Goal: Communication & Community: Answer question/provide support

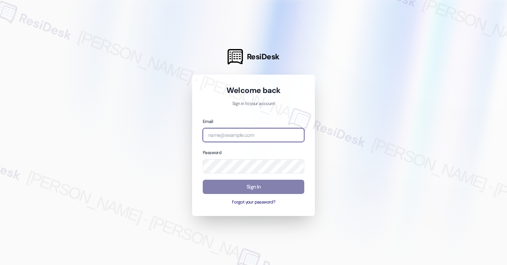
click at [269, 133] on input "email" at bounding box center [254, 135] width 102 height 14
click at [0, 264] on com-1password-button at bounding box center [0, 265] width 0 height 0
paste input "ImBlessed88!"
type input "ImBlessed88!"
click at [252, 131] on input "ImBlessed88!" at bounding box center [254, 135] width 102 height 14
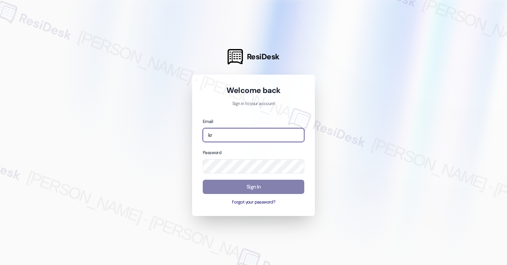
type input "k"
click at [232, 136] on input "email" at bounding box center [254, 135] width 102 height 14
type input "kre"
click at [0, 264] on com-1password-button at bounding box center [0, 265] width 0 height 0
drag, startPoint x: 244, startPoint y: 135, endPoint x: 187, endPoint y: 131, distance: 56.8
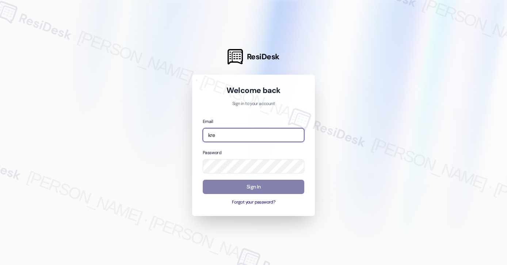
click at [187, 131] on div "ResiDesk Welcome back Sign in to your account Email kre Password Sign In Forgot…" at bounding box center [253, 132] width 507 height 265
click at [233, 136] on input "email" at bounding box center [254, 135] width 102 height 14
click at [0, 264] on com-1password-button at bounding box center [0, 265] width 0 height 0
type input "[EMAIL_ADDRESS][PERSON_NAME][PERSON_NAME][DOMAIN_NAME]"
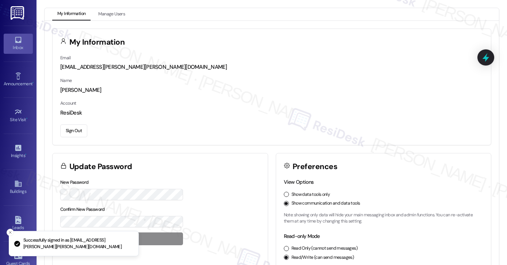
click at [23, 44] on div "Inbox" at bounding box center [18, 47] width 37 height 7
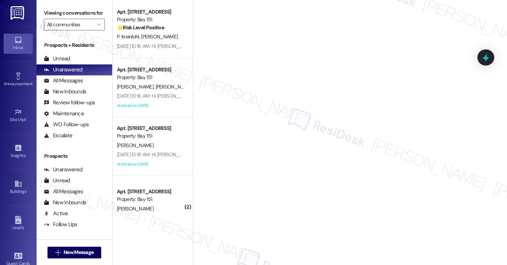
click at [59, 4] on div "Viewing conversations for All communities " at bounding box center [75, 19] width 76 height 38
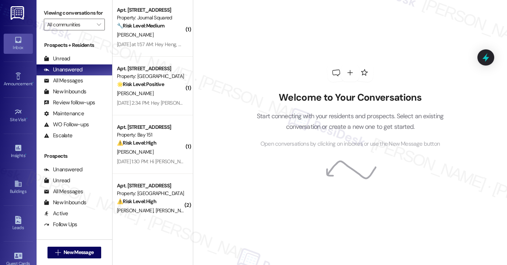
scroll to position [372, 0]
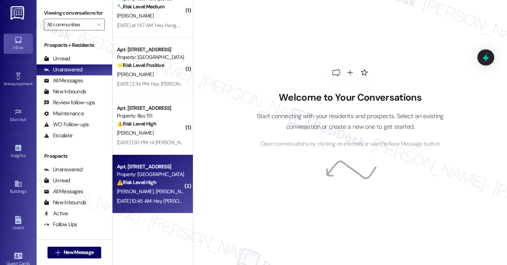
click at [162, 196] on div "[DATE] 10:45 AM: Hey [PERSON_NAME], Kuming and [PERSON_NAME], we appreciate you…" at bounding box center [150, 200] width 69 height 9
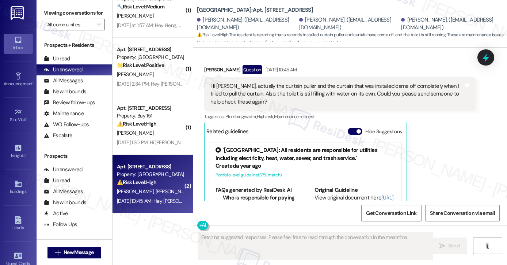
scroll to position [697, 0]
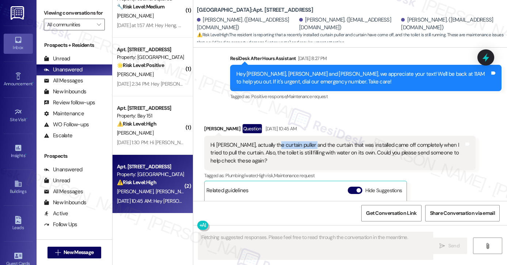
drag, startPoint x: 270, startPoint y: 144, endPoint x: 306, endPoint y: 147, distance: 36.4
click at [306, 147] on div "Hi [PERSON_NAME], actually the curtain puller and the curtain that was installe…" at bounding box center [338, 152] width 254 height 23
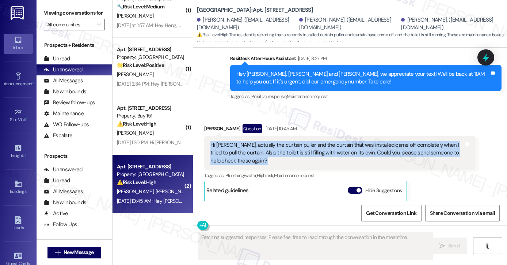
click at [306, 147] on div "Hi [PERSON_NAME], actually the curtain puller and the curtain that was installe…" at bounding box center [338, 152] width 254 height 23
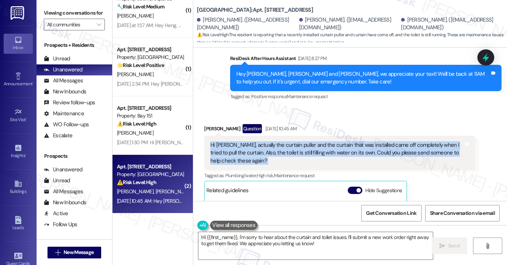
click at [409, 143] on div "Hi [PERSON_NAME], actually the curtain puller and the curtain that was installe…" at bounding box center [338, 152] width 254 height 23
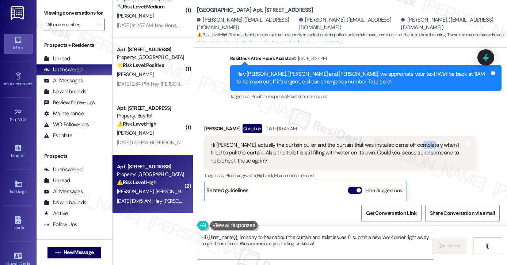
click at [409, 143] on div "Hi [PERSON_NAME], actually the curtain puller and the curtain that was installe…" at bounding box center [338, 152] width 254 height 23
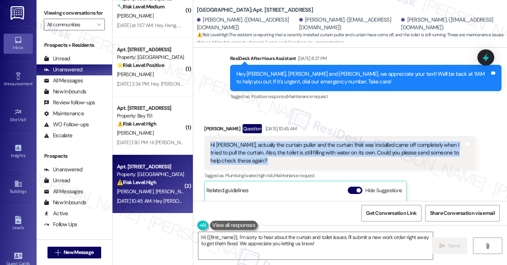
click at [409, 143] on div "Hi [PERSON_NAME], actually the curtain puller and the curtain that was installe…" at bounding box center [338, 152] width 254 height 23
click at [261, 150] on div "Hi [PERSON_NAME], actually the curtain puller and the curtain that was installe…" at bounding box center [338, 152] width 254 height 23
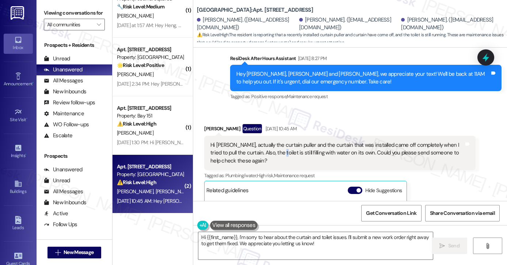
click at [261, 150] on div "Hi [PERSON_NAME], actually the curtain puller and the curtain that was installe…" at bounding box center [338, 152] width 254 height 23
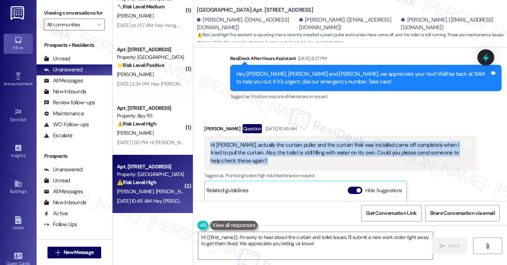
click at [261, 150] on div "Hi [PERSON_NAME], actually the curtain puller and the curtain that was installe…" at bounding box center [338, 152] width 254 height 23
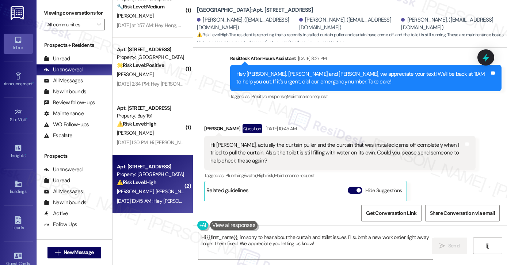
click at [323, 121] on div "Received via SMS Ue Ki [PERSON_NAME] Question [DATE] 10:45 AM Hi [PERSON_NAME],…" at bounding box center [340, 214] width 283 height 193
click at [282, 153] on div "Hi [PERSON_NAME], actually the curtain puller and the curtain that was installe…" at bounding box center [338, 152] width 254 height 23
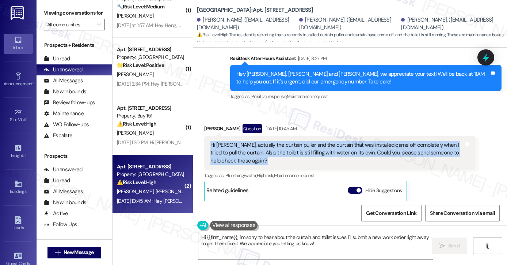
click at [282, 153] on div "Hi [PERSON_NAME], actually the curtain puller and the curtain that was installe…" at bounding box center [338, 152] width 254 height 23
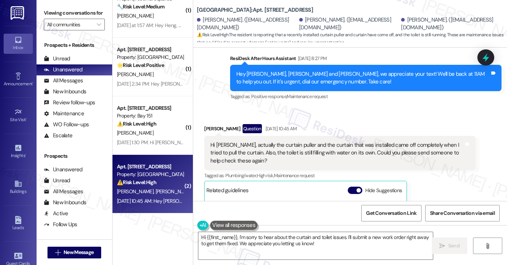
click at [325, 102] on div "Sent via SMS ResiDesk After Hours Assistant [DATE] 8:27 PM Hey Ue Ki, Kuming an…" at bounding box center [366, 78] width 283 height 58
click at [58, 10] on label "Viewing conversations for" at bounding box center [74, 12] width 61 height 11
click at [280, 151] on div "Hi [PERSON_NAME], actually the curtain puller and the curtain that was installe…" at bounding box center [338, 152] width 254 height 23
click at [240, 13] on b "Grove Pointe: Apt. [STREET_ADDRESS]" at bounding box center [255, 10] width 116 height 8
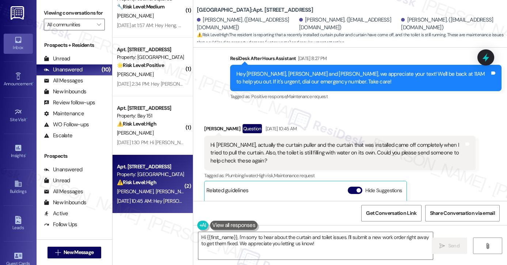
click at [241, 11] on b "Grove Pointe: Apt. [STREET_ADDRESS]" at bounding box center [255, 10] width 116 height 8
copy div "Grove Pointe: Apt. [STREET_ADDRESS]"
click at [241, 8] on b "Grove Pointe: Apt. [STREET_ADDRESS]" at bounding box center [255, 10] width 116 height 8
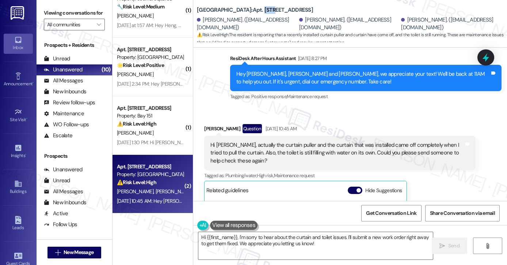
click at [241, 8] on b "Grove Pointe: Apt. [STREET_ADDRESS]" at bounding box center [255, 10] width 116 height 8
click at [57, 15] on label "Viewing conversations for" at bounding box center [74, 12] width 61 height 11
click at [310, 77] on div "Hey [PERSON_NAME], [PERSON_NAME] and [PERSON_NAME], we appreciate your text! We…" at bounding box center [363, 78] width 254 height 16
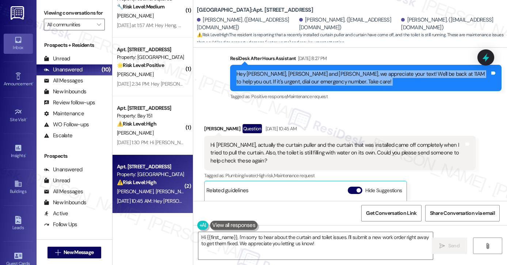
click at [310, 77] on div "Hey [PERSON_NAME], [PERSON_NAME] and [PERSON_NAME], we appreciate your text! We…" at bounding box center [363, 78] width 254 height 16
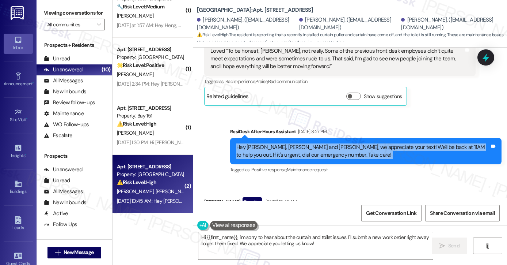
scroll to position [550, 0]
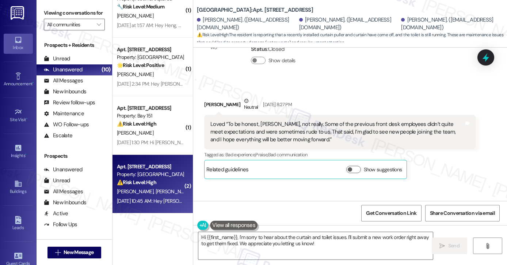
click at [272, 124] on div "Loved “To be honest, [PERSON_NAME], not really. Some of the previous front desk…" at bounding box center [338, 131] width 254 height 23
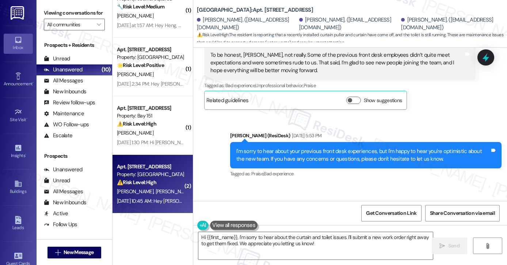
scroll to position [368, 0]
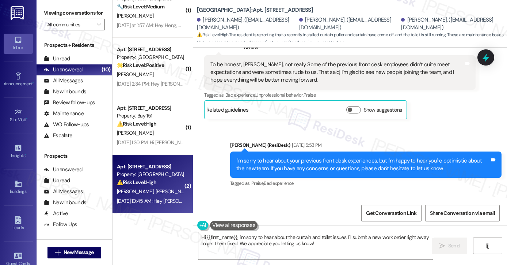
click at [329, 155] on div "I'm sorry to hear about your previous front desk experiences, but I'm happy to …" at bounding box center [366, 164] width 272 height 27
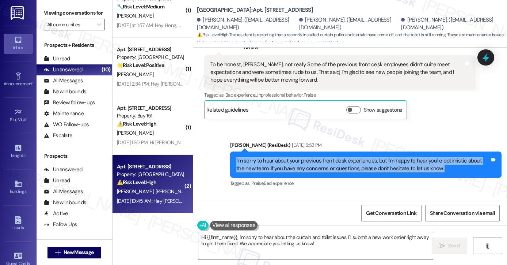
click at [329, 155] on div "I'm sorry to hear about your previous front desk experiences, but I'm happy to …" at bounding box center [366, 164] width 272 height 27
click at [324, 160] on div "I'm sorry to hear about your previous front desk experiences, but I'm happy to …" at bounding box center [363, 165] width 254 height 16
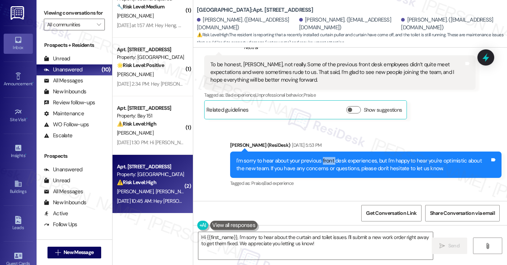
click at [324, 160] on div "I'm sorry to hear about your previous front desk experiences, but I'm happy to …" at bounding box center [363, 165] width 254 height 16
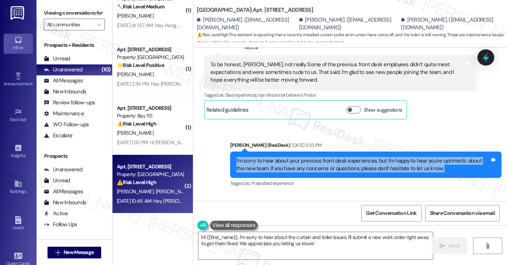
click at [324, 160] on div "I'm sorry to hear about your previous front desk experiences, but I'm happy to …" at bounding box center [363, 165] width 254 height 16
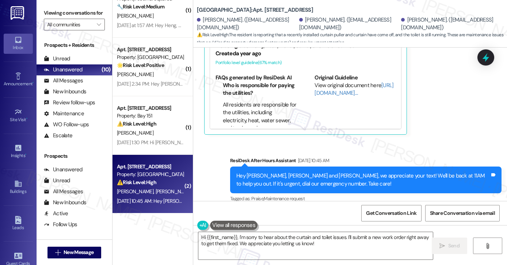
scroll to position [876, 0]
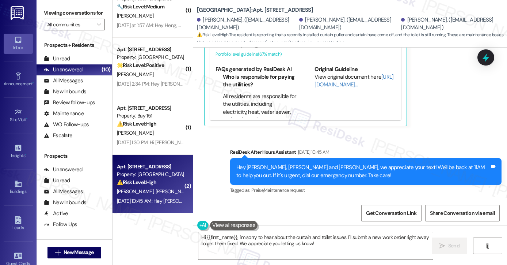
click at [49, 10] on label "Viewing conversations for" at bounding box center [74, 12] width 61 height 11
click at [48, 18] on label "Viewing conversations for" at bounding box center [74, 12] width 61 height 11
click at [46, 14] on label "Viewing conversations for" at bounding box center [74, 12] width 61 height 11
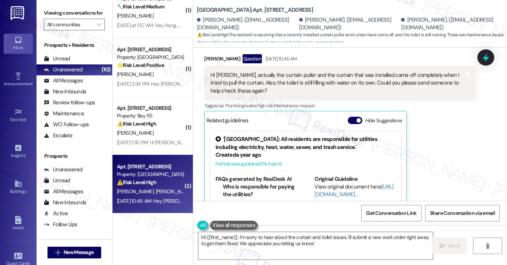
scroll to position [730, 0]
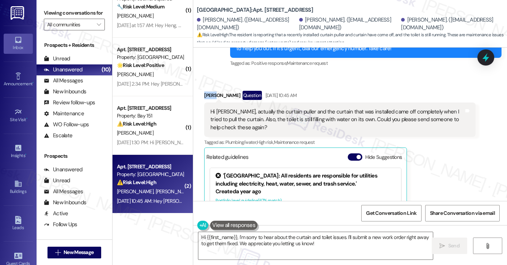
drag, startPoint x: 200, startPoint y: 92, endPoint x: 212, endPoint y: 94, distance: 12.2
click at [212, 94] on div "Received via SMS Ue Ki Tsang Question Sep 13, 2025 at 10:45 AM Hi Jane, actuall…" at bounding box center [340, 181] width 283 height 193
copy div "Ue Ki"
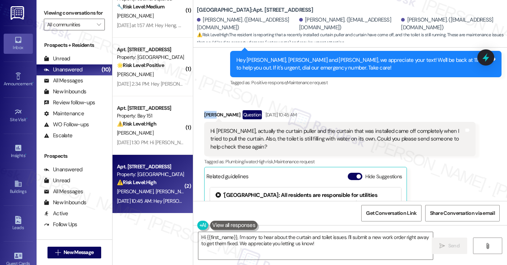
scroll to position [584, 0]
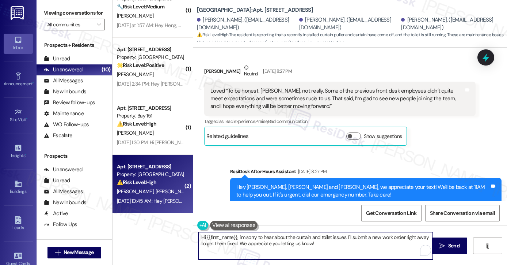
drag, startPoint x: 234, startPoint y: 236, endPoint x: 203, endPoint y: 235, distance: 30.3
click at [203, 235] on textarea "Hi {{first_name}}, I'm sorry to hear about the curtain and toilet issues. I'll …" at bounding box center [315, 245] width 235 height 27
paste textarea "Ue Ki"
click at [304, 249] on textarea "Hi Ue Ki, I'm sorry to hear about the curtain and toilet issues. I'll submit a …" at bounding box center [315, 245] width 235 height 27
click at [216, 235] on textarea "Hi Ue Ki, I'm sorry to hear about the curtain and toilet issues. I'll submit a …" at bounding box center [315, 245] width 235 height 27
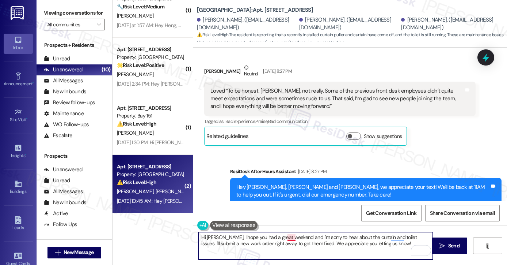
click at [287, 236] on textarea "Hi Ue Ki, I hope you had a great weekend and I'm sorry to hear about the curtai…" at bounding box center [315, 245] width 235 height 27
click at [297, 241] on textarea "Hi Ue Ki, I hope you had a great weekend! I'm sorry to hear about the curtain a…" at bounding box center [315, 245] width 235 height 27
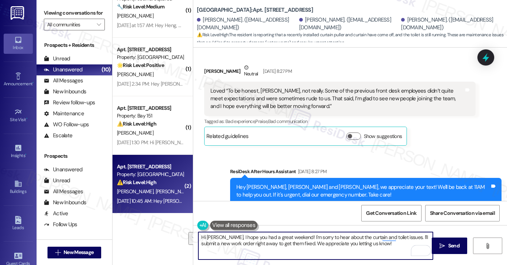
click at [382, 243] on textarea "Hi Ue Ki, I hope you had a great weekend! I'm sorry to hear about the curtain a…" at bounding box center [315, 245] width 235 height 27
drag, startPoint x: 400, startPoint y: 243, endPoint x: 395, endPoint y: 235, distance: 9.7
click at [395, 235] on textarea "Hi Ue Ki, I hope you had a great weekend! I'm sorry to hear about the curtain a…" at bounding box center [315, 245] width 235 height 27
click at [253, 240] on textarea "Hi Ue Ki, I hope you had a great weekend! I'm sorry to hear about the curtain a…" at bounding box center [315, 245] width 235 height 27
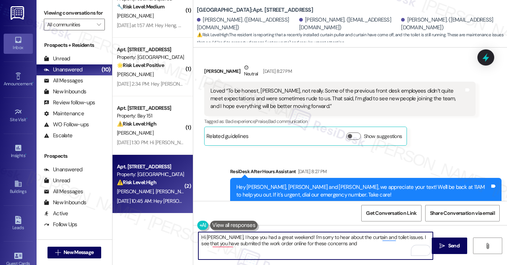
click at [253, 240] on textarea "Hi Ue Ki, I hope you had a great weekend! I'm sorry to hear about the curtain a…" at bounding box center [315, 245] width 235 height 27
click at [326, 247] on textarea "Hi Ue Ki, I hope you had a great weekend! I'm sorry to hear about the curtain a…" at bounding box center [315, 245] width 235 height 27
drag, startPoint x: 351, startPoint y: 247, endPoint x: 219, endPoint y: 242, distance: 132.4
click at [219, 242] on textarea "Hi Ue Ki, I hope you had a great weekend! I'm sorry to hear about the curtain a…" at bounding box center [315, 245] width 235 height 27
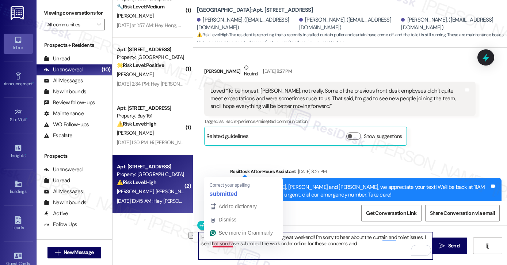
click at [219, 242] on textarea "Hi Ue Ki, I hope you had a great weekend! I'm sorry to hear about the curtain a…" at bounding box center [315, 245] width 235 height 27
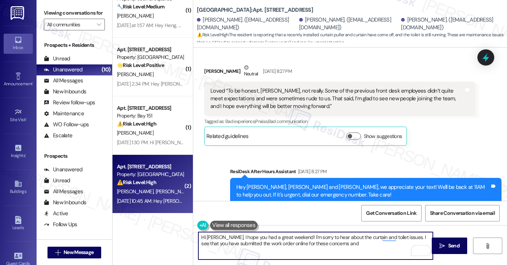
click at [348, 250] on textarea "Hi Ue Ki, I hope you had a great weekend! I'm sorry to hear about the curtain a…" at bounding box center [315, 245] width 235 height 27
drag, startPoint x: 353, startPoint y: 245, endPoint x: 320, endPoint y: 243, distance: 32.6
click at [320, 243] on textarea "Hi Ue Ki, I hope you had a great weekend! I'm sorry to hear about the curtain a…" at bounding box center [315, 245] width 235 height 27
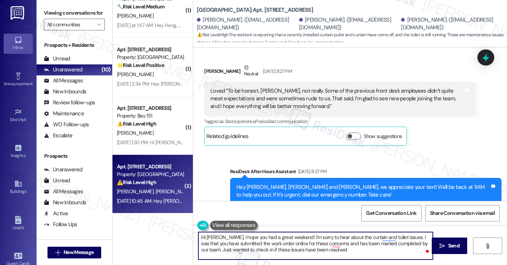
type textarea "Hi Ue Ki, I hope you had a great weekend! I'm sorry to hear about the curtain a…"
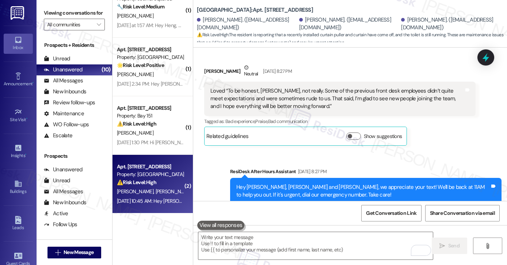
click at [46, 8] on label "Viewing conversations for" at bounding box center [74, 12] width 61 height 11
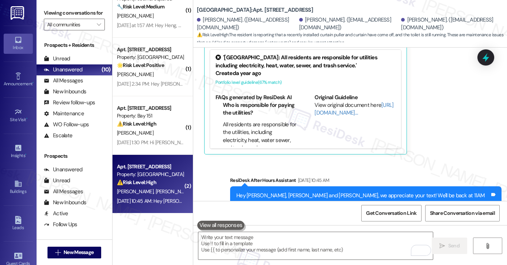
scroll to position [876, 0]
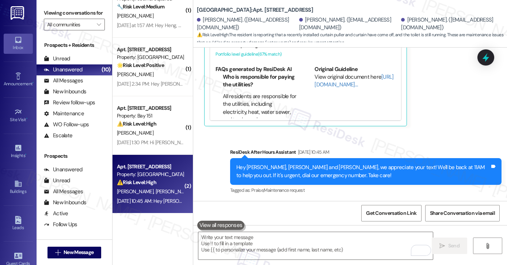
click at [42, 10] on div "Viewing conversations for All communities " at bounding box center [75, 19] width 76 height 38
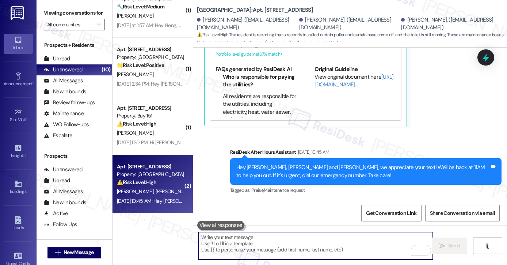
click at [256, 247] on textarea "To enrich screen reader interactions, please activate Accessibility in Grammarl…" at bounding box center [315, 245] width 235 height 27
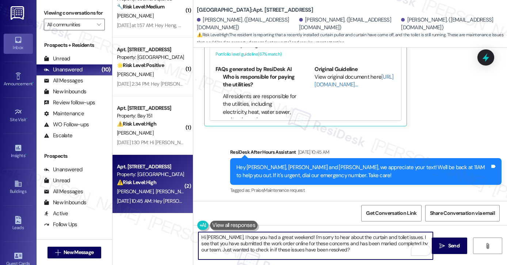
click at [268, 246] on textarea "Hi Ue Ki, I hope you had a great weekend! I'm sorry to hear about the curtain a…" at bounding box center [315, 245] width 235 height 27
drag, startPoint x: 328, startPoint y: 254, endPoint x: 216, endPoint y: 236, distance: 113.6
click at [216, 236] on textarea "Hi Ue Ki, I hope you had a great weekend! I'm sorry to hear about the curtain a…" at bounding box center [315, 245] width 235 height 27
paste textarea "wonderful weekend! I’m sorry to hear about the curtain and toilet issues. I saw…"
click at [217, 249] on textarea "Hi Ue Ki, I hope you had a wonderful weekend! I’m sorry to hear about the issue…" at bounding box center [315, 245] width 235 height 27
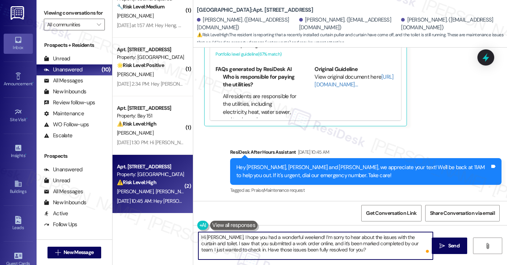
click at [365, 246] on textarea "Hi [PERSON_NAME], I hope you had a wonderful weekend! I’m sorry to hear about t…" at bounding box center [315, 245] width 235 height 27
type textarea "Hi [PERSON_NAME], I hope you had a wonderful weekend! I’m sorry to hear about t…"
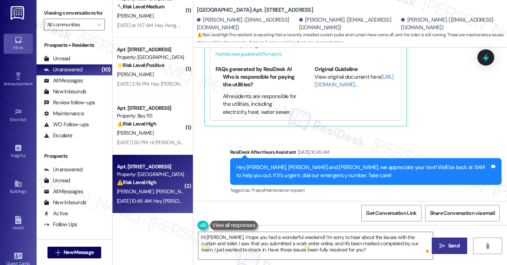
click at [437, 242] on button " Send" at bounding box center [449, 245] width 35 height 16
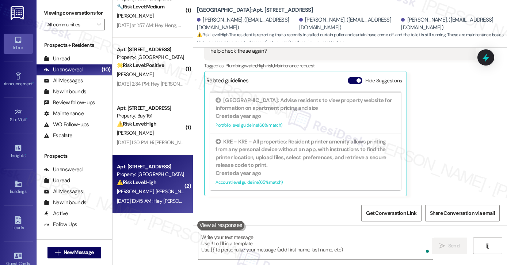
scroll to position [943, 0]
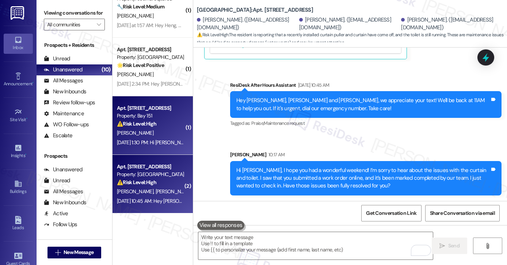
click at [148, 130] on div "A. Ajwani" at bounding box center [150, 132] width 69 height 9
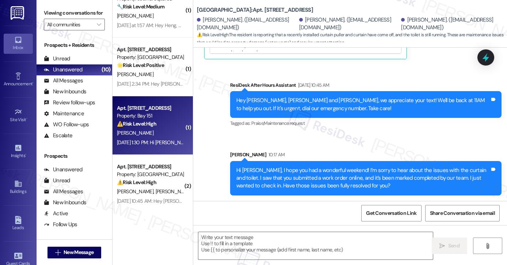
type textarea "Fetching suggested responses. Please feel free to read through the conversation…"
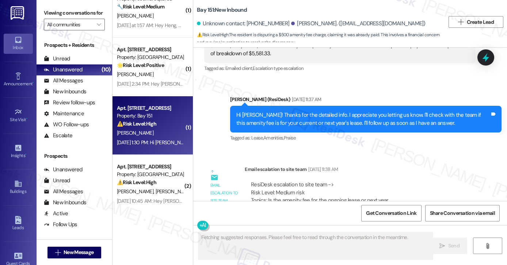
scroll to position [7038, 0]
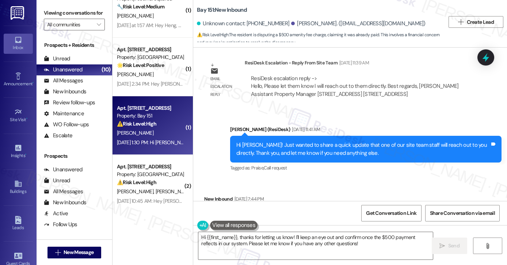
drag, startPoint x: 369, startPoint y: 121, endPoint x: 439, endPoint y: 121, distance: 70.2
click at [439, 256] on div "You're very welcome, Swapnil! Have a great weekend ahead! Tags and notes" at bounding box center [413, 265] width 178 height 19
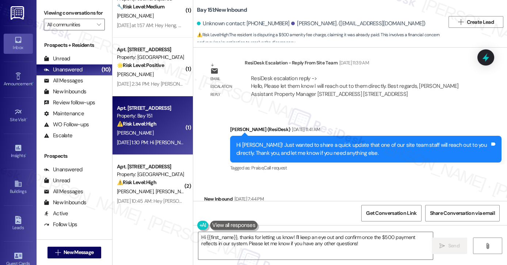
drag, startPoint x: 236, startPoint y: 174, endPoint x: 323, endPoint y: 189, distance: 87.8
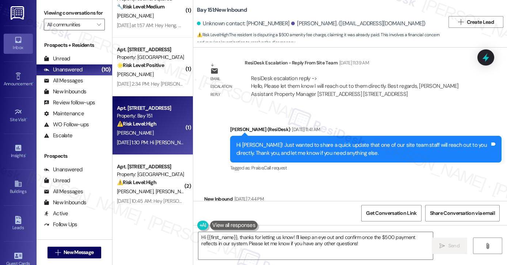
scroll to position [6965, 0]
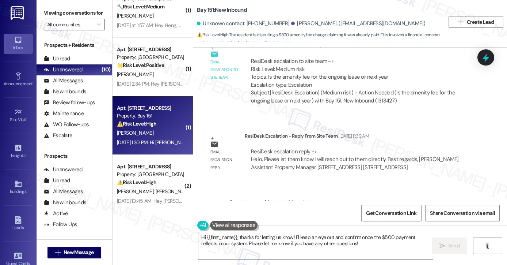
click at [251, 214] on div "Hi Swapnil! Just wanted to share a quick update that one of our site team staff…" at bounding box center [363, 222] width 254 height 16
copy div "Swapnil"
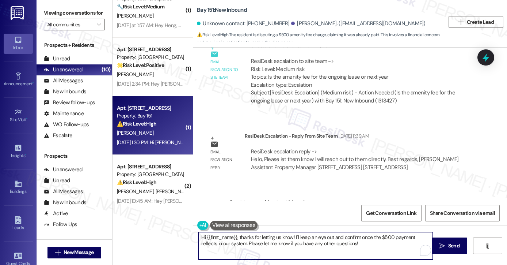
drag, startPoint x: 204, startPoint y: 233, endPoint x: 235, endPoint y: 228, distance: 31.2
click at [235, 231] on div "Hi {{first_name}}, thanks for letting us know! I'll keep an eye out and confirm…" at bounding box center [311, 245] width 235 height 28
paste textarea "Swapnil"
drag, startPoint x: 222, startPoint y: 237, endPoint x: 229, endPoint y: 235, distance: 7.1
click at [222, 237] on textarea "Hi Swapnil, thanks for letting us know! I'll keep an eye out and confirm once t…" at bounding box center [315, 245] width 235 height 27
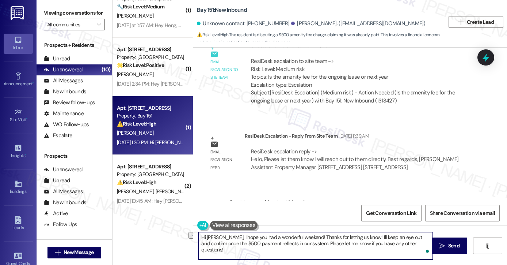
drag, startPoint x: 406, startPoint y: 236, endPoint x: 363, endPoint y: 236, distance: 43.1
click at [363, 236] on textarea "Hi Swapnil, I hope you had a wonderful weekend! Thanks for letting us know! I'l…" at bounding box center [315, 245] width 235 height 27
click at [380, 236] on textarea "Hi Swapnil, I hope you had a wonderful weekend! Thanks for letting us know! I'l…" at bounding box center [315, 245] width 235 height 27
click at [418, 236] on textarea "Hi Swapnil, I hope you had a wonderful weekend! Thanks for letting us know! I'l…" at bounding box center [315, 245] width 235 height 27
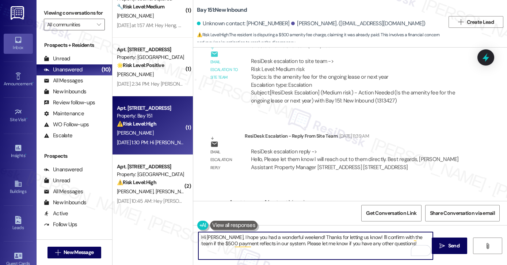
click at [320, 244] on textarea "Hi Swapnil, I hope you had a wonderful weekend! Thanks for letting us know! I'l…" at bounding box center [315, 245] width 235 height 27
drag, startPoint x: 396, startPoint y: 244, endPoint x: 277, endPoint y: 248, distance: 119.2
click at [277, 248] on textarea "Hi Swapnil, I hope you had a wonderful weekend! Thanks for letting us know! I'l…" at bounding box center [315, 245] width 235 height 27
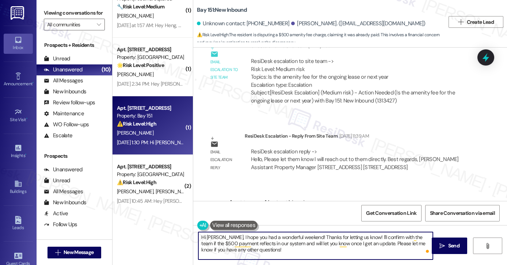
click at [356, 235] on textarea "Hi Swapnil, I hope you had a wonderful weekend! Thanks for letting us know! I'l…" at bounding box center [315, 245] width 235 height 27
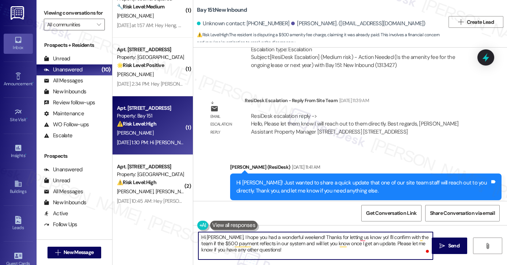
scroll to position [7038, 0]
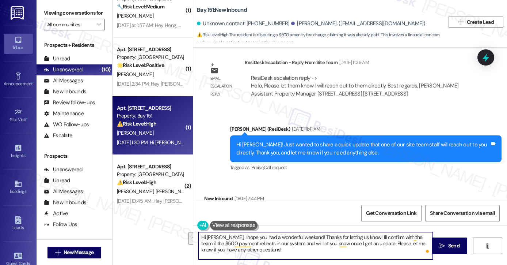
drag, startPoint x: 297, startPoint y: 251, endPoint x: 368, endPoint y: 242, distance: 72.2
click at [368, 242] on textarea "Hi Swapnil, I hope you had a wonderful weekend! Thanks for letting us know! I'l…" at bounding box center [315, 245] width 235 height 27
type textarea "Hi Swapnil, I hope you had a wonderful weekend! Thanks for letting us know! I'l…"
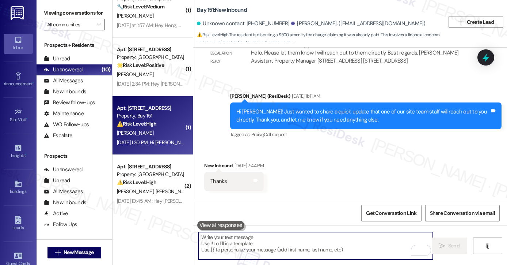
scroll to position [7097, 0]
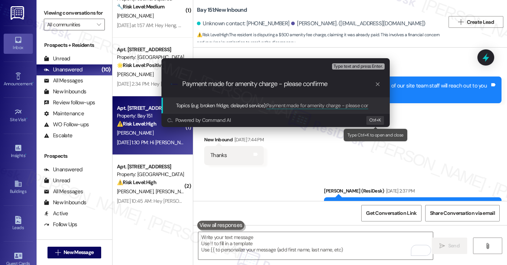
type input "Payment made for amenity charge - please confirm"
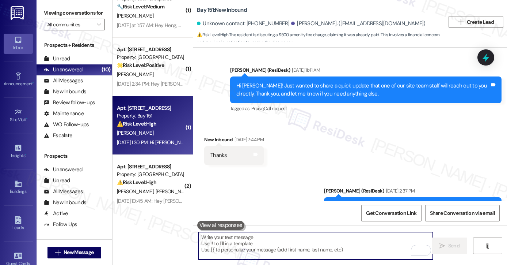
scroll to position [0, 0]
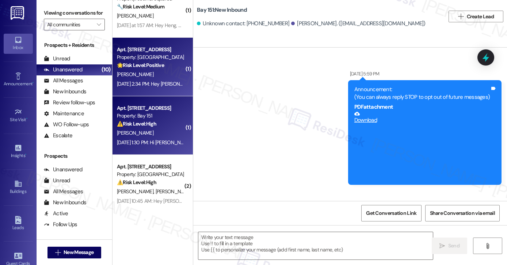
type textarea "Fetching suggested responses. Please feel free to read through the conversation…"
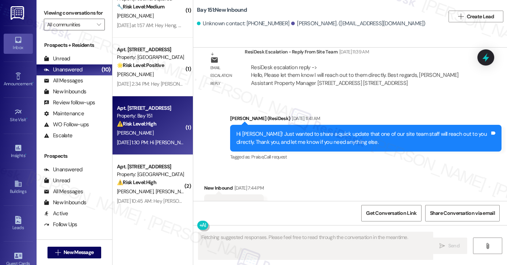
scroll to position [7118, 0]
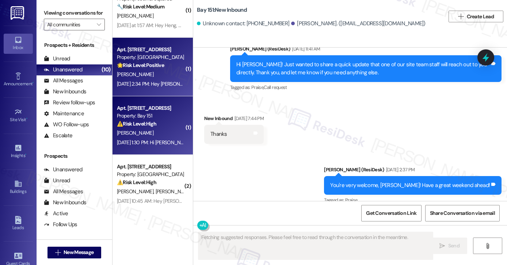
click at [144, 81] on div "Sep 13, 2025 at 2:34 PM: Hey Norman, we appreciate your text! We'll be back at …" at bounding box center [278, 83] width 323 height 7
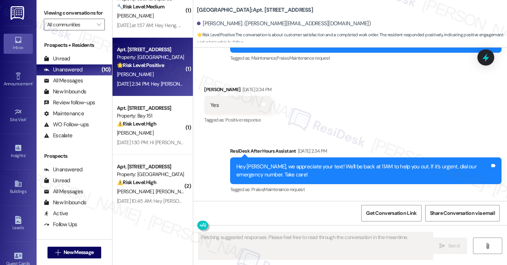
scroll to position [305, 0]
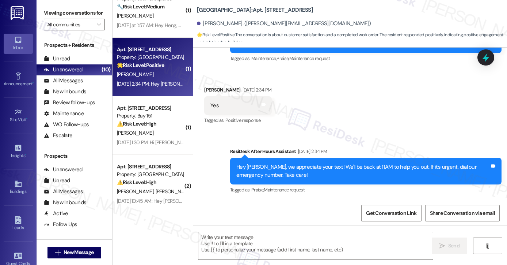
click at [284, 169] on div "Hey Norman, we appreciate your text! We'll be back at 11AM to help you out. If …" at bounding box center [363, 171] width 254 height 16
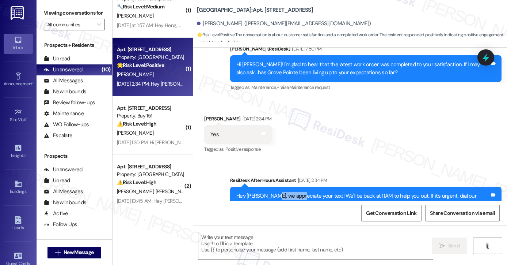
scroll to position [232, 0]
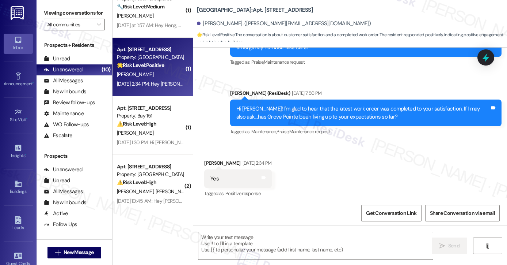
click at [318, 117] on div "Hi Norman! I'm glad to hear that the latest work order was completed to your sa…" at bounding box center [363, 113] width 254 height 16
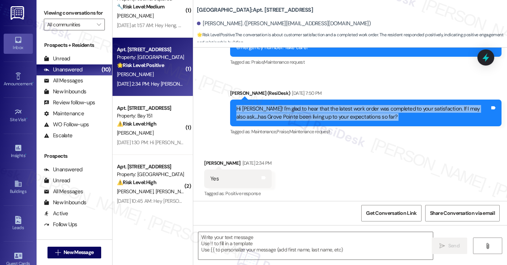
click at [318, 117] on div "Hi Norman! I'm glad to hear that the latest work order was completed to your sa…" at bounding box center [363, 113] width 254 height 16
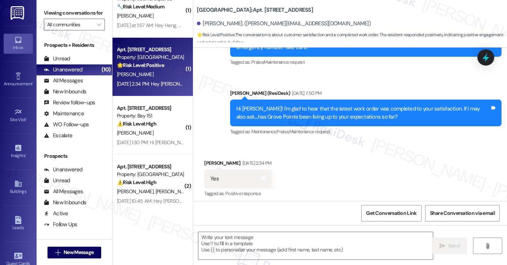
click at [261, 171] on div "Yes Tags and notes" at bounding box center [237, 178] width 67 height 19
drag, startPoint x: 46, startPoint y: 6, endPoint x: 66, endPoint y: 19, distance: 23.0
click at [46, 6] on div "Viewing conversations for All communities " at bounding box center [75, 19] width 76 height 38
click at [255, 242] on textarea at bounding box center [315, 245] width 235 height 27
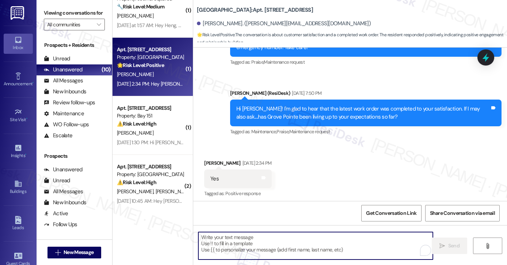
paste textarea "That’s wonderful to hear, Yu-Shou, thank you! 💛 If you’re comfortable, would yo…"
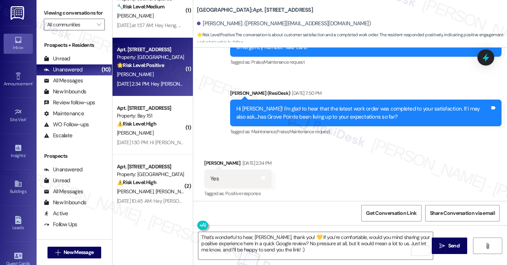
click at [212, 163] on div "Norman Johnson Sep 13, 2025 at 2:34 PM" at bounding box center [237, 164] width 67 height 10
copy div "Norman"
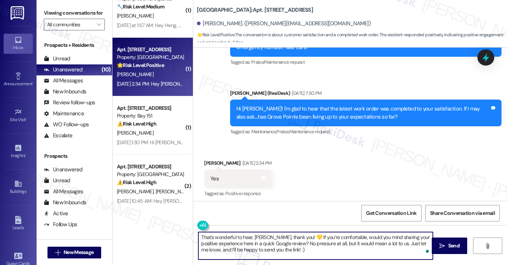
drag, startPoint x: 251, startPoint y: 236, endPoint x: 269, endPoint y: 232, distance: 18.3
click at [269, 232] on textarea "That’s wonderful to hear, Yu-Shou, thank you! 💛 If you’re comfortable, would yo…" at bounding box center [315, 245] width 235 height 27
paste textarea "Norman"
drag, startPoint x: 249, startPoint y: 236, endPoint x: 193, endPoint y: 235, distance: 55.9
click at [194, 235] on div "That’s wonderful to hear, Norman, thank you! 💛 If you’re comfortable, would you…" at bounding box center [311, 245] width 235 height 28
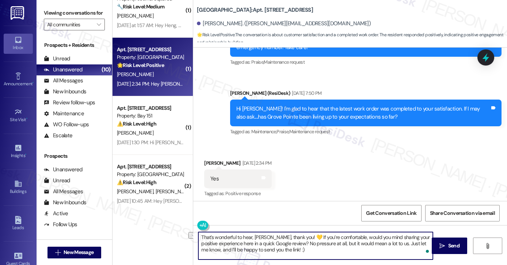
click at [198, 235] on textarea "That’s wonderful to hear, Norman, thank you! 💛 If you’re comfortable, would you…" at bounding box center [315, 245] width 235 height 27
type textarea "Hi NormThat’s wonderful to hear, Norman, thank you! 💛 If you’re comfortable, wo…"
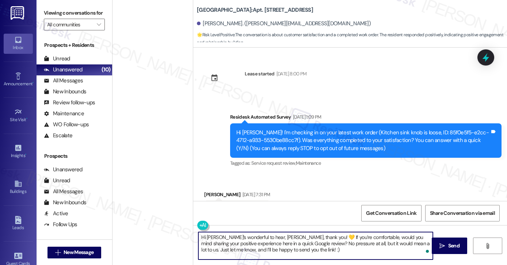
scroll to position [232, 0]
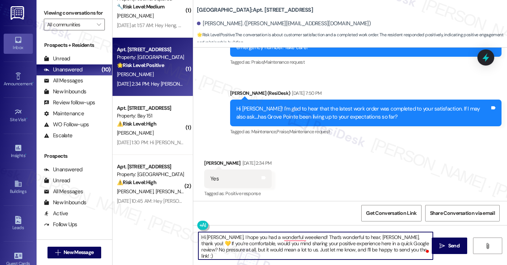
click at [348, 242] on textarea "Hi Norman, I hope you had a wonderful weeekend! That’s wonderful to hear, Norma…" at bounding box center [315, 245] width 235 height 27
click at [363, 234] on textarea "Hi Norman, I hope you had a wonderful weekend! That’s wonderful to hear, Norman…" at bounding box center [315, 245] width 235 height 27
drag, startPoint x: 302, startPoint y: 237, endPoint x: 368, endPoint y: 237, distance: 66.1
click at [368, 237] on textarea "Hi Norman, I hope you had a wonderful weekend! That’s wonderful to hear, Norman…" at bounding box center [315, 245] width 235 height 27
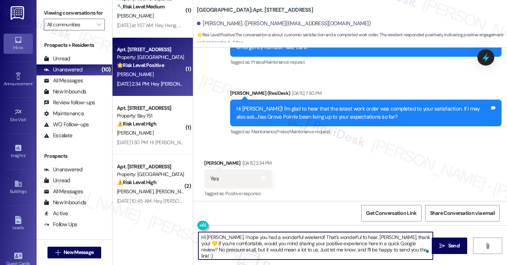
click at [368, 237] on textarea "Hi Norman, I hope you had a wonderful weekend! That’s wonderful to hear, Norman…" at bounding box center [315, 245] width 235 height 27
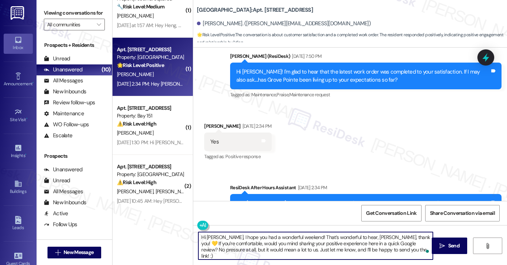
scroll to position [305, 0]
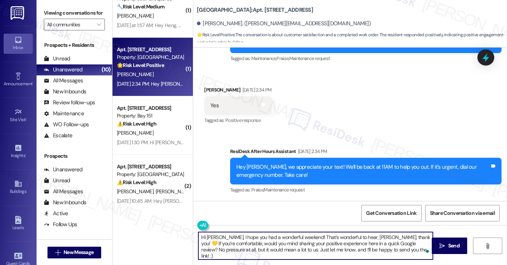
drag, startPoint x: 303, startPoint y: 235, endPoint x: 398, endPoint y: 236, distance: 95.0
click at [398, 236] on textarea "Hi Norman, I hope you had a wonderful weekend! That’s wonderful to hear, Norman…" at bounding box center [315, 245] width 235 height 27
click at [341, 232] on textarea "Hi Norman, I hope you had a wonderful weekend! That’s wonderful to hear, Norman…" at bounding box center [315, 245] width 235 height 27
drag, startPoint x: 395, startPoint y: 236, endPoint x: 303, endPoint y: 234, distance: 92.9
click at [303, 234] on textarea "Hi Norman, I hope you had a wonderful weekend! That’s wonderful to hear, Norman…" at bounding box center [315, 245] width 235 height 27
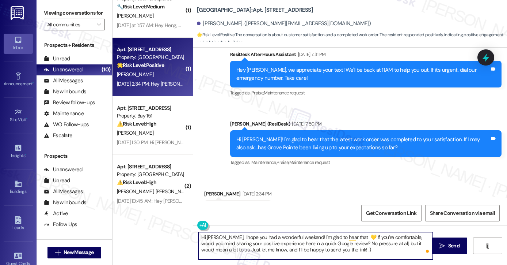
scroll to position [232, 0]
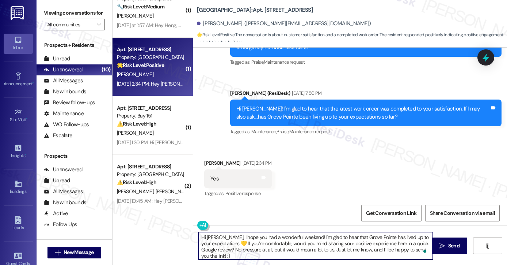
click at [300, 253] on textarea "Hi Norman, I hope you had a wonderful weekend! I'm glad to hear that Grove Poin…" at bounding box center [315, 245] width 235 height 27
click at [270, 250] on textarea "Hi Norman, I hope you had a wonderful weekend! I'm glad to hear that Grove Poin…" at bounding box center [315, 245] width 235 height 27
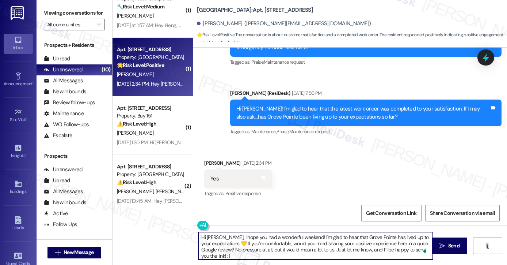
click at [270, 250] on textarea "Hi Norman, I hope you had a wonderful weekend! I'm glad to hear that Grove Poin…" at bounding box center [315, 245] width 235 height 27
click at [391, 165] on div "Received via SMS Norman Johnson Sep 13, 2025 at 2:34 PM Yes Tags and notes Tagg…" at bounding box center [350, 174] width 314 height 62
click at [246, 254] on textarea "Hi Norman, I hope you had a wonderful weekend! I'm glad to hear that Grove Poin…" at bounding box center [315, 245] width 235 height 27
click at [234, 242] on textarea "Hi Norman, I hope you had a wonderful weekend! I'm glad to hear that Grove Poin…" at bounding box center [315, 245] width 235 height 27
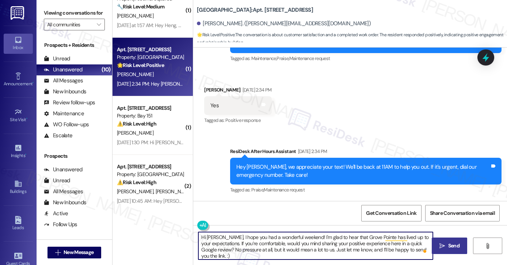
type textarea "Hi Norman, I hope you had a wonderful weekend! I'm glad to hear that Grove Poin…"
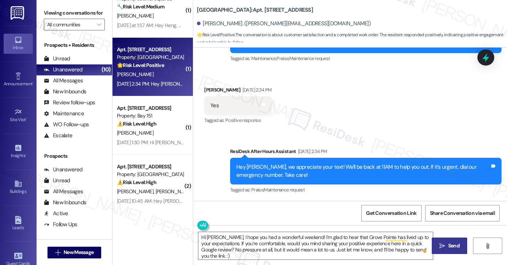
click at [439, 239] on button " Send" at bounding box center [449, 245] width 35 height 16
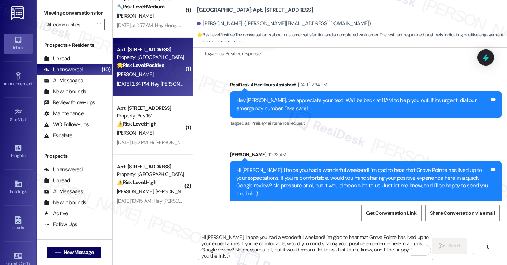
scroll to position [262, 0]
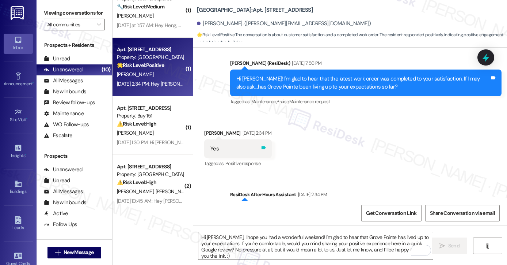
click at [266, 145] on icon at bounding box center [263, 147] width 5 height 5
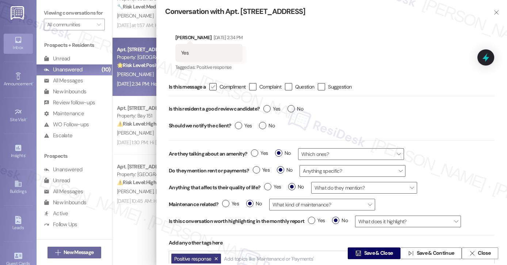
click at [219, 88] on label " Compliment" at bounding box center [227, 86] width 36 height 7
click at [211, 88] on input " Compliment" at bounding box center [208, 86] width 5 height 5
checkbox input "true"
click at [266, 110] on label "Yes" at bounding box center [271, 109] width 17 height 8
click at [266, 110] on input "Yes" at bounding box center [271, 110] width 17 height 10
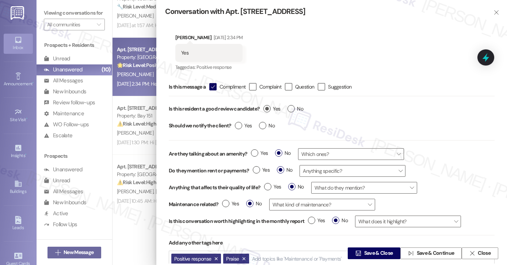
radio input "true"
click at [260, 127] on label "No" at bounding box center [267, 126] width 16 height 8
click at [260, 127] on input "No" at bounding box center [267, 127] width 16 height 10
radio input "true"
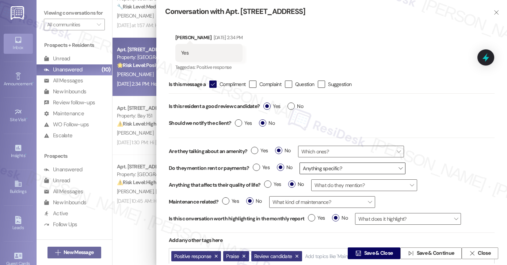
scroll to position [3, 0]
click at [372, 248] on span " Save & Close" at bounding box center [374, 252] width 40 height 11
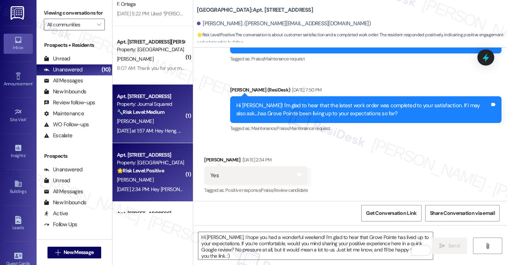
scroll to position [262, 0]
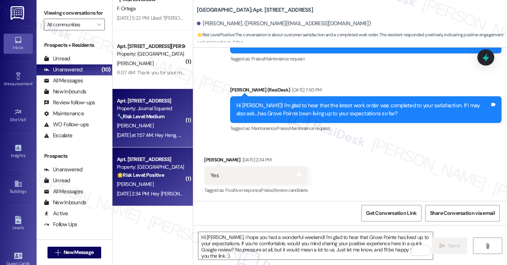
click at [175, 122] on div "[PERSON_NAME]" at bounding box center [150, 125] width 69 height 9
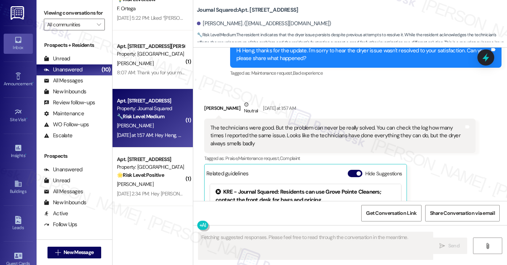
scroll to position [250, 0]
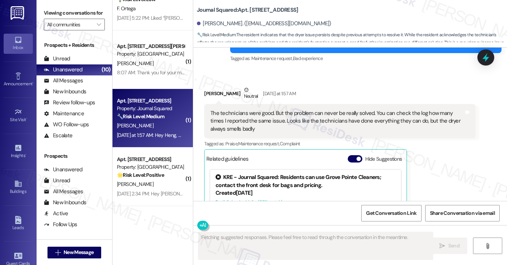
click at [270, 112] on div "The technicians were good. But the problem can never be really solved. You can …" at bounding box center [338, 120] width 254 height 23
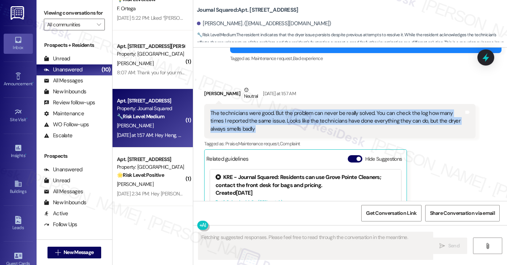
click at [270, 112] on div "The technicians were good. But the problem can never be really solved. You can …" at bounding box center [338, 120] width 254 height 23
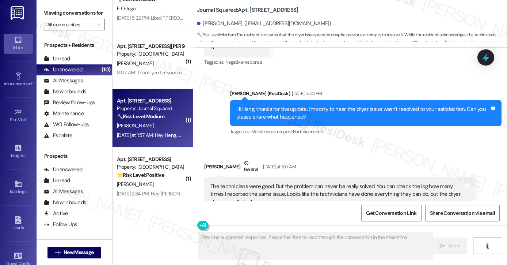
click at [329, 109] on div "Hi Heng, thanks for the update. I'm sorry to hear the dryer issue wasn't resolv…" at bounding box center [363, 113] width 254 height 16
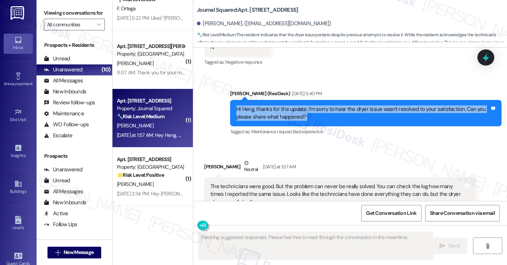
click at [329, 109] on div "Hi Heng, thanks for the update. I'm sorry to hear the dryer issue wasn't resolv…" at bounding box center [363, 113] width 254 height 16
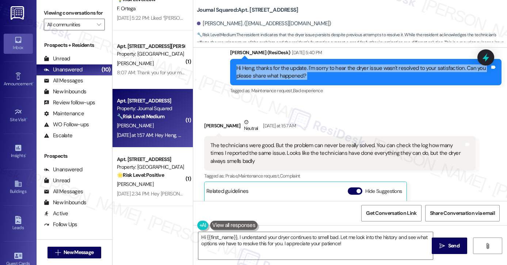
scroll to position [250, 0]
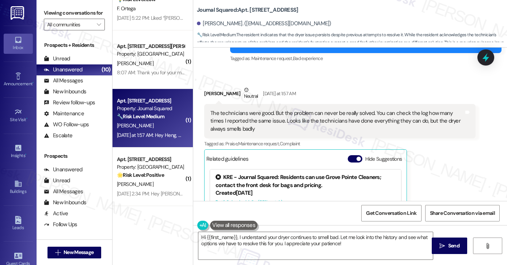
click at [273, 117] on div "The technicians were good. But the problem can never be really solved. You can …" at bounding box center [338, 120] width 254 height 23
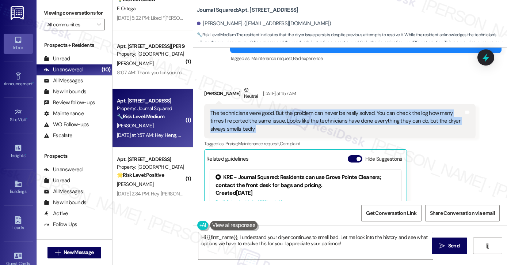
click at [273, 117] on div "The technicians were good. But the problem can never be really solved. You can …" at bounding box center [338, 120] width 254 height 23
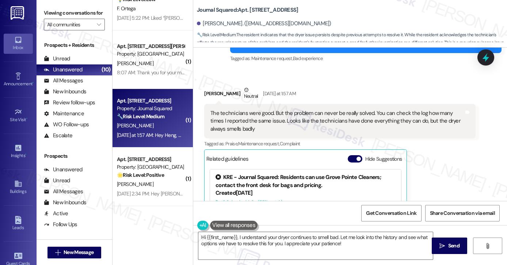
click at [332, 90] on div "Heng Quan Neutral Yesterday at 1:57 AM" at bounding box center [340, 95] width 272 height 18
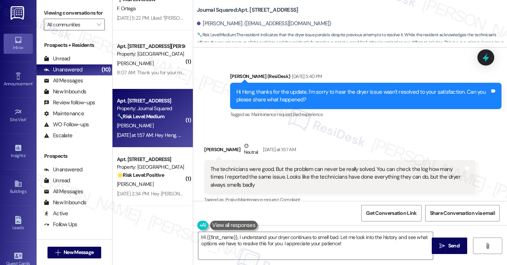
scroll to position [140, 0]
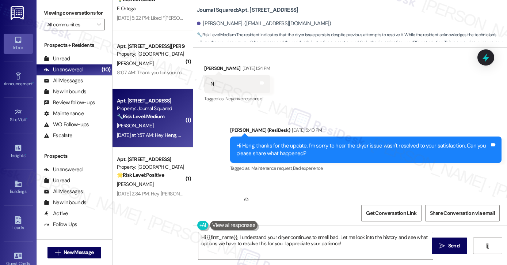
click at [248, 9] on b "Journal Squared: Apt. 3305, 605 Pavonia Avenue" at bounding box center [247, 10] width 101 height 8
copy b "3305"
click at [335, 86] on div "Received via SMS Heng Quan Sep 12, 2025 at 1:24 PM N Tags and notes Tagged as: …" at bounding box center [350, 79] width 314 height 62
click at [44, 16] on label "Viewing conversations for" at bounding box center [74, 12] width 61 height 11
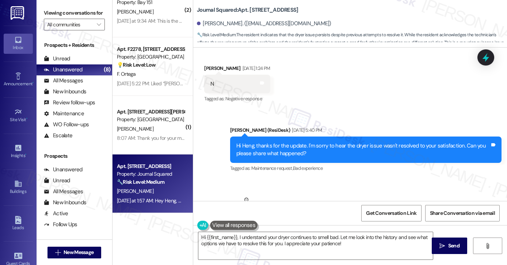
scroll to position [255, 0]
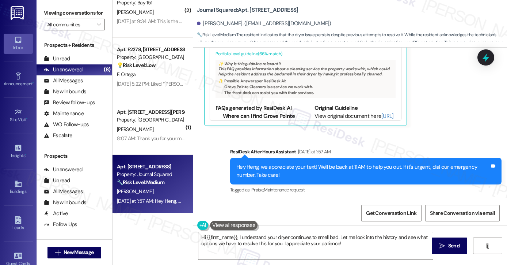
click at [279, 172] on div "Hey Heng, we appreciate your text! We'll be back at 11AM to help you out. If it…" at bounding box center [363, 171] width 254 height 16
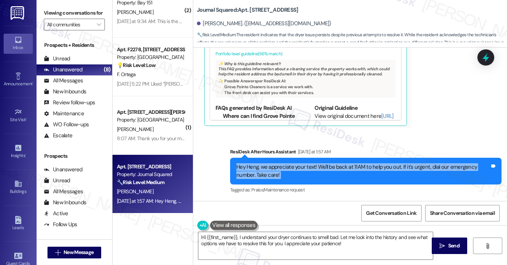
click at [279, 172] on div "Hey Heng, we appreciate your text! We'll be back at 11AM to help you out. If it…" at bounding box center [363, 171] width 254 height 16
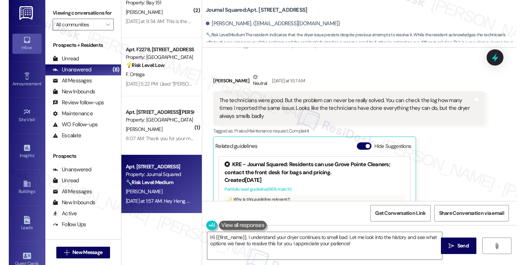
scroll to position [252, 0]
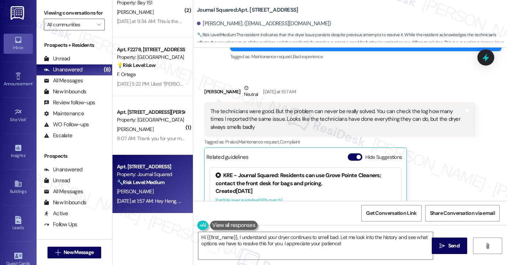
click at [254, 6] on b "Journal Squared: Apt. 3305, 605 Pavonia Avenue" at bounding box center [247, 10] width 101 height 8
copy b "3305"
click at [45, 7] on label "Viewing conversations for" at bounding box center [74, 12] width 61 height 11
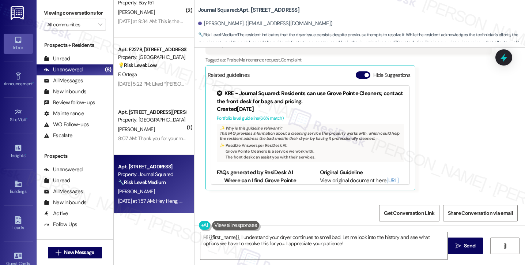
scroll to position [288, 0]
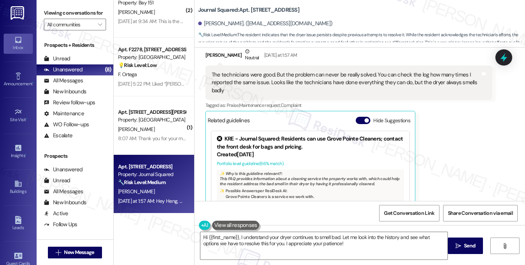
click at [399, 84] on div "The technicians were good. But the problem can never be really solved. You can …" at bounding box center [346, 82] width 269 height 23
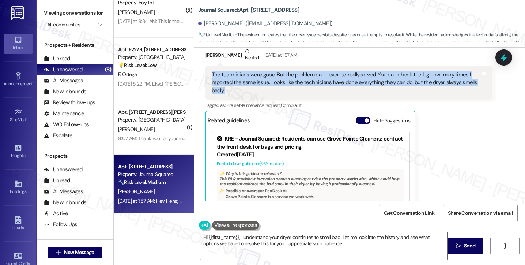
click at [399, 84] on div "The technicians were good. But the problem can never be really solved. You can …" at bounding box center [346, 82] width 269 height 23
click at [306, 77] on div "The technicians were good. But the problem can never be really solved. You can …" at bounding box center [346, 82] width 269 height 23
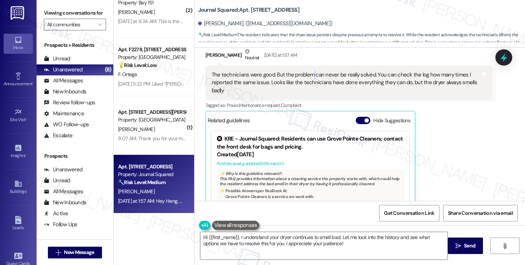
click at [306, 77] on div "The technicians were good. But the problem can never be really solved. You can …" at bounding box center [346, 82] width 269 height 23
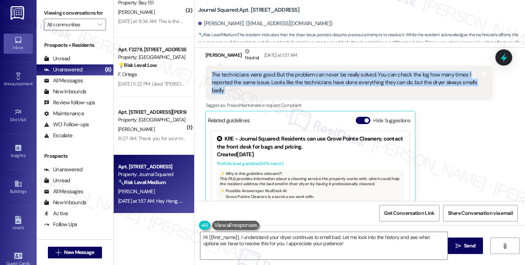
click at [306, 77] on div "The technicians were good. But the problem can never be really solved. You can …" at bounding box center [346, 82] width 269 height 23
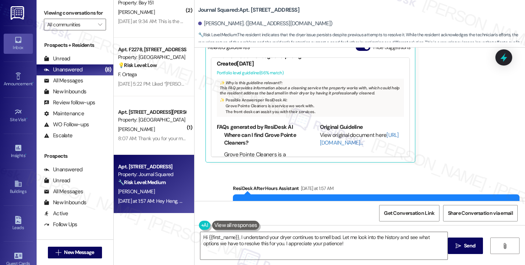
scroll to position [45, 0]
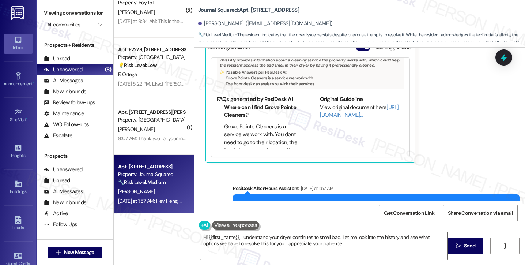
click at [472, 119] on div "Heng Quan Neutral Yesterday at 1:57 AM The technicians were good. But the probl…" at bounding box center [348, 68] width 287 height 188
click at [50, 11] on label "Viewing conversations for" at bounding box center [75, 12] width 62 height 11
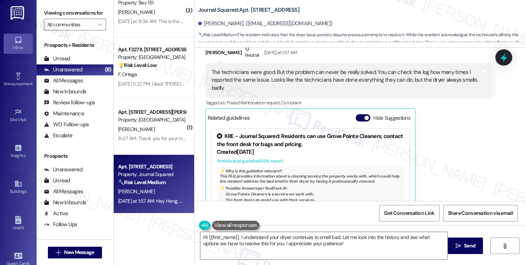
scroll to position [288, 0]
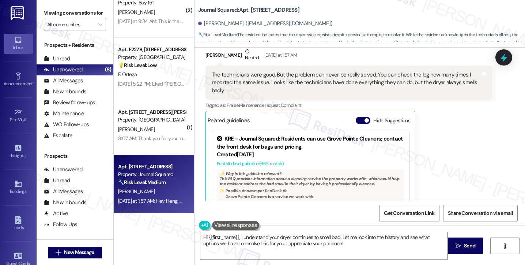
click at [264, 80] on div "The technicians were good. But the problem can never be really solved. You can …" at bounding box center [346, 82] width 269 height 23
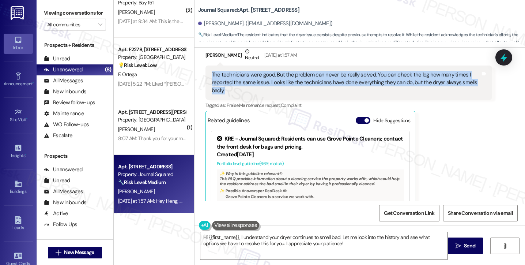
click at [264, 80] on div "The technicians were good. But the problem can never be really solved. You can …" at bounding box center [346, 82] width 269 height 23
copy div "The technicians were good. But the problem can never be really solved. You can …"
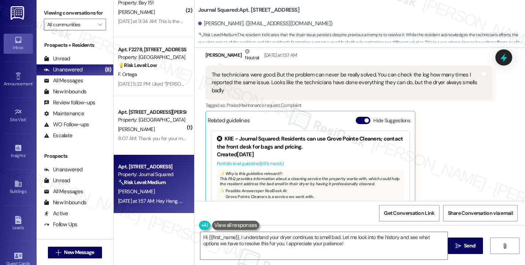
click at [45, 10] on label "Viewing conversations for" at bounding box center [75, 12] width 62 height 11
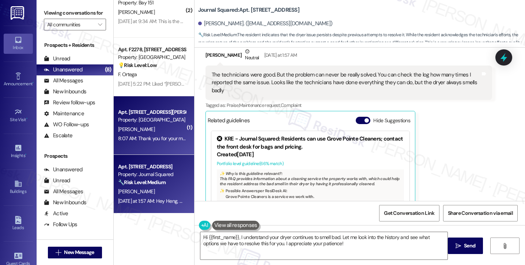
drag, startPoint x: 47, startPoint y: 16, endPoint x: 159, endPoint y: 99, distance: 139.8
click at [47, 16] on label "Viewing conversations for" at bounding box center [75, 12] width 62 height 11
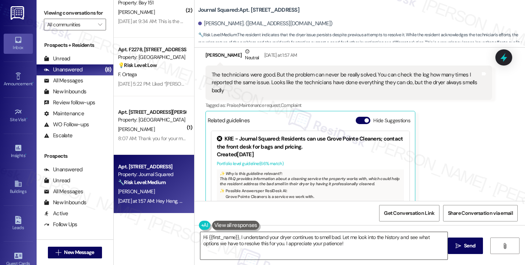
click at [273, 236] on textarea "Hi {{first_name}}, I understand your dryer continues to smell bad. Let me look …" at bounding box center [323, 245] width 247 height 27
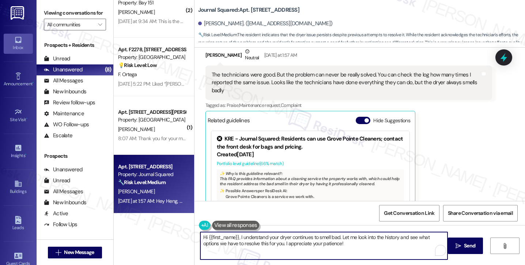
click at [273, 236] on textarea "Hi {{first_name}}, I understand your dryer continues to smell bad. Let me look …" at bounding box center [323, 245] width 247 height 27
click at [338, 250] on textarea "Hi {{first_name}}, I understand your dryer continues to smell bad. Let me look …" at bounding box center [323, 245] width 247 height 27
drag, startPoint x: 352, startPoint y: 243, endPoint x: 281, endPoint y: 238, distance: 71.1
click at [281, 238] on textarea "Hi {{first_name}}, I understand your dryer continues to smell bad. Let me look …" at bounding box center [323, 245] width 247 height 27
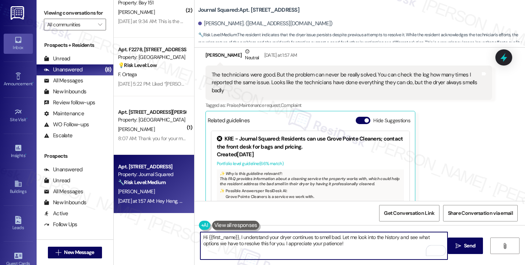
click at [281, 238] on textarea "Hi {{first_name}}, I understand your dryer continues to smell bad. Let me look …" at bounding box center [323, 245] width 247 height 27
click at [279, 237] on textarea "Hi {{first_name}}, I understand your dryer continues to smell bad. Let me look …" at bounding box center [323, 245] width 247 height 27
drag, startPoint x: 323, startPoint y: 246, endPoint x: 237, endPoint y: 235, distance: 87.0
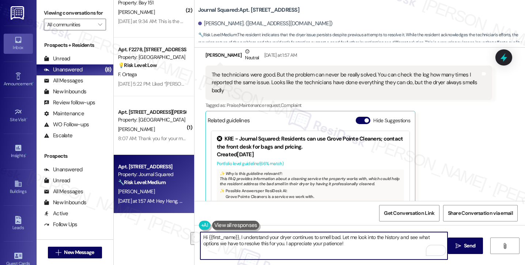
click at [237, 235] on textarea "Hi {{first_name}}, I understand your dryer continues to smell bad. Let me look …" at bounding box center [323, 245] width 247 height 27
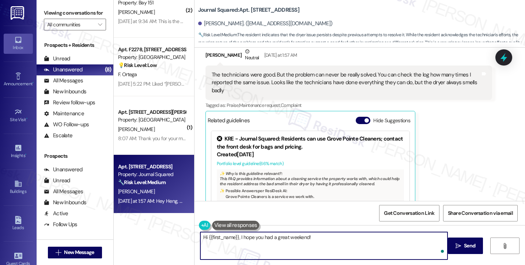
paste textarea "Thank you for sharing your feedback—I appreciate you recognizing the technician…"
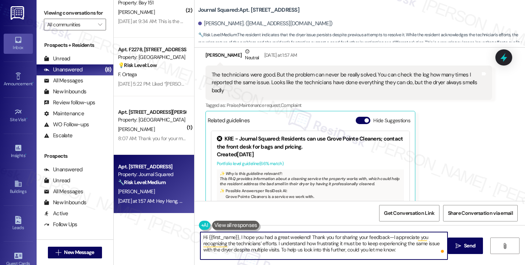
click at [384, 238] on textarea "Hi {{first_name}}, I hope you had a great weekend! Thank you for sharing your f…" at bounding box center [323, 245] width 247 height 27
drag, startPoint x: 274, startPoint y: 244, endPoint x: 243, endPoint y: 246, distance: 30.7
click at [200, 253] on textarea "Hi {{first_name}}, I hope you had a great weekend! Thank you for sharing your f…" at bounding box center [323, 245] width 247 height 27
click at [315, 241] on textarea "Hi {{first_name}}, I hope you had a great weekend! Thank you for sharing your f…" at bounding box center [323, 245] width 247 height 27
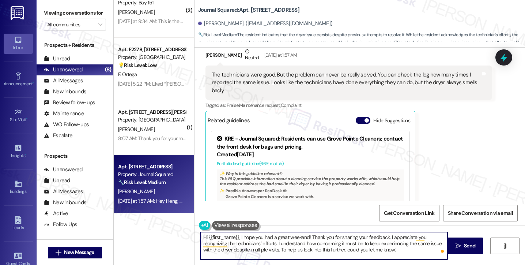
click at [411, 249] on textarea "Hi {{first_name}}, I hope you had a great weekend! Thank you for sharing your f…" at bounding box center [323, 245] width 247 height 27
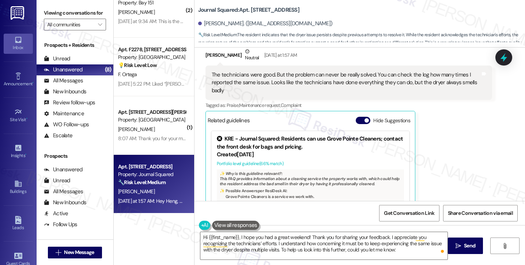
click at [42, 13] on div "Viewing conversations for All communities " at bounding box center [75, 19] width 77 height 38
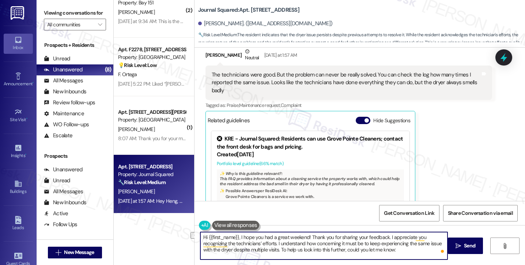
drag, startPoint x: 405, startPoint y: 251, endPoint x: 300, endPoint y: 250, distance: 104.9
click at [300, 250] on textarea "Hi {{first_name}}, I hope you had a great weekend! Thank you for sharing your f…" at bounding box center [323, 245] width 247 height 27
paste textarea "Is the odor present every time you use the dryer, or does it come and go? Does …"
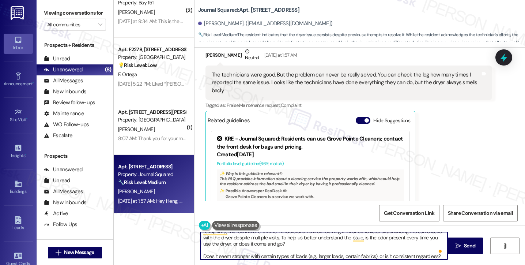
click at [248, 242] on textarea "Hi {{first_name}}, I hope you had a great weekend! Thank you for sharing your f…" at bounding box center [323, 245] width 247 height 27
click at [228, 252] on textarea "Hi {{first_name}}, I hope you had a great weekend! Thank you for sharing your f…" at bounding box center [323, 245] width 247 height 27
click at [200, 255] on textarea "Hi {{first_name}}, I hope you had a great weekend! Thank you for sharing your f…" at bounding box center [323, 245] width 247 height 27
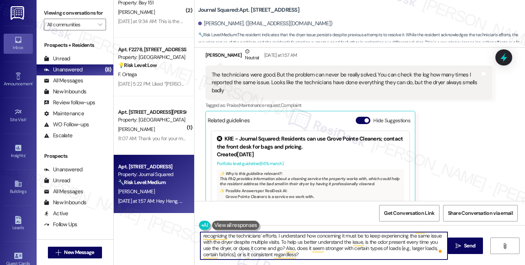
scroll to position [8, 0]
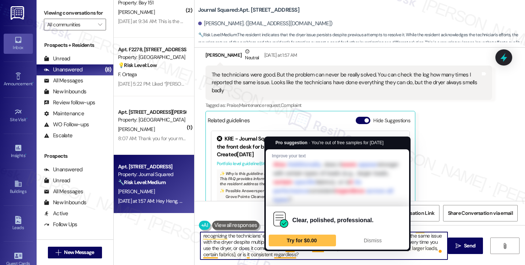
drag, startPoint x: 292, startPoint y: 254, endPoint x: 284, endPoint y: 254, distance: 8.4
click at [284, 254] on textarea "Hi {{first_name}}, I hope you had a great weekend! Thank you for sharing your f…" at bounding box center [323, 245] width 247 height 27
click at [231, 252] on textarea "Hi {{first_name}}, I hope you had a great weekend! Thank you for sharing your f…" at bounding box center [323, 245] width 247 height 27
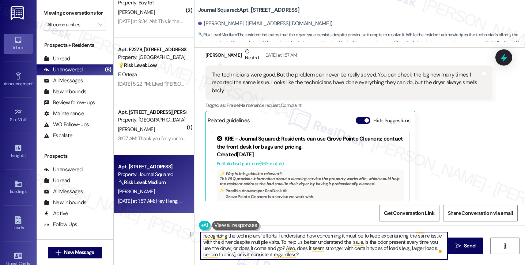
drag, startPoint x: 231, startPoint y: 255, endPoint x: 396, endPoint y: 246, distance: 165.5
click at [396, 246] on textarea "Hi {{first_name}}, I hope you had a great weekend! Thank you for sharing your f…" at bounding box center [323, 245] width 247 height 27
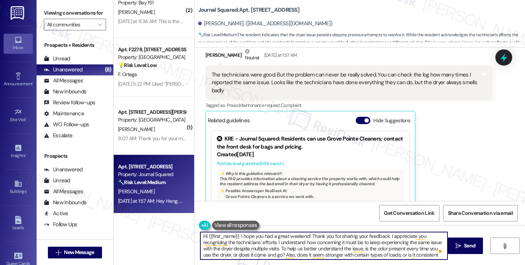
scroll to position [0, 0]
click at [250, 242] on textarea "Hi {{first_name}}, I hope you had a great weekend! Thank you for sharing your f…" at bounding box center [323, 245] width 247 height 27
click at [301, 243] on textarea "Hi {{first_name}}, I hope you had a great weekend! Thank you for sharing your f…" at bounding box center [323, 245] width 247 height 27
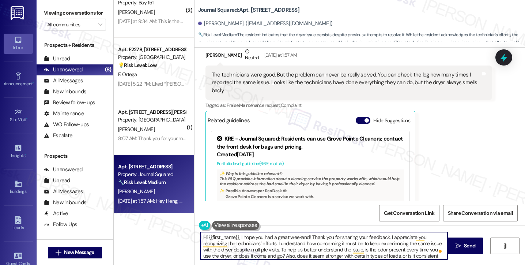
click at [295, 241] on textarea "Hi {{first_name}}, I hope you had a great weekend! Thank you for sharing your f…" at bounding box center [323, 245] width 247 height 27
click at [362, 239] on textarea "Hi {{first_name}}, I hope you had a great weekend! Thank you for sharing your f…" at bounding box center [323, 245] width 247 height 27
click at [242, 250] on textarea "Hi {{first_name}}, I hope you had a great weekend! Thank you for sharing your f…" at bounding box center [323, 245] width 247 height 27
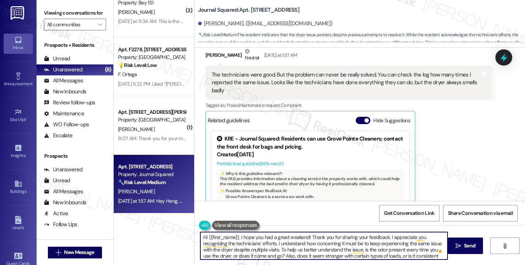
click at [242, 250] on textarea "Hi {{first_name}}, I hope you had a great weekend! Thank you for sharing your f…" at bounding box center [323, 245] width 247 height 27
click at [267, 250] on textarea "Hi {{first_name}}, I hope you had a great weekend! Thank you for sharing your f…" at bounding box center [323, 245] width 247 height 27
click at [278, 249] on textarea "Hi {{first_name}}, I hope you had a great weekend! Thank you for sharing your f…" at bounding box center [323, 245] width 247 height 27
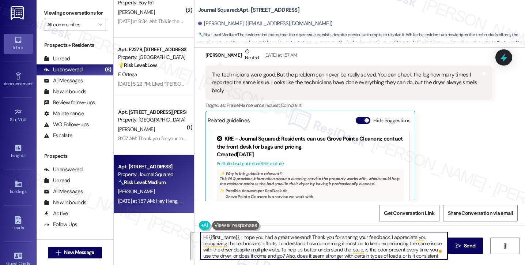
click at [334, 243] on textarea "Hi {{first_name}}, I hope you had a great weekend! Thank you for sharing your f…" at bounding box center [323, 245] width 247 height 27
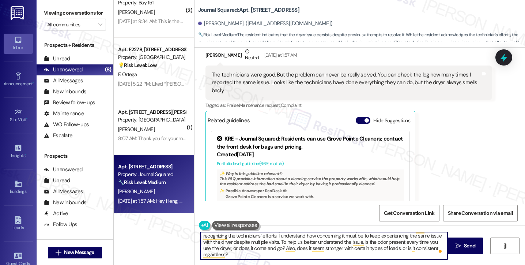
drag, startPoint x: 244, startPoint y: 257, endPoint x: 251, endPoint y: 255, distance: 6.7
click at [244, 257] on textarea "Hi {{first_name}}, I hope you had a great weekend! Thank you for sharing your f…" at bounding box center [323, 245] width 247 height 27
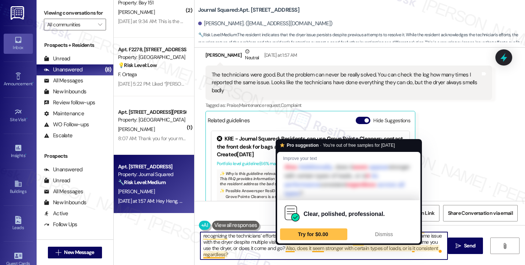
click at [337, 254] on textarea "Hi {{first_name}}, I hope you had a great weekend! Thank you for sharing your f…" at bounding box center [323, 245] width 247 height 27
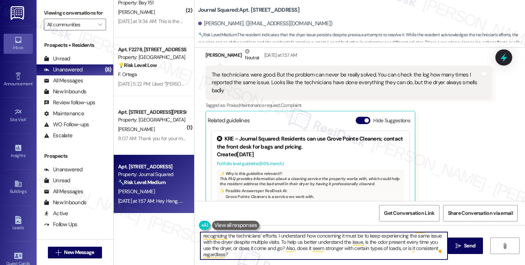
click at [287, 253] on textarea "Hi {{first_name}}, I hope you had a great weekend! Thank you for sharing your f…" at bounding box center [323, 245] width 247 height 27
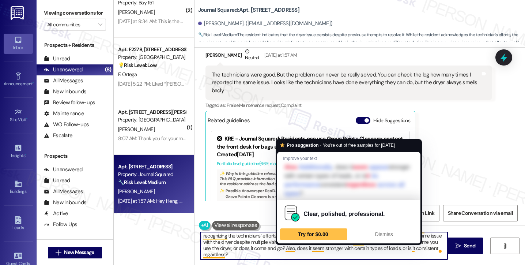
drag, startPoint x: 295, startPoint y: 247, endPoint x: 281, endPoint y: 248, distance: 13.2
click at [281, 248] on textarea "Hi {{first_name}}, I hope you had a great weekend! Thank you for sharing your f…" at bounding box center [323, 245] width 247 height 27
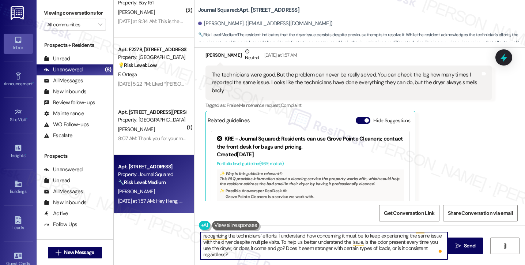
click at [298, 247] on textarea "Hi {{first_name}}, I hope you had a great weekend! Thank you for sharing your f…" at bounding box center [323, 245] width 247 height 27
drag, startPoint x: 297, startPoint y: 255, endPoint x: 281, endPoint y: 248, distance: 17.3
click at [281, 248] on textarea "Hi {{first_name}}, I hope you had a great weekend! Thank you for sharing your f…" at bounding box center [323, 245] width 247 height 27
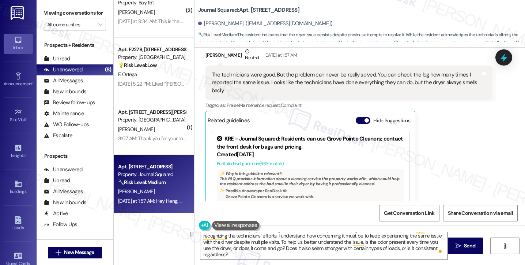
click at [45, 14] on label "Viewing conversations for" at bounding box center [75, 12] width 62 height 11
drag, startPoint x: 47, startPoint y: 15, endPoint x: 57, endPoint y: 22, distance: 11.7
click at [47, 15] on label "Viewing conversations for" at bounding box center [75, 12] width 62 height 11
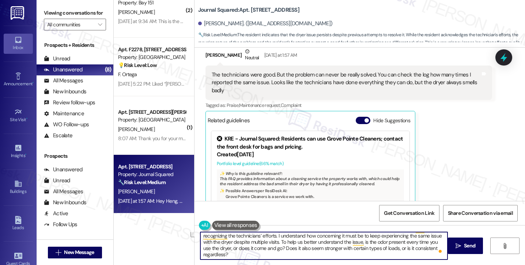
drag, startPoint x: 262, startPoint y: 254, endPoint x: 280, endPoint y: 246, distance: 19.3
click at [280, 246] on textarea "Hi {{first_name}}, I hope you had a great weekend! Thank you for sharing your f…" at bounding box center [323, 245] width 247 height 27
click at [279, 250] on textarea "Hi {{first_name}}, I hope you had a great weekend! Thank you for sharing your f…" at bounding box center [323, 245] width 247 height 27
drag, startPoint x: 272, startPoint y: 252, endPoint x: 281, endPoint y: 247, distance: 10.7
click at [281, 247] on textarea "Hi {{first_name}}, I hope you had a great weekend! Thank you for sharing your f…" at bounding box center [323, 245] width 247 height 27
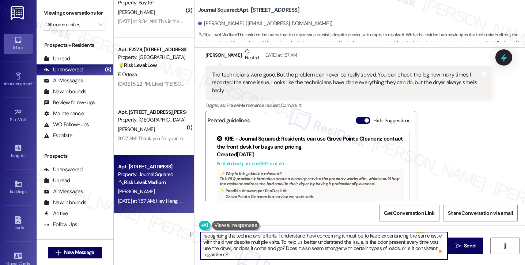
click at [263, 254] on textarea "Hi {{first_name}}, I hope you had a great weekend! Thank you for sharing your f…" at bounding box center [323, 245] width 247 height 27
drag, startPoint x: 277, startPoint y: 247, endPoint x: 225, endPoint y: 248, distance: 52.6
click at [225, 248] on textarea "Hi {{first_name}}, I hope you had a great weekend! Thank you for sharing your f…" at bounding box center [323, 245] width 247 height 27
drag, startPoint x: 257, startPoint y: 256, endPoint x: 266, endPoint y: 256, distance: 9.5
click at [257, 256] on textarea "Hi {{first_name}}, I hope you had a great weekend! Thank you for sharing your f…" at bounding box center [323, 245] width 247 height 27
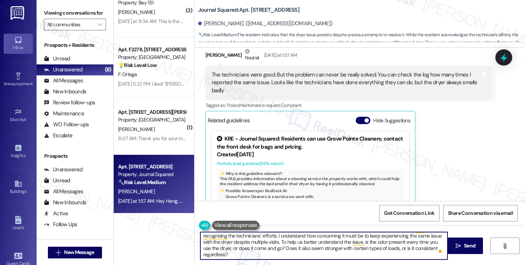
drag, startPoint x: 227, startPoint y: 249, endPoint x: 277, endPoint y: 249, distance: 50.8
click at [277, 249] on textarea "Hi {{first_name}}, I hope you had a great weekend! Thank you for sharing your f…" at bounding box center [323, 245] width 247 height 27
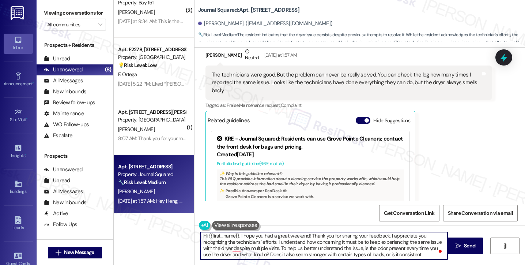
scroll to position [8, 0]
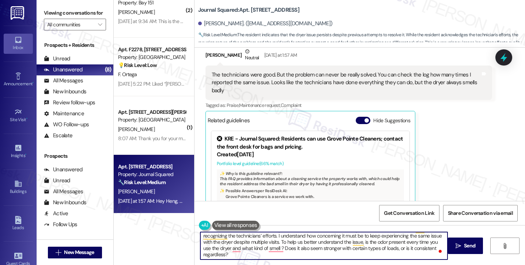
click at [237, 247] on textarea "Hi {{first_name}}, I hope you had a great weekend! Thank you for sharing your f…" at bounding box center [323, 245] width 247 height 27
click at [245, 247] on textarea "Hi {{first_name}}, I hope you had a great weekend! Thank you for sharing your f…" at bounding box center [323, 245] width 247 height 27
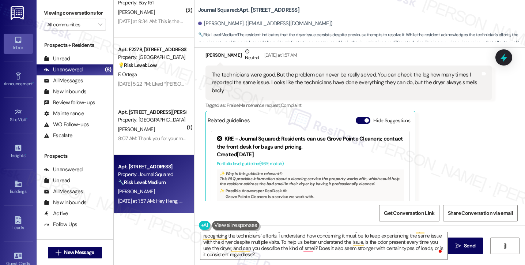
click at [46, 17] on label "Viewing conversations for" at bounding box center [75, 12] width 62 height 11
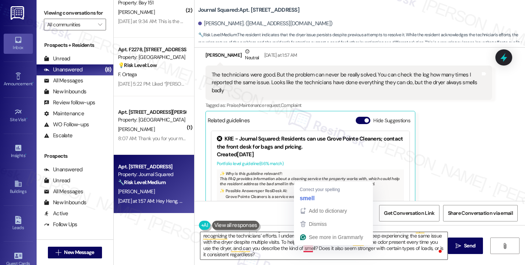
click at [259, 239] on textarea "Hi {{first_name}}, I hope you had a great weekend! Thank you for sharing your f…" at bounding box center [323, 245] width 247 height 27
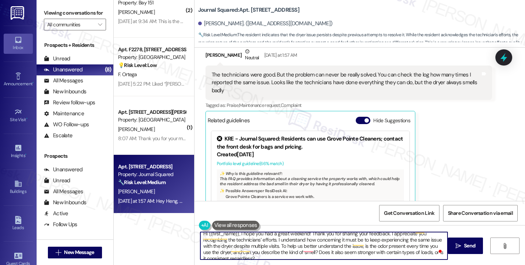
scroll to position [0, 0]
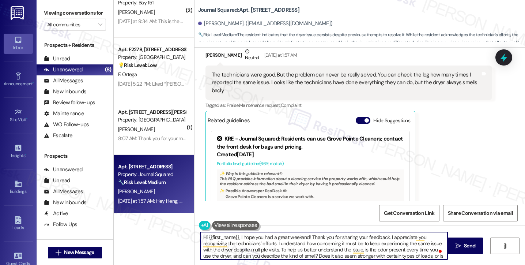
click at [259, 236] on textarea "Hi {{first_name}}, I hope you had a great weekend! Thank you for sharing your f…" at bounding box center [323, 245] width 247 height 27
click at [330, 244] on textarea "Hi {{first_name}}, I hope you had a great weekend! Thank you for sharing your f…" at bounding box center [323, 245] width 247 height 27
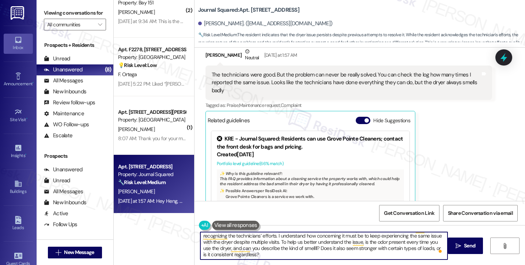
click at [310, 249] on textarea "Hi {{first_name}}, I hope you had a great weekend! Thank you for sharing your f…" at bounding box center [323, 245] width 247 height 27
click at [277, 247] on textarea "Hi {{first_name}}, I hope you had a great weekend! Thank you for sharing your f…" at bounding box center [323, 245] width 247 height 27
drag, startPoint x: 304, startPoint y: 255, endPoint x: 325, endPoint y: 245, distance: 22.4
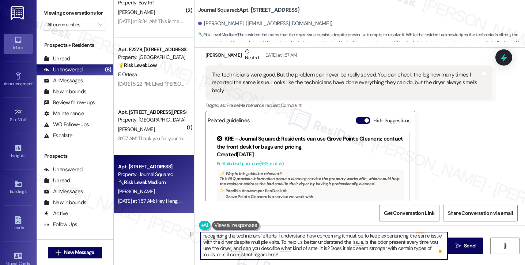
click at [325, 245] on textarea "Hi {{first_name}}, I hope you had a great weekend! Thank you for sharing your f…" at bounding box center [323, 245] width 247 height 27
click at [327, 238] on textarea "Hi {{first_name}}, I hope you had a great weekend! Thank you for sharing your f…" at bounding box center [323, 245] width 247 height 27
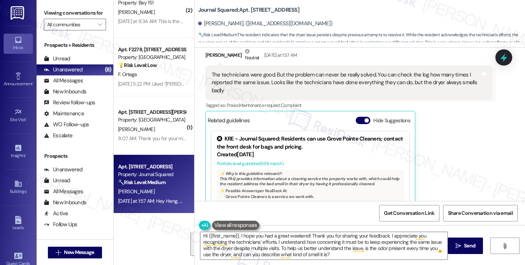
click at [46, 11] on label "Viewing conversations for" at bounding box center [75, 12] width 62 height 11
click at [364, 249] on textarea "Hi {{first_name}}, I hope you had a great weekend! Thank you for sharing your f…" at bounding box center [323, 245] width 247 height 27
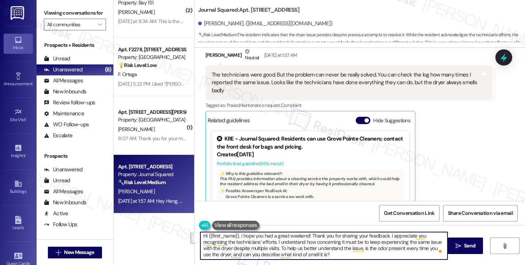
drag, startPoint x: 336, startPoint y: 254, endPoint x: 278, endPoint y: 249, distance: 58.7
click at [278, 249] on textarea "Hi {{first_name}}, I hope you had a great weekend! Thank you for sharing your f…" at bounding box center [323, 245] width 247 height 27
paste textarea ", could you let us know if the odor happens every time you use the dryer, and h…"
type textarea "Hi {{first_name}}, I hope you had a great weekend! Thank you for sharing your f…"
click at [341, 246] on textarea "Hi {{first_name}}, I hope you had a great weekend! Thank you for sharing your f…" at bounding box center [323, 245] width 247 height 27
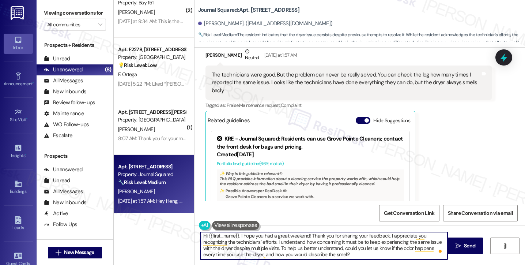
click at [342, 246] on textarea "Hi {{first_name}}, I hope you had a great weekend! Thank you for sharing your f…" at bounding box center [323, 245] width 247 height 27
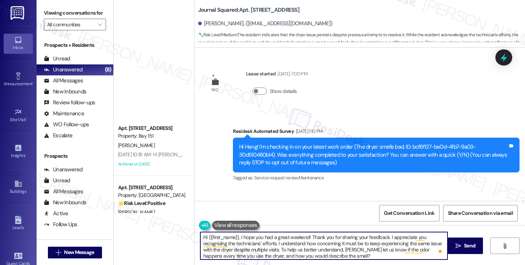
scroll to position [1, 0]
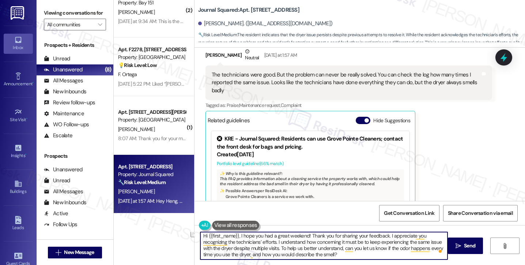
drag, startPoint x: 370, startPoint y: 248, endPoint x: 359, endPoint y: 248, distance: 11.0
click at [359, 248] on textarea "Hi {{first_name}}, I hope you had a great weekend! Thank you for sharing your f…" at bounding box center [323, 245] width 247 height 27
click at [356, 253] on textarea "Hi {{first_name}}, I hope you had a great weekend! Thank you for sharing your f…" at bounding box center [323, 245] width 247 height 27
click at [380, 251] on textarea "Hi {{first_name}}, I hope you had a great weekend! Thank you for sharing your f…" at bounding box center [323, 245] width 247 height 27
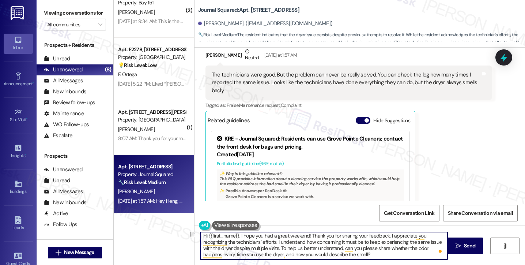
drag, startPoint x: 325, startPoint y: 255, endPoint x: 363, endPoint y: 253, distance: 38.4
click at [363, 253] on textarea "Hi {{first_name}}, I hope you had a great weekend! Thank you for sharing your f…" at bounding box center [323, 245] width 247 height 27
click at [373, 247] on textarea "Hi {{first_name}}, I hope you had a great weekend! Thank you for sharing your f…" at bounding box center [323, 245] width 247 height 27
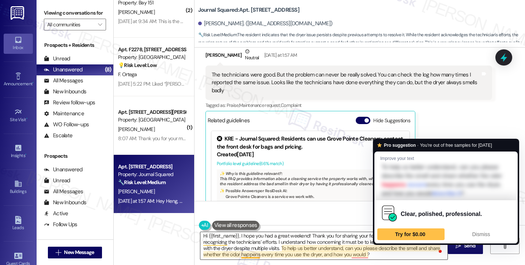
click at [348, 248] on textarea "Hi {{first_name}}, I hope you had a great weekend! Thank you for sharing your f…" at bounding box center [323, 245] width 247 height 27
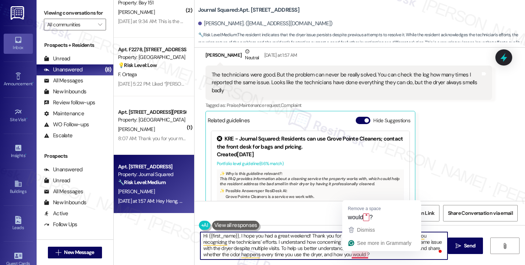
drag, startPoint x: 377, startPoint y: 254, endPoint x: 370, endPoint y: 254, distance: 7.0
click at [377, 254] on textarea "Hi {{first_name}}, I hope you had a great weekend! Thank you for sharing your f…" at bounding box center [323, 245] width 247 height 27
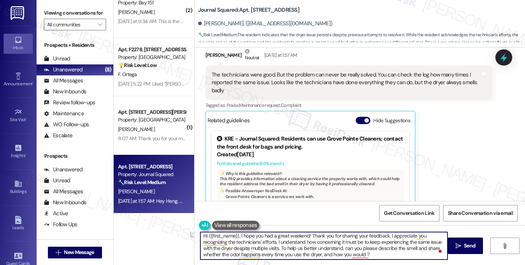
drag, startPoint x: 369, startPoint y: 254, endPoint x: 320, endPoint y: 253, distance: 49.7
click at [320, 253] on textarea "Hi {{first_name}}, I hope you had a great weekend! Thank you for sharing your f…" at bounding box center [323, 245] width 247 height 27
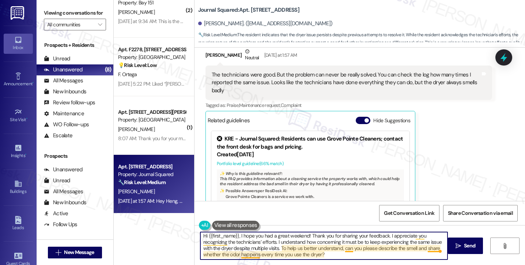
click at [428, 248] on textarea "Hi {{first_name}}, I hope you had a great weekend! Thank you for sharing your f…" at bounding box center [323, 245] width 247 height 27
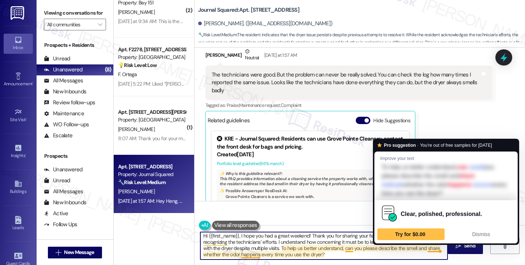
click at [428, 248] on textarea "Hi {{first_name}}, I hope you had a great weekend! Thank you for sharing your f…" at bounding box center [323, 245] width 247 height 27
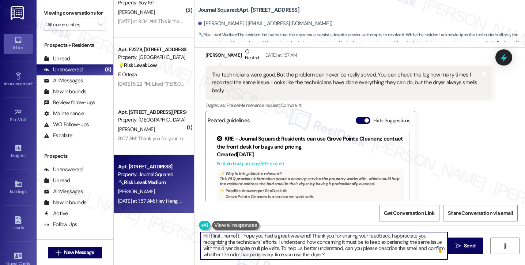
click at [333, 253] on textarea "Hi {{first_name}}, I hope you had a great weekend! Thank you for sharing your f…" at bounding box center [323, 245] width 247 height 27
click at [263, 235] on textarea "Hi {{first_name}}, I hope you had a great weekend! Thank you for sharing your f…" at bounding box center [323, 245] width 247 height 27
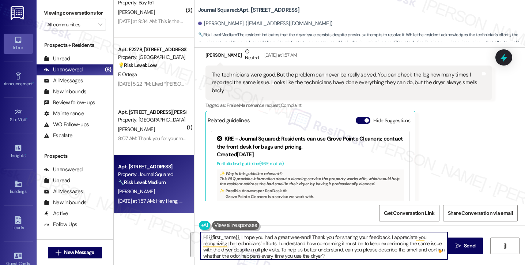
click at [304, 242] on textarea "Hi {{first_name}}, I hope you had a great weekend! Thank you for sharing your f…" at bounding box center [323, 245] width 247 height 27
click at [251, 250] on textarea "Hi {{first_name}}, I hope you had a great weekend! Thank you for sharing your f…" at bounding box center [323, 245] width 247 height 27
type textarea "Hi {{first_name}}, I hope you had a great weekend! Thank you for sharing your f…"
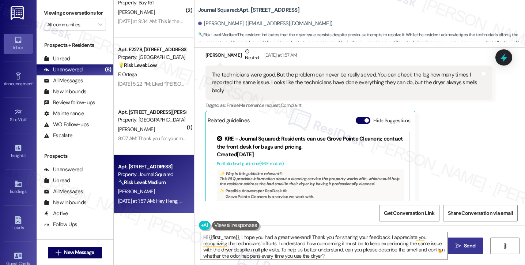
click at [466, 252] on button " Send" at bounding box center [465, 245] width 35 height 16
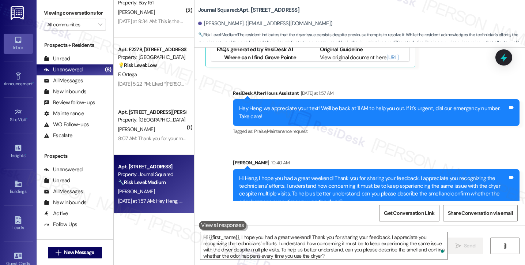
scroll to position [472, 0]
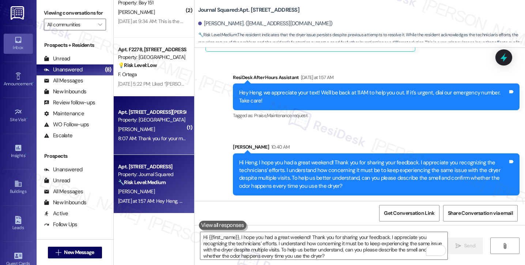
click at [159, 145] on div "Apt. L2879, 4883 Riley Road Property: Madison Farms M. Stephen 8:07 AM: Thank y…" at bounding box center [154, 125] width 80 height 58
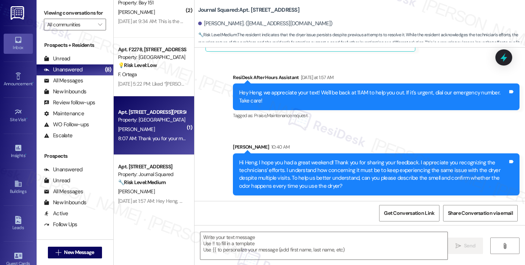
type textarea "Fetching suggested responses. Please feel free to read through the conversation…"
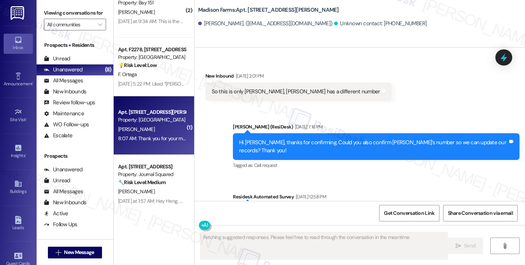
scroll to position [1286, 0]
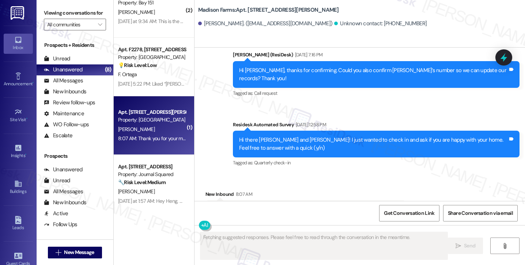
click at [271, 206] on div "I need to fill out a maintenance request for my bathroom in 2879 Milan street" at bounding box center [303, 210] width 182 height 8
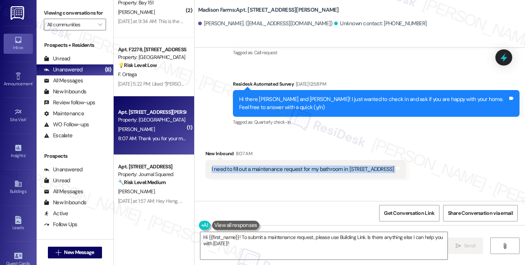
scroll to position [1284, 0]
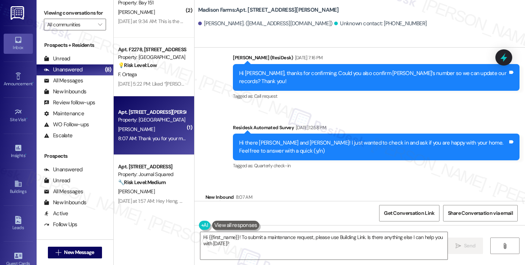
click at [275, 133] on div "Hi there Mark and Shawna! I just wanted to check in and ask if you are happy wi…" at bounding box center [376, 146] width 287 height 27
click at [281, 139] on div "Hi there Mark and Shawna! I just wanted to check in and ask if you are happy wi…" at bounding box center [373, 147] width 269 height 16
copy div "Shawna"
click at [203, 237] on textarea "Hi {{first_name}}! To submit a maintenance request, please use Building Link. I…" at bounding box center [323, 245] width 247 height 27
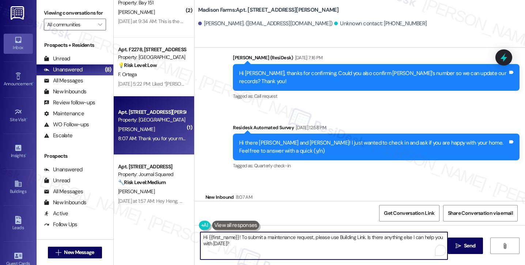
drag, startPoint x: 204, startPoint y: 236, endPoint x: 237, endPoint y: 234, distance: 32.6
click at [237, 234] on textarea "Hi {{first_name}}! To submit a maintenance request, please use Building Link. I…" at bounding box center [323, 245] width 247 height 27
click at [284, 209] on div "I need to fill out a maintenance request for my bathroom in 2879 Milan street" at bounding box center [303, 213] width 182 height 8
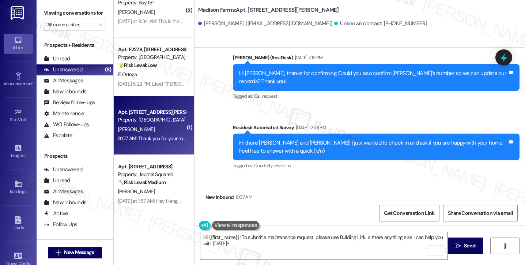
click at [286, 209] on div "I need to fill out a maintenance request for my bathroom in 2879 Milan street" at bounding box center [303, 213] width 182 height 8
click at [305, 209] on div "I need to fill out a maintenance request for my bathroom in 2879 Milan street" at bounding box center [303, 213] width 182 height 8
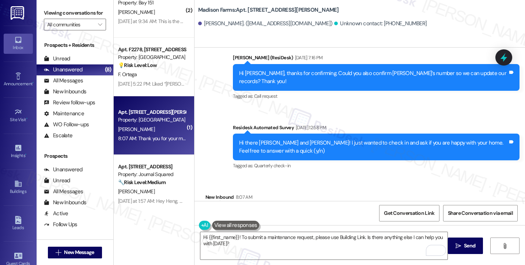
copy div "I need to fill out a maintenance request for my bathroom in 2879 Milan street T…"
click at [50, 19] on label "Viewing conversations for" at bounding box center [75, 12] width 62 height 11
click at [253, 8] on b "Madison Farms: Apt. L2879, 4883 Riley Road" at bounding box center [268, 10] width 141 height 8
copy b "L2879"
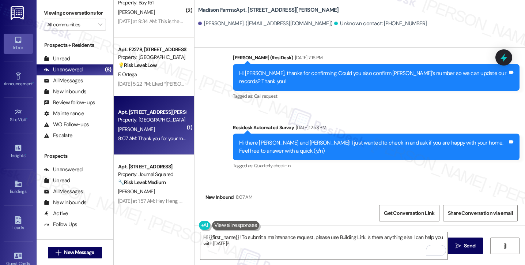
click at [50, 16] on label "Viewing conversations for" at bounding box center [75, 12] width 62 height 11
click at [241, 244] on textarea "Hi {{first_name}}! To submit a maintenance request, please use Building Link. I…" at bounding box center [323, 245] width 247 height 27
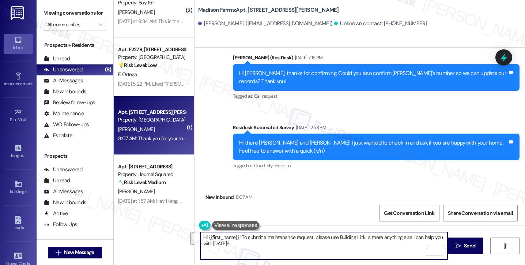
drag, startPoint x: 204, startPoint y: 236, endPoint x: 281, endPoint y: 250, distance: 77.6
click at [281, 250] on textarea "Hi {{first_name}}! To submit a maintenance request, please use Building Link. I…" at bounding box center [323, 245] width 247 height 27
paste textarea "Thanks for reaching out! I’ll be glad to help with your maintenance request for…"
drag, startPoint x: 325, startPoint y: 236, endPoint x: 275, endPoint y: 229, distance: 50.5
click at [275, 229] on div "Hi Shawna! Thanks for reaching out. Thanks for reaching out! I’ll be glad to he…" at bounding box center [359, 252] width 330 height 55
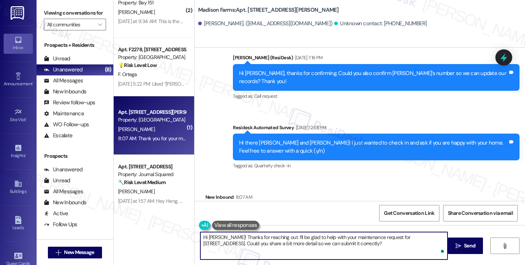
click at [353, 246] on textarea "Hi Shawna! Thanks for reaching out. I’ll be glad to help with your maintenance …" at bounding box center [323, 245] width 247 height 27
drag, startPoint x: 379, startPoint y: 237, endPoint x: 420, endPoint y: 238, distance: 40.9
click at [423, 238] on textarea "Hi Shawna! Thanks for reaching out. I’ll be glad to help with your maintenance …" at bounding box center [323, 245] width 247 height 27
drag, startPoint x: 331, startPoint y: 241, endPoint x: 332, endPoint y: 244, distance: 3.7
click at [331, 241] on textarea "Hi Shawna! Thanks for reaching out. I’ll be glad to help with your maintenance …" at bounding box center [323, 245] width 247 height 27
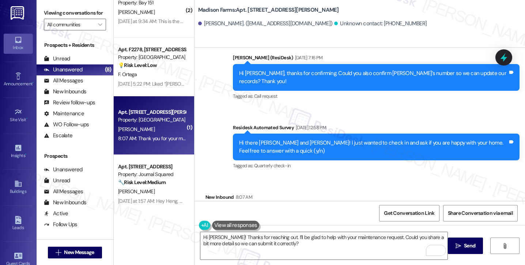
click at [43, 12] on div "Viewing conversations for All communities " at bounding box center [75, 19] width 77 height 38
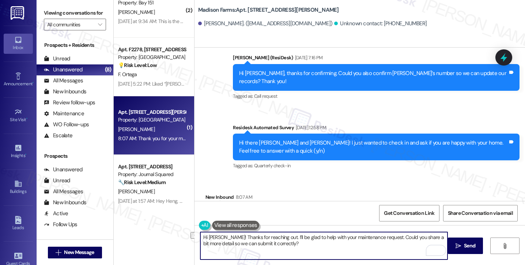
drag, startPoint x: 369, startPoint y: 247, endPoint x: 216, endPoint y: 242, distance: 152.5
click at [213, 243] on textarea "Hi Shawna! Thanks for reaching out. I’ll be glad to help with your maintenance …" at bounding box center [323, 245] width 247 height 27
paste textarea "What specific issue are you experiencing in the bathroom"
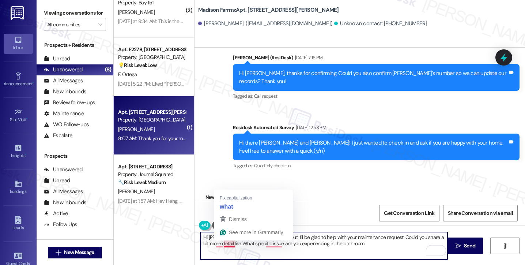
click at [223, 243] on textarea "Hi Shawna! Thanks for reaching out. I’ll be glad to help with your maintenance …" at bounding box center [323, 245] width 247 height 27
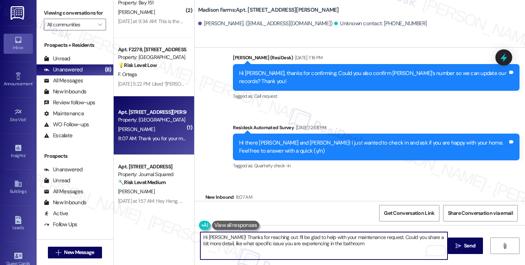
click at [359, 245] on textarea "Hi Shawna! Thanks for reaching out. I’ll be glad to help with your maintenance …" at bounding box center [323, 245] width 247 height 27
click at [263, 243] on textarea "Hi Shawna! Thanks for reaching out. I’ll be glad to help with your maintenance …" at bounding box center [323, 245] width 247 height 27
paste textarea "you"
click at [354, 237] on textarea "Hi Shawna! Thanks for reaching out. I’ll be glad to help with your maintenance …" at bounding box center [323, 245] width 247 height 27
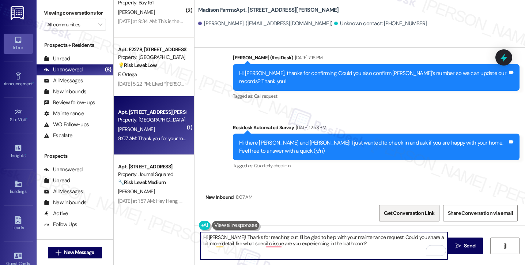
drag, startPoint x: 357, startPoint y: 243, endPoint x: 405, endPoint y: 220, distance: 52.8
click at [357, 243] on textarea "Hi Shawna! Thanks for reaching out. I’ll be glad to help with your maintenance …" at bounding box center [323, 245] width 247 height 27
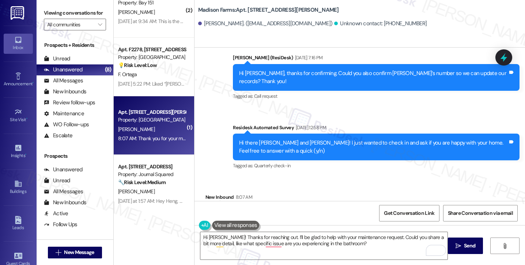
drag, startPoint x: 47, startPoint y: 12, endPoint x: 55, endPoint y: 16, distance: 9.3
click at [47, 12] on label "Viewing conversations for" at bounding box center [75, 12] width 62 height 11
click at [357, 245] on textarea "Hi Shawna! Thanks for reaching out. I’ll be glad to help with your maintenance …" at bounding box center [323, 245] width 247 height 27
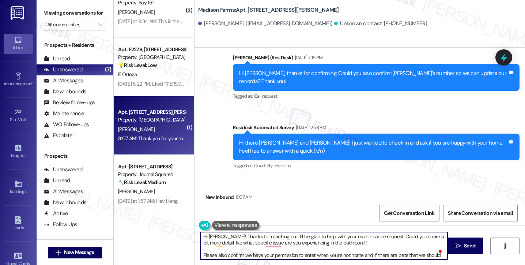
scroll to position [0, 0]
click at [348, 247] on textarea "Hi Shawna! Thanks for reaching out. I’ll be glad to help with your maintenance …" at bounding box center [323, 245] width 247 height 27
click at [325, 235] on textarea "Hi Shawna! Thanks for reaching out. I’ll be glad to help with your maintenance …" at bounding box center [323, 245] width 247 height 27
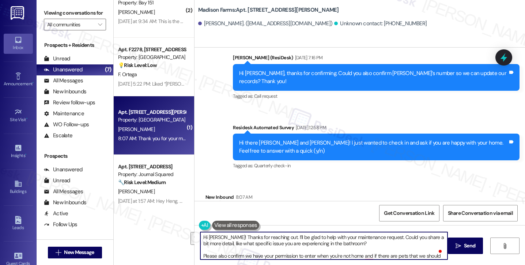
click at [360, 244] on textarea "Hi Shawna! Thanks for reaching out. I’ll be glad to help with your maintenance …" at bounding box center [323, 245] width 247 height 27
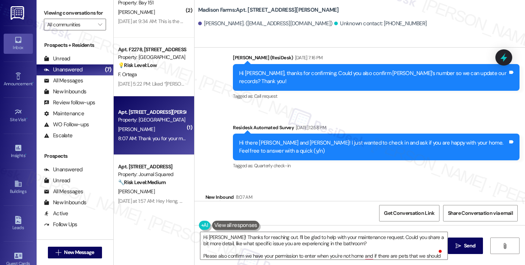
click at [251, 13] on b "Madison Farms: Apt. L2879, 4883 Riley Road" at bounding box center [268, 10] width 141 height 8
copy b "L2879"
drag, startPoint x: 46, startPoint y: 11, endPoint x: 49, endPoint y: 4, distance: 7.2
click at [46, 11] on label "Viewing conversations for" at bounding box center [75, 12] width 62 height 11
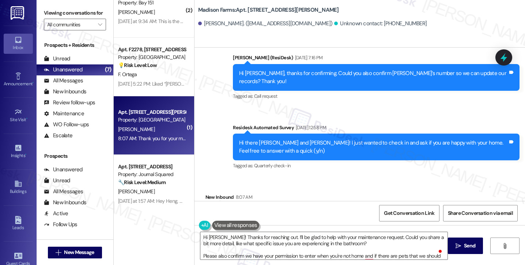
click at [270, 209] on div "I need to fill out a maintenance request for my bathroom in 2879 Milan street" at bounding box center [303, 213] width 182 height 8
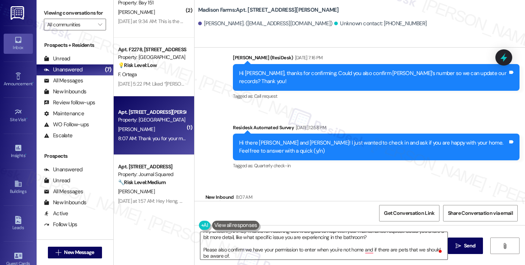
scroll to position [8, 0]
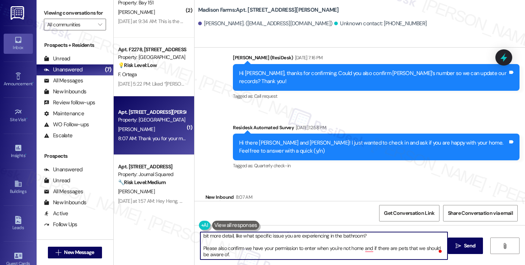
click at [234, 254] on textarea "Hi Shawna! Thanks for reaching out. I’ll be glad to help with your maintenance …" at bounding box center [323, 245] width 247 height 27
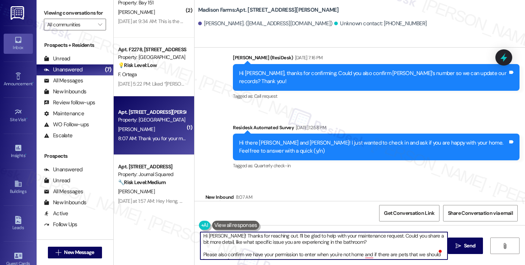
scroll to position [0, 0]
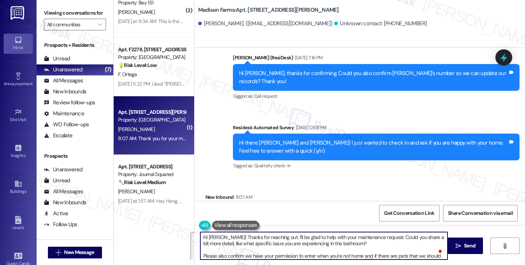
drag, startPoint x: 233, startPoint y: 255, endPoint x: 274, endPoint y: 237, distance: 44.7
click at [274, 237] on textarea "Hi Shawna! Thanks for reaching out. I’ll be glad to help with your maintenance …" at bounding box center [323, 245] width 247 height 27
click at [304, 246] on textarea "Hi Shawna! Thanks for reaching out. I’ll be glad to help with your maintenance …" at bounding box center [323, 245] width 247 height 27
drag, startPoint x: 288, startPoint y: 256, endPoint x: 276, endPoint y: 239, distance: 21.1
click at [276, 239] on textarea "Hi Shawna! Thanks for reaching out. I’ll be glad to help with your maintenance …" at bounding box center [323, 245] width 247 height 27
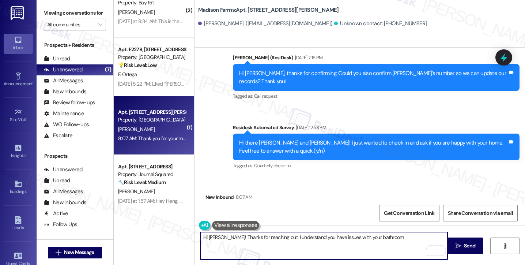
drag, startPoint x: 386, startPoint y: 240, endPoint x: 381, endPoint y: 238, distance: 5.2
click at [385, 240] on textarea "Hi Shawna! Thanks for reaching out. I understand you have issues with your bath…" at bounding box center [323, 245] width 247 height 27
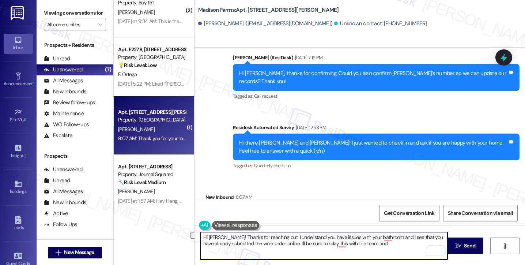
drag, startPoint x: 384, startPoint y: 246, endPoint x: 285, endPoint y: 249, distance: 99.1
click at [285, 249] on textarea "Hi Shawna! Thanks for reaching out. I understand you have issues with your bath…" at bounding box center [323, 245] width 247 height 27
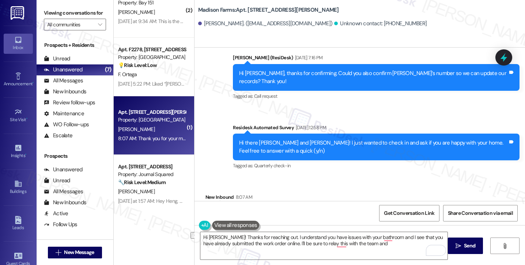
click at [46, 16] on label "Viewing conversations for" at bounding box center [75, 12] width 62 height 11
click at [323, 209] on div "I need to fill out a maintenance request for my bathroom in 2879 Milan street" at bounding box center [303, 213] width 182 height 8
click at [49, 12] on label "Viewing conversations for" at bounding box center [75, 12] width 62 height 11
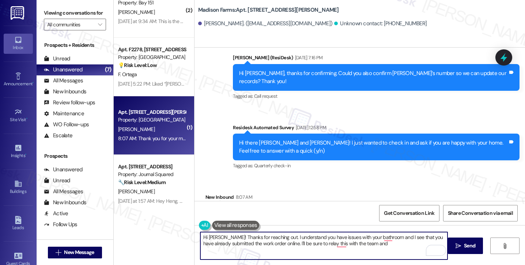
click at [268, 244] on textarea "Hi Shawna! Thanks for reaching out. I understand you have issues with your bath…" at bounding box center [323, 245] width 247 height 27
click at [318, 240] on textarea "Hi Shawna! Thanks for reaching out. I’ll be glad to help with your maintenance …" at bounding box center [323, 245] width 247 height 27
click at [342, 242] on textarea "Hi Shawna! Thanks for reaching out. I’ll be glad to help with your maintenance …" at bounding box center [323, 245] width 247 height 27
drag, startPoint x: 350, startPoint y: 241, endPoint x: 307, endPoint y: 239, distance: 43.2
click at [307, 240] on textarea "Hi Shawna! Thanks for reaching out. I’ll be glad to help with your maintenance …" at bounding box center [323, 245] width 247 height 27
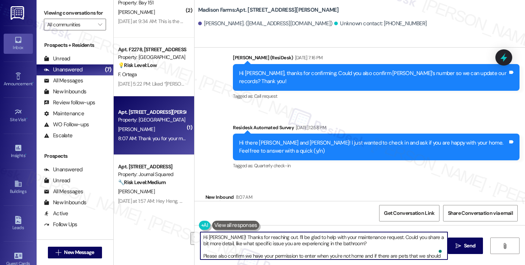
click at [349, 242] on textarea "Hi Shawna! Thanks for reaching out. I’ll be glad to help with your maintenance …" at bounding box center [323, 245] width 247 height 27
click at [378, 236] on textarea "Hi Shawna! Thanks for reaching out. I’ll be glad to help with your maintenance …" at bounding box center [323, 245] width 247 height 27
click at [376, 241] on textarea "Hi Shawna! Thanks for reaching out. I’ll be glad to help with your maintenance …" at bounding box center [323, 245] width 247 height 27
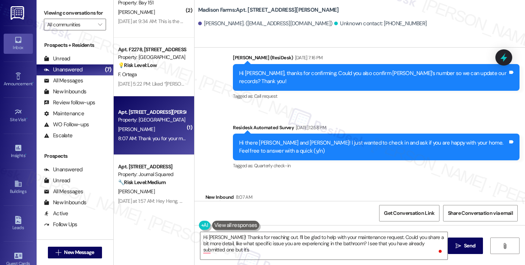
click at [42, 13] on div "Viewing conversations for All communities " at bounding box center [75, 19] width 77 height 38
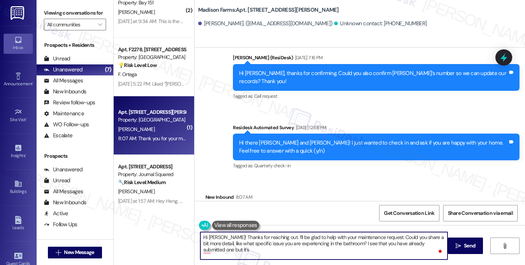
drag, startPoint x: 241, startPoint y: 253, endPoint x: 238, endPoint y: 242, distance: 10.6
click at [236, 242] on textarea "Hi Shawna! Thanks for reaching out. I’ll be glad to help with your maintenance …" at bounding box center [323, 245] width 247 height 27
drag, startPoint x: 275, startPoint y: 236, endPoint x: 288, endPoint y: 234, distance: 12.7
click at [275, 236] on textarea "Hi Shawna! Thanks for reaching out. I’ll be glad to help with your maintenance …" at bounding box center [323, 245] width 247 height 27
drag, startPoint x: 358, startPoint y: 255, endPoint x: 387, endPoint y: 235, distance: 35.1
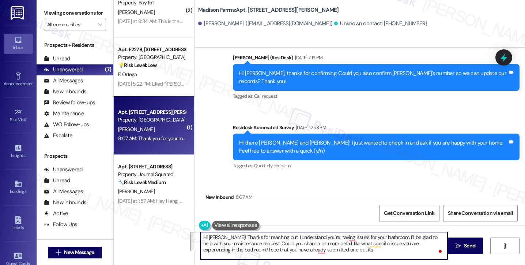
click at [387, 235] on textarea "Hi Shawna! Thanks for reaching out. I understand you're having issues for your …" at bounding box center [323, 245] width 247 height 27
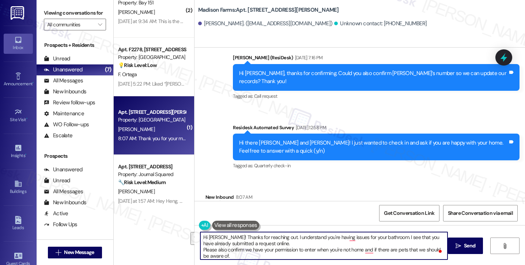
drag, startPoint x: 268, startPoint y: 255, endPoint x: 276, endPoint y: 244, distance: 14.0
click at [276, 244] on textarea "Hi Shawna! Thanks for reaching out. I understand you're having issues for your …" at bounding box center [323, 245] width 247 height 27
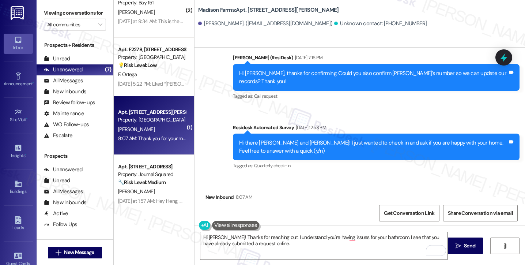
click at [46, 19] on label "Viewing conversations for" at bounding box center [75, 12] width 62 height 11
click at [278, 246] on textarea "Hi Shawna! Thanks for reaching out. I understand you're having issues for your …" at bounding box center [323, 245] width 247 height 27
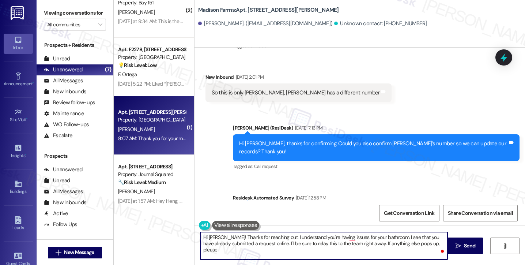
scroll to position [1210, 0]
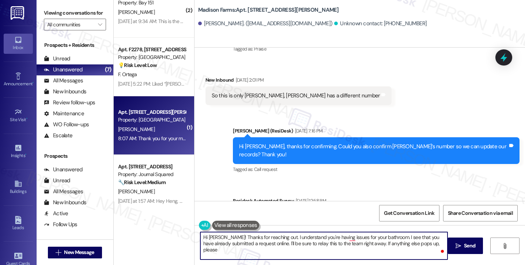
click at [345, 137] on div "Hi Shawna, thanks for confirming. Could you also confirm Mark’s number so we ca…" at bounding box center [376, 150] width 287 height 27
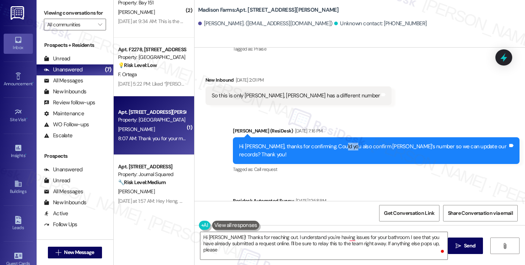
click at [345, 137] on div "Hi Shawna, thanks for confirming. Could you also confirm Mark’s number so we ca…" at bounding box center [376, 150] width 287 height 27
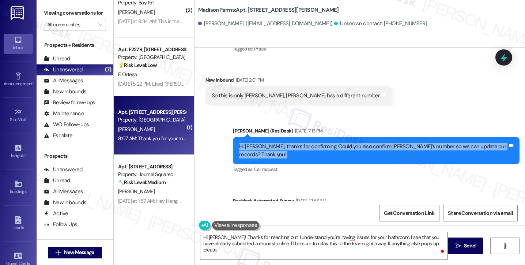
click at [345, 137] on div "Hi Shawna, thanks for confirming. Could you also confirm Mark’s number so we ca…" at bounding box center [376, 150] width 287 height 27
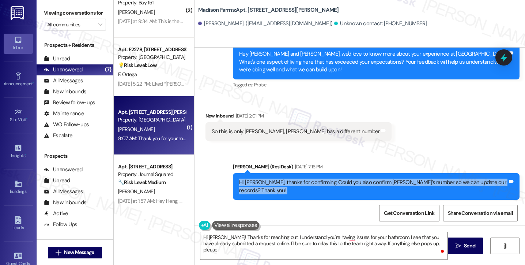
scroll to position [1137, 0]
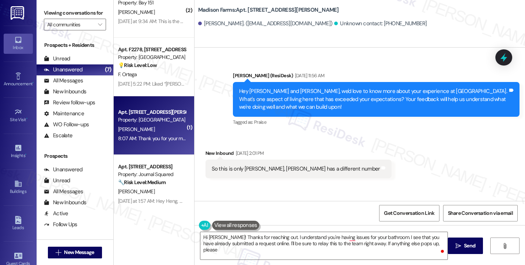
click at [294, 87] on div "Hey Mark and Shawna, we'd love to know more about your experience at Madison Fa…" at bounding box center [373, 98] width 269 height 23
click at [293, 87] on div "Hey Mark and Shawna, we'd love to know more about your experience at Madison Fa…" at bounding box center [373, 98] width 269 height 23
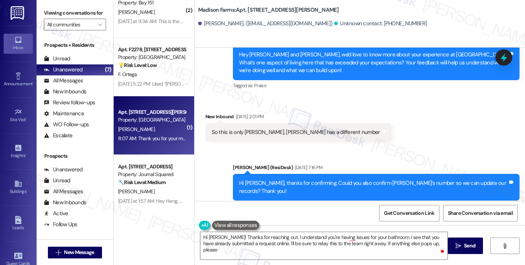
scroll to position [1174, 0]
click at [253, 128] on div "So this is only Shawna, Mark has a different number" at bounding box center [296, 132] width 168 height 8
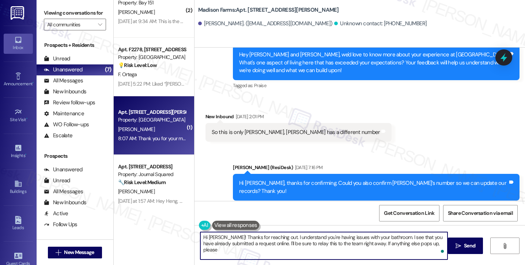
click at [434, 244] on textarea "Hi Shawna! Thanks for reaching out. I understand you're having issues with your…" at bounding box center [323, 245] width 247 height 27
click at [438, 244] on textarea "Hi Shawna! Thanks for reaching out. I understand you're having issues with your…" at bounding box center [323, 245] width 247 height 27
click at [440, 242] on textarea "Hi Shawna! Thanks for reaching out. I understand you're having issues with your…" at bounding box center [323, 245] width 247 height 27
click at [266, 240] on textarea "Hi Shawna! Thanks for reaching out. I understand you're having issues with your…" at bounding box center [323, 245] width 247 height 27
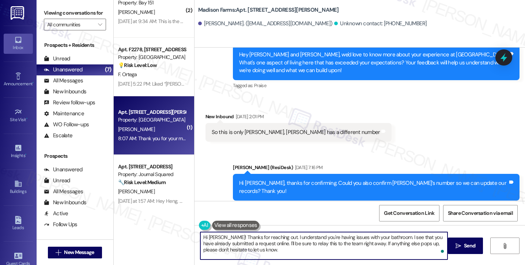
click at [266, 240] on textarea "Hi Shawna! Thanks for reaching out. I understand you're having issues with your…" at bounding box center [323, 245] width 247 height 27
type textarea "Hi Shawna! Thanks for reaching out. I understand you're having issues with your…"
click at [247, 244] on textarea "Hi Shawna! Thanks for reaching out. I understand you're having issues with your…" at bounding box center [323, 245] width 247 height 27
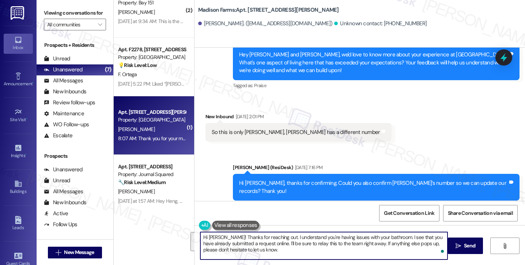
click at [294, 245] on textarea "Hi Shawna! Thanks for reaching out. I understand you're having issues with your…" at bounding box center [323, 245] width 247 height 27
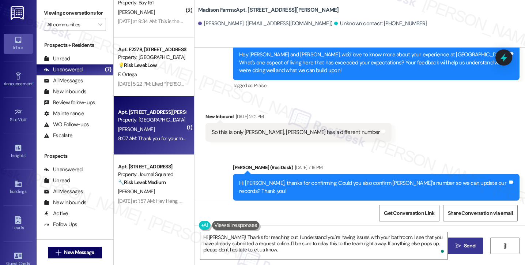
click at [465, 249] on span "Send" at bounding box center [469, 246] width 11 height 8
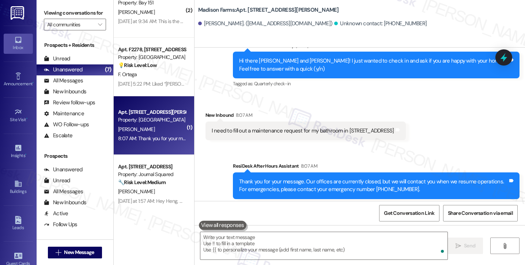
scroll to position [1423, 0]
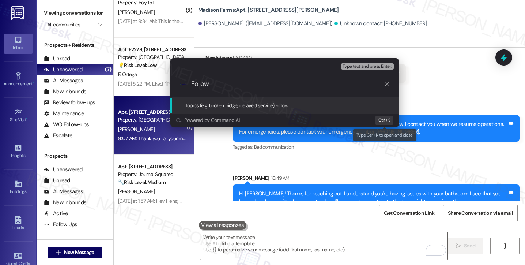
type input "Follo"
click at [439, 69] on div "Escalate Conversation Medium risk Topics (e.g. broken fridge, delayed service) …" at bounding box center [262, 132] width 525 height 265
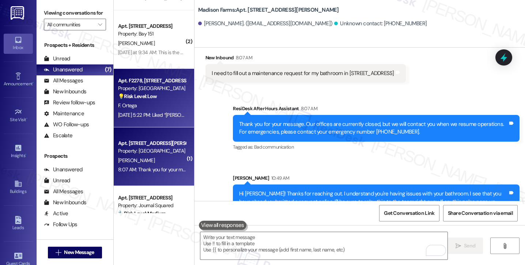
scroll to position [182, 0]
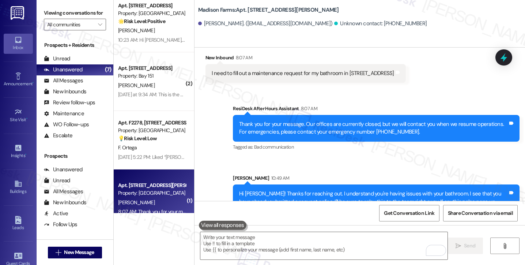
click at [319, 190] on div "Hi Shawna! Thanks for reaching out. I understand you're having issues with your…" at bounding box center [373, 201] width 269 height 23
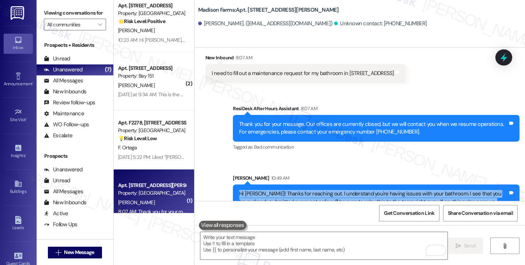
click at [319, 190] on div "Hi Shawna! Thanks for reaching out. I understand you're having issues with your…" at bounding box center [373, 201] width 269 height 23
click at [267, 190] on div "Hi Shawna! Thanks for reaching out. I understand you're having issues with your…" at bounding box center [373, 201] width 269 height 23
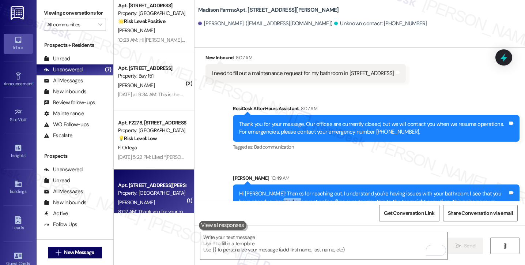
click at [266, 190] on div "Hi Shawna! Thanks for reaching out. I understand you're having issues with your…" at bounding box center [373, 201] width 269 height 23
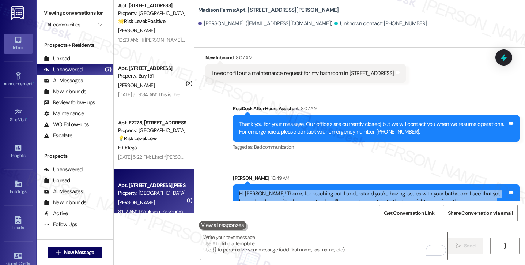
click at [266, 190] on div "Hi Shawna! Thanks for reaching out. I understand you're having issues with your…" at bounding box center [373, 201] width 269 height 23
click at [310, 190] on div "Hi Shawna! Thanks for reaching out. I understand you're having issues with your…" at bounding box center [373, 201] width 269 height 23
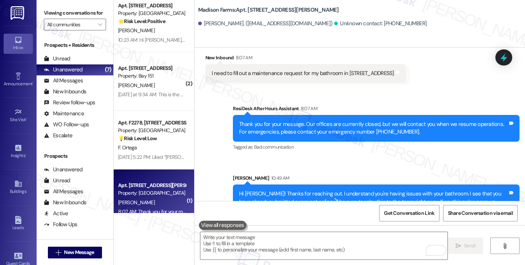
click at [310, 190] on div "Hi Shawna! Thanks for reaching out. I understand you're having issues with your…" at bounding box center [373, 201] width 269 height 23
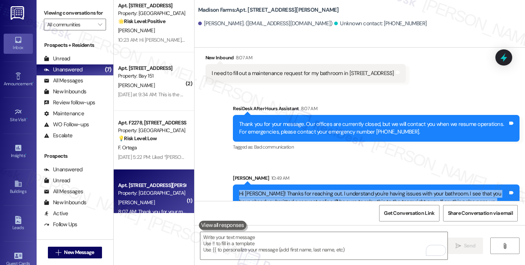
click at [310, 190] on div "Hi Shawna! Thanks for reaching out. I understand you're having issues with your…" at bounding box center [373, 201] width 269 height 23
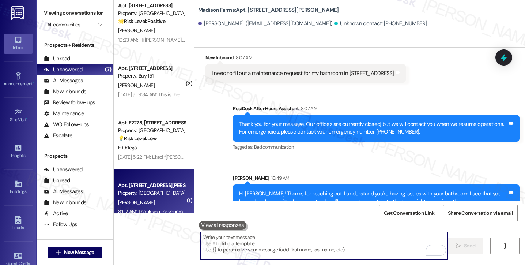
drag, startPoint x: 292, startPoint y: 243, endPoint x: 295, endPoint y: 241, distance: 3.9
click at [292, 243] on textarea "To enrich screen reader interactions, please activate Accessibility in Grammarl…" at bounding box center [323, 245] width 247 height 27
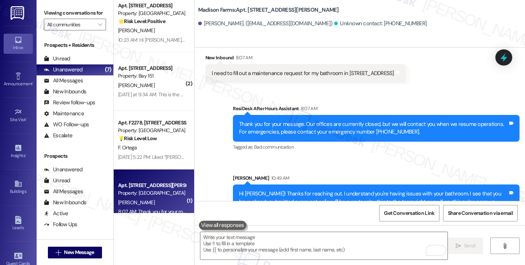
drag, startPoint x: 43, startPoint y: 3, endPoint x: 47, endPoint y: 8, distance: 6.2
click at [43, 3] on div "Viewing conversations for All communities " at bounding box center [75, 19] width 77 height 38
click at [327, 168] on div "Sent via SMS Sarah 10:49 AM Hi Shawna! Thanks for reaching out. I understand yo…" at bounding box center [375, 196] width 297 height 56
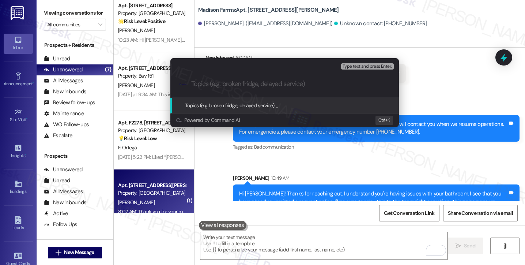
type input "O"
paste input "22630"
type input "Follow up on WO#22630 - bathroom issue"
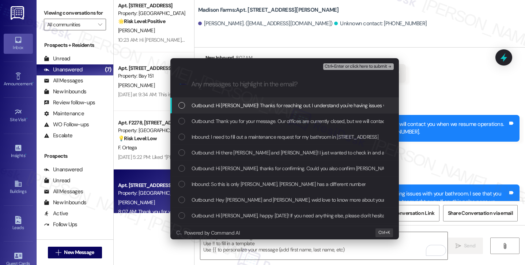
click at [419, 71] on div "Escalate Conversation Medium risk Follow up on WO#22630 - bathroom issue Any me…" at bounding box center [262, 132] width 525 height 265
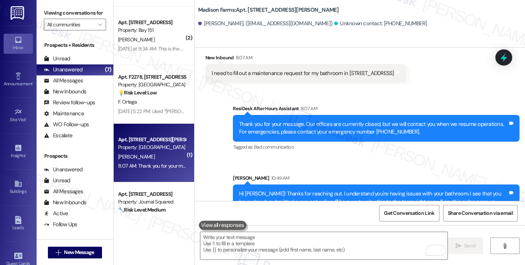
scroll to position [255, 0]
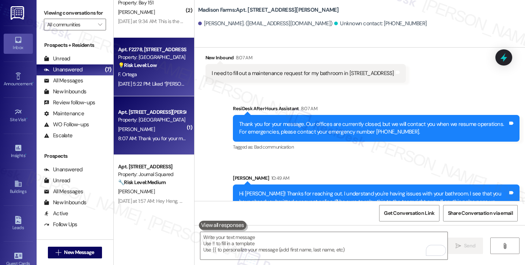
click at [147, 77] on div "F. Ortega" at bounding box center [151, 74] width 69 height 9
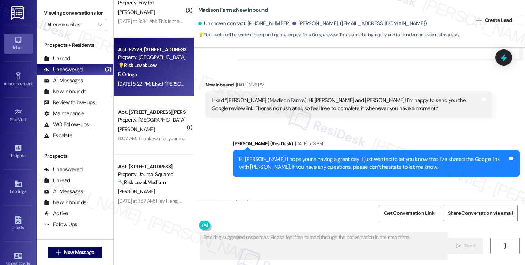
scroll to position [1833, 0]
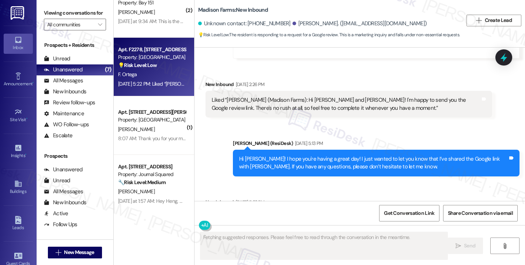
click at [297, 155] on div "Hi Joyce! I hope you're having a great day! I just wanted to let you know that …" at bounding box center [373, 163] width 269 height 16
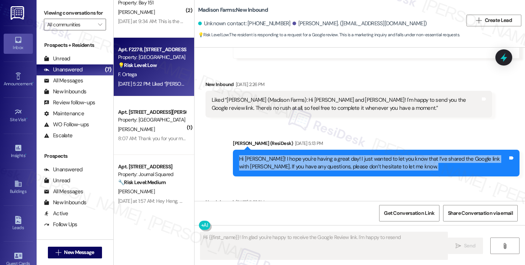
click at [297, 155] on div "Hi Joyce! I hope you're having a great day! I just wanted to let you know that …" at bounding box center [373, 163] width 269 height 16
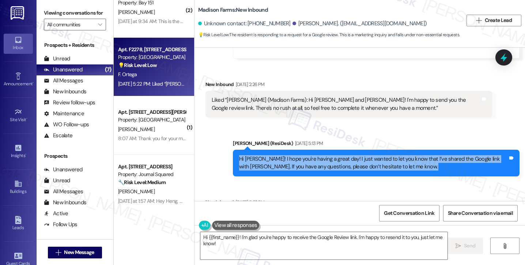
type textarea "Hi {{first_name}}! I'm glad you're happy to receive the Google Review link. I'm…"
click at [333, 155] on div "Hi Joyce! I hope you're having a great day! I just wanted to let you know that …" at bounding box center [373, 163] width 269 height 16
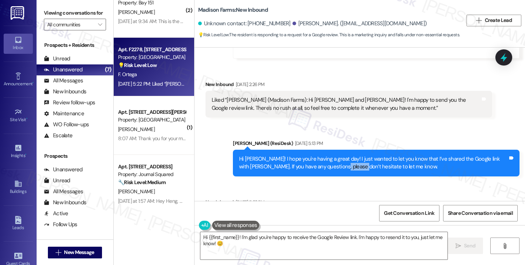
click at [333, 155] on div "Hi Joyce! I hope you're having a great day! I just wanted to let you know that …" at bounding box center [373, 163] width 269 height 16
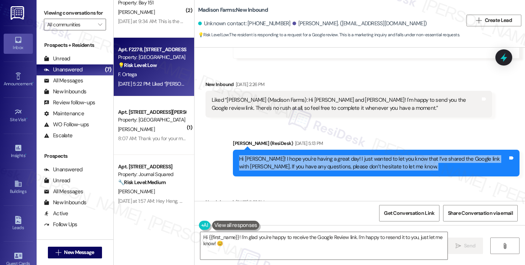
click at [333, 155] on div "Hi Joyce! I hope you're having a great day! I just wanted to let you know that …" at bounding box center [373, 163] width 269 height 16
click at [308, 155] on div "Hi Joyce! I hope you're having a great day! I just wanted to let you know that …" at bounding box center [373, 163] width 269 height 16
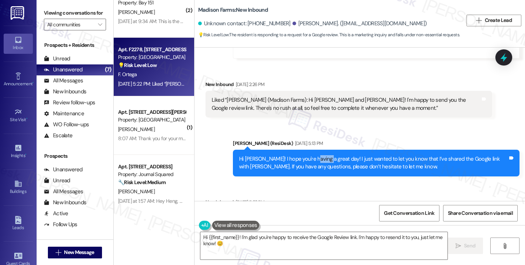
click at [308, 155] on div "Hi Joyce! I hope you're having a great day! I just wanted to let you know that …" at bounding box center [373, 163] width 269 height 16
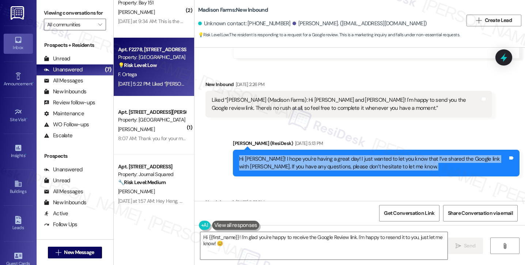
click at [308, 155] on div "Hi Joyce! I hope you're having a great day! I just wanted to let you know that …" at bounding box center [373, 163] width 269 height 16
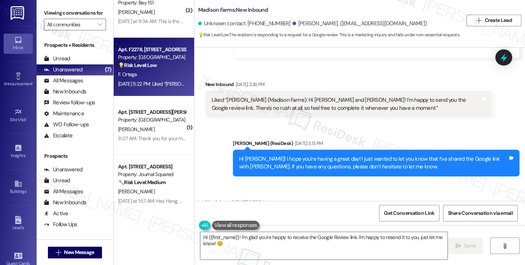
click at [251, 214] on div "Liked “Jane (Madison Farms): Hi Joyce! I hope you're having a great day! I just…" at bounding box center [346, 225] width 269 height 23
click at [368, 214] on div "Liked “Jane (Madison Farms): Hi Joyce! I hope you're having a great day! I just…" at bounding box center [346, 225] width 269 height 23
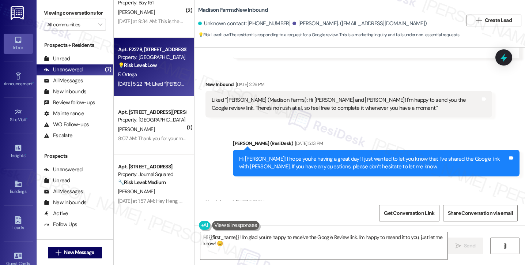
click at [368, 214] on div "Liked “Jane (Madison Farms): Hi Joyce! I hope you're having a great day! I just…" at bounding box center [346, 225] width 269 height 23
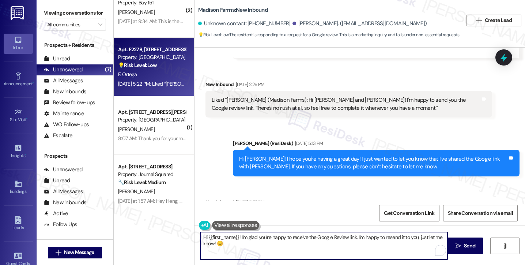
drag, startPoint x: 239, startPoint y: 249, endPoint x: 213, endPoint y: 229, distance: 32.0
click at [213, 231] on div "Hi {{first_name}}! I'm glad you're happy to receive the Google Review link. I'm…" at bounding box center [320, 245] width 248 height 28
click at [379, 155] on div "Hi Joyce! I hope you're having a great day! I just wanted to let you know that …" at bounding box center [373, 163] width 269 height 16
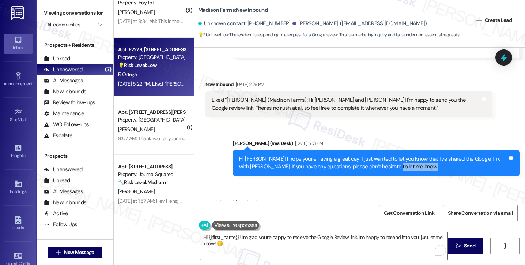
click at [379, 155] on div "Hi Joyce! I hope you're having a great day! I just wanted to let you know that …" at bounding box center [373, 163] width 269 height 16
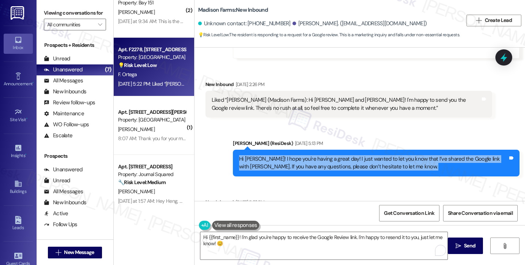
drag, startPoint x: 379, startPoint y: 124, endPoint x: 374, endPoint y: 122, distance: 5.0
click at [379, 155] on div "Hi Joyce! I hope you're having a great day! I just wanted to let you know that …" at bounding box center [373, 163] width 269 height 16
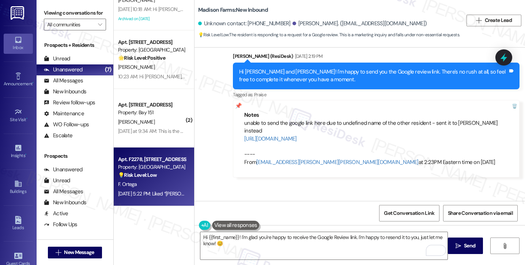
scroll to position [1797, 0]
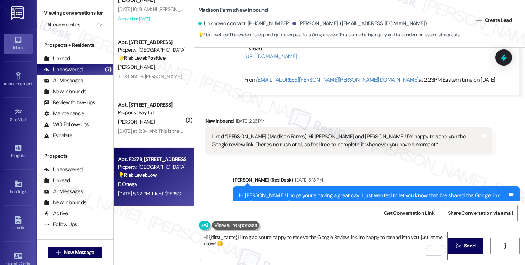
click at [45, 11] on label "Viewing conversations for" at bounding box center [75, 12] width 62 height 11
click at [411, 215] on span "Get Conversation Link" at bounding box center [409, 213] width 50 height 8
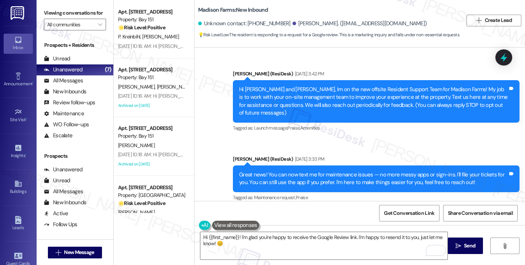
scroll to position [1797, 0]
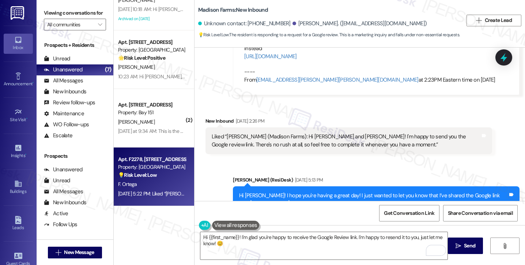
click at [46, 12] on label "Viewing conversations for" at bounding box center [75, 12] width 62 height 11
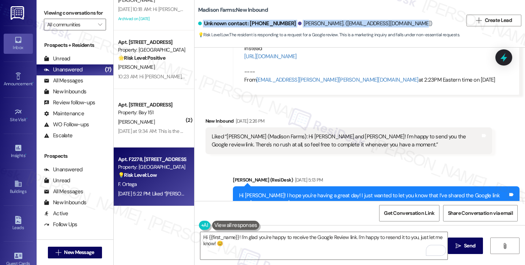
drag, startPoint x: 406, startPoint y: 30, endPoint x: 199, endPoint y: 26, distance: 207.6
click at [199, 26] on div "Unknown contact: +19172381297 Fausto Ortega. (scientia225@protonmail.com)" at bounding box center [330, 23] width 265 height 15
copy div "Unknown contact: +19172381297 Fausto Ortega. (scientia225@protonmail.com)"
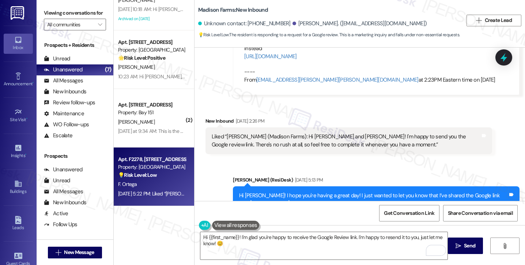
click at [47, 19] on label "Viewing conversations for" at bounding box center [75, 12] width 62 height 11
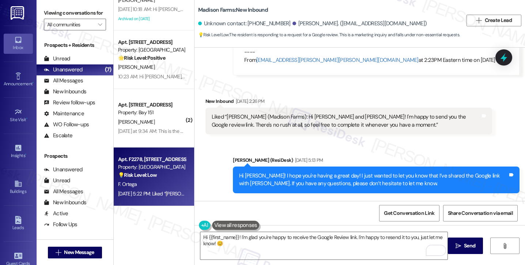
scroll to position [1833, 0]
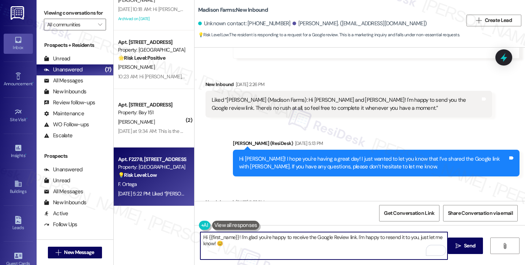
click at [232, 235] on textarea "Hi {{first_name}}! I'm glad you're happy to receive the Google Review link. I'm…" at bounding box center [323, 245] width 247 height 27
click at [402, 155] on div "Hi Joyce! I hope you're having a great day! I just wanted to let you know that …" at bounding box center [373, 163] width 269 height 16
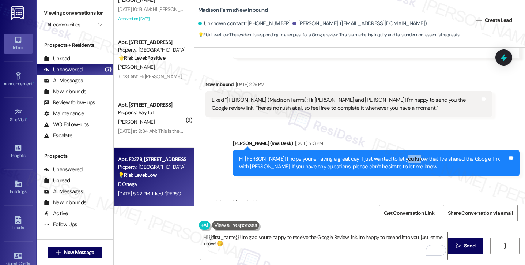
click at [402, 155] on div "Hi Joyce! I hope you're having a great day! I just wanted to let you know that …" at bounding box center [373, 163] width 269 height 16
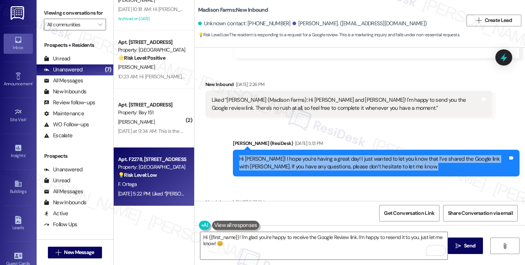
click at [402, 155] on div "Hi Joyce! I hope you're having a great day! I just wanted to let you know that …" at bounding box center [373, 163] width 269 height 16
click at [339, 155] on div "Hi Joyce! I hope you're having a great day! I just wanted to let you know that …" at bounding box center [373, 163] width 269 height 16
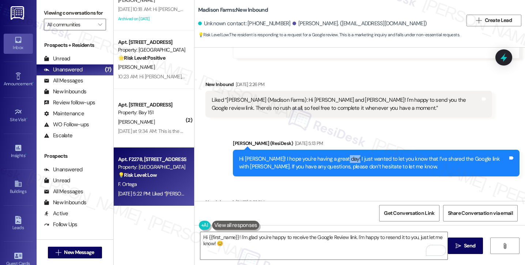
click at [339, 155] on div "Hi Joyce! I hope you're having a great day! I just wanted to let you know that …" at bounding box center [373, 163] width 269 height 16
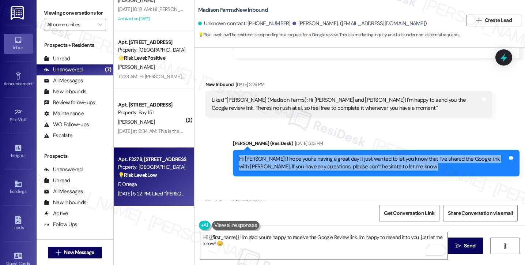
click at [339, 155] on div "Hi Joyce! I hope you're having a great day! I just wanted to let you know that …" at bounding box center [373, 163] width 269 height 16
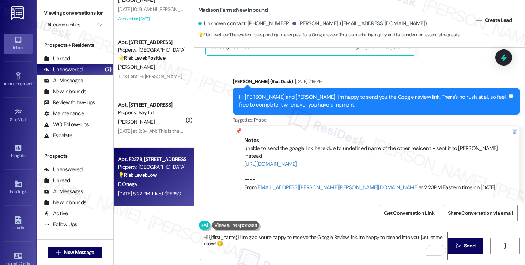
scroll to position [1687, 0]
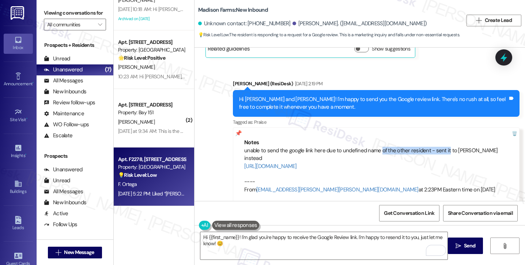
drag, startPoint x: 375, startPoint y: 121, endPoint x: 441, endPoint y: 121, distance: 66.5
click at [441, 147] on div "unable to send the google link here due to undefined name of the other resident…" at bounding box center [376, 170] width 264 height 47
click at [462, 147] on div "unable to send the google link here due to undefined name of the other resident…" at bounding box center [376, 170] width 264 height 47
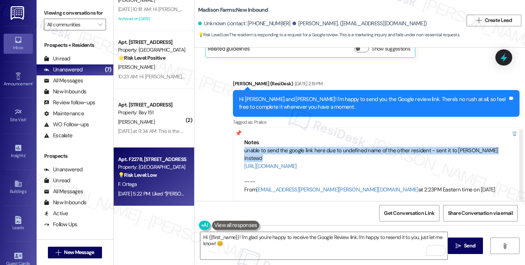
click at [462, 147] on div "unable to send the google link here due to undefined name of the other resident…" at bounding box center [376, 170] width 264 height 47
click at [297, 162] on link "https://www.theresidesk.com/text/insights-conversations/1473349/share-conversat…" at bounding box center [270, 165] width 53 height 7
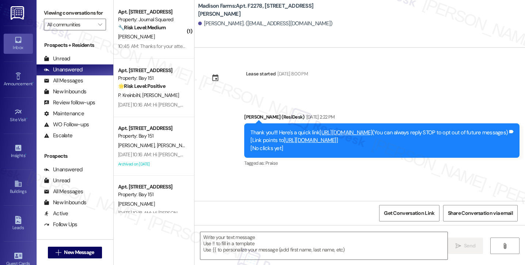
type textarea "Fetching suggested responses. Please feel free to read through the conversation…"
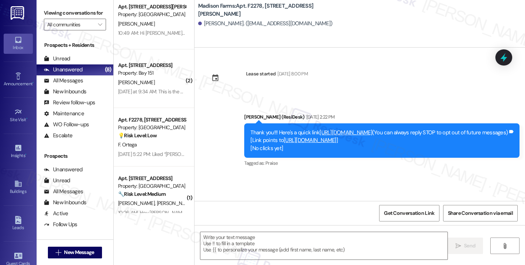
scroll to position [255, 0]
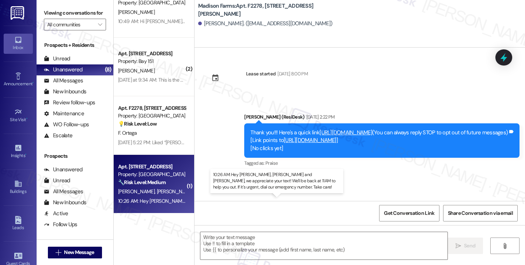
click at [129, 197] on div "10:26 AM: Hey [PERSON_NAME], [PERSON_NAME] and [PERSON_NAME], we appreciate you…" at bounding box center [316, 200] width 397 height 7
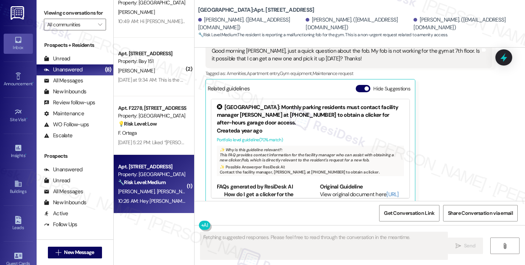
scroll to position [924, 0]
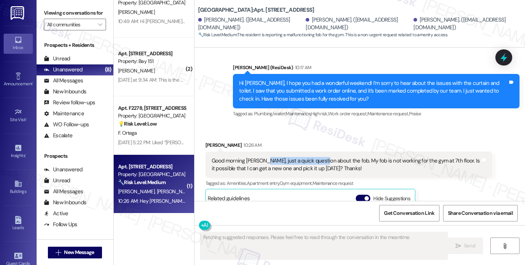
drag, startPoint x: 259, startPoint y: 154, endPoint x: 317, endPoint y: 153, distance: 58.5
click at [317, 157] on div "Good morning [PERSON_NAME], just a quick question about the fob. My fob is not …" at bounding box center [346, 165] width 269 height 16
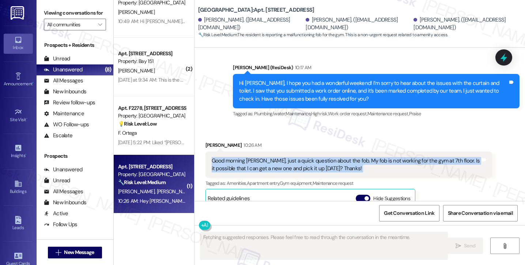
click at [317, 157] on div "Good morning [PERSON_NAME], just a quick question about the fob. My fob is not …" at bounding box center [346, 165] width 269 height 16
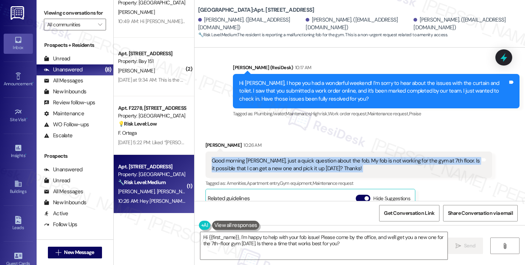
click at [371, 157] on div "Good morning [PERSON_NAME], just a quick question about the fob. My fob is not …" at bounding box center [346, 165] width 269 height 16
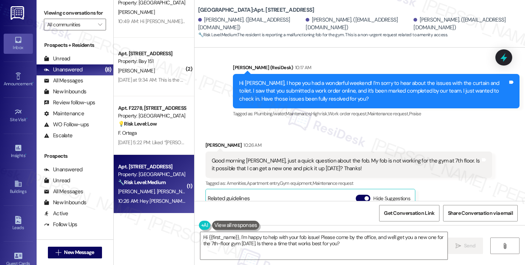
click at [291, 157] on div "Good morning [PERSON_NAME], just a quick question about the fob. My fob is not …" at bounding box center [346, 165] width 269 height 16
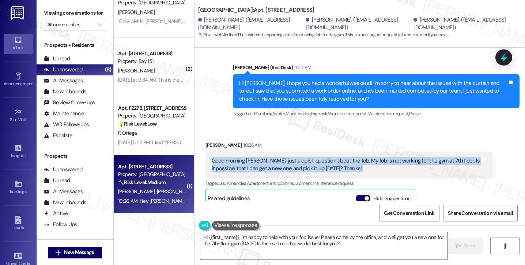
click at [291, 157] on div "Good morning [PERSON_NAME], just a quick question about the fob. My fob is not …" at bounding box center [346, 165] width 269 height 16
click at [319, 159] on div "Good morning [PERSON_NAME], just a quick question about the fob. My fob is not …" at bounding box center [346, 165] width 269 height 16
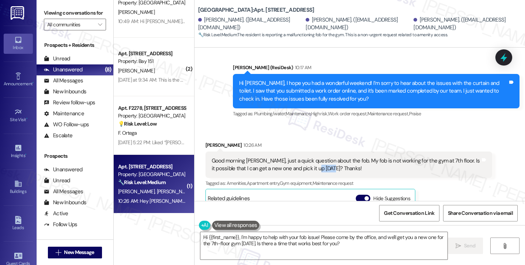
click at [319, 159] on div "Good morning [PERSON_NAME], just a quick question about the fob. My fob is not …" at bounding box center [346, 165] width 269 height 16
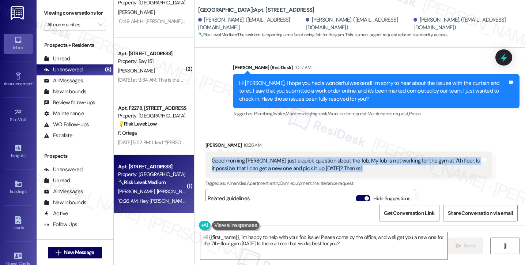
click at [319, 159] on div "Good morning [PERSON_NAME], just a quick question about the fob. My fob is not …" at bounding box center [346, 165] width 269 height 16
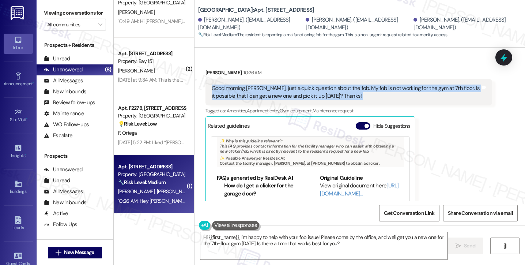
scroll to position [957, 0]
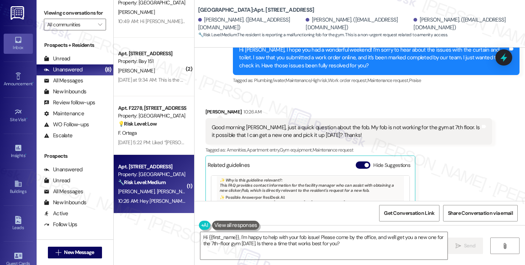
click at [210, 108] on div "[PERSON_NAME] 10:26 AM" at bounding box center [348, 113] width 287 height 10
copy div "Kuming"
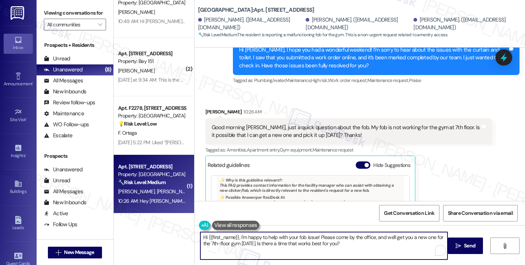
drag, startPoint x: 205, startPoint y: 237, endPoint x: 235, endPoint y: 232, distance: 31.1
click at [235, 232] on textarea "Hi {{first_name}}, I'm happy to help with your fob issue! Please come by the of…" at bounding box center [323, 245] width 247 height 27
paste textarea "Kuming"
drag, startPoint x: 327, startPoint y: 235, endPoint x: 380, endPoint y: 240, distance: 53.2
click at [380, 240] on textarea "Hi [PERSON_NAME], I'm happy to help with your fob issue! Please come by the off…" at bounding box center [323, 245] width 247 height 27
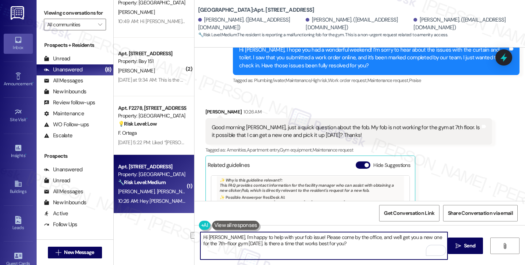
click at [380, 240] on textarea "Hi [PERSON_NAME], I'm happy to help with your fob issue! Please come by the off…" at bounding box center [323, 245] width 247 height 27
drag, startPoint x: 360, startPoint y: 243, endPoint x: 311, endPoint y: 232, distance: 50.2
click at [311, 232] on textarea "Hi [PERSON_NAME], I'm happy to help with your fob issue! Please come by the off…" at bounding box center [323, 245] width 247 height 27
click at [329, 237] on textarea "Hi [PERSON_NAME], I'm happy to help with your fob issue! Please come by the off…" at bounding box center [323, 245] width 247 height 27
drag, startPoint x: 360, startPoint y: 245, endPoint x: 301, endPoint y: 237, distance: 59.0
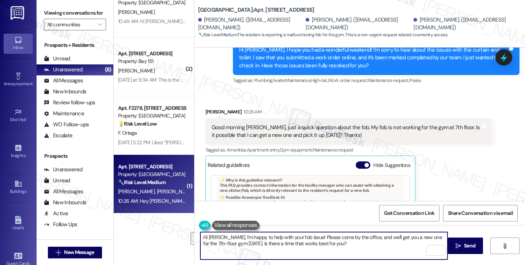
click at [301, 237] on textarea "Hi [PERSON_NAME], I'm happy to help with your fob issue! Please come by the off…" at bounding box center [323, 245] width 247 height 27
click at [345, 247] on textarea "Hi [PERSON_NAME], I'm happy to help with your fob issue! Please come by the off…" at bounding box center [323, 245] width 247 height 27
drag, startPoint x: 345, startPoint y: 247, endPoint x: 236, endPoint y: 247, distance: 109.3
click at [235, 247] on textarea "Hi [PERSON_NAME], I'm happy to help with your fob issue! Please come by the off…" at bounding box center [323, 245] width 247 height 27
click at [289, 236] on textarea "Hi [PERSON_NAME], I'm happy to help with your fob issue! Please come by the off…" at bounding box center [323, 245] width 247 height 27
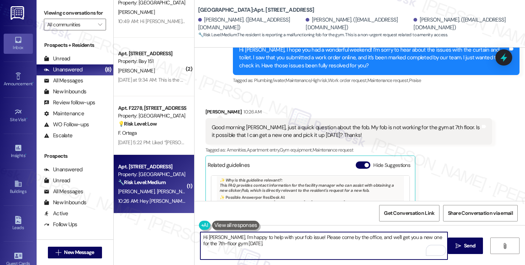
click at [289, 236] on textarea "Hi [PERSON_NAME], I'm happy to help with your fob issue! Please come by the off…" at bounding box center [323, 245] width 247 height 27
click at [304, 246] on textarea "Hi [PERSON_NAME], I'm happy to help with your fob issue! Please come by the off…" at bounding box center [323, 245] width 247 height 27
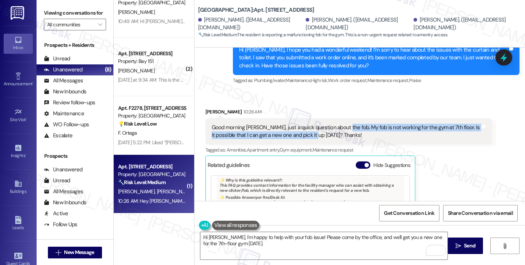
drag, startPoint x: 310, startPoint y: 128, endPoint x: 337, endPoint y: 119, distance: 28.0
click at [337, 124] on div "Good morning [PERSON_NAME], just a quick question about the fob. My fob is not …" at bounding box center [346, 132] width 269 height 16
copy div "My fob is not working for the gym at 7th floor. Is it possible that I can get a…"
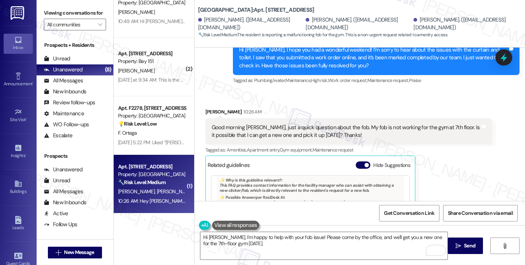
click at [342, 92] on div "Received via SMS [PERSON_NAME] 10:26 AM Good morning [PERSON_NAME], just a quic…" at bounding box center [359, 188] width 330 height 194
click at [49, 12] on label "Viewing conversations for" at bounding box center [75, 12] width 62 height 11
click at [254, 124] on div "Good morning [PERSON_NAME], just a quick question about the fob. My fob is not …" at bounding box center [346, 132] width 269 height 16
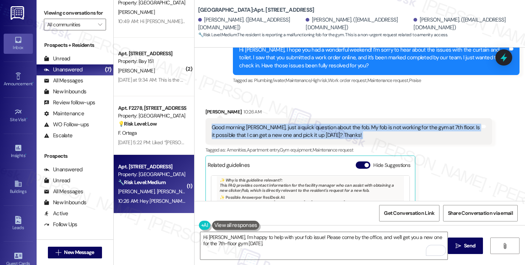
click at [254, 124] on div "Good morning [PERSON_NAME], just a quick question about the fob. My fob is not …" at bounding box center [346, 132] width 269 height 16
click at [42, 10] on div "Viewing conversations for All communities " at bounding box center [75, 19] width 77 height 38
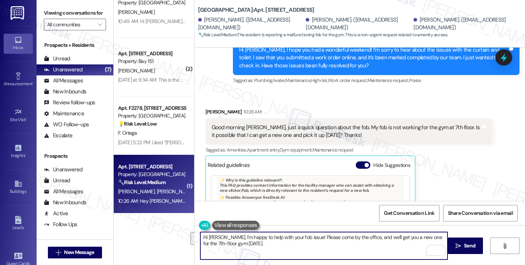
drag, startPoint x: 248, startPoint y: 243, endPoint x: 229, endPoint y: 234, distance: 21.1
click at [229, 234] on textarea "Hi [PERSON_NAME], I'm happy to help with your fob issue! Please come by the off…" at bounding box center [323, 245] width 247 height 27
click at [285, 244] on textarea "Hi [PERSON_NAME], I'm happy to help with your fob issue! Please come by the off…" at bounding box center [323, 245] width 247 height 27
drag, startPoint x: 306, startPoint y: 246, endPoint x: 302, endPoint y: 236, distance: 10.4
click at [302, 236] on textarea "Hi [PERSON_NAME], I'm happy to help with your fob issue! Please come by the off…" at bounding box center [323, 245] width 247 height 27
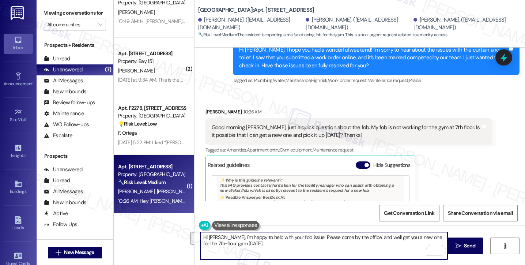
click at [306, 235] on textarea "Hi [PERSON_NAME], I'm happy to help with your fob issue! Please come by the off…" at bounding box center [323, 245] width 247 height 27
drag, startPoint x: 313, startPoint y: 243, endPoint x: 230, endPoint y: 238, distance: 83.5
click at [230, 238] on textarea "Hi [PERSON_NAME], I'm happy to help with your fob issue! Please come by the off…" at bounding box center [323, 245] width 247 height 27
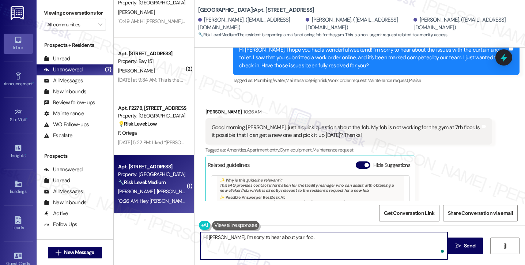
paste textarea "Is your fob not working only for the 7th floor gym, or is it also not working f…"
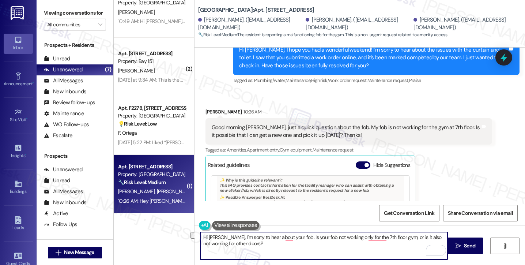
drag, startPoint x: 289, startPoint y: 236, endPoint x: 258, endPoint y: 238, distance: 30.7
click at [258, 238] on textarea "Hi Kuming, I'm sorry to hear about your fob. Is your fob not working only for t…" at bounding box center [323, 245] width 247 height 27
click at [262, 243] on textarea "Hi Kuming, I'm sorry to hear your fob is not working for the gym at 7th floor. …" at bounding box center [323, 245] width 247 height 27
click at [313, 239] on textarea "Hi Kuming, I'm sorry to hear your fob is not working for the gym on the 7th flo…" at bounding box center [323, 245] width 247 height 27
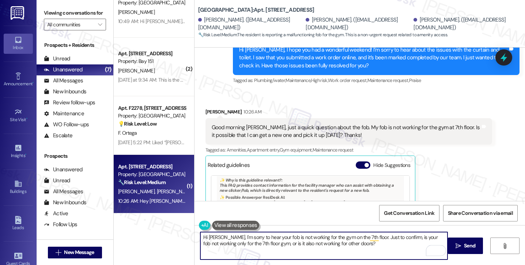
click at [313, 239] on textarea "Hi Kuming, I'm sorry to hear your fob is not working for the gym on the 7th flo…" at bounding box center [323, 245] width 247 height 27
click at [384, 247] on textarea "Hi Kuming, I'm sorry to hear your fob is not working for the gym on the 7th flo…" at bounding box center [323, 245] width 247 height 27
click at [348, 249] on textarea "Hi Kuming, I'm sorry to hear your fob is not working for the gym on. the 7th. f…" at bounding box center [323, 245] width 247 height 27
click at [271, 249] on textarea "Hi Kuming, I'm sorry to hear your fob is not working for the gym on. the 7th. f…" at bounding box center [323, 245] width 247 height 27
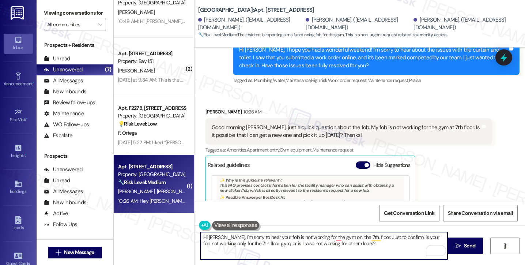
click at [271, 249] on textarea "Hi Kuming, I'm sorry to hear your fob is not working for the gym on. the 7th. f…" at bounding box center [323, 245] width 247 height 27
click at [364, 247] on textarea "Hi Kuming, I'm sorry to hear your fob is not working for the gym on. the 7th. f…" at bounding box center [323, 245] width 247 height 27
click at [333, 236] on textarea "Hi Kuming, I'm sorry to hear your fob is not working for the gym. the 7th. floo…" at bounding box center [323, 245] width 247 height 27
type textarea "Hi Kuming, I'm sorry to hear your fob is not working for the gym on the 7th. fl…"
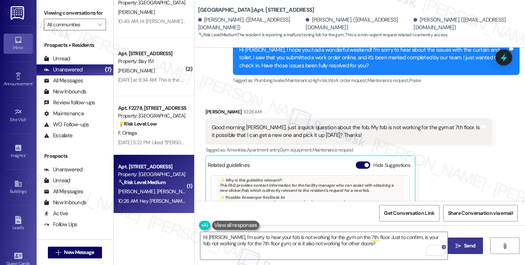
click at [459, 243] on icon "" at bounding box center [457, 246] width 5 height 6
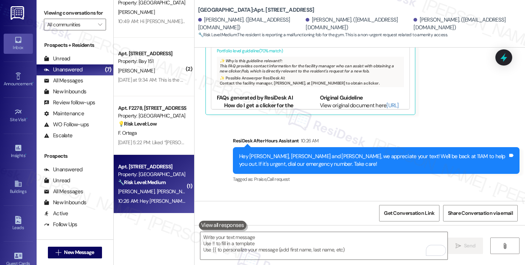
scroll to position [1162, 0]
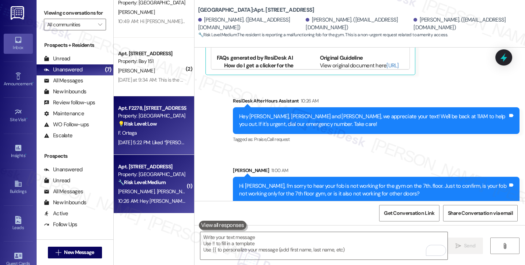
click at [144, 144] on div "Sep 12, 2025 at 5:22 PM: Liked “Jane (Madison Farms): Hi Joyce! I hope you're h…" at bounding box center [399, 142] width 562 height 7
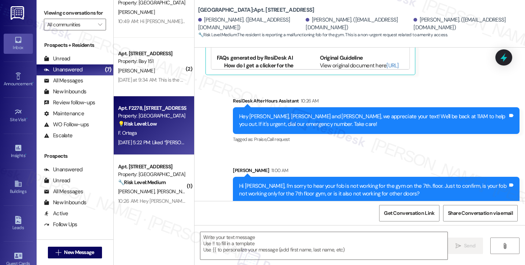
type textarea "Fetching suggested responses. Please feel free to read through the conversation…"
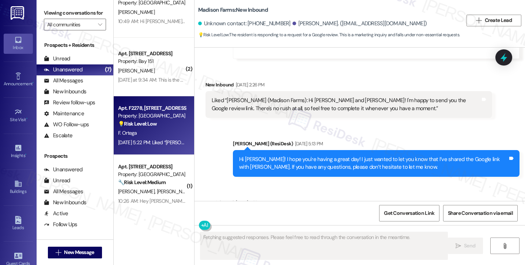
scroll to position [1833, 0]
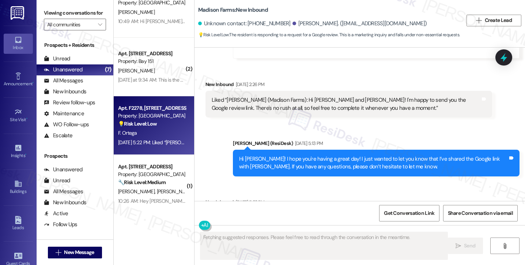
click at [296, 214] on div "Liked “Jane (Madison Farms): Hi Joyce! I hope you're having a great day! I just…" at bounding box center [346, 225] width 269 height 23
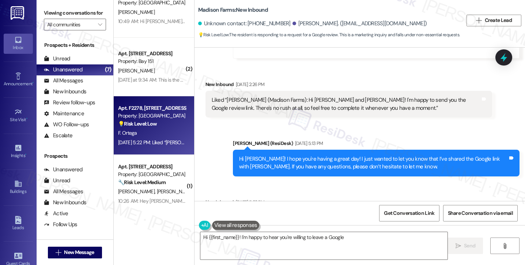
click at [321, 155] on div "Hi Joyce! I hope you're having a great day! I just wanted to let you know that …" at bounding box center [373, 163] width 269 height 16
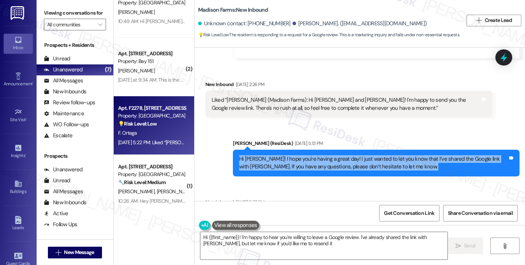
click at [321, 155] on div "Hi Joyce! I hope you're having a great day! I just wanted to let you know that …" at bounding box center [373, 163] width 269 height 16
type textarea "Hi {{first_name}}! I'm happy to hear you're willing to leave a Google review. I…"
click at [315, 242] on textarea "Hi {{first_name}}! I'm happy to hear you're willing to leave a Google review. I…" at bounding box center [323, 245] width 247 height 27
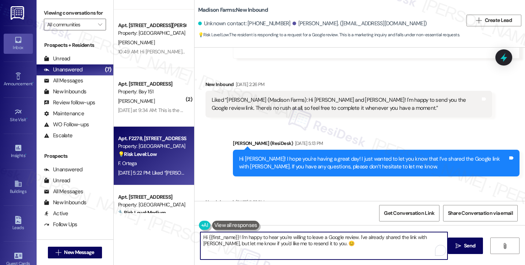
scroll to position [182, 0]
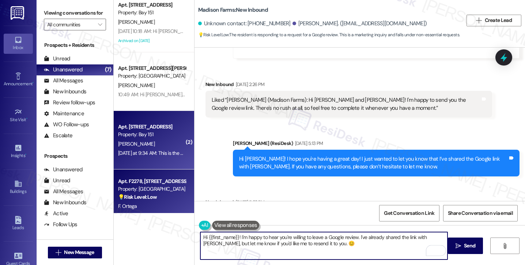
click at [172, 141] on div "[PERSON_NAME]" at bounding box center [151, 143] width 69 height 9
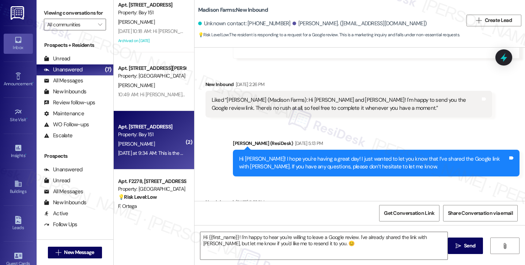
type textarea "Fetching suggested responses. Please feel free to read through the conversation…"
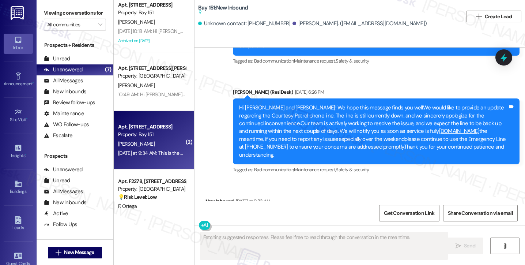
scroll to position [2057, 0]
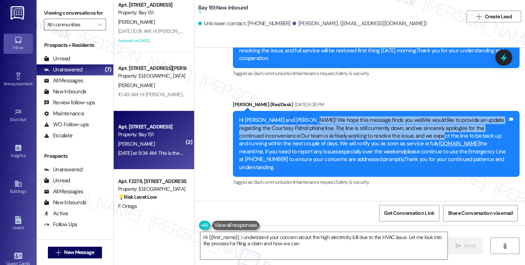
drag, startPoint x: 306, startPoint y: 103, endPoint x: 377, endPoint y: 121, distance: 73.3
click at [377, 121] on div "Hi Vedant and Karnika! We hope this message finds you well.We would like to pro…" at bounding box center [373, 143] width 269 height 55
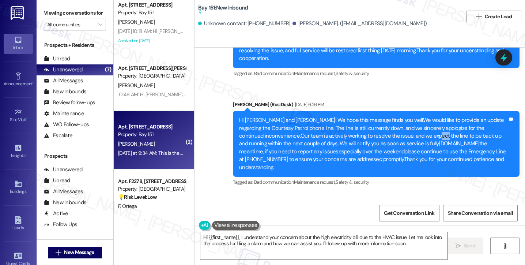
click at [377, 121] on div "Hi Vedant and Karnika! We hope this message finds you well.We would like to pro…" at bounding box center [373, 143] width 269 height 55
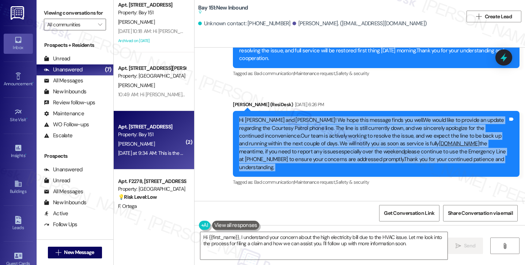
click at [377, 121] on div "Hi Vedant and Karnika! We hope this message finds you well.We would like to pro…" at bounding box center [373, 143] width 269 height 55
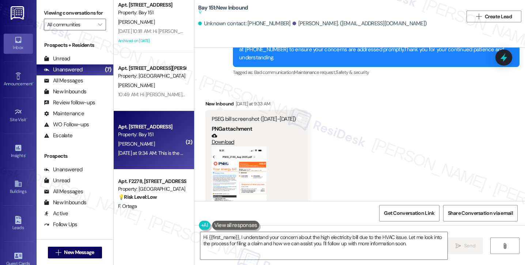
click at [237, 115] on div "PSEG bill screenshot (Aug 1-22)" at bounding box center [254, 119] width 84 height 8
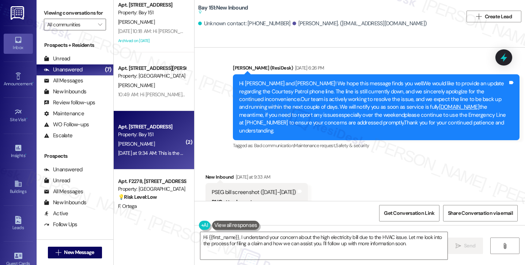
click at [274, 80] on div "Hi Vedant and Karnika! We hope this message finds you well.We would like to pro…" at bounding box center [373, 107] width 269 height 55
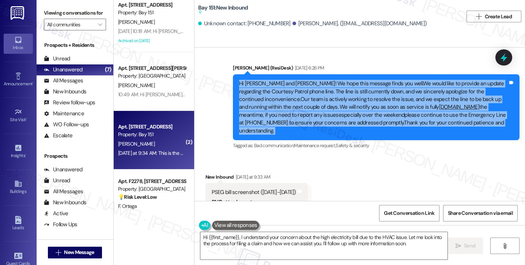
click at [274, 80] on div "Hi Vedant and Karnika! We hope this message finds you well.We would like to pro…" at bounding box center [373, 107] width 269 height 55
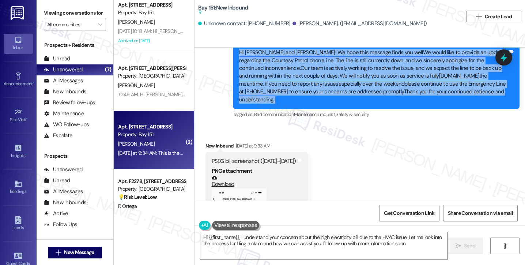
scroll to position [2167, 0]
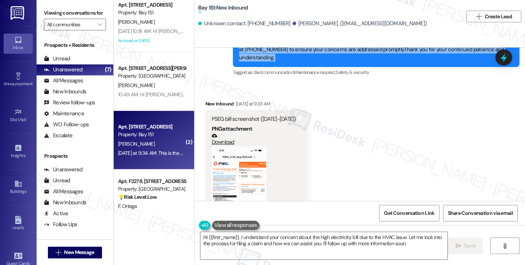
click at [229, 147] on button "Zoom image" at bounding box center [239, 205] width 55 height 119
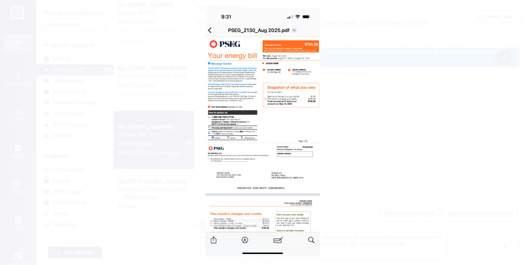
click at [352, 143] on button "Unzoom image" at bounding box center [262, 132] width 525 height 265
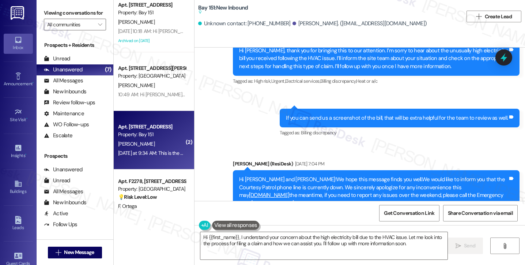
scroll to position [1838, 0]
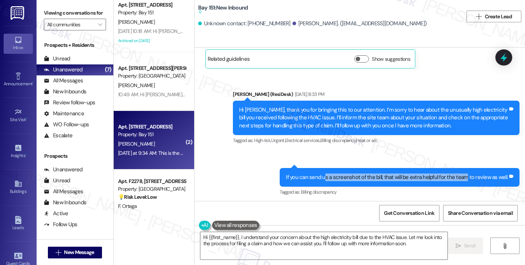
drag, startPoint x: 326, startPoint y: 169, endPoint x: 466, endPoint y: 169, distance: 140.0
click at [466, 173] on div "If you can send us a screenshot of the bill, that will be extra helpful for the…" at bounding box center [397, 177] width 222 height 8
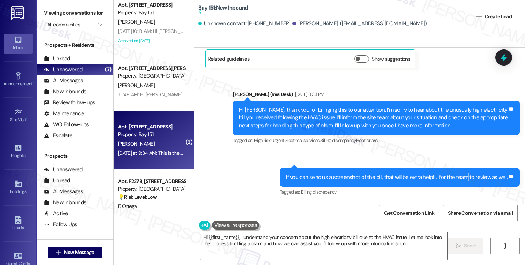
click at [466, 173] on div "If you can send us a screenshot of the bill, that will be extra helpful for the…" at bounding box center [397, 177] width 222 height 8
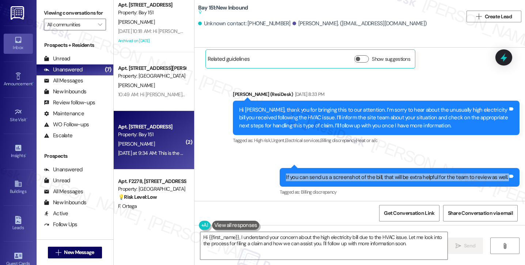
click at [466, 173] on div "If you can send us a screenshot of the bill, that will be extra helpful for the…" at bounding box center [397, 177] width 222 height 8
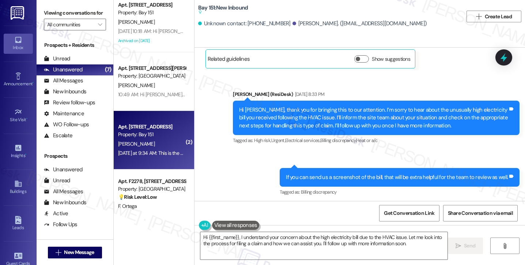
click at [326, 107] on div "Hi Vedant, thank you for bringing this to our attention. I’m sorry to hear abou…" at bounding box center [373, 117] width 269 height 23
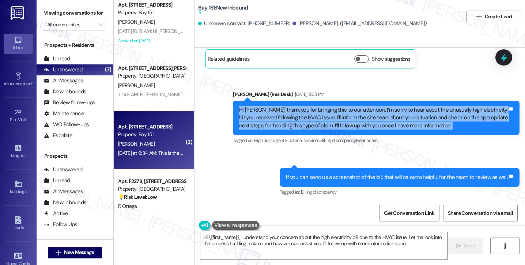
click at [326, 107] on div "Hi Vedant, thank you for bringing this to our attention. I’m sorry to hear abou…" at bounding box center [373, 117] width 269 height 23
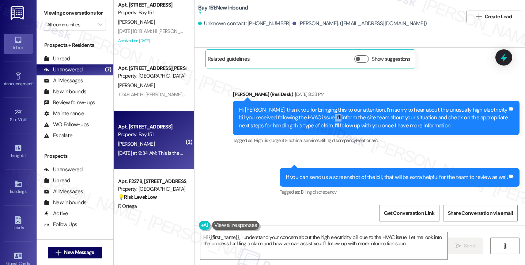
click at [326, 107] on div "Hi Vedant, thank you for bringing this to our attention. I’m sorry to hear abou…" at bounding box center [373, 117] width 269 height 23
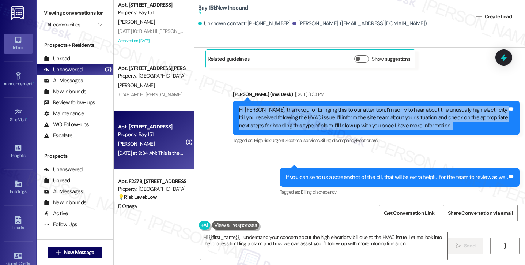
click at [326, 107] on div "Hi Vedant, thank you for bringing this to our attention. I’m sorry to hear abou…" at bounding box center [373, 117] width 269 height 23
click at [426, 112] on div "Hi Vedant, thank you for bringing this to our attention. I’m sorry to hear abou…" at bounding box center [373, 117] width 269 height 23
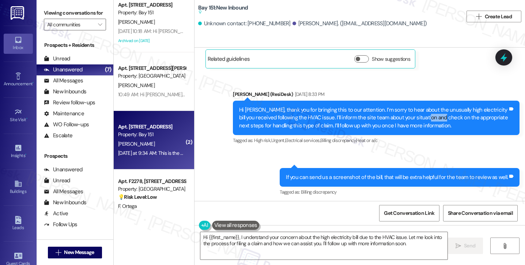
click at [426, 112] on div "Hi Vedant, thank you for bringing this to our attention. I’m sorry to hear abou…" at bounding box center [373, 117] width 269 height 23
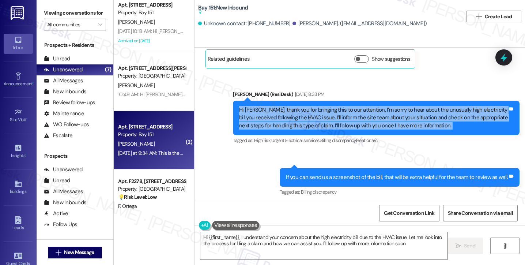
click at [426, 112] on div "Hi Vedant, thank you for bringing this to our attention. I’m sorry to hear abou…" at bounding box center [373, 117] width 269 height 23
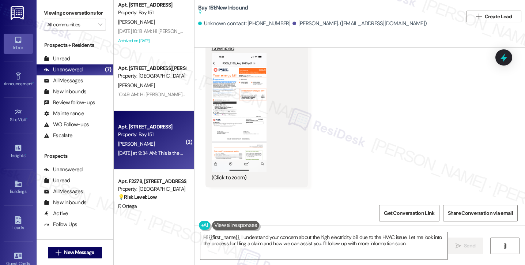
scroll to position [2276, 0]
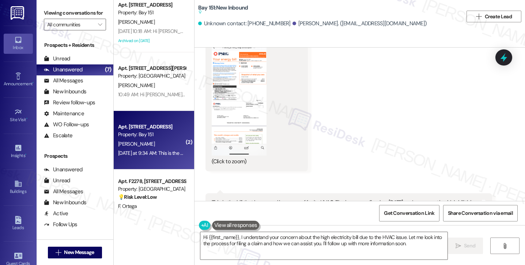
click at [231, 113] on button "Zoom image" at bounding box center [239, 96] width 55 height 119
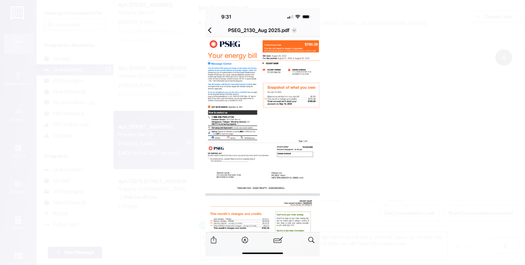
click at [375, 162] on button "Unzoom image" at bounding box center [262, 132] width 525 height 265
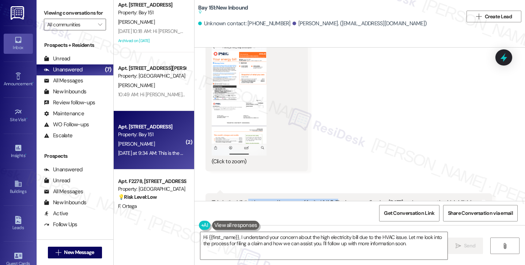
drag, startPoint x: 243, startPoint y: 180, endPoint x: 333, endPoint y: 179, distance: 90.3
click at [333, 198] on div "This is the bill that happened because of faulty HVAC. The issue was fixed on S…" at bounding box center [346, 209] width 269 height 23
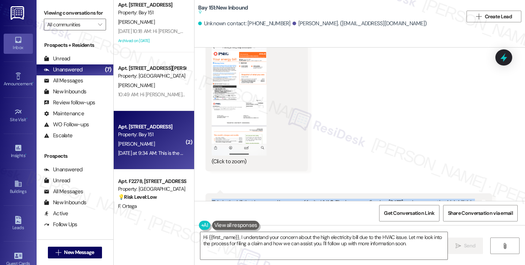
click at [349, 198] on div "This is the bill that happened because of faulty HVAC. The issue was fixed on S…" at bounding box center [346, 209] width 269 height 23
click at [403, 198] on div "This is the bill that happened because of faulty HVAC. The issue was fixed on S…" at bounding box center [346, 209] width 269 height 23
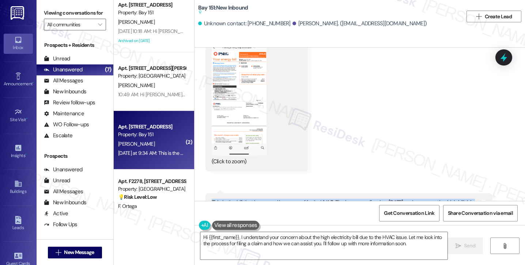
click at [403, 198] on div "This is the bill that happened because of faulty HVAC. The issue was fixed on S…" at bounding box center [346, 209] width 269 height 23
click at [228, 198] on div "This is the bill that happened because of faulty HVAC. The issue was fixed on S…" at bounding box center [346, 209] width 269 height 23
click at [353, 198] on div "This is the bill that happened because of faulty HVAC. The issue was fixed on S…" at bounding box center [346, 209] width 269 height 23
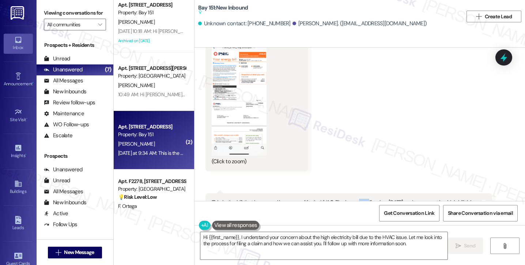
click at [353, 198] on div "This is the bill that happened because of faulty HVAC. The issue was fixed on S…" at bounding box center [346, 209] width 269 height 23
click at [254, 239] on textarea "Hi {{first_name}}, I understand your concern about the high electricity bill du…" at bounding box center [323, 245] width 247 height 27
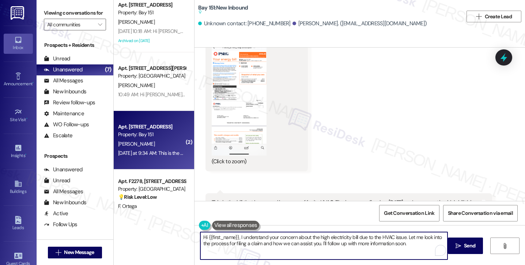
click at [254, 239] on textarea "Hi {{first_name}}, I understand your concern about the high electricity bill du…" at bounding box center [323, 245] width 247 height 27
click at [365, 250] on textarea "Hi {{first_name}}, I understand your concern about the high electricity bill du…" at bounding box center [323, 245] width 247 height 27
drag, startPoint x: 415, startPoint y: 241, endPoint x: 364, endPoint y: 235, distance: 51.1
click at [364, 235] on textarea "Hi {{first_name}}, I understand your concern about the high electricity bill du…" at bounding box center [323, 245] width 247 height 27
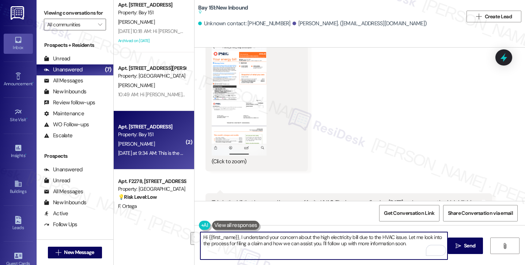
click at [364, 235] on textarea "Hi {{first_name}}, I understand your concern about the high electricity bill du…" at bounding box center [323, 245] width 247 height 27
click at [377, 242] on textarea "Hi {{first_name}}, I understand your concern about the high electricity bill du…" at bounding box center [323, 245] width 247 height 27
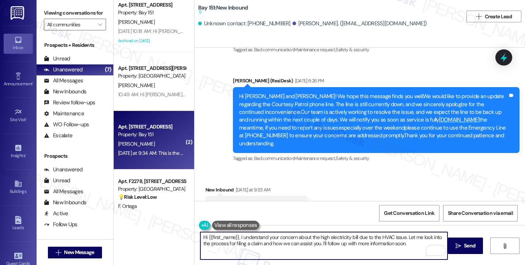
scroll to position [2130, 0]
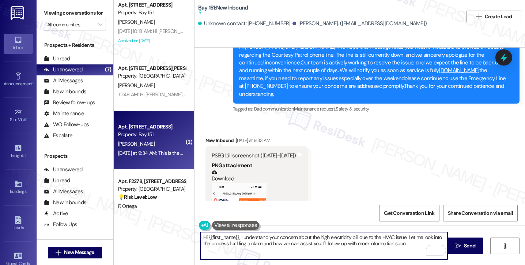
click at [237, 169] on div "Download" at bounding box center [254, 175] width 84 height 13
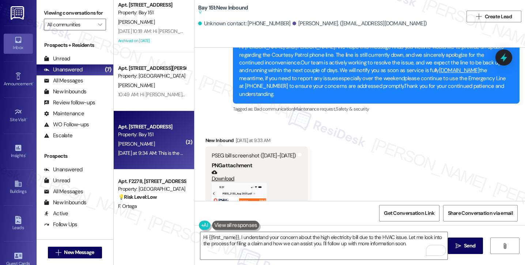
click at [239, 183] on button "Zoom image" at bounding box center [239, 242] width 55 height 119
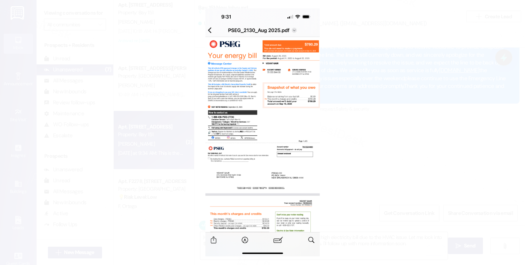
click at [374, 101] on button "Unzoom image" at bounding box center [262, 132] width 525 height 265
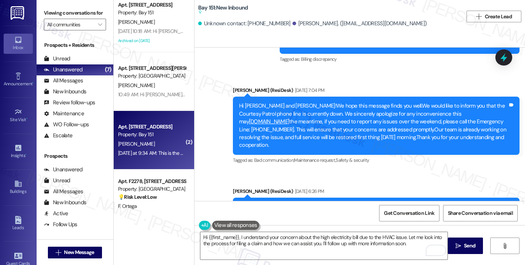
scroll to position [1911, 0]
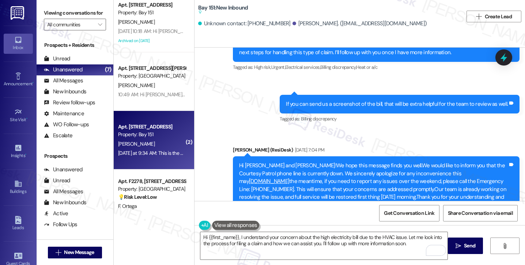
click at [252, 162] on div "Hi Vedant and Karnika!We hope this message finds you well.We would like to info…" at bounding box center [373, 185] width 269 height 47
copy div "Vedant"
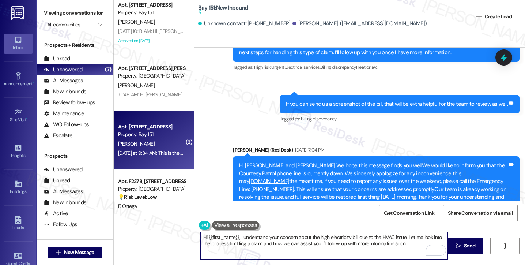
drag, startPoint x: 205, startPoint y: 235, endPoint x: 236, endPoint y: 230, distance: 31.4
click at [236, 231] on div "Hi {{first_name}}, I understand your concern about the high electricity bill du…" at bounding box center [320, 245] width 248 height 28
paste textarea "Vedant"
click at [255, 233] on textarea "Hi Vedant, I understand your concern about the high electricity bill due to the…" at bounding box center [323, 245] width 247 height 27
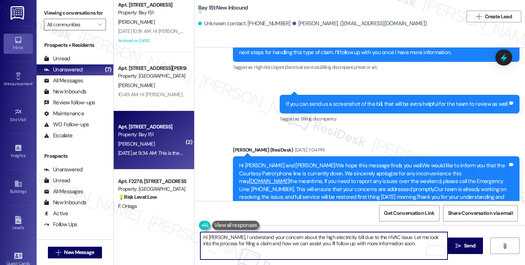
click at [255, 233] on textarea "Hi Vedant, I understand your concern about the high electricity bill due to the…" at bounding box center [323, 245] width 247 height 27
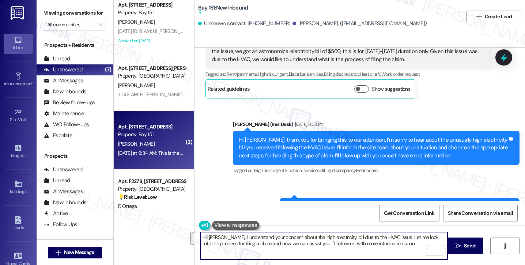
scroll to position [1801, 0]
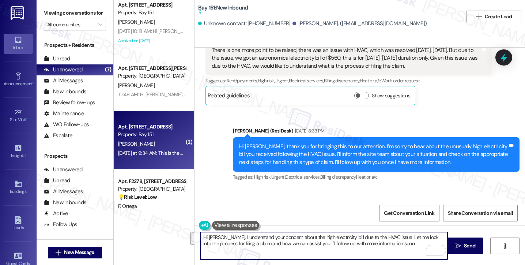
click at [282, 143] on div "Hi Vedant, thank you for bringing this to our attention. I’m sorry to hear abou…" at bounding box center [373, 154] width 269 height 23
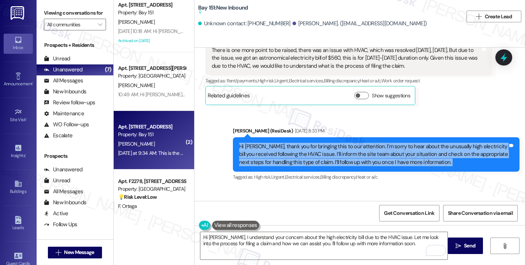
click at [282, 143] on div "Hi Vedant, thank you for bringing this to our attention. I’m sorry to hear abou…" at bounding box center [373, 154] width 269 height 23
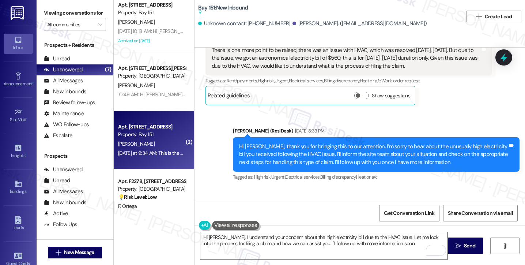
click at [222, 236] on textarea "Hi Vedant, I understand your concern about the high electricity bill due to the…" at bounding box center [323, 245] width 247 height 27
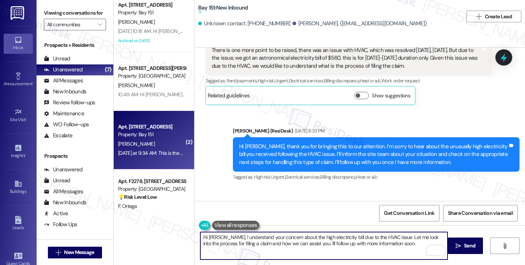
drag, startPoint x: 224, startPoint y: 235, endPoint x: 232, endPoint y: 236, distance: 8.8
click at [224, 235] on textarea "Hi Vedant, I understand your concern about the high electricity bill due to the…" at bounding box center [323, 245] width 247 height 27
drag, startPoint x: 211, startPoint y: 243, endPoint x: 291, endPoint y: 229, distance: 82.0
click at [291, 229] on div "Hi Vedant, I hope you had a great weekend! understand your concern about the hi…" at bounding box center [359, 252] width 330 height 55
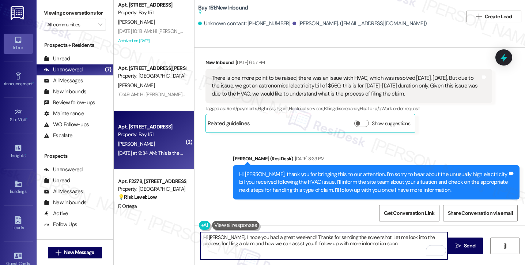
scroll to position [1728, 0]
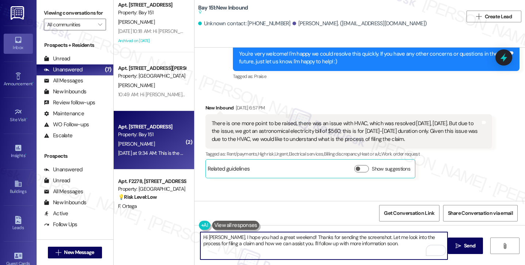
click at [297, 121] on div "There is one more point to be raised, there was an issue with HVAC, which was r…" at bounding box center [346, 131] width 269 height 23
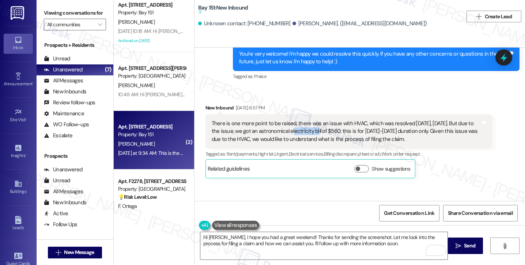
click at [297, 121] on div "There is one more point to be raised, there was an issue with HVAC, which was r…" at bounding box center [346, 131] width 269 height 23
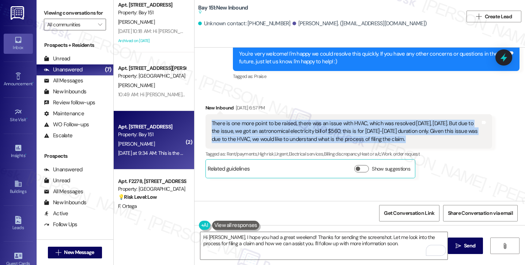
click at [298, 121] on div "There is one more point to be raised, there was an issue with HVAC, which was r…" at bounding box center [346, 131] width 269 height 23
click at [258, 126] on div "There is one more point to be raised, there was an issue with HVAC, which was r…" at bounding box center [346, 131] width 269 height 23
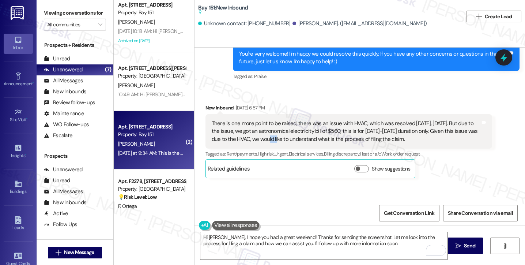
click at [258, 126] on div "There is one more point to be raised, there was an issue with HVAC, which was r…" at bounding box center [346, 131] width 269 height 23
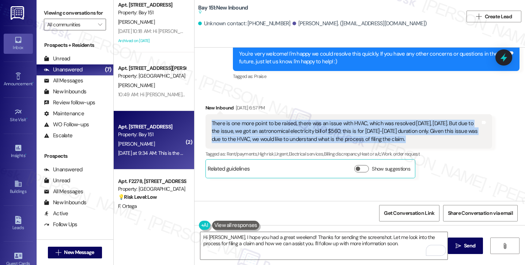
click at [258, 126] on div "There is one more point to be raised, there was an issue with HVAC, which was r…" at bounding box center [346, 131] width 269 height 23
click at [281, 122] on div "There is one more point to be raised, there was an issue with HVAC, which was r…" at bounding box center [346, 131] width 269 height 23
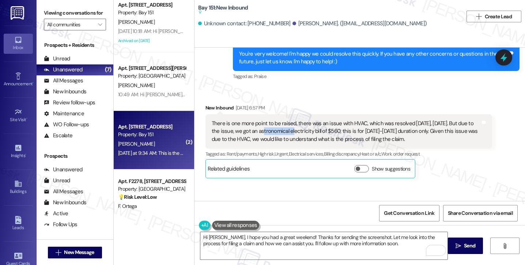
click at [281, 122] on div "There is one more point to be raised, there was an issue with HVAC, which was r…" at bounding box center [346, 131] width 269 height 23
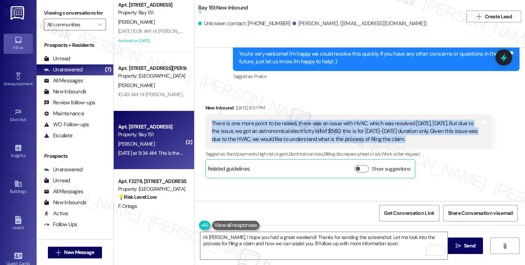
click at [281, 122] on div "There is one more point to be raised, there was an issue with HVAC, which was r…" at bounding box center [346, 131] width 269 height 23
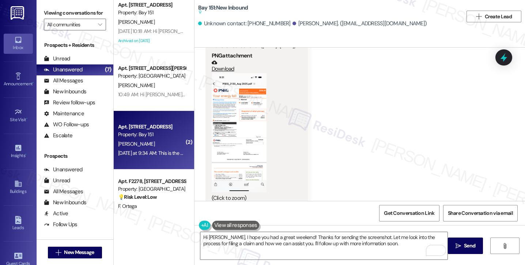
scroll to position [2276, 0]
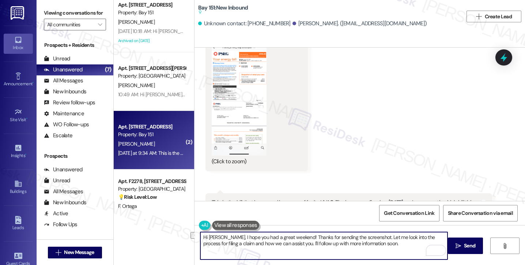
drag, startPoint x: 390, startPoint y: 236, endPoint x: 435, endPoint y: 236, distance: 44.2
click at [435, 236] on textarea "Hi Vedant, I hope you had a great weekend! Thanks for sending the screenshot. L…" at bounding box center [323, 245] width 247 height 27
click at [386, 235] on textarea "Hi Vedant, I hope you had a great weekend! Thanks for sending the screenshot. L…" at bounding box center [323, 245] width 247 height 27
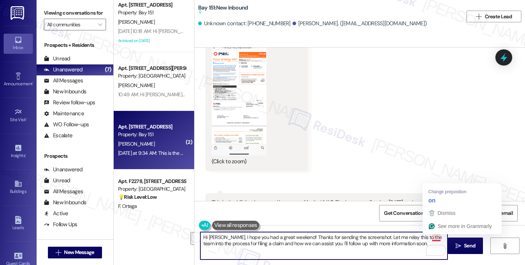
drag, startPoint x: 316, startPoint y: 243, endPoint x: 428, endPoint y: 235, distance: 112.1
click at [428, 235] on textarea "Hi Vedant, I hope you had a great weekend! Thanks for sending the screenshot. L…" at bounding box center [323, 245] width 247 height 27
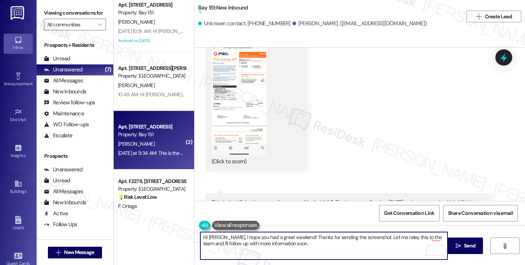
click at [280, 244] on textarea "Hi Vedant, I hope you had a great weekend! Thanks for sending the screenshot. L…" at bounding box center [323, 245] width 247 height 27
click at [344, 254] on textarea "Hi Vedant, I hope you had a great weekend! Thanks for sending the screenshot. L…" at bounding box center [323, 245] width 247 height 27
click at [308, 253] on textarea "Hi Vedant, I hope you had a great weekend! Thanks for sending the screenshot. L…" at bounding box center [323, 245] width 247 height 27
drag, startPoint x: 294, startPoint y: 244, endPoint x: 243, endPoint y: 243, distance: 51.5
click at [243, 243] on textarea "Hi Vedant, I hope you had a great weekend! Thanks for sending the screenshot. L…" at bounding box center [323, 245] width 247 height 27
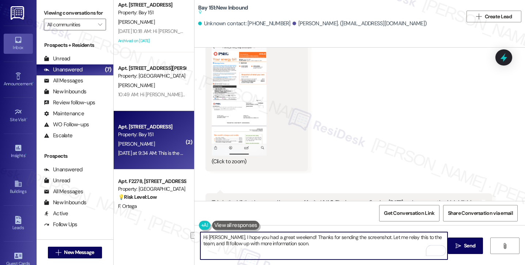
click at [252, 242] on textarea "Hi Vedant, I hope you had a great weekend! Thanks for sending the screenshot. L…" at bounding box center [323, 245] width 247 height 27
click at [316, 241] on textarea "Hi Vedant, I hope you had a great weekend! Thanks for sending the screenshot. L…" at bounding box center [323, 245] width 247 height 27
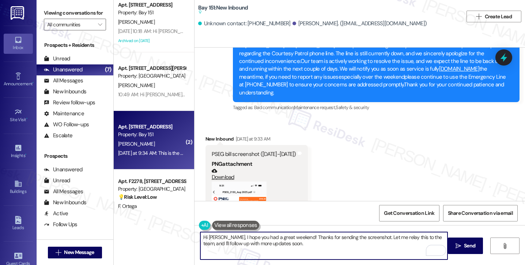
scroll to position [2203, 0]
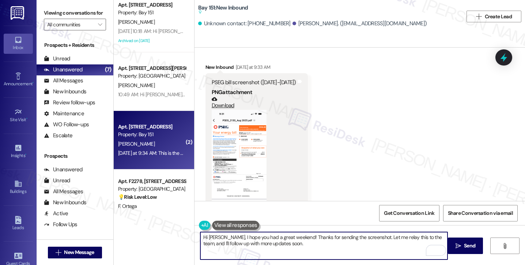
type textarea "Hi Vedant, I hope you had a great weekend! Thanks for sending the screenshot. L…"
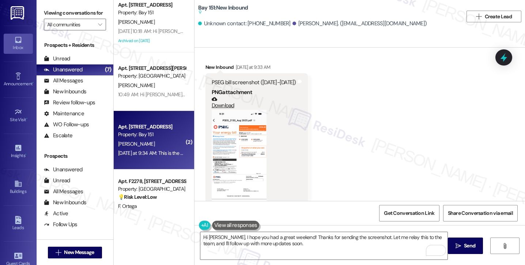
click at [262, 142] on div "(Click to zoom)" at bounding box center [254, 174] width 84 height 129
click at [240, 136] on button "Zoom image" at bounding box center [239, 169] width 55 height 119
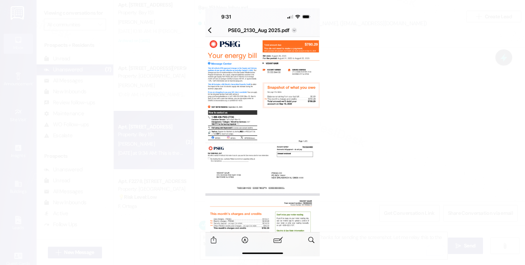
click at [383, 157] on button "Unzoom image" at bounding box center [262, 132] width 525 height 265
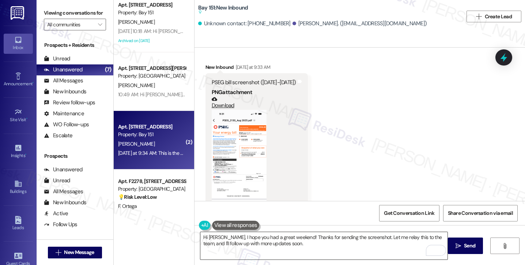
click at [359, 243] on textarea "Hi Vedant, I hope you had a great weekend! Thanks for sending the screenshot. L…" at bounding box center [323, 245] width 247 height 27
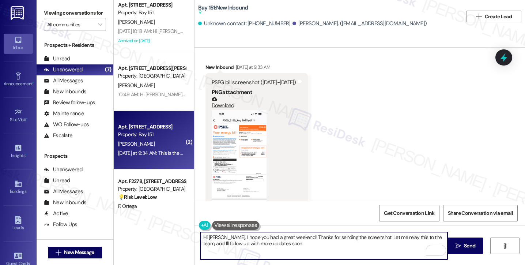
click at [359, 243] on textarea "Hi Vedant, I hope you had a great weekend! Thanks for sending the screenshot. L…" at bounding box center [323, 245] width 247 height 27
click at [464, 242] on span "Send" at bounding box center [469, 246] width 11 height 8
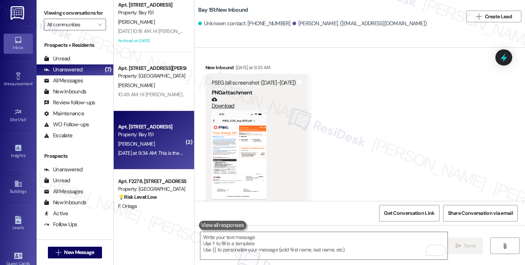
scroll to position [2335, 0]
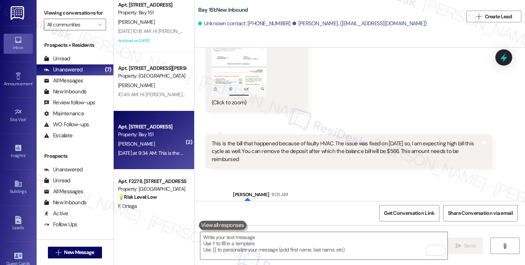
click at [361, 140] on div "This is the bill that happened because of faulty HVAC. The issue was fixed on S…" at bounding box center [346, 151] width 269 height 23
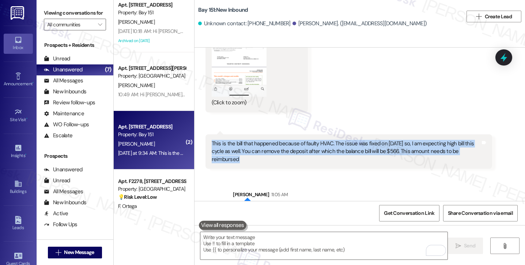
click at [361, 140] on div "This is the bill that happened because of faulty HVAC. The issue was fixed on S…" at bounding box center [346, 151] width 269 height 23
click at [320, 140] on div "This is the bill that happened because of faulty HVAC. The issue was fixed on S…" at bounding box center [346, 151] width 269 height 23
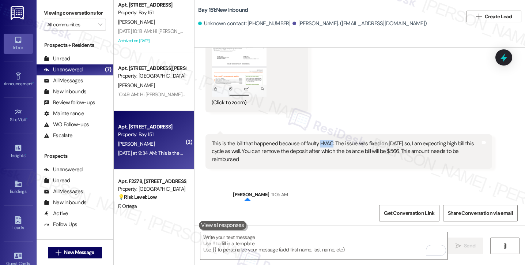
click at [320, 140] on div "This is the bill that happened because of faulty HVAC. The issue was fixed on S…" at bounding box center [346, 151] width 269 height 23
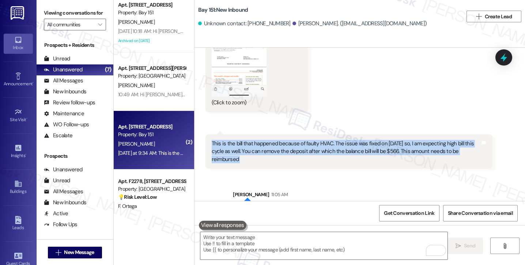
click at [320, 140] on div "This is the bill that happened because of faulty HVAC. The issue was fixed on S…" at bounding box center [346, 151] width 269 height 23
click at [299, 140] on div "This is the bill that happened because of faulty HVAC. The issue was fixed on S…" at bounding box center [346, 151] width 269 height 23
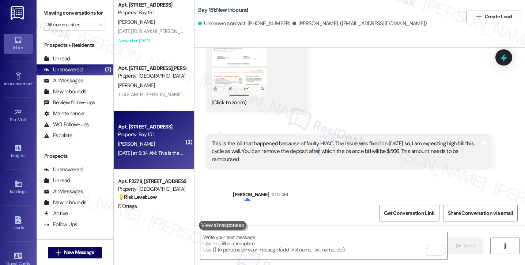
click at [299, 140] on div "This is the bill that happened because of faulty HVAC. The issue was fixed on S…" at bounding box center [346, 151] width 269 height 23
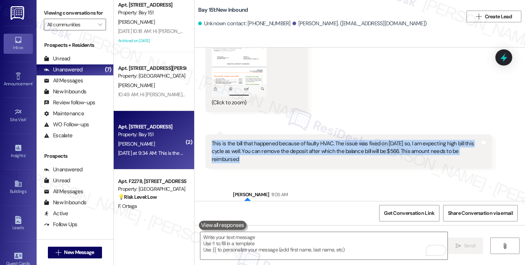
click at [299, 140] on div "This is the bill that happened because of faulty HVAC. The issue was fixed on S…" at bounding box center [346, 151] width 269 height 23
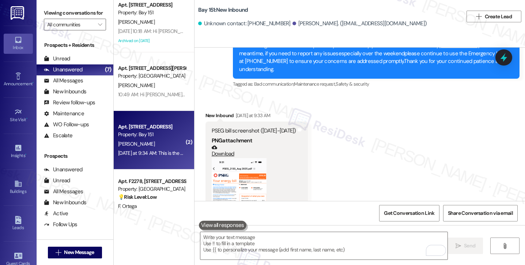
scroll to position [2153, 0]
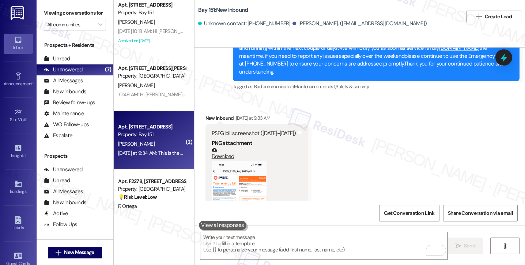
click at [225, 160] on button "Zoom image" at bounding box center [239, 219] width 55 height 119
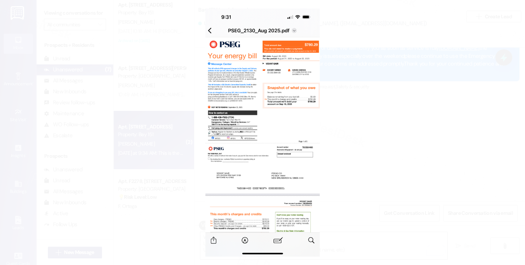
click at [408, 126] on button "Unzoom image" at bounding box center [262, 132] width 525 height 265
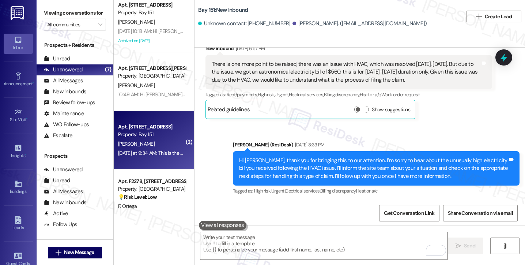
scroll to position [1787, 0]
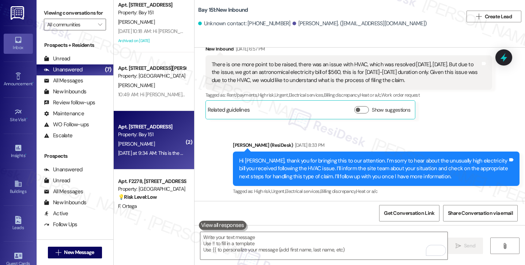
click at [374, 157] on div "Hi Vedant, thank you for bringing this to our attention. I’m sorry to hear abou…" at bounding box center [373, 168] width 269 height 23
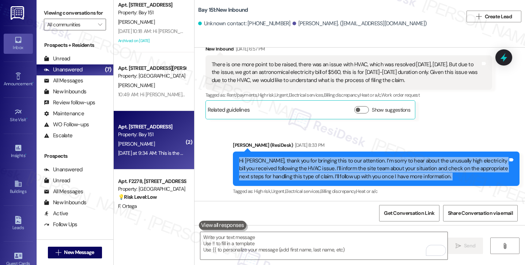
click at [374, 157] on div "Hi Vedant, thank you for bringing this to our attention. I’m sorry to hear abou…" at bounding box center [373, 168] width 269 height 23
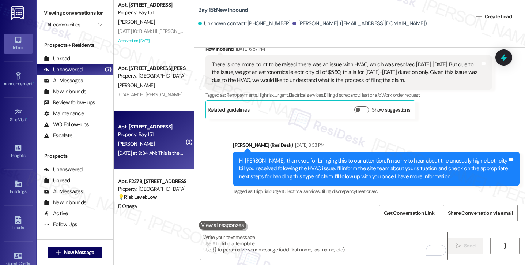
click at [311, 69] on div "There is one more point to be raised, there was an issue with HVAC, which was r…" at bounding box center [346, 72] width 269 height 23
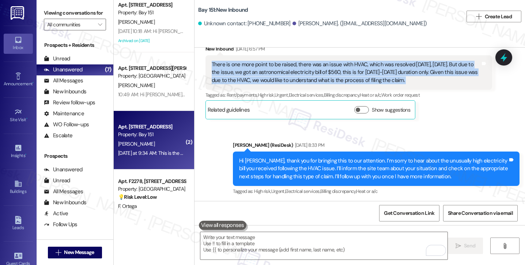
click at [311, 69] on div "There is one more point to be raised, there was an issue with HVAC, which was r…" at bounding box center [346, 72] width 269 height 23
copy div "There is one more point to be raised, there was an issue with HVAC, which was r…"
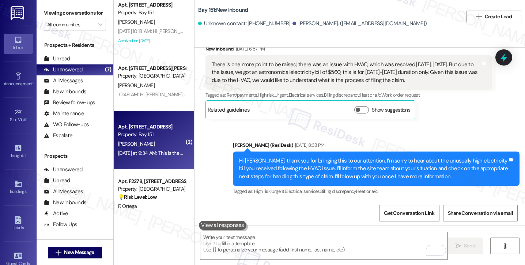
click at [44, 18] on label "Viewing conversations for" at bounding box center [75, 12] width 62 height 11
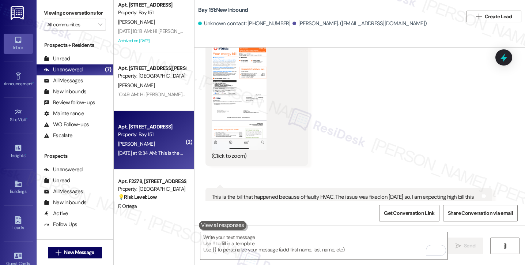
scroll to position [2335, 0]
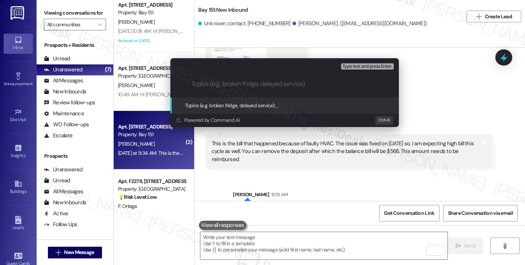
type input "Claim Request – HVAC Issue and High Electricity Bill"
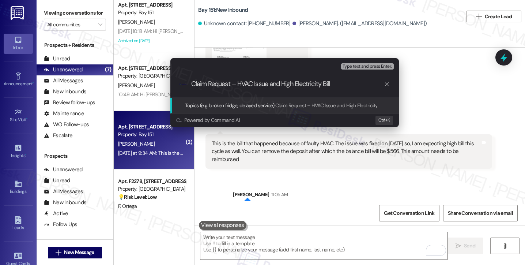
click at [281, 81] on input "Claim Request – HVAC Issue and High Electricity Bill" at bounding box center [287, 84] width 193 height 8
click at [234, 83] on input "Claim Request – HVAC Issue and High Electricity Bill" at bounding box center [287, 84] width 193 height 8
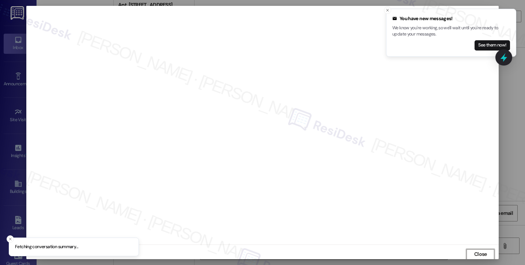
scroll to position [1, 0]
click at [389, 10] on icon "Close toast" at bounding box center [387, 10] width 4 height 4
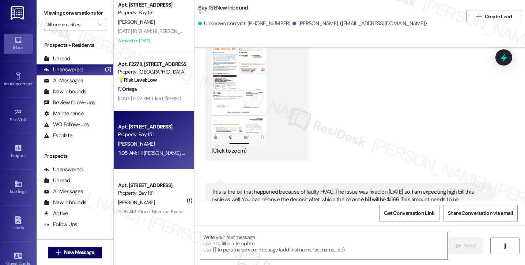
type textarea "Fetching suggested responses. Please feel free to read through the conversation…"
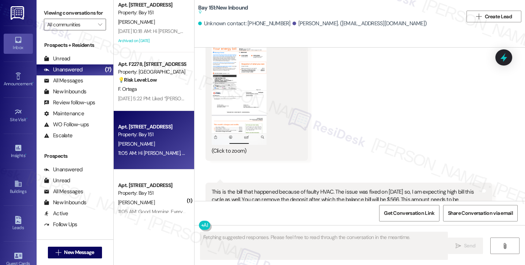
scroll to position [2356, 0]
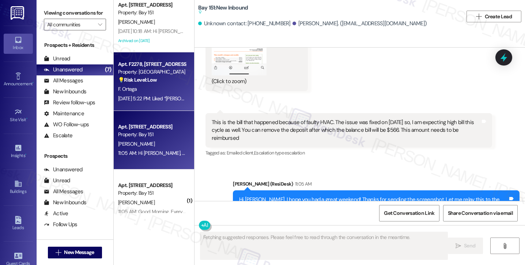
click at [174, 102] on div "Sep 12, 2025 at 5:22 PM: Liked “Jane (Madison Farms): Hi Joyce! I hope you're h…" at bounding box center [151, 98] width 69 height 9
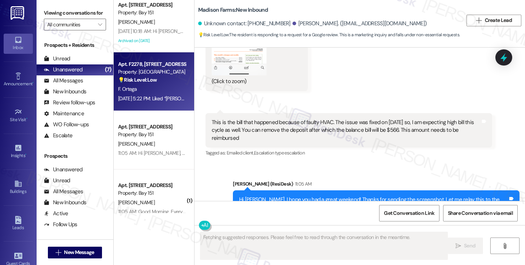
scroll to position [1833, 0]
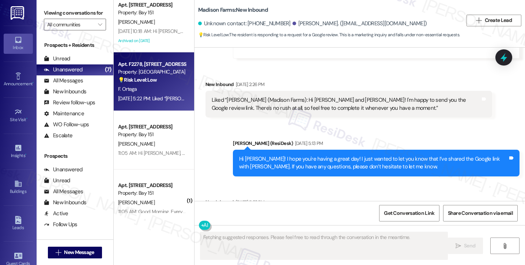
click at [299, 214] on div "Liked “[PERSON_NAME] (Madison Farms): Hi [PERSON_NAME]! I hope you're having a …" at bounding box center [346, 225] width 269 height 23
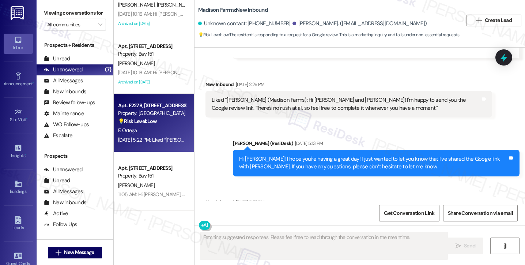
scroll to position [72, 0]
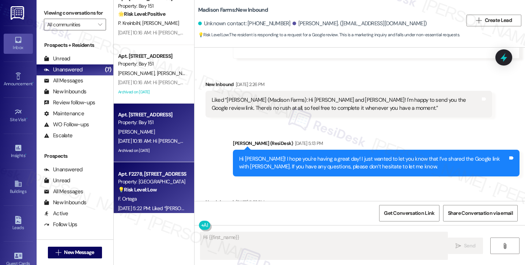
type textarea "Hi {{first_name}}!"
click at [152, 126] on div "Apt. 1452, 151 Center Street Property: Bay 151" at bounding box center [151, 118] width 69 height 17
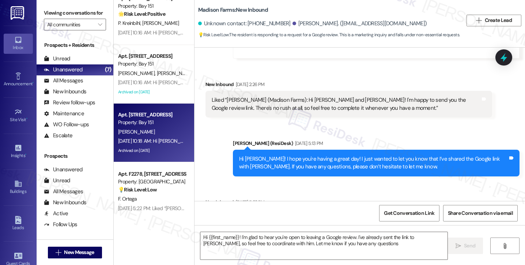
type textarea "Hi {{first_name}}! I'm glad to hear you're open to leaving a Google review. I'v…"
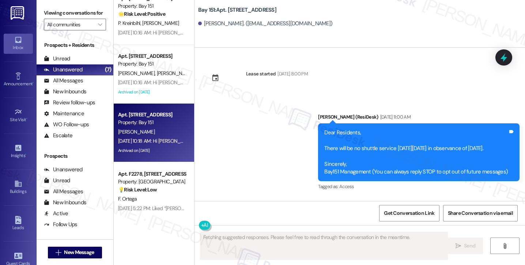
scroll to position [18584, 0]
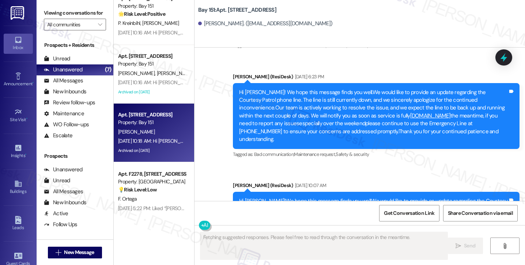
drag, startPoint x: 291, startPoint y: 137, endPoint x: 351, endPoint y: 139, distance: 60.0
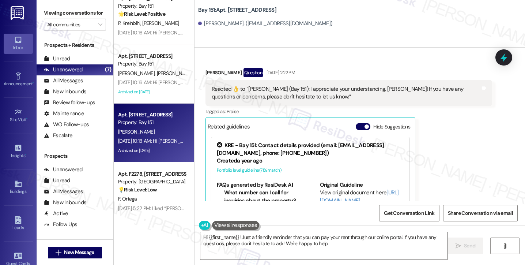
type textarea "Hi {{first_name}}! Just a friendly reminder that you can pay your rent through …"
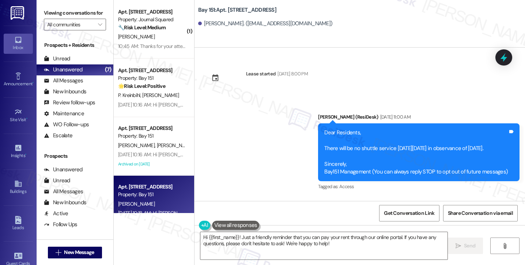
scroll to position [18584, 0]
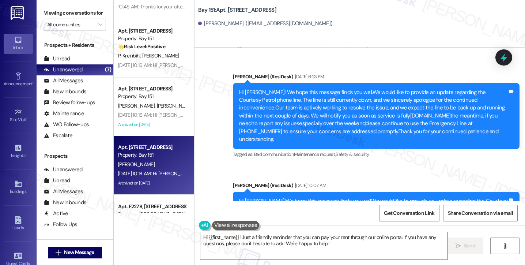
scroll to position [0, 0]
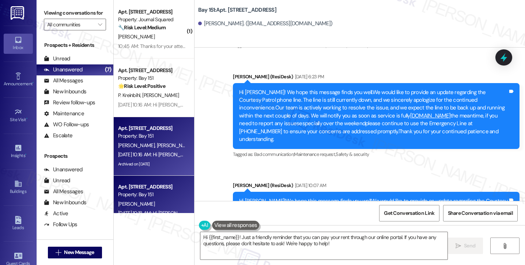
click at [160, 139] on div "Property: Bay 151" at bounding box center [152, 136] width 68 height 8
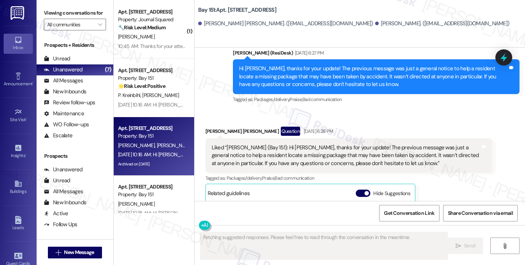
click at [251, 144] on div "Liked “[PERSON_NAME] (Bay 151): Hi [PERSON_NAME], thanks for your update! The p…" at bounding box center [346, 155] width 269 height 23
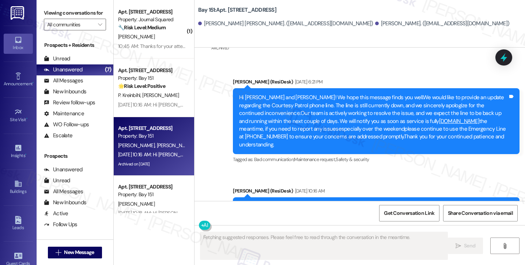
scroll to position [2451, 0]
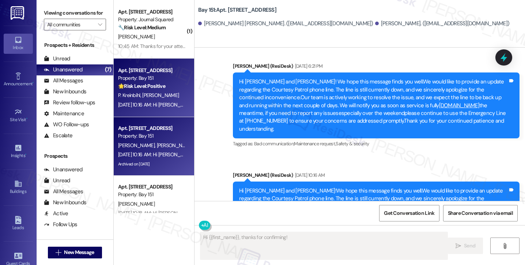
type textarea "Hi {{first_name}}, thanks for confirming! Just"
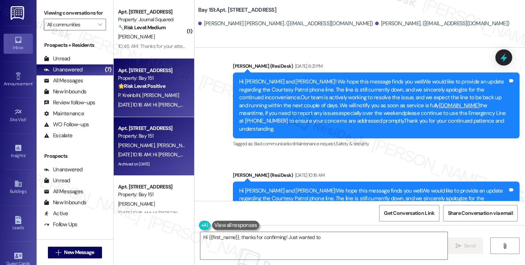
click at [159, 92] on div "[PERSON_NAME] [PERSON_NAME]" at bounding box center [151, 95] width 69 height 9
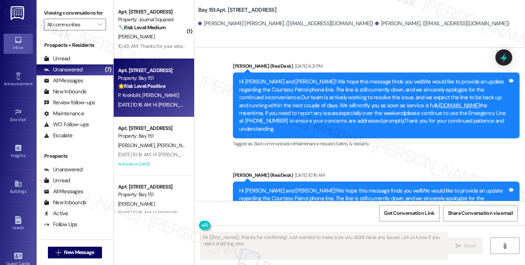
type textarea "Hi {{first_name}}, thanks for confirming! Just wanted to make sure you didn't h…"
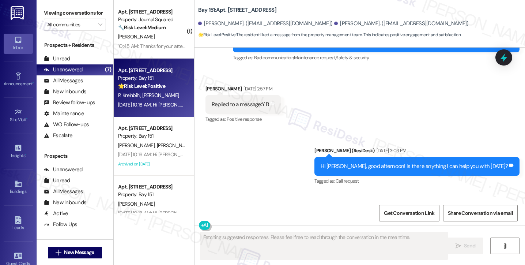
scroll to position [25665, 0]
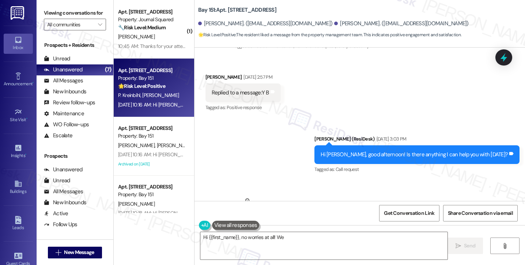
scroll to position [25592, 0]
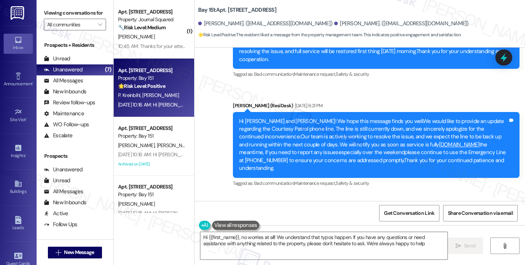
type textarea "Hi {{first_name}}, no worries at all! We understand that typos happen. If you h…"
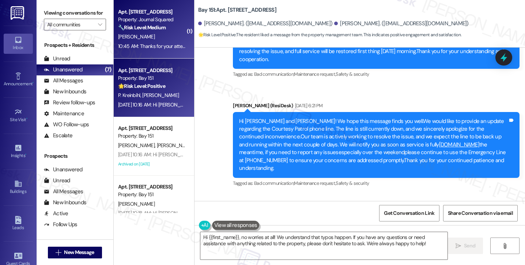
click at [129, 40] on span "[PERSON_NAME]" at bounding box center [136, 36] width 37 height 7
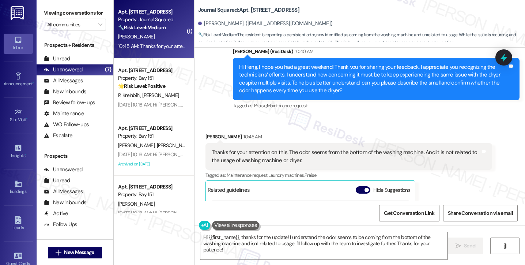
scroll to position [461, 0]
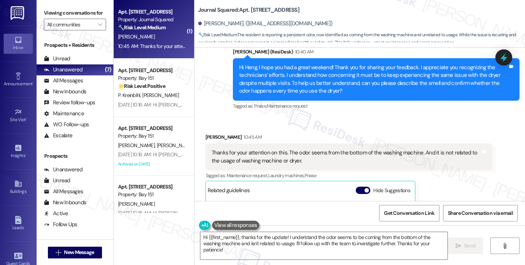
click at [240, 151] on div "Thanks for your attention on this. The odor seems from the bottom of the washin…" at bounding box center [346, 157] width 269 height 16
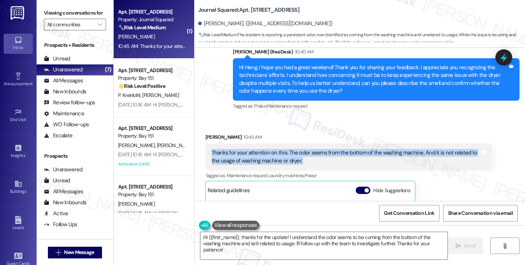
click at [240, 151] on div "Thanks for your attention on this. The odor seems from the bottom of the washin…" at bounding box center [346, 157] width 269 height 16
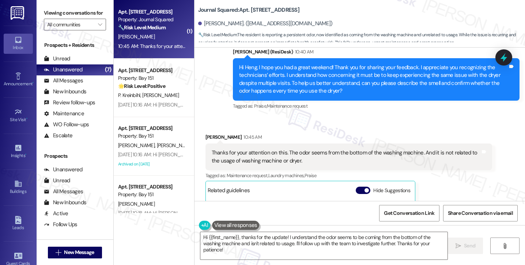
click at [330, 69] on div "Hi Heng, I hope you had a great weekend! Thank you for sharing your feedback. I…" at bounding box center [373, 79] width 269 height 31
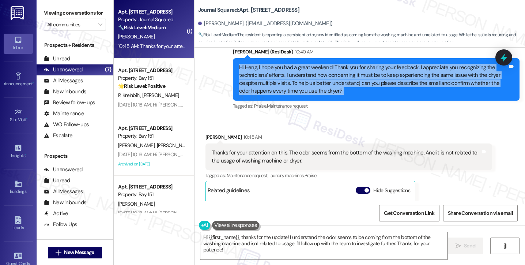
click at [330, 69] on div "Hi Heng, I hope you had a great weekend! Thank you for sharing your feedback. I…" at bounding box center [373, 79] width 269 height 31
click at [311, 83] on div "Hi Heng, I hope you had a great weekend! Thank you for sharing your feedback. I…" at bounding box center [373, 79] width 269 height 31
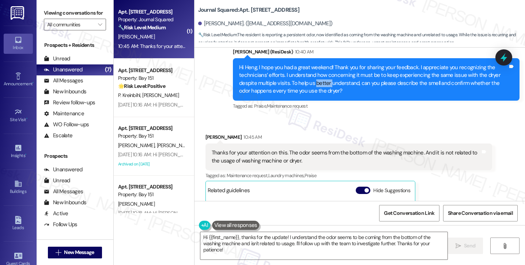
click at [311, 83] on div "Hi Heng, I hope you had a great weekend! Thank you for sharing your feedback. I…" at bounding box center [373, 79] width 269 height 31
click at [357, 70] on div "Hi Heng, I hope you had a great weekend! Thank you for sharing your feedback. I…" at bounding box center [373, 79] width 269 height 31
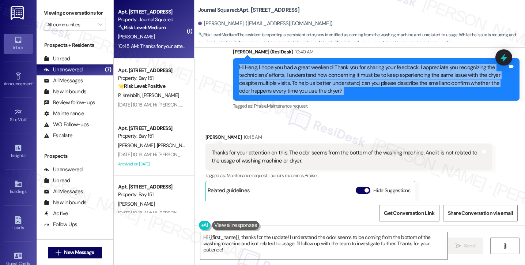
click at [357, 70] on div "Hi Heng, I hope you had a great weekend! Thank you for sharing your feedback. I…" at bounding box center [373, 79] width 269 height 31
click at [285, 82] on div "Hi Heng, I hope you had a great weekend! Thank you for sharing your feedback. I…" at bounding box center [373, 79] width 269 height 31
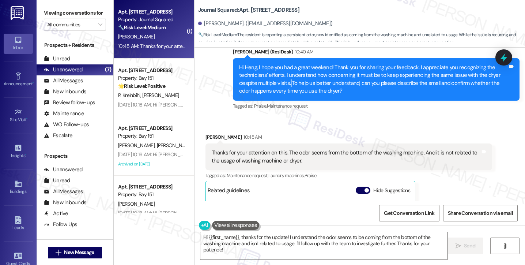
click at [285, 82] on div "Hi Heng, I hope you had a great weekend! Thank you for sharing your feedback. I…" at bounding box center [373, 79] width 269 height 31
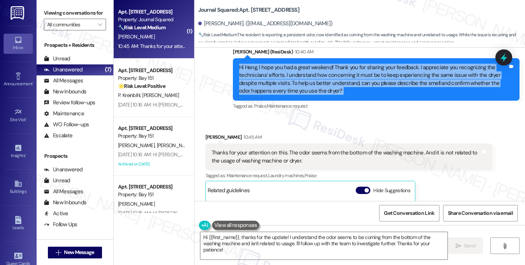
click at [285, 82] on div "Hi Heng, I hope you had a great weekend! Thank you for sharing your feedback. I…" at bounding box center [373, 79] width 269 height 31
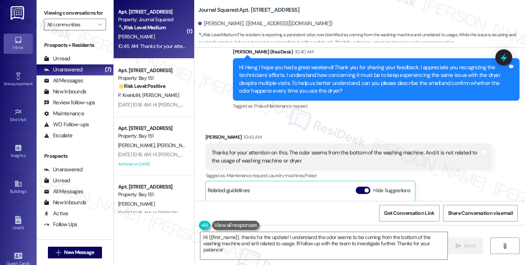
click at [254, 155] on div "Thanks for your attention on this. The odor seems from the bottom of the washin…" at bounding box center [346, 157] width 269 height 16
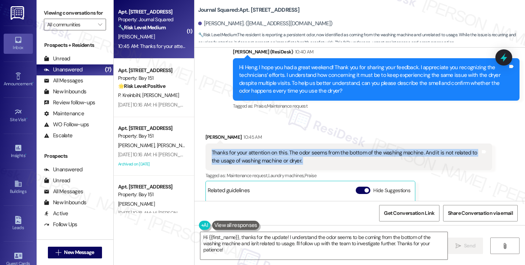
click at [254, 155] on div "Thanks for your attention on this. The odor seems from the bottom of the washin…" at bounding box center [346, 157] width 269 height 16
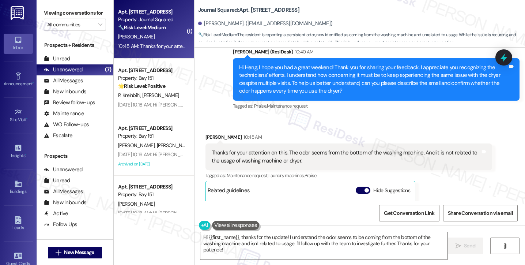
drag, startPoint x: 266, startPoint y: 199, endPoint x: 235, endPoint y: 152, distance: 55.6
click at [235, 152] on div "Thanks for your attention on this. The odor seems from the bottom of the washin…" at bounding box center [346, 157] width 269 height 16
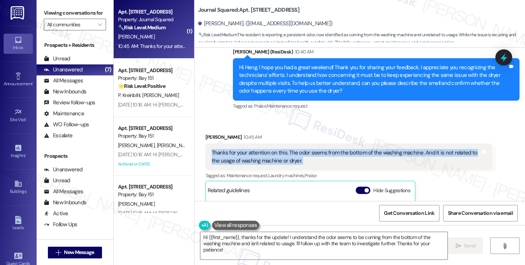
click at [235, 152] on div "Thanks for your attention on this. The odor seems from the bottom of the washin…" at bounding box center [346, 157] width 269 height 16
copy div "Thanks for your attention on this. The odor seems from the bottom of the washin…"
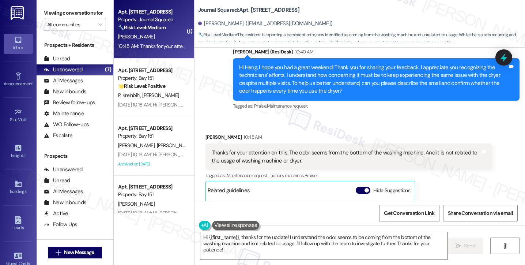
drag, startPoint x: 50, startPoint y: 21, endPoint x: 50, endPoint y: 16, distance: 5.5
click at [50, 19] on label "Viewing conversations for" at bounding box center [75, 12] width 62 height 11
click at [292, 238] on textarea "Hi {{first_name}}, thanks for the update! I understand the odor seems to be com…" at bounding box center [323, 245] width 247 height 27
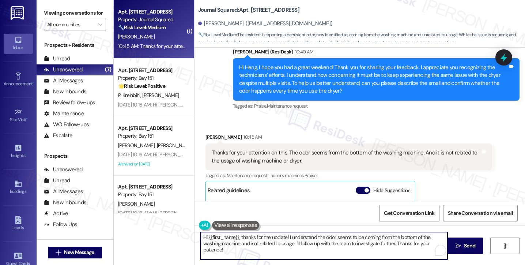
click at [292, 238] on textarea "Hi {{first_name}}, thanks for the update! I understand the odor seems to be com…" at bounding box center [323, 245] width 247 height 27
paste textarea "Thank you for clarifying—that’s very helpful."
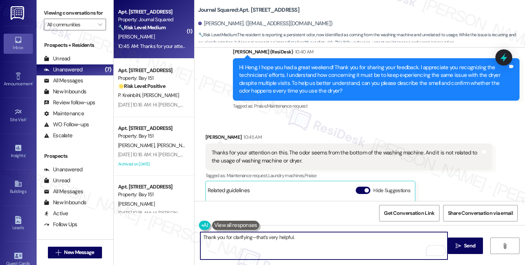
click at [205, 136] on div "Heng Quan 10:45 AM" at bounding box center [348, 138] width 287 height 10
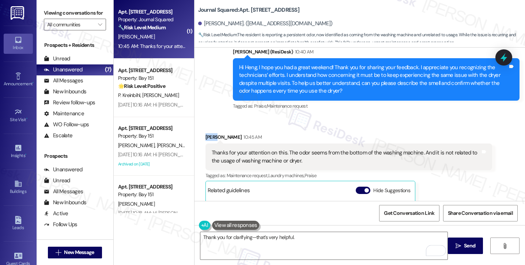
click at [205, 136] on div "Heng Quan 10:45 AM" at bounding box center [348, 138] width 287 height 10
copy div "Heng"
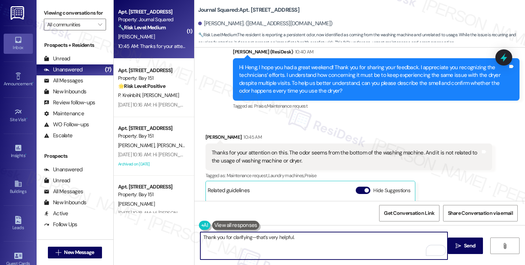
click at [249, 236] on textarea "Thank you for clarifying—that’s very helpful." at bounding box center [323, 245] width 247 height 27
paste textarea "Heng"
click at [200, 235] on textarea "Thank you for clarifying, Heng —that’s very helpful." at bounding box center [323, 245] width 247 height 27
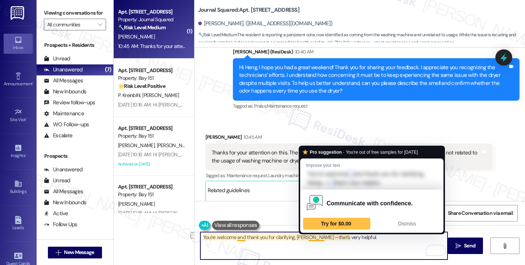
drag, startPoint x: 358, startPoint y: 236, endPoint x: 303, endPoint y: 239, distance: 54.9
click at [303, 239] on textarea "You're welcome and thank you for clarifying, Heng —that’s very helpful." at bounding box center [323, 245] width 247 height 27
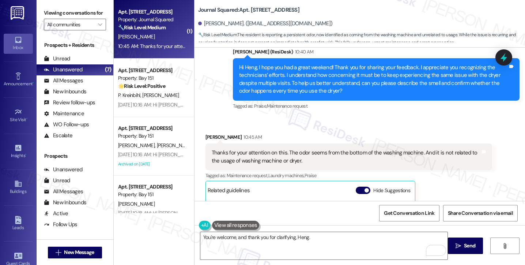
click at [43, 16] on div "Viewing conversations for All communities " at bounding box center [75, 19] width 77 height 38
click at [278, 150] on div "Thanks for your attention on this. The odor seems from the bottom of the washin…" at bounding box center [346, 157] width 269 height 16
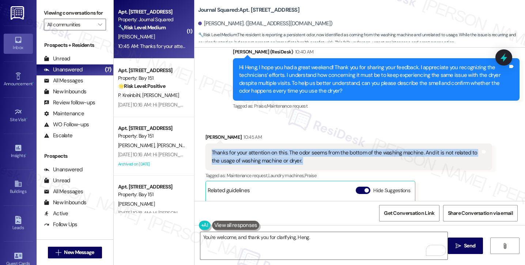
click at [278, 150] on div "Thanks for your attention on this. The odor seems from the bottom of the washin…" at bounding box center [346, 157] width 269 height 16
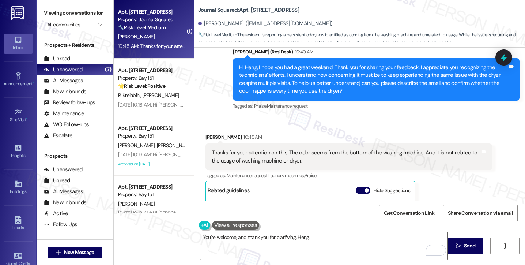
click at [49, 19] on label "Viewing conversations for" at bounding box center [75, 12] width 62 height 11
click at [320, 241] on textarea "You're welcome, and thank you for clarifying, Heng." at bounding box center [323, 245] width 247 height 27
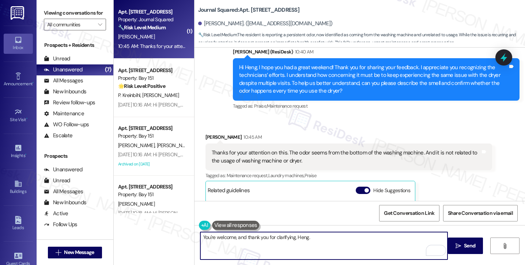
paste textarea "How would you describe the smell"
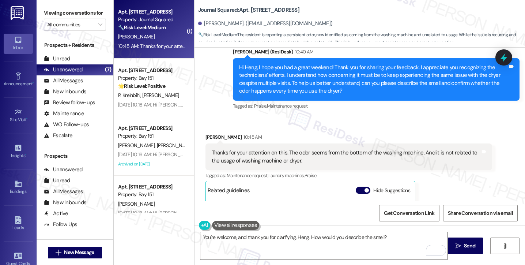
click at [43, 13] on div "Viewing conversations for All communities " at bounding box center [75, 19] width 77 height 38
click at [386, 241] on textarea "You're welcome, and thank you for clarifying, Heng. How would you describe the …" at bounding box center [323, 245] width 247 height 27
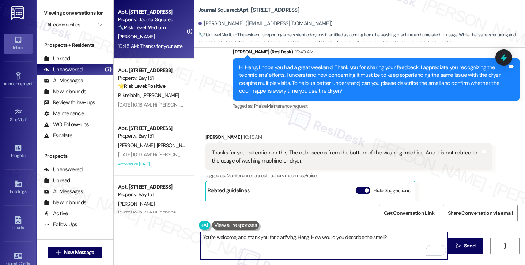
paste textarea "Have you noticed any leaks, standing water, or visible buildup around or under …"
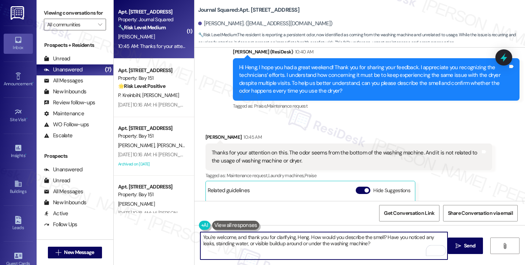
click at [382, 235] on textarea "You're welcome, and thank you for clarifying, Heng. How would you describe the …" at bounding box center [323, 245] width 247 height 27
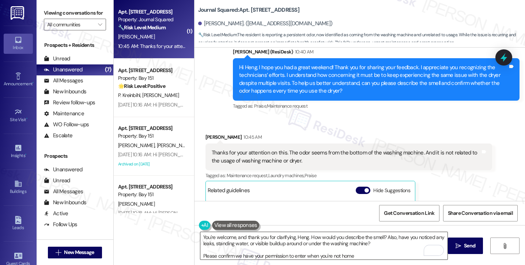
click at [370, 259] on textarea "You're welcome, and thank you for clarifying, Heng. How would you describe the …" at bounding box center [323, 245] width 247 height 27
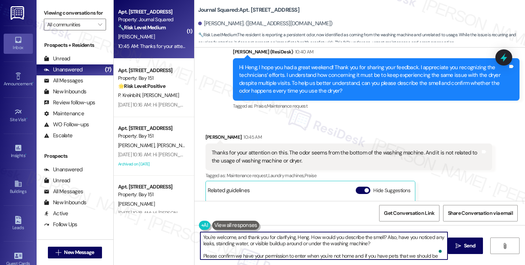
scroll to position [6, 0]
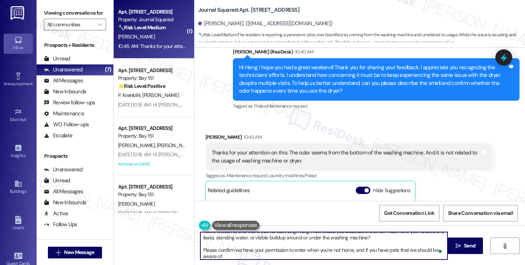
click at [354, 255] on textarea "You're welcome, and thank you for clarifying, Heng. How would you describe the …" at bounding box center [323, 245] width 247 height 27
type textarea "You're welcome, and thank you for clarifying, Heng. How would you describe the …"
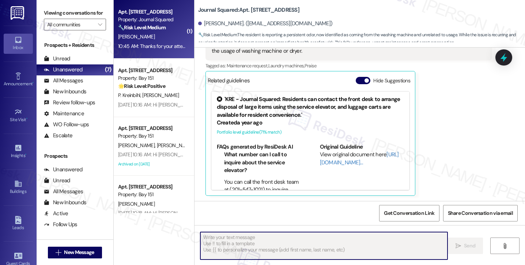
scroll to position [653, 0]
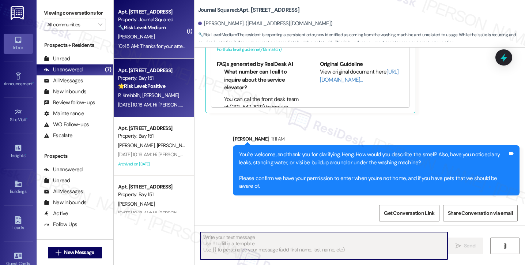
click at [159, 88] on strong "🌟 Risk Level: Positive" at bounding box center [141, 86] width 47 height 7
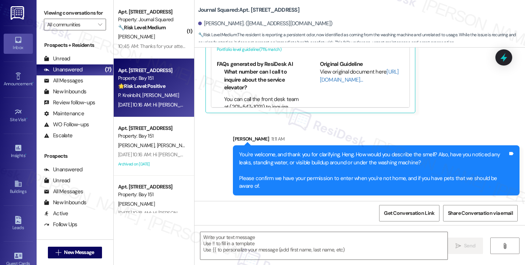
type textarea "Fetching suggested responses. Please feel free to read through the conversation…"
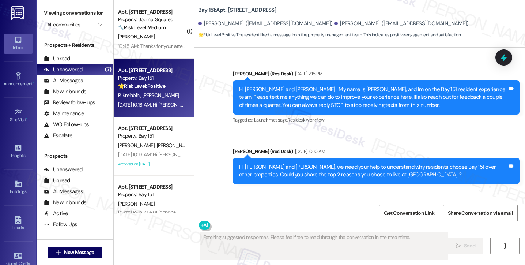
type textarea "Fetching suggested responses. Please feel free to read through the conversation…"
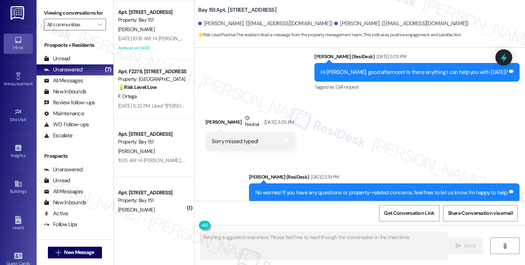
scroll to position [196, 0]
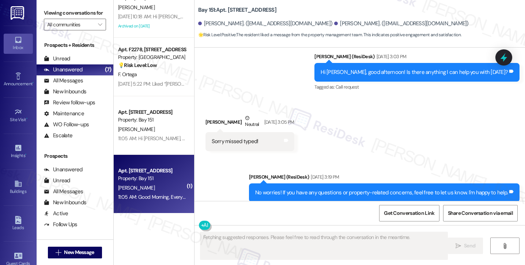
click at [179, 184] on div "[PERSON_NAME]" at bounding box center [151, 187] width 69 height 9
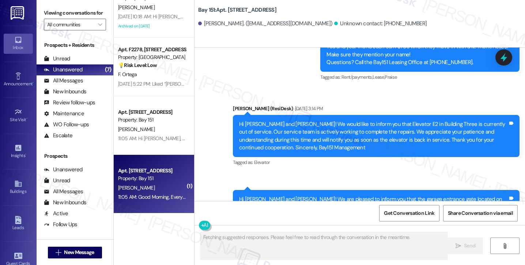
scroll to position [20376, 0]
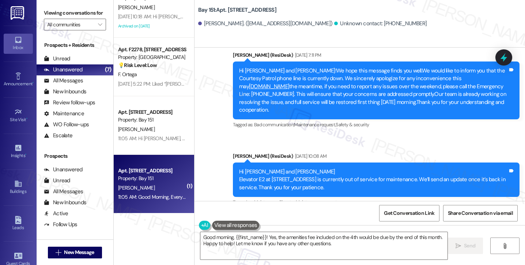
copy div "Eugene"
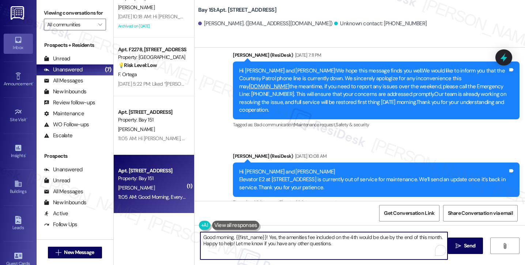
drag, startPoint x: 232, startPoint y: 234, endPoint x: 261, endPoint y: 232, distance: 29.7
click at [262, 232] on textarea "Good morning, {{first_name}}! Yes, the amenities fee included on the 4th would …" at bounding box center [323, 245] width 247 height 27
paste textarea "Eugene"
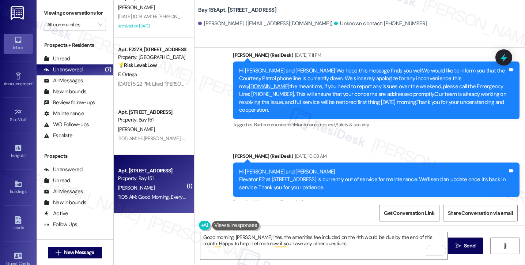
click at [284, 238] on textarea "Good morning, Eugene! Yes, the amenities fee included on the 4th would be due b…" at bounding box center [323, 245] width 247 height 27
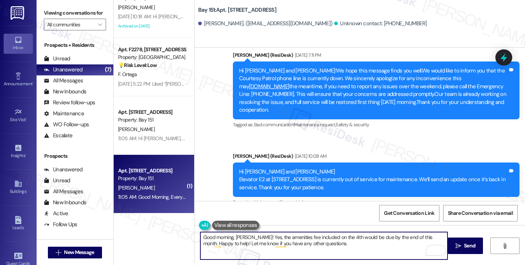
click at [284, 238] on textarea "Good morning, Eugene! Yes, the amenities fee included on the 4th would be due b…" at bounding box center [323, 245] width 247 height 27
click at [332, 238] on textarea "Good morning, Eugene! Yes, the amenities fee included on the 4th would be due b…" at bounding box center [323, 245] width 247 height 27
click at [346, 238] on textarea "Good morning, Eugene! Yes, the amenities fee included on the 4th would be due b…" at bounding box center [323, 245] width 247 height 27
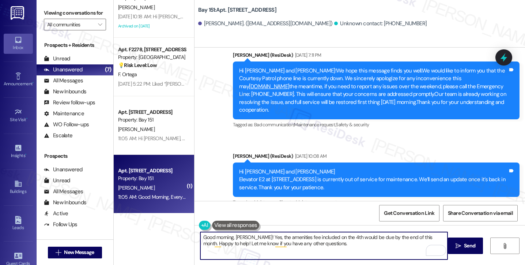
click at [346, 238] on textarea "Good morning, Eugene! Yes, the amenities fee included on the 4th would be due b…" at bounding box center [323, 245] width 247 height 27
click at [336, 243] on textarea "Good morning, Eugene! Yes, the amenities fee included on the 4th would be due b…" at bounding box center [323, 245] width 247 height 27
drag, startPoint x: 338, startPoint y: 243, endPoint x: 213, endPoint y: 238, distance: 125.8
click at [213, 238] on textarea "Good morning, Eugene! Yes, the amenities fee included on the 4th would be due b…" at bounding box center [323, 245] width 247 height 27
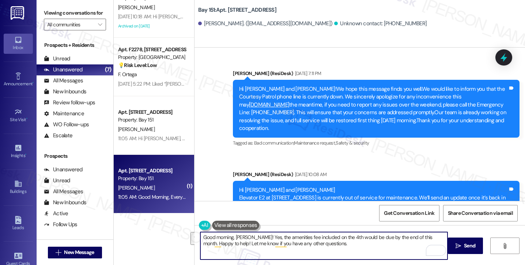
scroll to position [20376, 0]
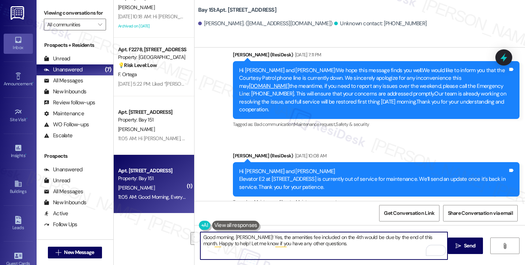
click at [253, 236] on textarea "Good morning, Eugene! Yes, the amenities fee included on the 4th would be due b…" at bounding box center [323, 245] width 247 height 27
drag, startPoint x: 249, startPoint y: 236, endPoint x: 266, endPoint y: 236, distance: 16.8
click at [249, 236] on textarea "Good morning, Eugene! Yes, the amenities fee included on the 4th would be due b…" at bounding box center [323, 245] width 247 height 27
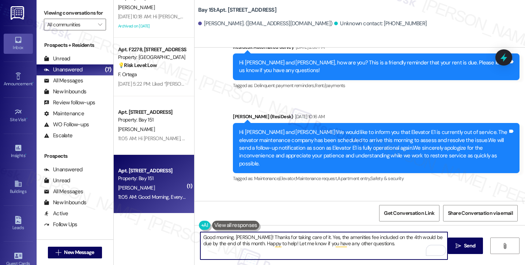
scroll to position [20011, 0]
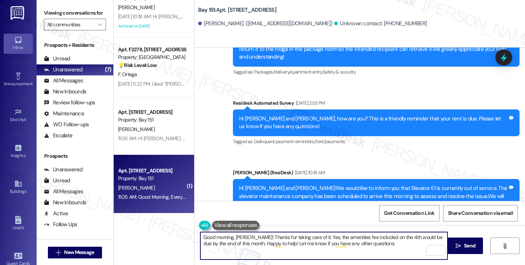
click at [259, 242] on textarea "Good morning, Eugene! Thanks for taking care of it. Yes, the amenities fee incl…" at bounding box center [323, 245] width 247 height 27
click at [367, 240] on textarea "Good morning, Eugene! Thanks for taking care of it. Yes, the amenities fee incl…" at bounding box center [323, 245] width 247 height 27
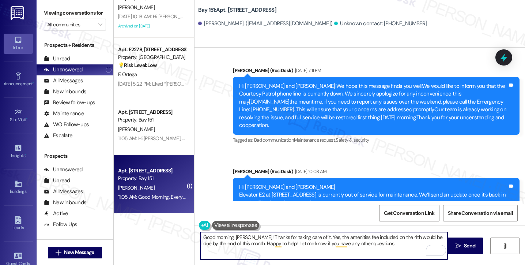
scroll to position [20376, 0]
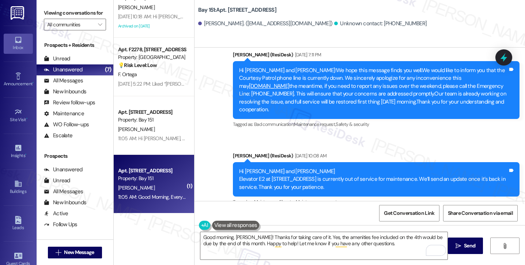
drag, startPoint x: 263, startPoint y: 185, endPoint x: 353, endPoint y: 188, distance: 89.6
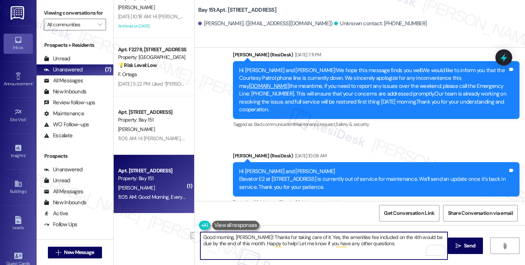
drag, startPoint x: 397, startPoint y: 236, endPoint x: 354, endPoint y: 235, distance: 42.8
click at [354, 235] on textarea "Good morning, Eugene! Thanks for taking care of it. Yes, the amenities fee incl…" at bounding box center [323, 245] width 247 height 27
drag, startPoint x: 231, startPoint y: 243, endPoint x: 196, endPoint y: 242, distance: 35.5
click at [200, 242] on textarea "Good morning, Eugene! Thanks for taking care of it. Yes, the amenities fee woul…" at bounding box center [323, 245] width 247 height 27
click at [306, 247] on textarea "Good morning, Eugene! Thanks for taking care of it. Yes, the amenities fee woul…" at bounding box center [323, 245] width 247 height 27
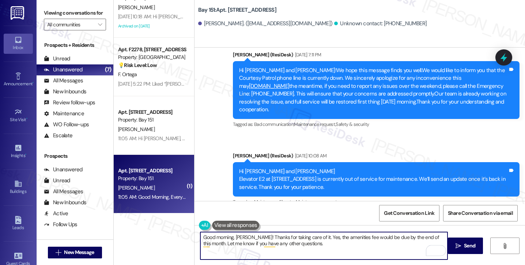
drag, startPoint x: 306, startPoint y: 243, endPoint x: 269, endPoint y: 237, distance: 37.0
click at [269, 237] on textarea "Good morning, Eugene! Thanks for taking care of it. Yes, the amenities fee woul…" at bounding box center [323, 245] width 247 height 27
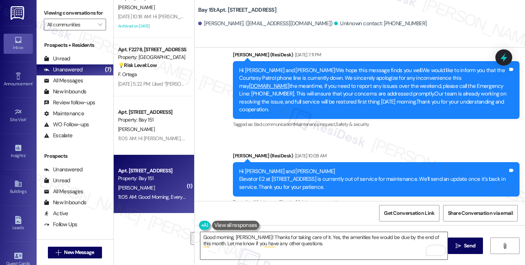
click at [379, 244] on textarea "Good morning, Eugene! Thanks for taking care of it. Yes, the amenities fee woul…" at bounding box center [323, 245] width 247 height 27
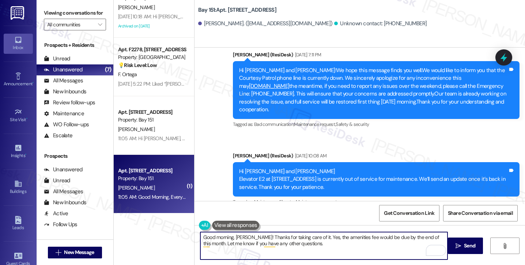
click at [343, 239] on textarea "Good morning, Eugene! Thanks for taking care of it. Yes, the amenities fee woul…" at bounding box center [323, 245] width 247 height 27
click at [344, 244] on textarea "Good morning, Eugene! Thanks for taking care of it. Yes, the amenities fee woul…" at bounding box center [323, 245] width 247 height 27
type textarea "Good morning, [PERSON_NAME]! Thanks for taking care of it. Yes, the amenities f…"
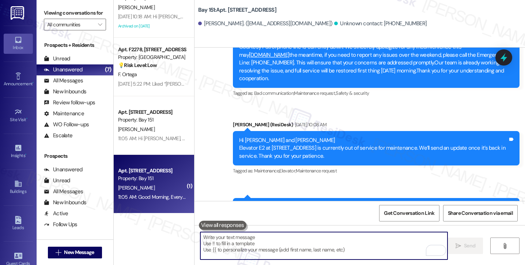
scroll to position [20435, 0]
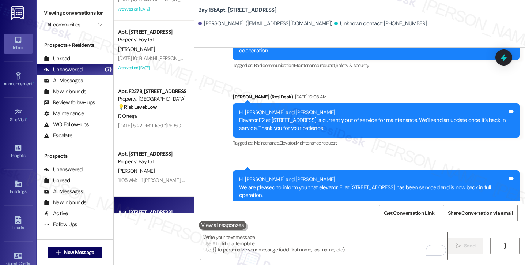
scroll to position [123, 0]
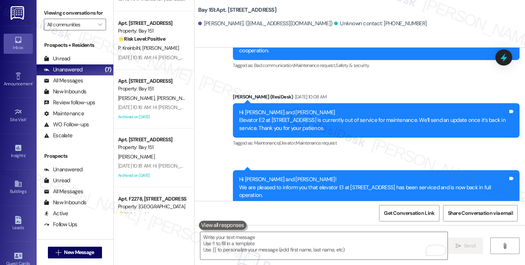
scroll to position [0, 0]
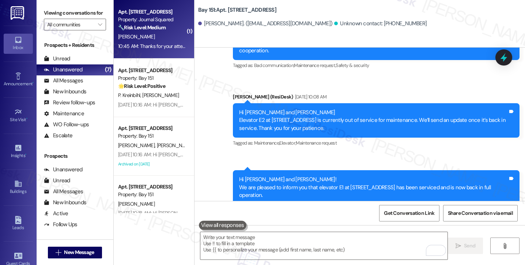
click at [145, 48] on div "10:45 AM: Thanks for your attention on this. The odor seems from the bottom of …" at bounding box center [291, 46] width 347 height 7
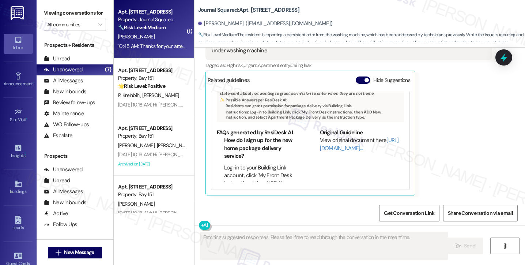
scroll to position [606, 0]
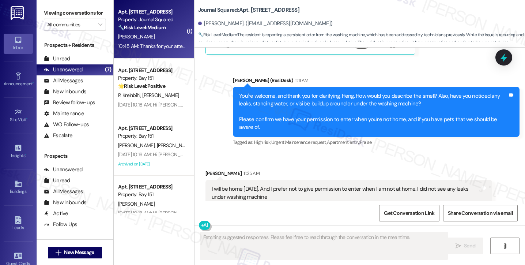
click at [250, 190] on div "I will be home [DATE]. And I prefer not to give permission to enter when I am n…" at bounding box center [346, 193] width 269 height 16
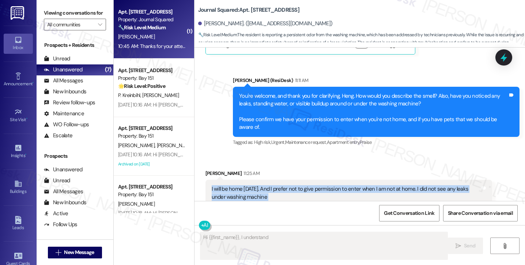
click at [250, 190] on div "I will be home [DATE]. And I prefer not to give permission to enter when I am n…" at bounding box center [346, 193] width 269 height 16
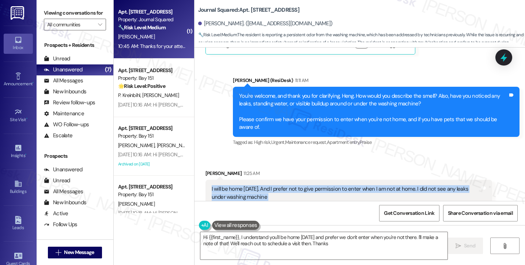
type textarea "Hi {{first_name}}, I understand you'll be home Wednesday and prefer we don't en…"
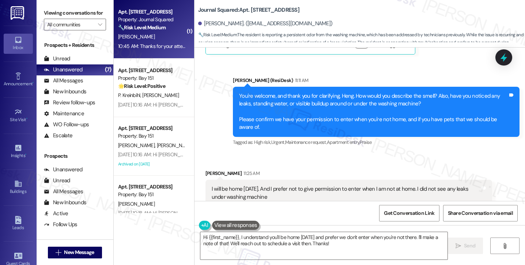
click at [292, 99] on div "You're welcome, and thank you for clarifying, Heng. How would you describe the …" at bounding box center [373, 111] width 269 height 39
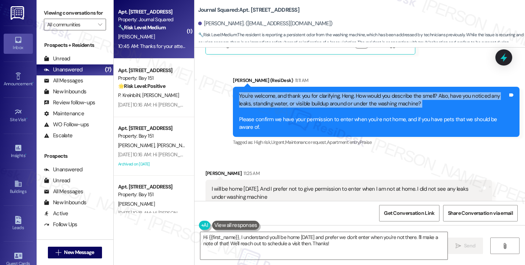
click at [292, 99] on div "You're welcome, and thank you for clarifying, Heng. How would you describe the …" at bounding box center [373, 111] width 269 height 39
click at [297, 98] on div "You're welcome, and thank you for clarifying, Heng. How would you describe the …" at bounding box center [373, 111] width 269 height 39
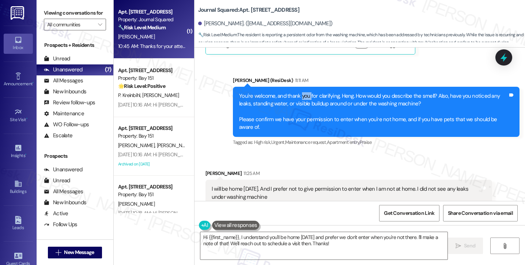
click at [297, 98] on div "You're welcome, and thank you for clarifying, Heng. How would you describe the …" at bounding box center [373, 111] width 269 height 39
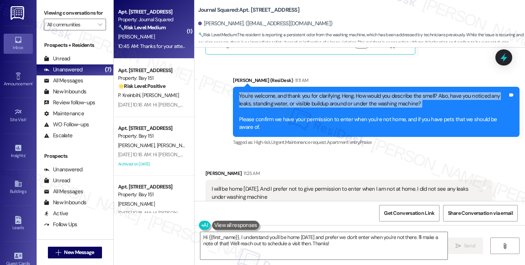
click at [297, 98] on div "You're welcome, and thank you for clarifying, Heng. How would you describe the …" at bounding box center [373, 111] width 269 height 39
click at [334, 97] on div "You're welcome, and thank you for clarifying, Heng. How would you describe the …" at bounding box center [373, 111] width 269 height 39
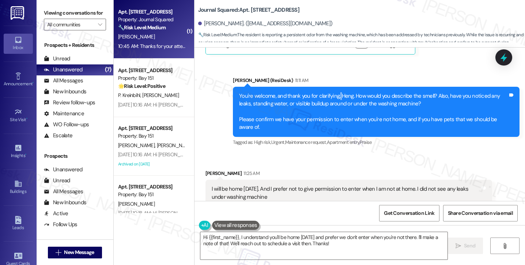
click at [334, 97] on div "You're welcome, and thank you for clarifying, Heng. How would you describe the …" at bounding box center [373, 111] width 269 height 39
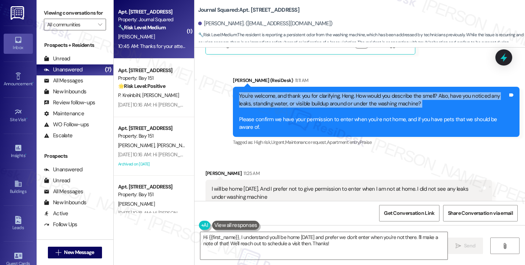
click at [334, 97] on div "You're welcome, and thank you for clarifying, Heng. How would you describe the …" at bounding box center [373, 111] width 269 height 39
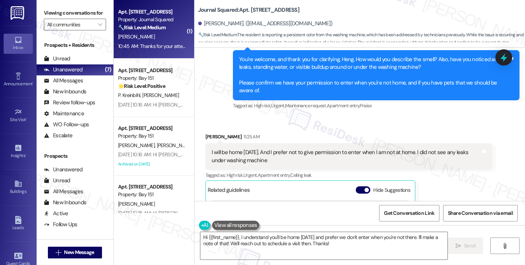
click at [284, 155] on div "I will be home [DATE]. And I prefer not to give permission to enter when I am n…" at bounding box center [346, 156] width 269 height 16
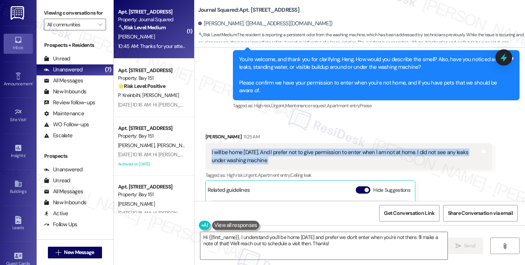
click at [284, 155] on div "I will be home [DATE]. And I prefer not to give permission to enter when I am n…" at bounding box center [346, 156] width 269 height 16
click at [248, 156] on div "I will be home [DATE]. And I prefer not to give permission to enter when I am n…" at bounding box center [346, 156] width 269 height 16
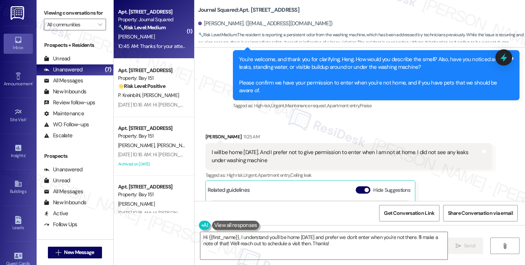
click at [248, 156] on div "I will be home [DATE]. And I prefer not to give permission to enter when I am n…" at bounding box center [346, 156] width 269 height 16
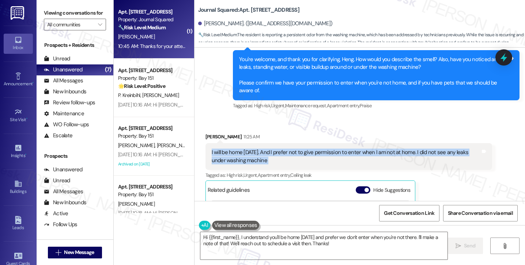
click at [248, 156] on div "I will be home [DATE]. And I prefer not to give permission to enter when I am n…" at bounding box center [346, 156] width 269 height 16
click at [247, 151] on div "I will be home [DATE]. And I prefer not to give permission to enter when I am n…" at bounding box center [346, 156] width 269 height 16
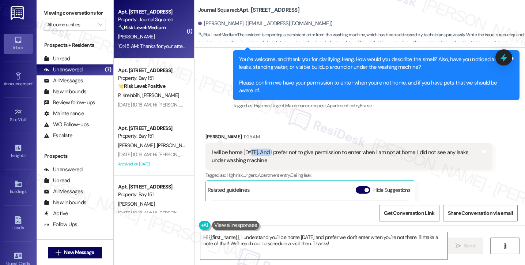
click at [247, 151] on div "I will be home [DATE]. And I prefer not to give permission to enter when I am n…" at bounding box center [346, 156] width 269 height 16
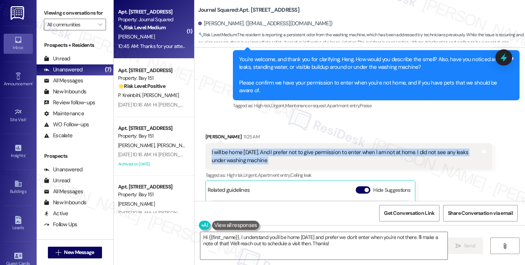
click at [247, 151] on div "I will be home [DATE]. And I prefer not to give permission to enter when I am n…" at bounding box center [346, 156] width 269 height 16
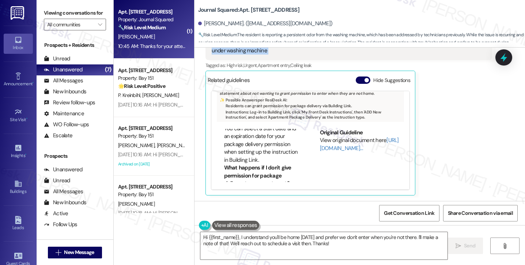
scroll to position [219, 0]
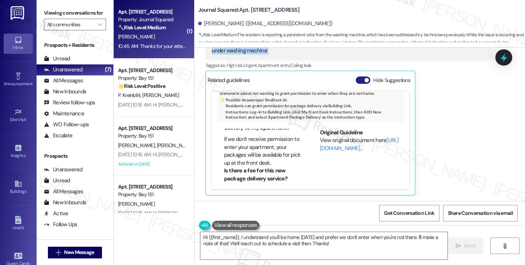
click at [359, 81] on button "Hide Suggestions" at bounding box center [363, 79] width 15 height 7
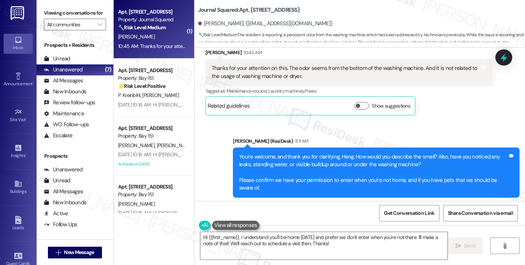
scroll to position [537, 0]
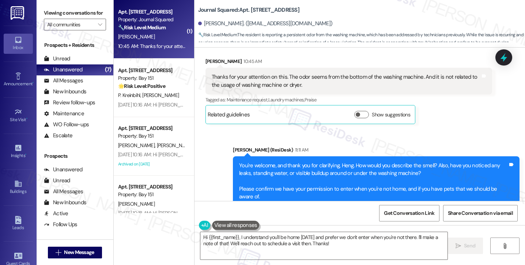
click at [328, 171] on div "You're welcome, and thank you for clarifying, Heng. How would you describe the …" at bounding box center [373, 181] width 269 height 39
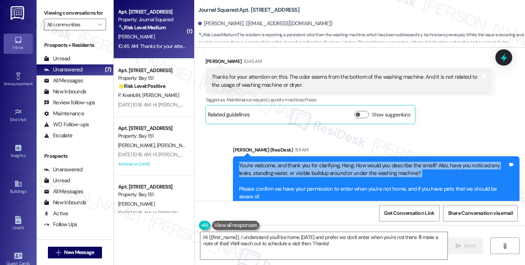
click at [328, 171] on div "You're welcome, and thank you for clarifying, Heng. How would you describe the …" at bounding box center [373, 181] width 269 height 39
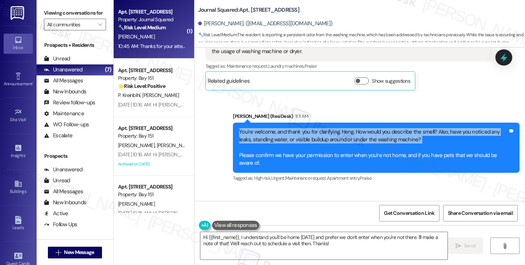
scroll to position [610, 0]
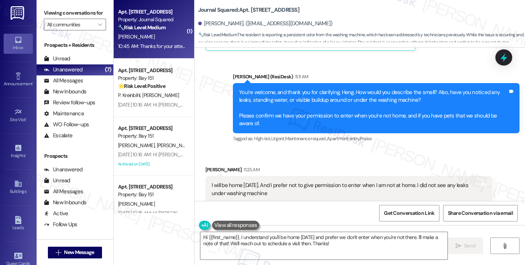
click at [234, 183] on div "I will be home [DATE]. And I prefer not to give permission to enter when I am n…" at bounding box center [346, 189] width 269 height 16
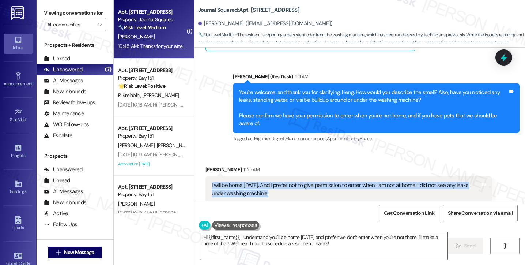
click at [234, 183] on div "I will be home [DATE]. And I prefer not to give permission to enter when I am n…" at bounding box center [346, 189] width 269 height 16
click at [252, 184] on div "I will be home [DATE]. And I prefer not to give permission to enter when I am n…" at bounding box center [346, 189] width 269 height 16
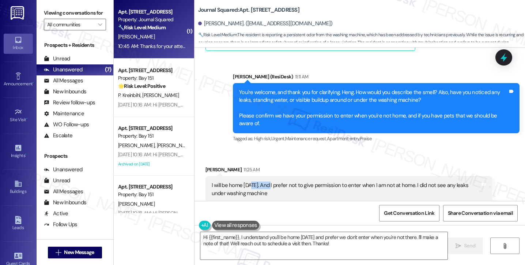
click at [252, 184] on div "I will be home [DATE]. And I prefer not to give permission to enter when I am n…" at bounding box center [346, 189] width 269 height 16
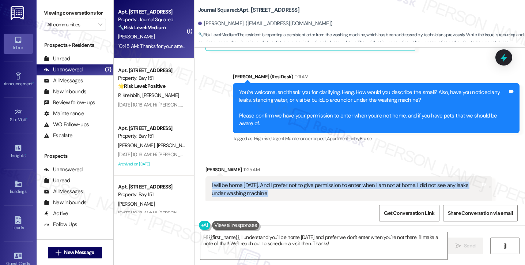
click at [252, 184] on div "I will be home [DATE]. And I prefer not to give permission to enter when I am n…" at bounding box center [346, 189] width 269 height 16
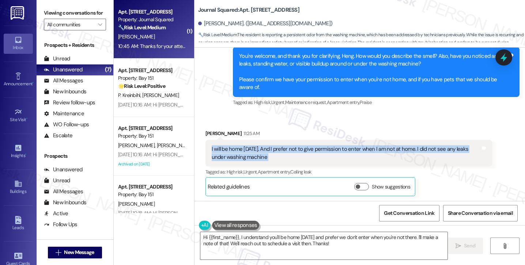
scroll to position [647, 0]
click at [250, 152] on div "I will be home [DATE]. And I prefer not to give permission to enter when I am n…" at bounding box center [346, 153] width 269 height 16
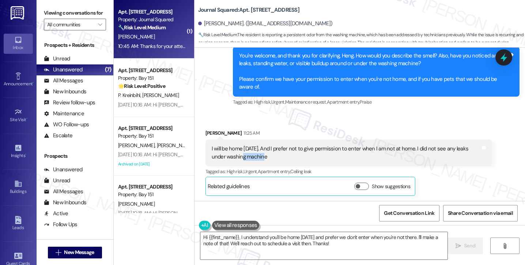
click at [250, 152] on div "I will be home [DATE]. And I prefer not to give permission to enter when I am n…" at bounding box center [346, 153] width 269 height 16
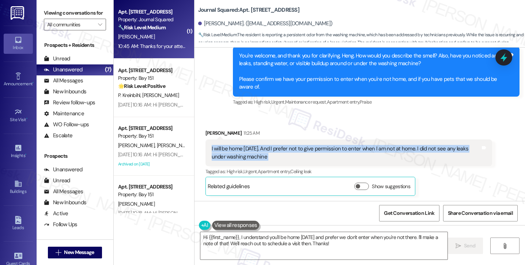
click at [250, 152] on div "I will be home [DATE]. And I prefer not to give permission to enter when I am n…" at bounding box center [346, 153] width 269 height 16
click at [321, 238] on textarea "Hi {{first_name}}, I understand you'll be home Wednesday and prefer we don't en…" at bounding box center [323, 245] width 247 height 27
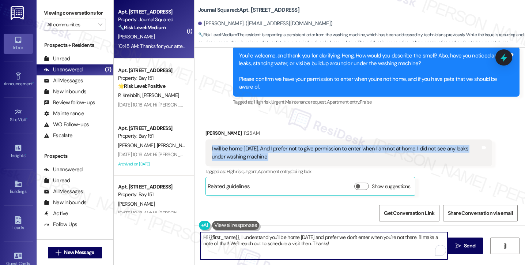
click at [321, 238] on textarea "Hi {{first_name}}, I understand you'll be home Wednesday and prefer we don't en…" at bounding box center [323, 245] width 247 height 27
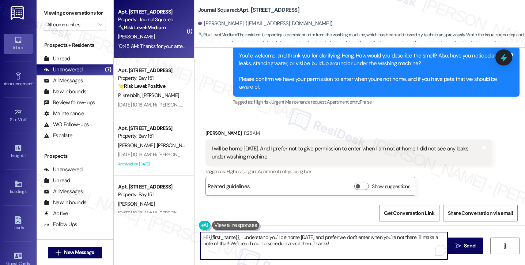
click at [321, 238] on textarea "Hi {{first_name}}, I understand you'll be home Wednesday and prefer we don't en…" at bounding box center [323, 245] width 247 height 27
click at [314, 242] on textarea "Hi {{first_name}}, I understand you'll be home Wednesday and prefer we don't en…" at bounding box center [323, 245] width 247 height 27
drag, startPoint x: 236, startPoint y: 236, endPoint x: 171, endPoint y: 229, distance: 64.8
click at [171, 229] on div "( 1 ) Apt. 3305, 605 Pavonia Avenue Property: Journal Squared 🔧 Risk Level: Med…" at bounding box center [319, 132] width 411 height 265
click at [277, 146] on div "I will be home [DATE]. And I prefer not to give permission to enter when I am n…" at bounding box center [346, 153] width 269 height 16
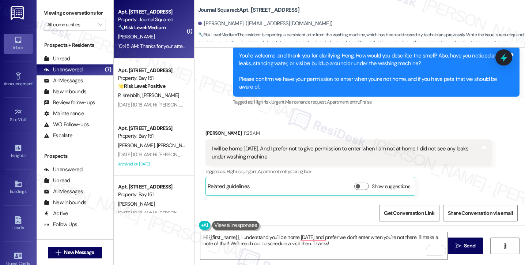
click at [277, 146] on div "I will be home [DATE]. And I prefer not to give permission to enter when I am n…" at bounding box center [346, 153] width 269 height 16
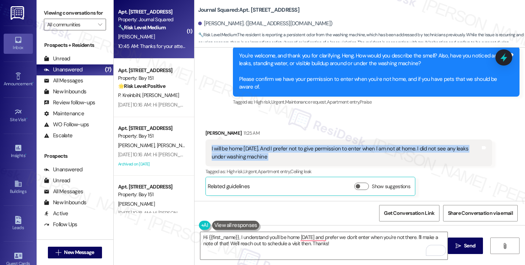
drag, startPoint x: 277, startPoint y: 146, endPoint x: 274, endPoint y: 133, distance: 13.5
click at [277, 146] on div "I will be home [DATE]. And I prefer not to give permission to enter when I am n…" at bounding box center [346, 153] width 269 height 16
click at [274, 155] on div "I will be home [DATE]. And I prefer not to give permission to enter when I am n…" at bounding box center [346, 153] width 269 height 16
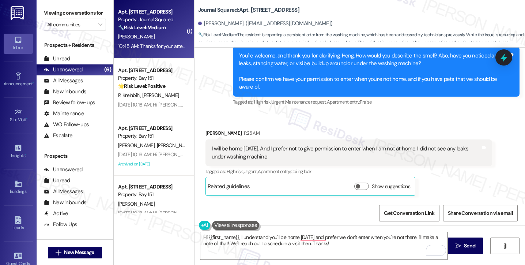
click at [274, 155] on div "I will be home [DATE]. And I prefer not to give permission to enter when I am n…" at bounding box center [346, 153] width 269 height 16
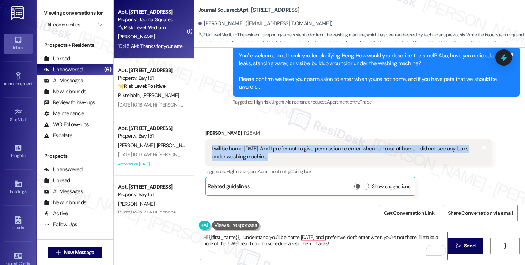
click at [274, 155] on div "I will be home [DATE]. And I prefer not to give permission to enter when I am n…" at bounding box center [346, 153] width 269 height 16
click at [269, 146] on div "I will be home [DATE]. And I prefer not to give permission to enter when I am n…" at bounding box center [346, 153] width 269 height 16
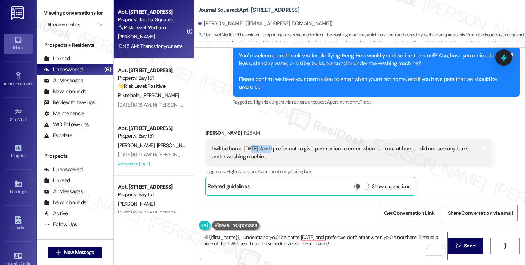
click at [269, 146] on div "I will be home [DATE]. And I prefer not to give permission to enter when I am n…" at bounding box center [346, 153] width 269 height 16
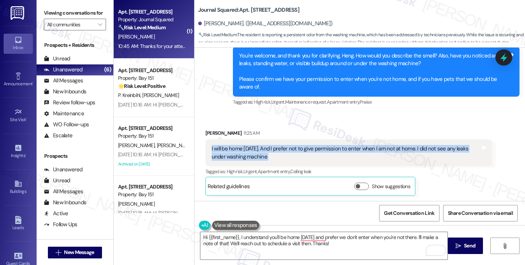
click at [269, 146] on div "I will be home [DATE]. And I prefer not to give permission to enter when I am n…" at bounding box center [346, 153] width 269 height 16
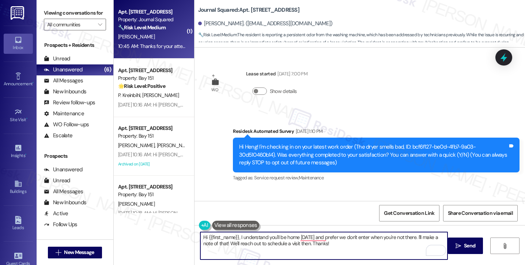
scroll to position [647, 0]
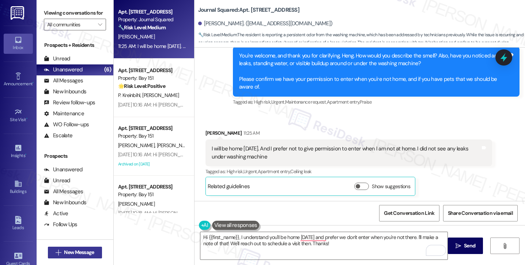
click at [73, 251] on span "New Message" at bounding box center [79, 252] width 30 height 8
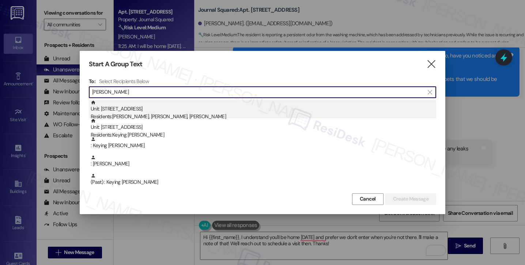
type input "Keyi Xu"
click at [162, 107] on div "Unit: 1003 - 225 Grand Street Residents: Keyi Xu, He Gong, Yu Gu" at bounding box center [263, 110] width 345 height 21
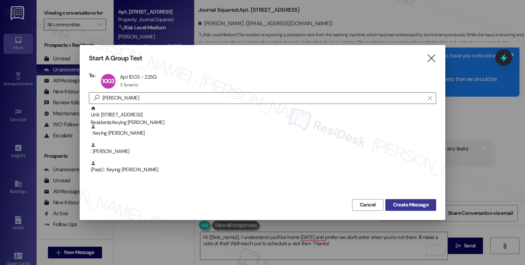
click at [426, 201] on span "Create Message" at bounding box center [410, 205] width 35 height 8
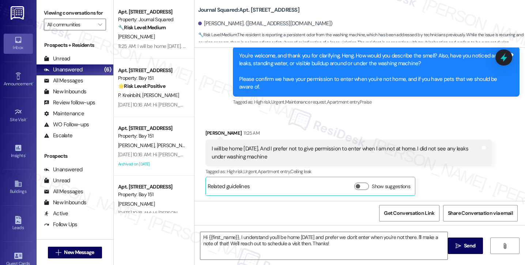
type textarea "Fetching suggested responses. Please feel free to read through the conversation…"
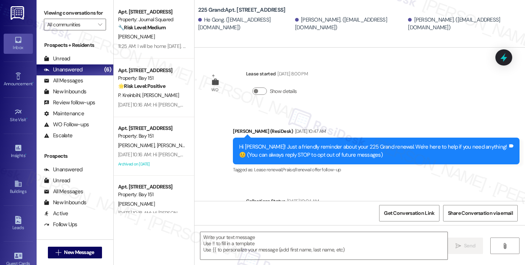
type textarea "Fetching suggested responses. Please feel free to read through the conversation…"
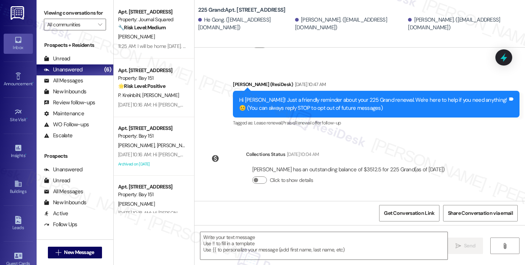
click at [45, 16] on label "Viewing conversations for" at bounding box center [75, 12] width 62 height 11
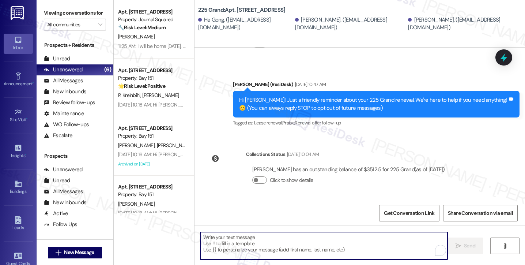
click at [238, 244] on textarea "To enrich screen reader interactions, please activate Accessibility in Grammarl…" at bounding box center [323, 245] width 247 height 27
paste textarea "Hi {{first_name}}! Quick reminder about your {{property}} renewal - we want to …"
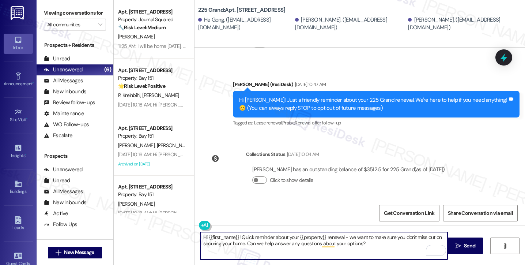
click at [295, 24] on div "Keyi Xu. (keyixu701@gmail.com)" at bounding box center [350, 24] width 111 height 16
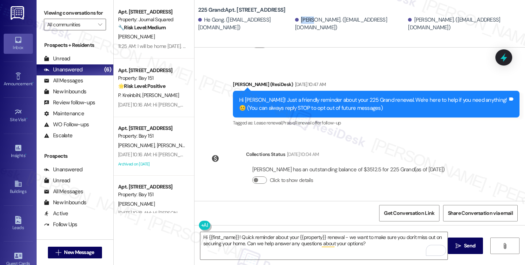
click at [295, 24] on div "Keyi Xu. (keyixu701@gmail.com)" at bounding box center [350, 24] width 111 height 16
copy div "Keyi"
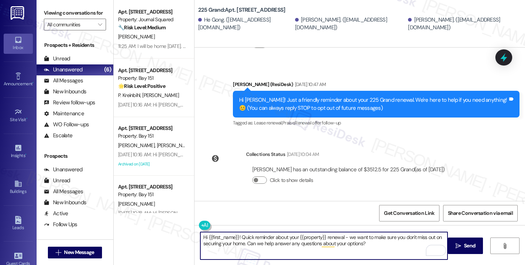
drag, startPoint x: 204, startPoint y: 236, endPoint x: 235, endPoint y: 232, distance: 31.0
click at [235, 232] on textarea "Hi {{first_name}}! Quick reminder about your {{property}} renewal - we want to …" at bounding box center [323, 245] width 247 height 27
paste textarea "Keyi"
click at [349, 244] on textarea "Hi Keyi! Quick reminder about your {{property}} renewal - we want to make sure …" at bounding box center [323, 245] width 247 height 27
type textarea "Hi Keyi! Quick reminder about your {{property}} renewal - we want to make sure …"
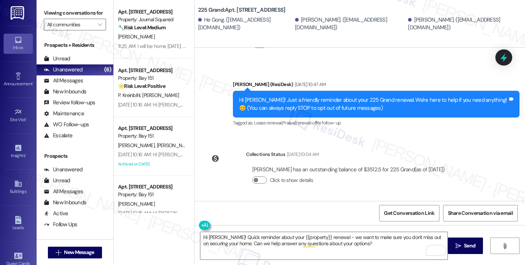
click at [42, 3] on div "Viewing conversations for All communities " at bounding box center [75, 19] width 77 height 38
click at [364, 234] on textarea "Hi Keyi! Quick reminder about your {{property}} renewal - we want to make sure …" at bounding box center [323, 245] width 247 height 27
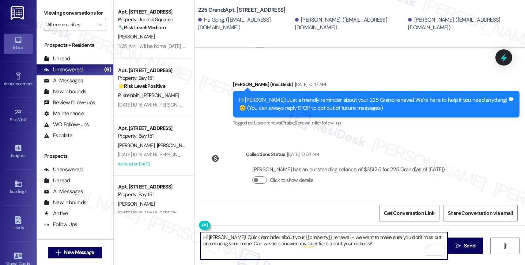
click at [366, 246] on textarea "Hi Keyi! Quick reminder about your {{property}} renewal - we want to make sure …" at bounding box center [323, 245] width 247 height 27
click at [461, 240] on button " Send" at bounding box center [465, 245] width 35 height 16
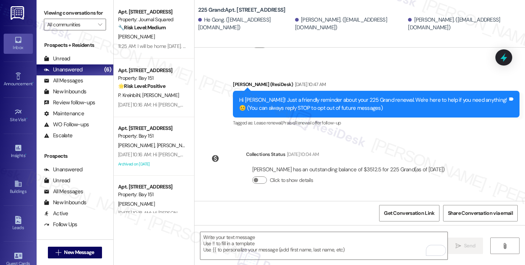
click at [41, 10] on div "Viewing conversations for All communities " at bounding box center [75, 19] width 77 height 38
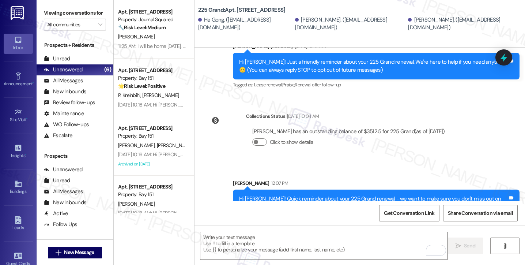
scroll to position [106, 0]
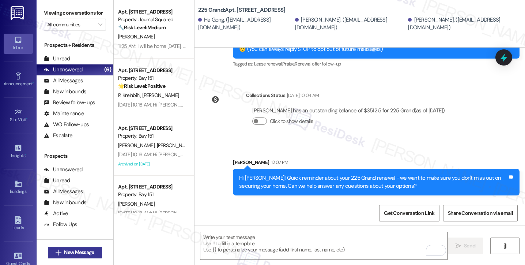
click at [79, 255] on span "New Message" at bounding box center [79, 252] width 30 height 8
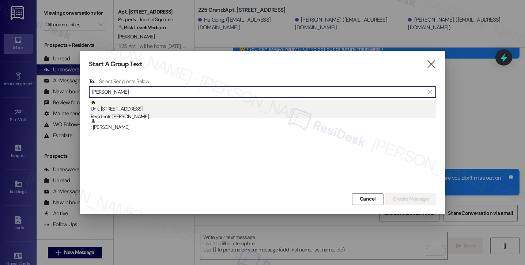
type input "Julianne Bursee"
click at [148, 115] on div "Residents: Julianne Bursee" at bounding box center [263, 117] width 345 height 8
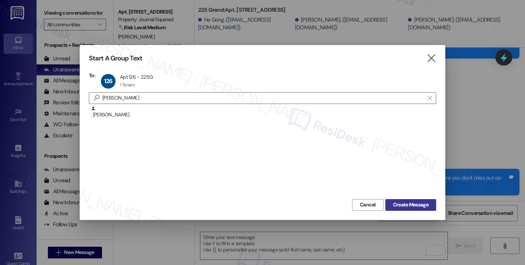
click at [397, 201] on span "Create Message" at bounding box center [410, 205] width 35 height 8
click at [428, 57] on icon "" at bounding box center [431, 58] width 10 height 8
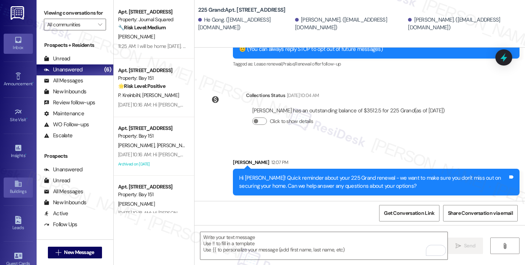
click at [10, 186] on link "Buildings" at bounding box center [18, 187] width 29 height 20
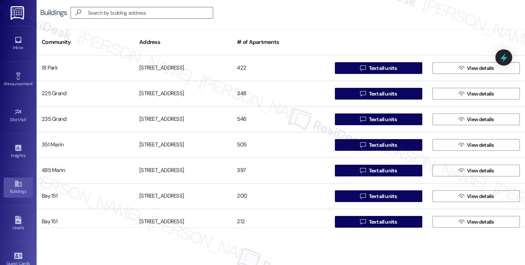
click at [47, 19] on div "Buildings " at bounding box center [281, 13] width 488 height 26
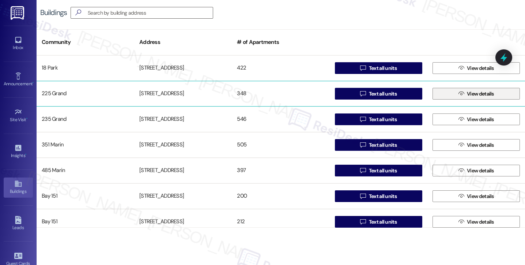
click at [467, 93] on span "View details" at bounding box center [480, 94] width 27 height 8
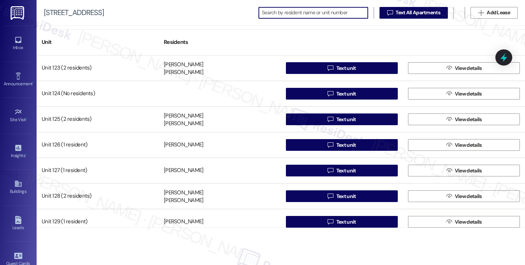
click at [44, 16] on div "225 Grand Street" at bounding box center [74, 13] width 60 height 8
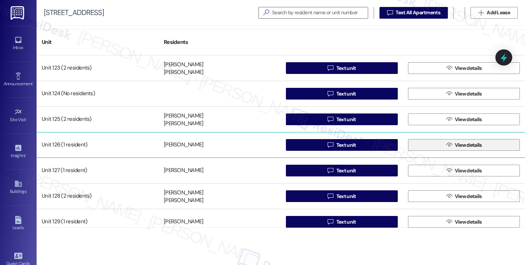
click at [438, 146] on button " View details" at bounding box center [464, 145] width 112 height 12
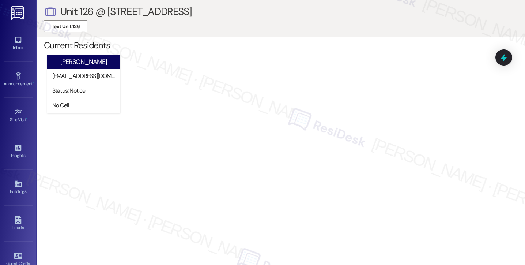
click at [40, 8] on div " Unit 126 @ 225 Grand Street Text Unit 126" at bounding box center [281, 18] width 488 height 37
click at [14, 42] on icon at bounding box center [18, 40] width 8 height 8
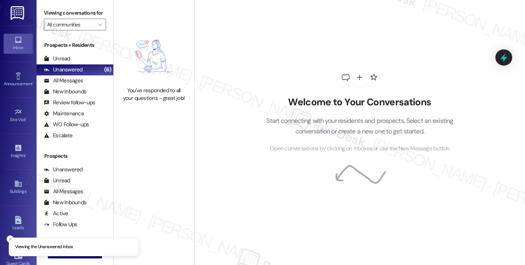
click at [83, 250] on li "Viewing the Unanswered inbox" at bounding box center [74, 246] width 130 height 19
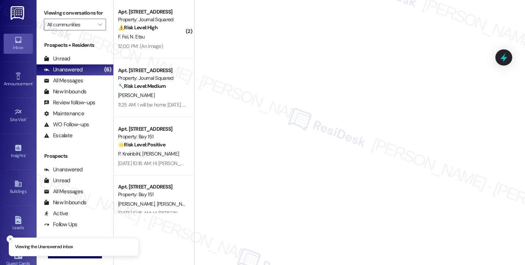
click at [7, 236] on button "Close toast" at bounding box center [10, 238] width 7 height 7
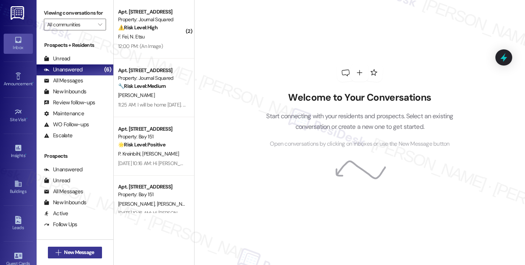
click at [80, 254] on span "New Message" at bounding box center [79, 252] width 30 height 8
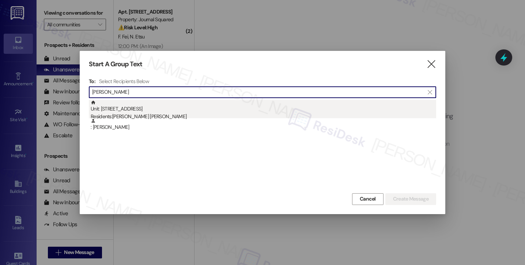
type input "Pratheek Nithyananda Shetty"
click at [171, 108] on div "Unit: 201 - 225 Grand Street Residents: Sourabha Shetty Bailur, Pratheek Nithya…" at bounding box center [263, 110] width 345 height 21
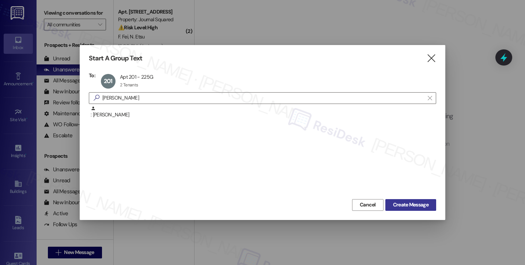
click at [406, 203] on span "Create Message" at bounding box center [410, 205] width 35 height 8
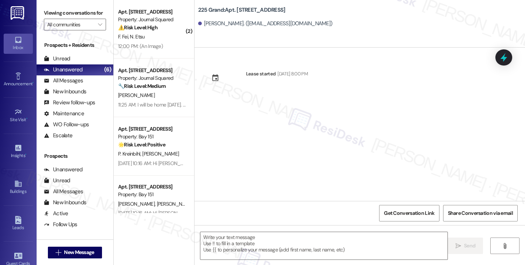
type textarea "Fetching suggested responses. Please feel free to read through the conversation…"
click at [45, 14] on label "Viewing conversations for" at bounding box center [75, 12] width 62 height 11
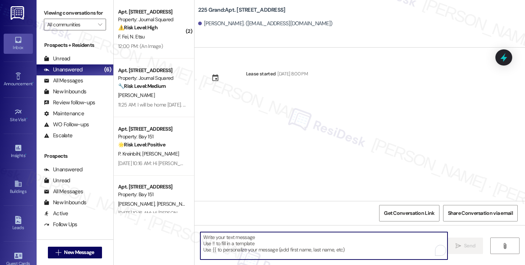
click at [238, 245] on textarea "To enrich screen reader interactions, please activate Accessibility in Grammarl…" at bounding box center [323, 245] width 247 height 27
paste textarea "Hi {{first_name}}! Quick reminder about your {{property}} renewal - we want to …"
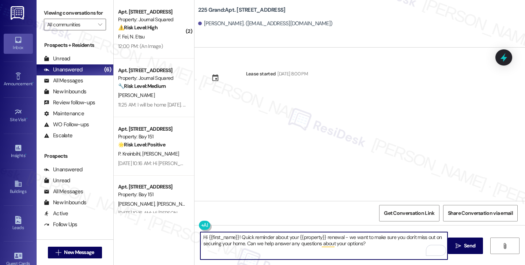
type textarea "Hi {{first_name}}! Quick reminder about your {{property}} renewal - we want to …"
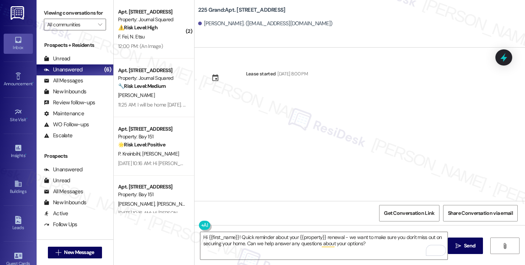
click at [42, 20] on div "Viewing conversations for All communities " at bounding box center [75, 19] width 77 height 38
click at [51, 18] on label "Viewing conversations for" at bounding box center [75, 12] width 62 height 11
click at [48, 17] on label "Viewing conversations for" at bounding box center [75, 12] width 62 height 11
click at [382, 247] on textarea "Hi {{first_name}}! Quick reminder about your {{property}} renewal - we want to …" at bounding box center [323, 245] width 247 height 27
click at [461, 245] on span " Send" at bounding box center [465, 246] width 23 height 8
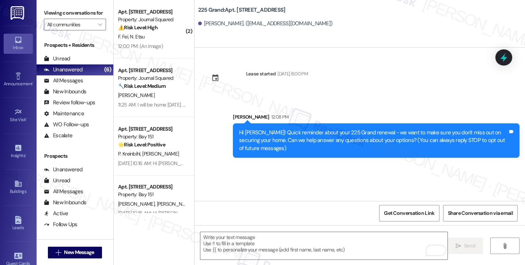
click at [43, 20] on div "Viewing conversations for All communities " at bounding box center [75, 19] width 77 height 38
drag, startPoint x: 48, startPoint y: 17, endPoint x: 49, endPoint y: 22, distance: 5.6
click at [48, 17] on label "Viewing conversations for" at bounding box center [75, 12] width 62 height 11
click at [76, 251] on span "New Message" at bounding box center [79, 252] width 30 height 8
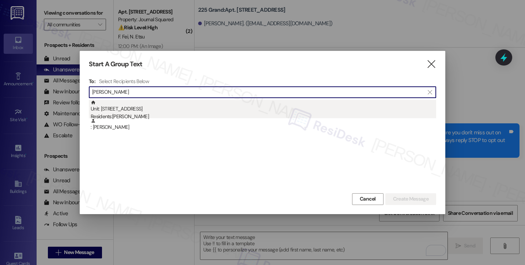
click at [153, 115] on div "Residents: Zhangluo Zhang" at bounding box center [263, 117] width 345 height 8
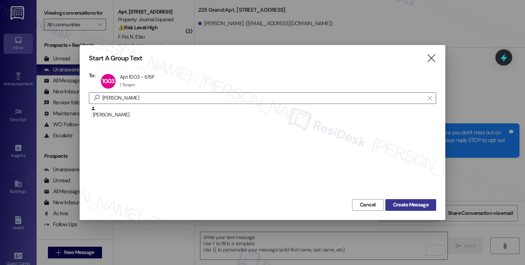
click at [409, 204] on span "Create Message" at bounding box center [410, 205] width 35 height 8
click at [39, 7] on div at bounding box center [262, 132] width 525 height 265
click at [210, 105] on div "To: 1003 Apt 1003 - 615P Apt 1003 - 615P 1 Tenant 1 Tenant click to remove  Zh…" at bounding box center [262, 134] width 347 height 125
click at [208, 100] on input "Zhangluo zhang" at bounding box center [258, 98] width 332 height 10
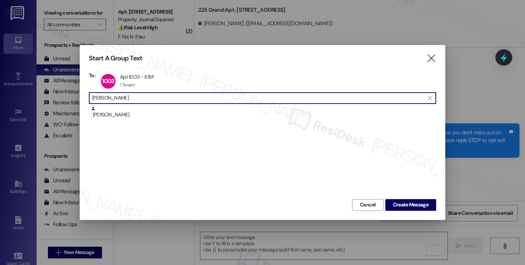
click at [208, 100] on input "Zhangluo zhang" at bounding box center [258, 98] width 332 height 10
paste input "Bayazid Malikov"
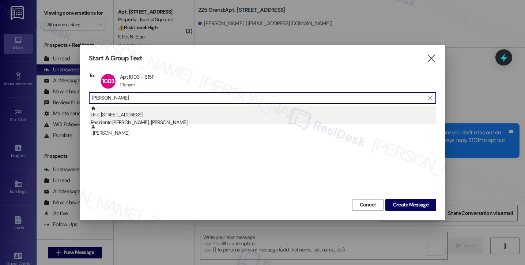
type input "Bayazid Malikov"
click at [190, 122] on div "Residents: Bayazid Malikov, Arzu Safarova" at bounding box center [263, 122] width 345 height 8
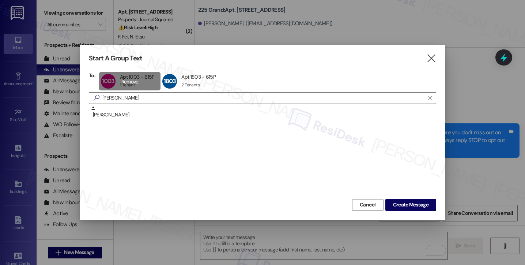
click at [139, 79] on div "1003 Apt 1003 - 615P Apt 1003 - 615P 1 Tenant 1 Tenant click to remove" at bounding box center [130, 81] width 62 height 18
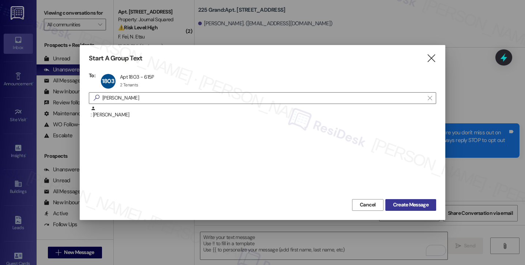
click at [399, 202] on span "Create Message" at bounding box center [410, 205] width 35 height 8
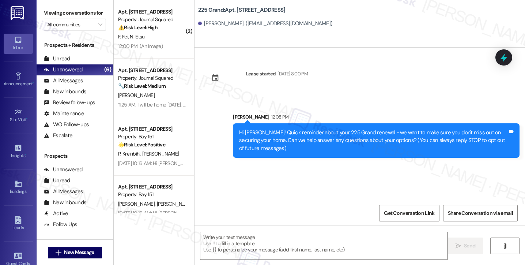
type textarea "Fetching suggested responses. Please feel free to read through the conversation…"
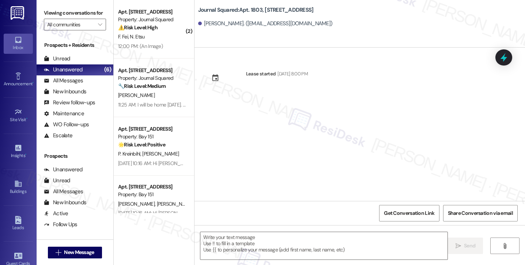
click at [46, 18] on label "Viewing conversations for" at bounding box center [75, 12] width 62 height 11
click at [82, 252] on span "New Message" at bounding box center [79, 252] width 30 height 8
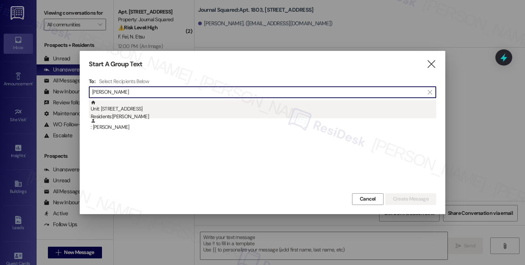
type input "Abbigale Campbell"
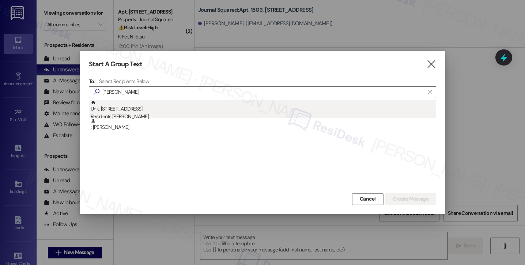
click at [163, 115] on div "Residents: Abbigale Campbell" at bounding box center [263, 117] width 345 height 8
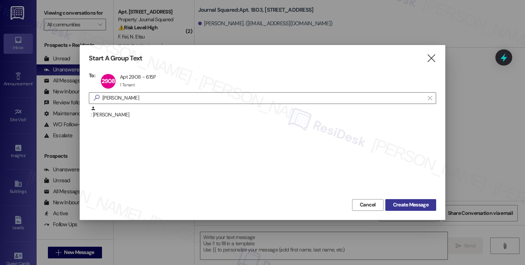
click at [410, 204] on span "Create Message" at bounding box center [410, 205] width 35 height 8
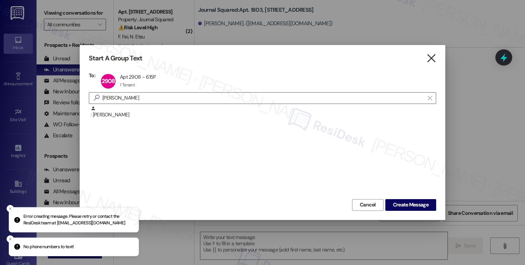
click at [430, 60] on icon "" at bounding box center [431, 58] width 10 height 8
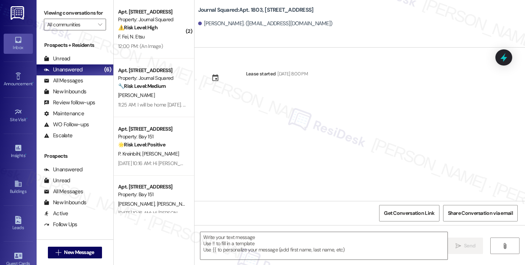
click at [44, 47] on div "Prospects + Residents Unread (0) Unread: Any message you haven't read yet will …" at bounding box center [75, 144] width 77 height 212
click at [75, 252] on span "New Message" at bounding box center [79, 252] width 30 height 8
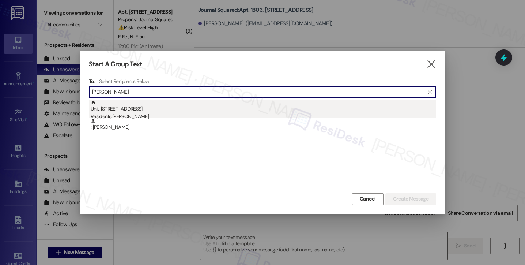
type input "Ricky Pugalee"
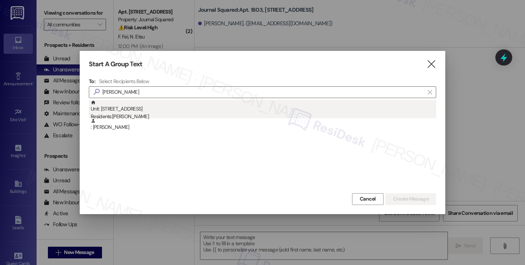
click at [159, 102] on div "Unit: 3603 - 615 Pavonia Avenue Residents: Ricky Pugalee" at bounding box center [263, 110] width 345 height 21
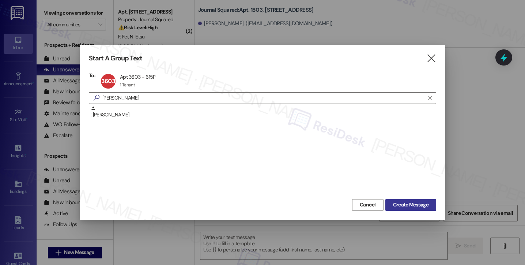
click at [399, 206] on span "Create Message" at bounding box center [410, 205] width 35 height 8
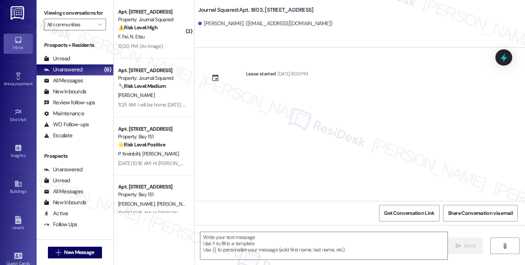
type textarea "Fetching suggested responses. Please feel free to read through the conversation…"
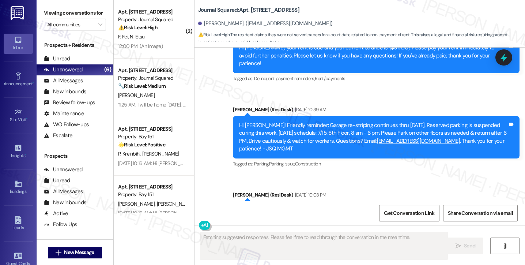
scroll to position [7024, 0]
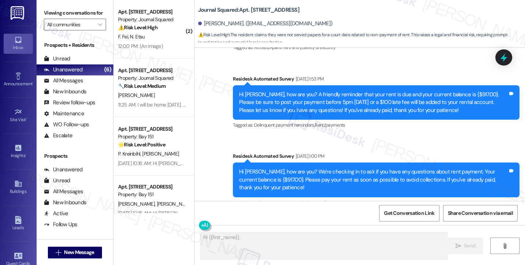
scroll to position [7184, 0]
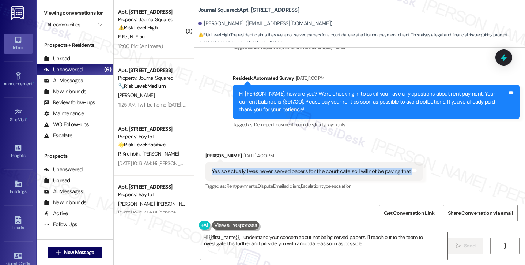
type textarea "Hi {{first_name}}, I understand your concern about not being served papers. I'l…"
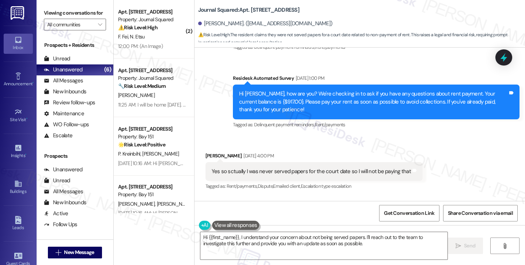
drag, startPoint x: 330, startPoint y: 74, endPoint x: 383, endPoint y: 75, distance: 53.0
click at [383, 229] on div "Hi Ricky, I understand your concern about not being served court papers. I'll l…" at bounding box center [373, 237] width 269 height 16
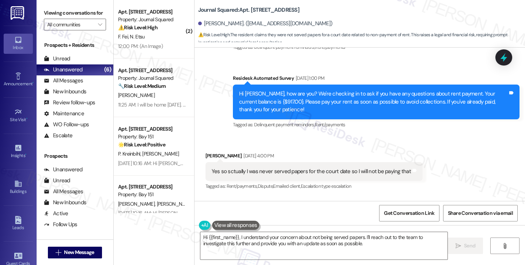
click at [284, 229] on div "Hi Ricky, I understand your concern about not being served court papers. I'll l…" at bounding box center [373, 237] width 269 height 16
drag, startPoint x: 266, startPoint y: 164, endPoint x: 348, endPoint y: 164, distance: 81.5
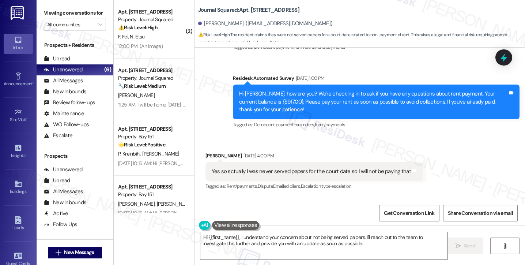
click at [47, 38] on div "Viewing conversations for All communities " at bounding box center [75, 19] width 77 height 38
click at [79, 251] on span "New Message" at bounding box center [79, 252] width 30 height 8
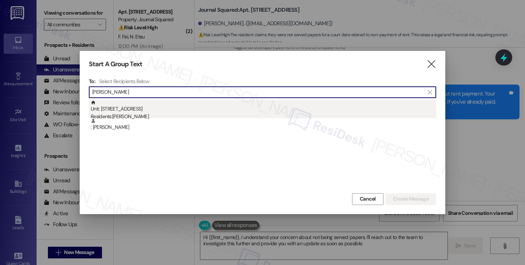
type input "Taylor Emmerson"
click at [186, 113] on div "Residents: Taylor Emmerson" at bounding box center [263, 117] width 345 height 8
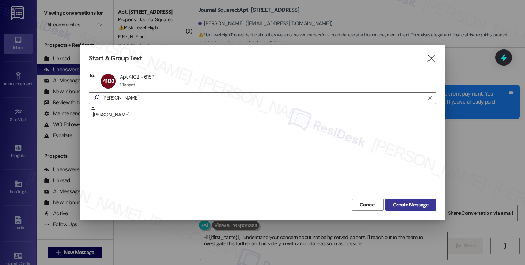
click at [406, 201] on span "Create Message" at bounding box center [410, 205] width 35 height 8
click at [38, 13] on div at bounding box center [262, 132] width 525 height 265
click at [365, 205] on span "Cancel" at bounding box center [368, 205] width 16 height 8
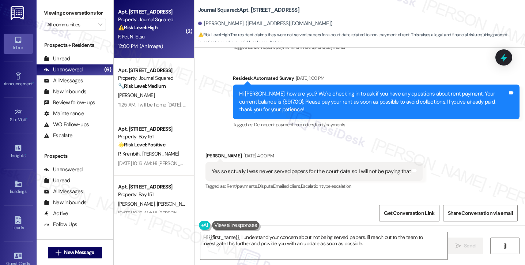
click at [144, 45] on div "12:00 PM: (An Image) 12:00 PM: (An Image)" at bounding box center [140, 46] width 45 height 7
type textarea "Fetching suggested responses. Please feel free to read through the conversation…"
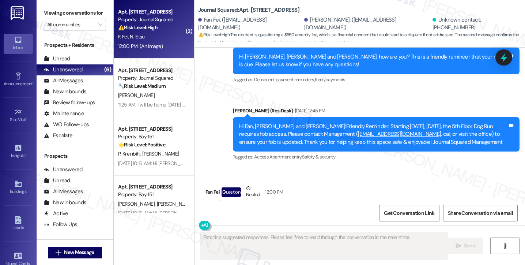
scroll to position [197, 0]
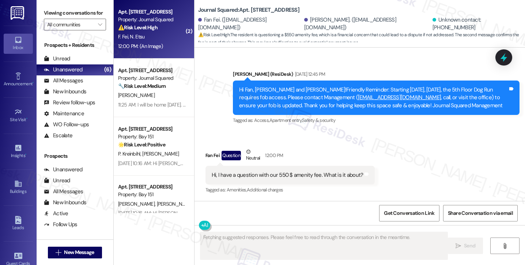
click at [268, 173] on div "Hi, I have a question with our 550 $ amenity fee. What is it about?" at bounding box center [288, 175] width 152 height 8
click at [298, 173] on div "Hi, I have a question with our 550 $ amenity fee. What is it about?" at bounding box center [288, 175] width 152 height 8
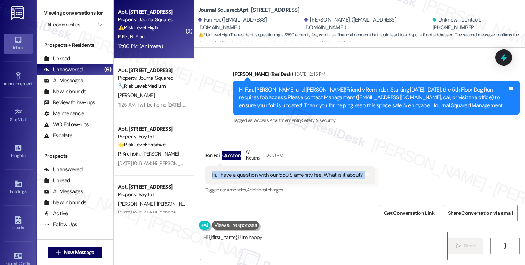
click at [298, 173] on div "Hi, I have a question with our 550 $ amenity fee. What is it about?" at bounding box center [288, 175] width 152 height 8
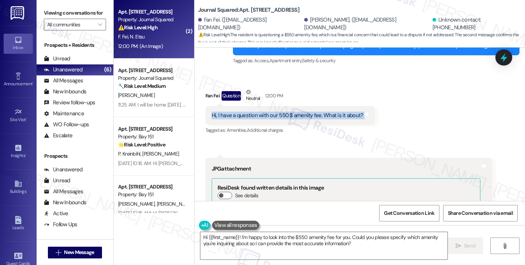
scroll to position [344, 0]
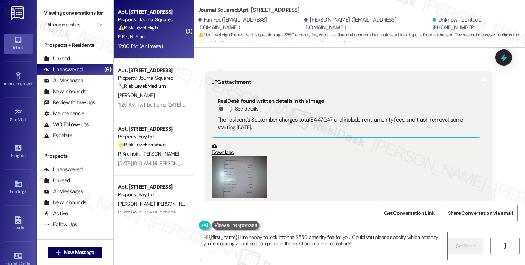
click at [238, 164] on button "Zoom image" at bounding box center [239, 176] width 55 height 41
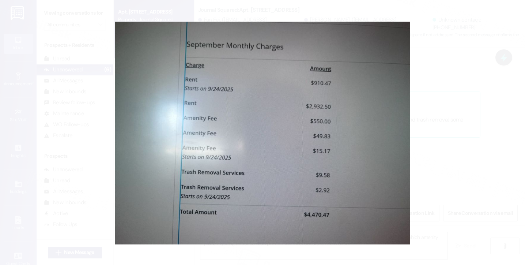
click at [428, 131] on button "Unzoom image" at bounding box center [262, 132] width 525 height 265
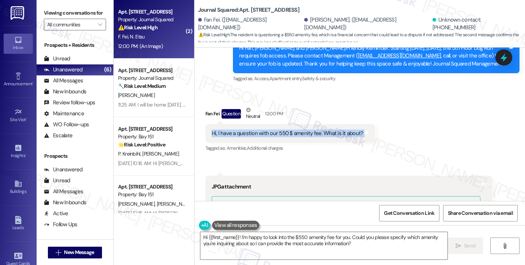
scroll to position [234, 0]
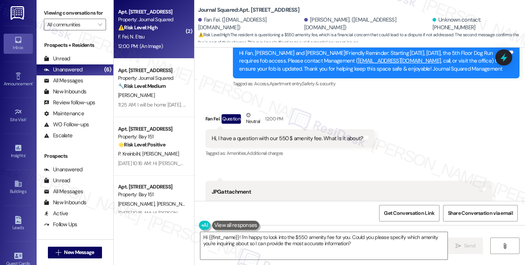
click at [205, 118] on div "Fan Fei Question Neutral 12:00 PM" at bounding box center [290, 120] width 170 height 18
copy div "Fan"
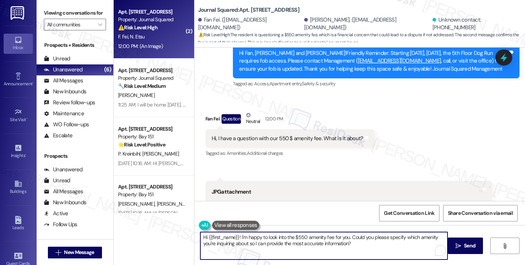
drag, startPoint x: 205, startPoint y: 236, endPoint x: 235, endPoint y: 230, distance: 31.0
click at [235, 231] on div "Hi {{first_name}}! I'm happy to look into the $550 amenity fee for you. Could y…" at bounding box center [320, 245] width 248 height 28
paste textarea "Fan"
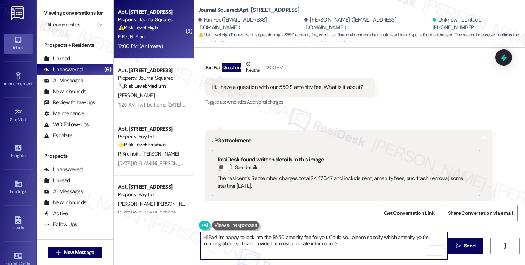
scroll to position [380, 0]
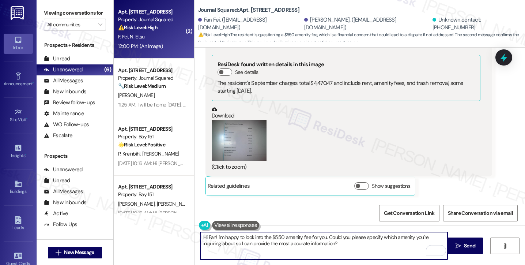
click at [226, 147] on button "Zoom image" at bounding box center [239, 140] width 55 height 41
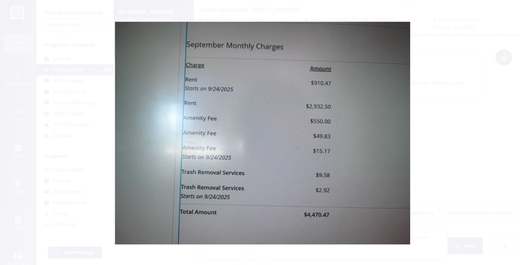
click at [458, 143] on button "Unzoom image" at bounding box center [262, 132] width 525 height 265
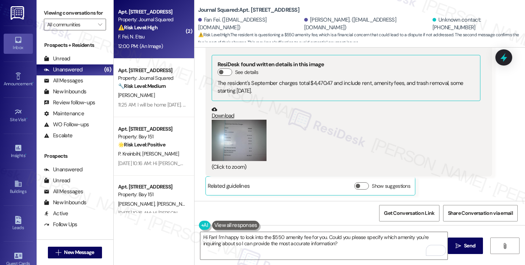
click at [218, 149] on button "Zoom image" at bounding box center [239, 140] width 55 height 41
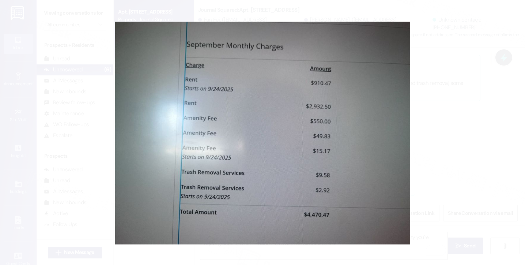
click at [393, 148] on button "Unzoom image" at bounding box center [262, 132] width 525 height 265
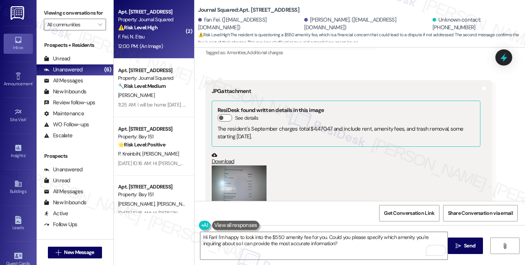
scroll to position [270, 0]
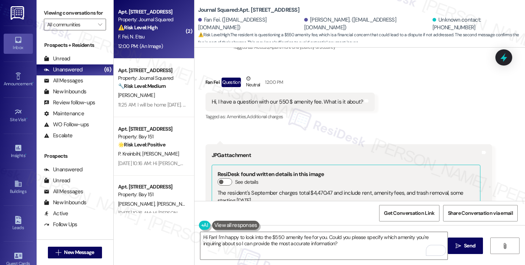
click at [314, 106] on div "Hi, I have a question with our 550 $ amenity fee. What is it about? Tags and no…" at bounding box center [290, 101] width 170 height 19
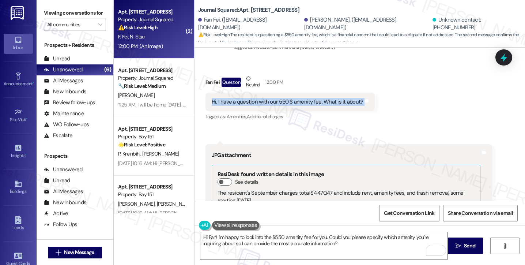
click at [314, 106] on div "Hi, I have a question with our 550 $ amenity fee. What is it about? Tags and no…" at bounding box center [290, 101] width 170 height 19
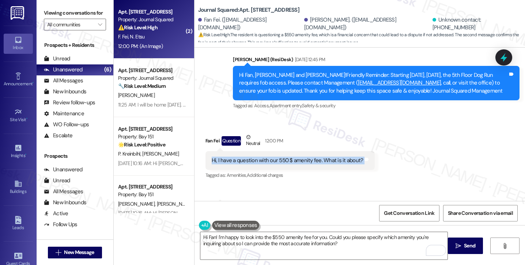
scroll to position [161, 0]
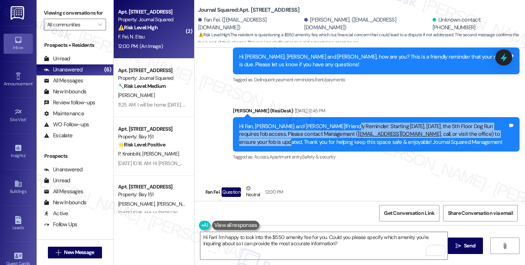
drag, startPoint x: 342, startPoint y: 121, endPoint x: 460, endPoint y: 137, distance: 119.5
click at [460, 137] on div "Hi Fan, Nomaki and Jianyu!Friendly Reminder: Starting today, Sept 5, the 5th Fl…" at bounding box center [376, 134] width 287 height 34
click at [460, 137] on div "Hi Fan, Nomaki and Jianyu!Friendly Reminder: Starting today, Sept 5, the 5th Fl…" at bounding box center [373, 133] width 269 height 23
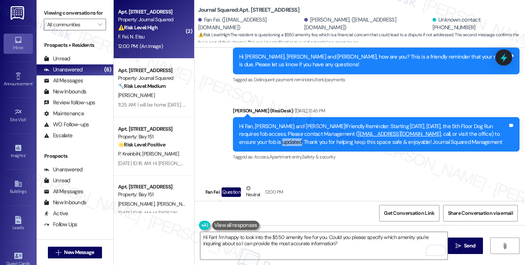
click at [460, 137] on div "Hi Fan, Nomaki and Jianyu!Friendly Reminder: Starting today, Sept 5, the 5th Fl…" at bounding box center [373, 133] width 269 height 23
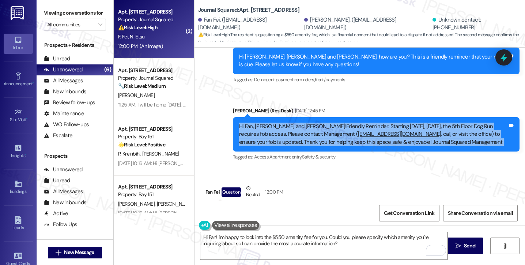
click at [460, 137] on div "Hi Fan, Nomaki and Jianyu!Friendly Reminder: Starting today, Sept 5, the 5th Fl…" at bounding box center [373, 133] width 269 height 23
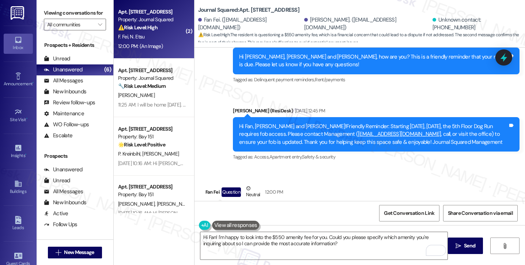
click at [214, 236] on textarea "Hi Fan! I'm happy to look into the $550 amenity fee for you. Could you please s…" at bounding box center [323, 245] width 247 height 27
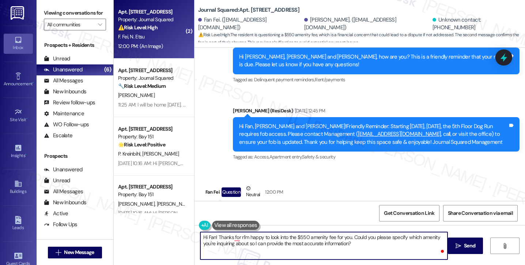
type textarea "Hi Fan! Thanks for reI'm happy to look into the $550 amenity fee for you. Could…"
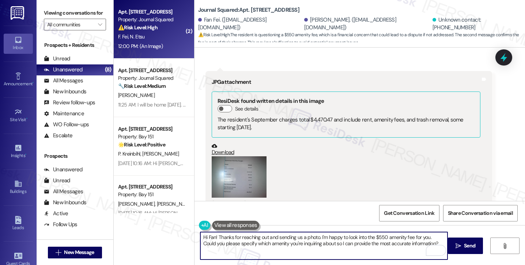
scroll to position [270, 0]
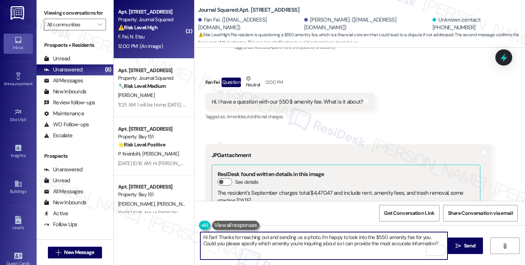
click at [235, 101] on div "Hi, I have a question with our 550 $ amenity fee. What is it about?" at bounding box center [288, 102] width 152 height 8
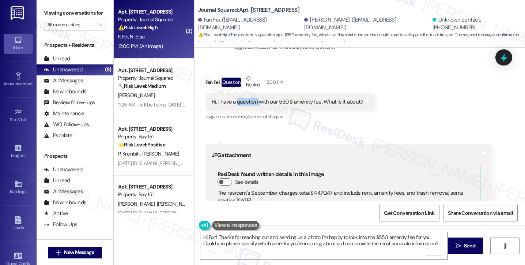
click at [235, 101] on div "Hi, I have a question with our 550 $ amenity fee. What is it about?" at bounding box center [288, 102] width 152 height 8
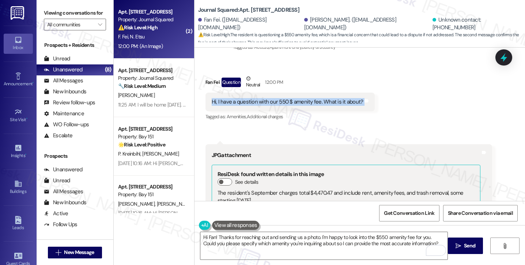
click at [235, 101] on div "Hi, I have a question with our 550 $ amenity fee. What is it about?" at bounding box center [288, 102] width 152 height 8
click at [316, 105] on div "Hi, I have a question with our 550 $ amenity fee. What is it about?" at bounding box center [288, 102] width 152 height 8
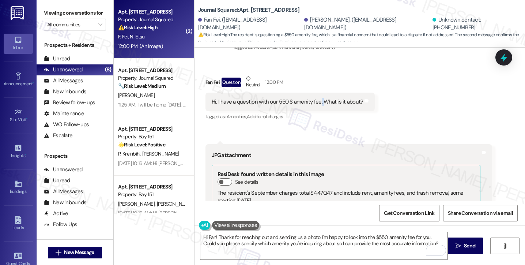
drag, startPoint x: 316, startPoint y: 105, endPoint x: 307, endPoint y: 118, distance: 15.6
click at [316, 105] on div "Hi, I have a question with our 550 $ amenity fee. What is it about?" at bounding box center [288, 102] width 152 height 8
click at [242, 235] on textarea "Hi Fan! Thanks for reaching out and sending us a photo. I'm happy to look into …" at bounding box center [323, 245] width 247 height 27
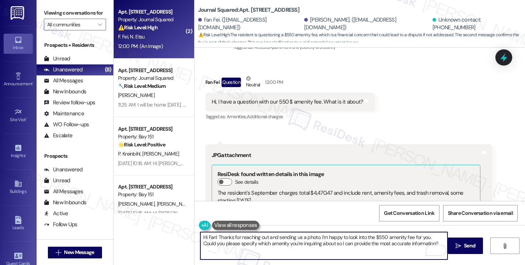
click at [242, 235] on textarea "Hi Fan! Thanks for reaching out and sending us a photo. I'm happy to look into …" at bounding box center [323, 245] width 247 height 27
click at [291, 235] on textarea "Hi Fan! Thanks for reaching out and sending us a photo. I'm happy to look into …" at bounding box center [323, 245] width 247 height 27
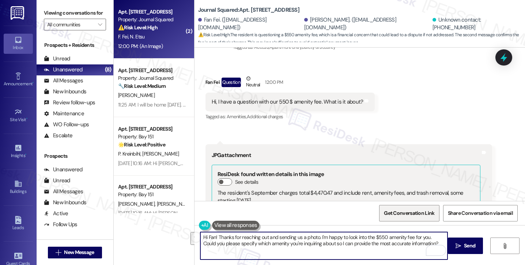
click at [410, 216] on span "Get Conversation Link" at bounding box center [409, 213] width 50 height 8
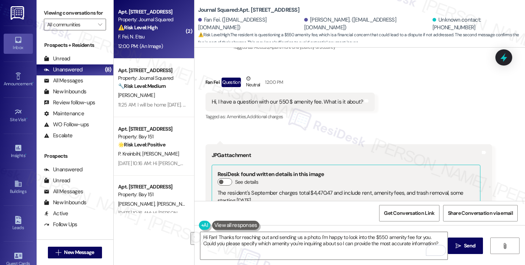
click at [44, 16] on label "Viewing conversations for" at bounding box center [75, 12] width 62 height 11
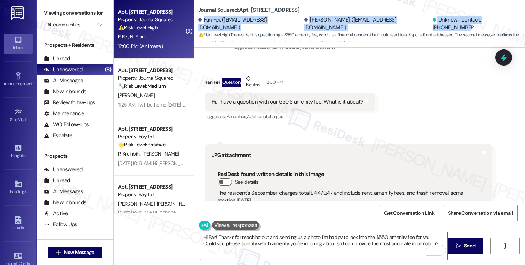
drag, startPoint x: 465, startPoint y: 24, endPoint x: 201, endPoint y: 27, distance: 264.2
click at [201, 27] on div "Fan Fei. ([EMAIL_ADDRESS][DOMAIN_NAME]) [PERSON_NAME]. ([EMAIL_ADDRESS][DOMAIN_…" at bounding box center [361, 23] width 327 height 15
copy div "Fan Fei. ([EMAIL_ADDRESS][DOMAIN_NAME]) [PERSON_NAME]. ([EMAIL_ADDRESS][DOMAIN_…"
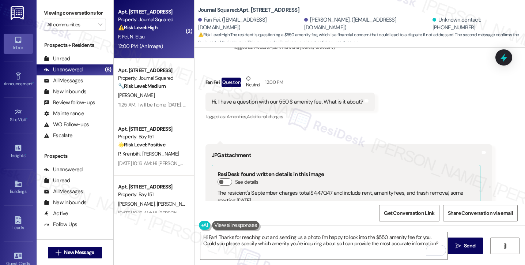
click at [47, 12] on label "Viewing conversations for" at bounding box center [75, 12] width 62 height 11
click at [269, 239] on textarea "Hi Fan! Thanks for reaching out and sending us a photo. I'm happy to look into …" at bounding box center [323, 245] width 247 height 27
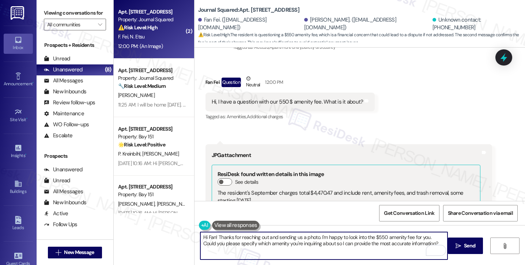
click at [269, 239] on textarea "Hi Fan! Thanks for reaching out and sending us a photo. I'm happy to look into …" at bounding box center [323, 245] width 247 height 27
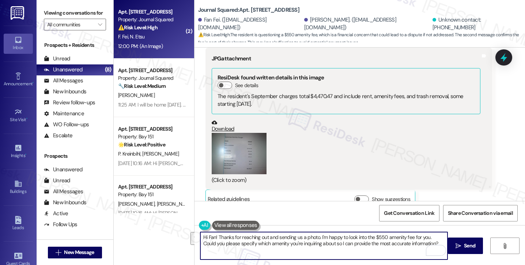
scroll to position [380, 0]
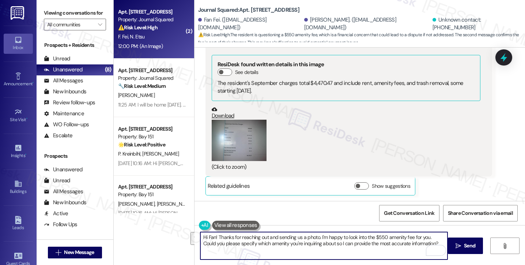
click at [235, 136] on button "Zoom image" at bounding box center [239, 140] width 55 height 41
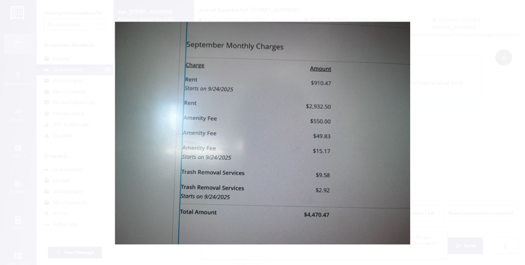
click at [456, 129] on button "Unzoom image" at bounding box center [262, 132] width 525 height 265
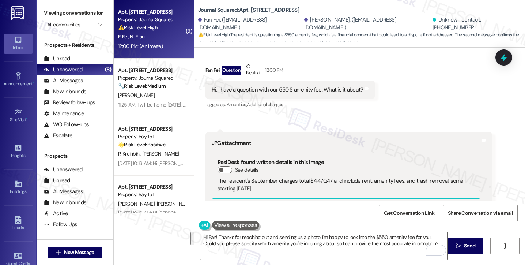
scroll to position [270, 0]
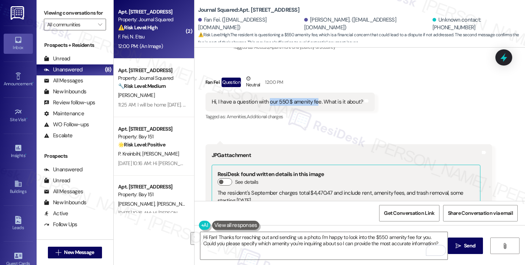
drag, startPoint x: 265, startPoint y: 102, endPoint x: 311, endPoint y: 102, distance: 46.0
click at [311, 102] on div "Hi, I have a question with our 550 $ amenity fee. What is it about?" at bounding box center [288, 102] width 152 height 8
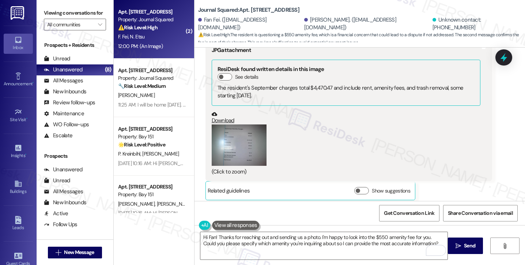
scroll to position [380, 0]
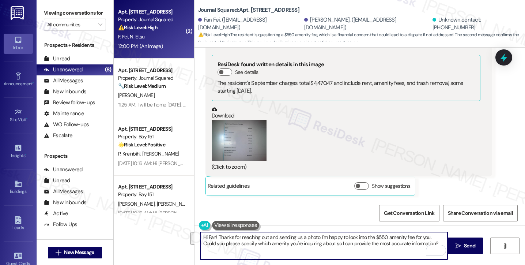
drag, startPoint x: 422, startPoint y: 243, endPoint x: 364, endPoint y: 236, distance: 58.9
click at [364, 236] on textarea "Hi Fan! Thanks for reaching out and sending us a photo. I'm happy to look into …" at bounding box center [323, 245] width 247 height 27
click at [364, 235] on textarea "Hi Fan! Thanks for reaching out and sending us a photo. I'm happy to look into …" at bounding box center [323, 245] width 247 height 27
drag, startPoint x: 322, startPoint y: 236, endPoint x: 317, endPoint y: 236, distance: 4.8
click at [317, 236] on textarea "Hi Fan! Thanks for reaching out and sending us a photo. I'm happy to look into …" at bounding box center [323, 245] width 247 height 27
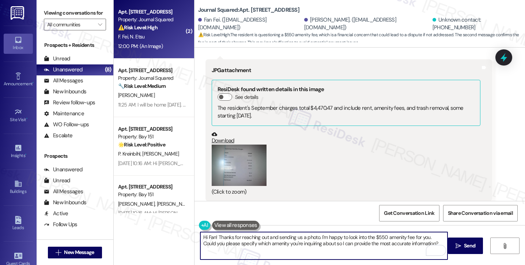
scroll to position [344, 0]
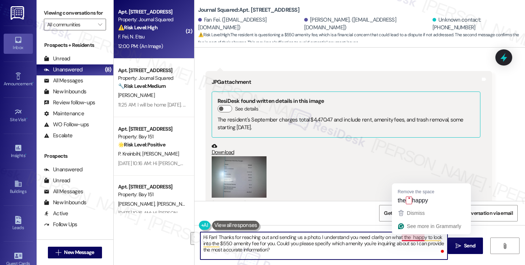
drag, startPoint x: 216, startPoint y: 243, endPoint x: 406, endPoint y: 238, distance: 190.5
click at [406, 238] on textarea "Hi Fan! Thanks for reaching out and sending us a photo. I understand you need c…" at bounding box center [323, 245] width 247 height 27
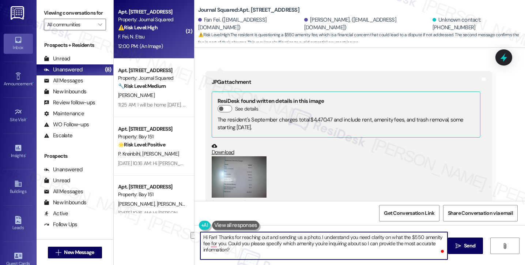
drag, startPoint x: 206, startPoint y: 242, endPoint x: 221, endPoint y: 240, distance: 14.8
click at [221, 240] on textarea "Hi Fan! Thanks for reaching out and sending us a photo. I understand you need c…" at bounding box center [323, 245] width 247 height 27
drag, startPoint x: 242, startPoint y: 251, endPoint x: 212, endPoint y: 243, distance: 30.9
click at [212, 243] on textarea "Hi Fan! Thanks for reaching out and sending us a photo. I understand you need c…" at bounding box center [323, 245] width 247 height 27
click at [347, 236] on textarea "Hi Fan! Thanks for reaching out and sending us a photo. I understand you need c…" at bounding box center [323, 245] width 247 height 27
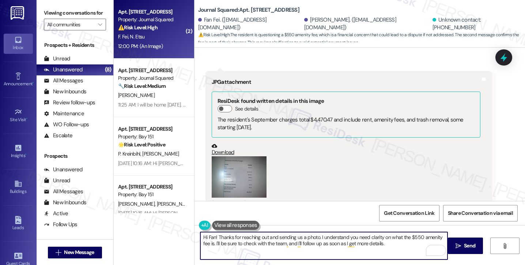
click at [347, 236] on textarea "Hi Fan! Thanks for reaching out and sending us a photo. I understand you need c…" at bounding box center [323, 245] width 247 height 27
click at [329, 236] on textarea "Hi Fan! Thanks for reaching out and sending us a photo. I understand you need c…" at bounding box center [323, 245] width 247 height 27
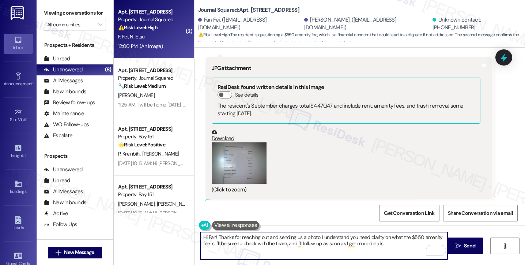
scroll to position [380, 0]
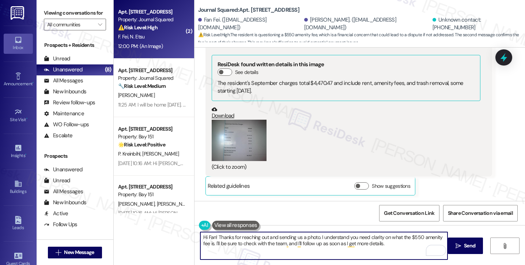
click at [238, 242] on textarea "Hi Fan! Thanks for reaching out and sending us a photo. I understand you need c…" at bounding box center [323, 245] width 247 height 27
click at [237, 242] on textarea "Hi Fan! Thanks for reaching out and sending us a photo. I understand you need c…" at bounding box center [323, 245] width 247 height 27
click at [301, 247] on textarea "Hi Fan! Thanks for reaching out and sending us a photo. I understand you need c…" at bounding box center [323, 245] width 247 height 27
type textarea "Hi Fan! Thanks for reaching out and sending us a photo. I understand you need c…"
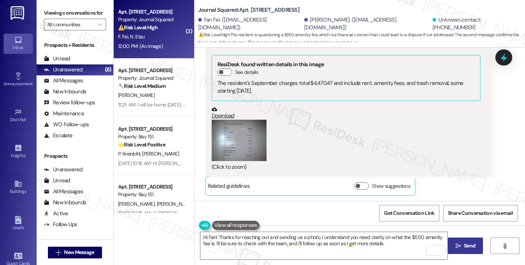
drag, startPoint x: 458, startPoint y: 245, endPoint x: 454, endPoint y: 245, distance: 4.0
click at [458, 245] on icon "" at bounding box center [457, 246] width 5 height 6
click at [255, 138] on button "Zoom image" at bounding box center [239, 140] width 55 height 41
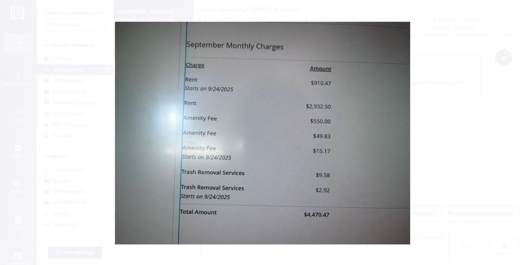
scroll to position [380, 0]
click at [445, 133] on button "Unzoom image" at bounding box center [262, 132] width 525 height 265
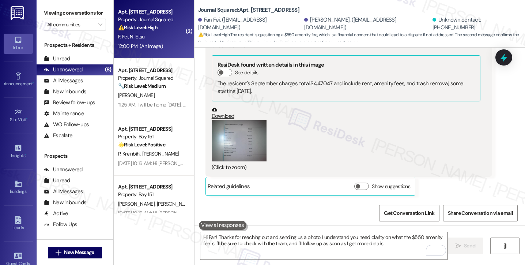
scroll to position [439, 0]
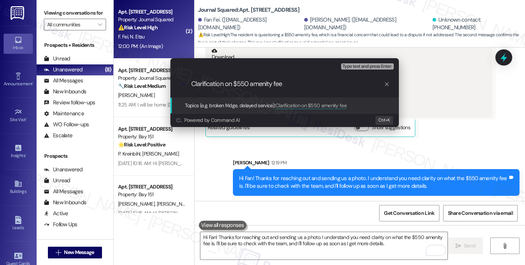
type input "Clarification on $550 amenity fee"
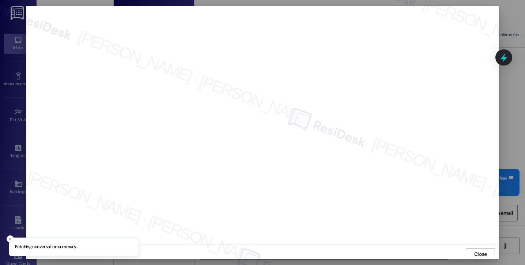
scroll to position [1, 0]
click at [469, 251] on button "Close" at bounding box center [480, 253] width 29 height 12
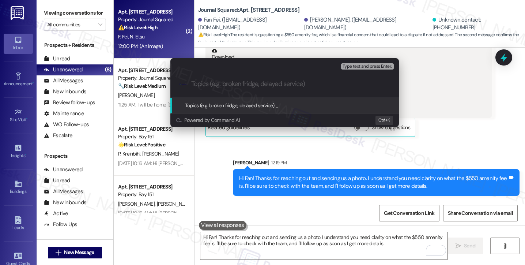
paste input "Clarification on $550 amenity fee"
type input "Clarification on $550 amenity fee"
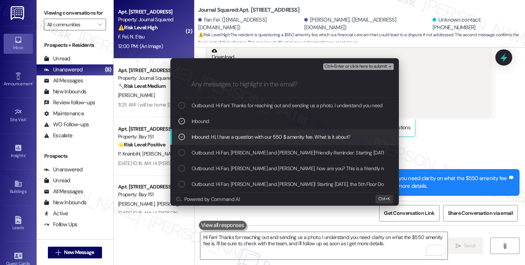
click at [466, 137] on div "Escalate Conversation Medium risk Clarification on $550 amenity fee Inbound: , …" at bounding box center [262, 132] width 525 height 265
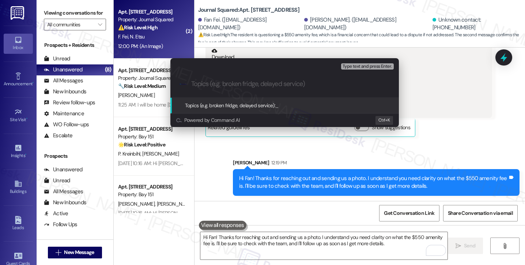
paste input "Clarification on $550 amenity fee"
type input "Clarification on $550 amenity fee"
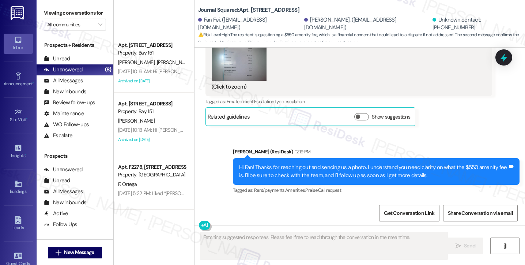
scroll to position [255, 0]
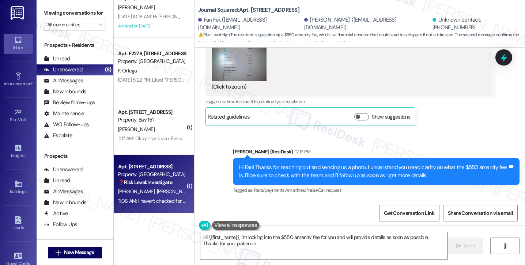
type textarea "Hi {{first_name}}, I'm looking into the $550 amenity fee for you and will provi…"
click at [195, 191] on span "[PERSON_NAME]" at bounding box center [213, 191] width 37 height 7
type textarea "Fetching suggested responses. Please feel free to read through the conversation…"
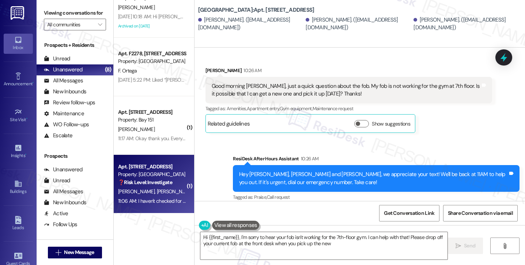
scroll to position [1129, 0]
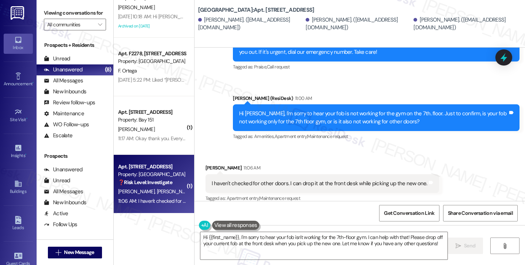
click at [291, 179] on div "I haven't checked for other doors. I can drop it at the front desk while pickin…" at bounding box center [320, 183] width 216 height 8
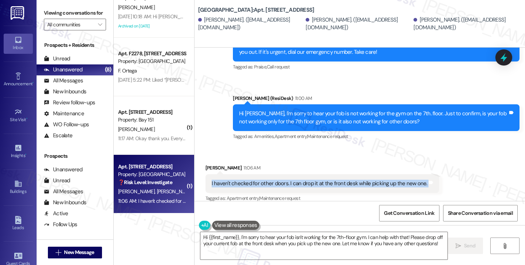
click at [291, 179] on div "I haven't checked for other doors. I can drop it at the front desk while pickin…" at bounding box center [320, 183] width 216 height 8
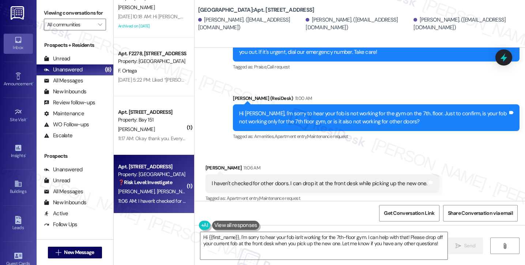
click at [304, 110] on div "Hi [PERSON_NAME], I'm sorry to hear your fob is not working for the gym on the …" at bounding box center [373, 118] width 269 height 16
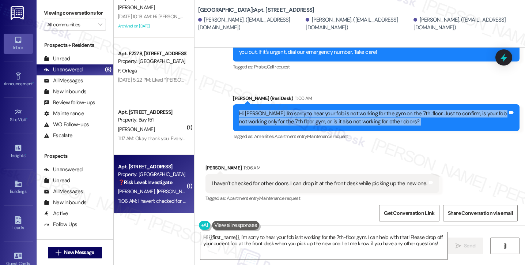
click at [304, 110] on div "Hi [PERSON_NAME], I'm sorry to hear your fob is not working for the gym on the …" at bounding box center [373, 118] width 269 height 16
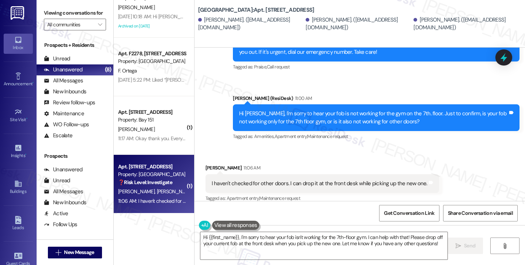
click at [328, 179] on div "I haven't checked for other doors. I can drop it at the front desk while pickin…" at bounding box center [320, 183] width 216 height 8
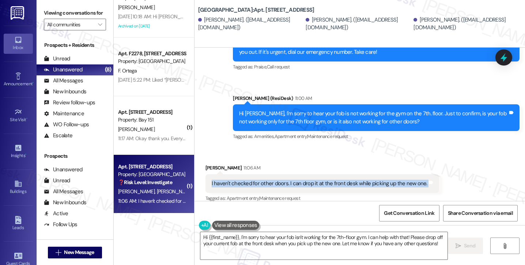
click at [328, 179] on div "I haven't checked for other doors. I can drop it at the front desk while pickin…" at bounding box center [320, 183] width 216 height 8
click at [325, 234] on textarea "Hi {{first_name}}, I'm sorry to hear your fob isn't working for the 7th-floor g…" at bounding box center [323, 245] width 247 height 27
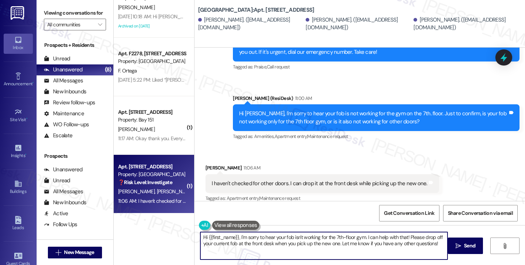
click at [325, 234] on textarea "Hi {{first_name}}, I'm sorry to hear your fob isn't working for the 7th-floor g…" at bounding box center [323, 245] width 247 height 27
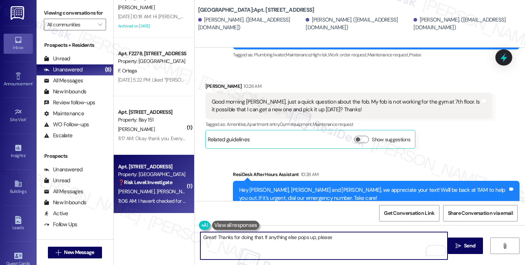
scroll to position [982, 0]
click at [284, 98] on div "Good morning [PERSON_NAME], just a quick question about the fob. My fob is not …" at bounding box center [346, 106] width 269 height 16
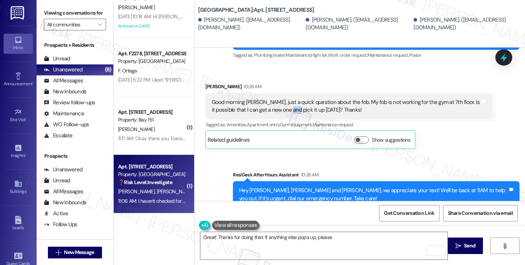
click at [284, 98] on div "Good morning [PERSON_NAME], just a quick question about the fob. My fob is not …" at bounding box center [346, 106] width 269 height 16
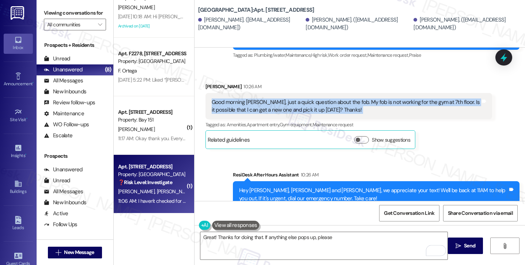
click at [284, 98] on div "Good morning [PERSON_NAME], just a quick question about the fob. My fob is not …" at bounding box center [346, 106] width 269 height 16
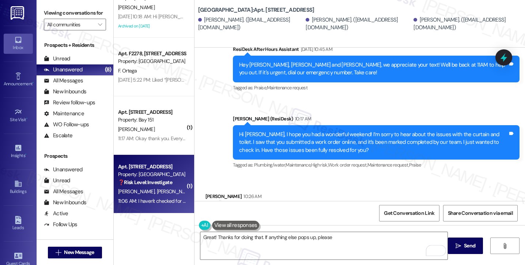
click at [282, 125] on div "Hi [PERSON_NAME], I hope you had a wonderful weekend! I’m sorry to hear about t…" at bounding box center [376, 142] width 287 height 34
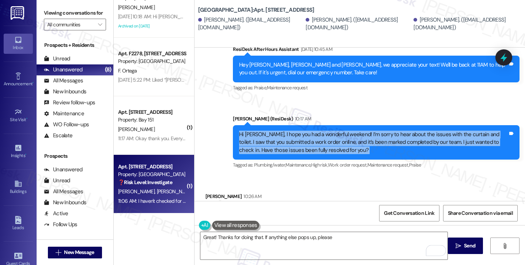
click at [282, 125] on div "Hi [PERSON_NAME], I hope you had a wonderful weekend! I’m sorry to hear about t…" at bounding box center [376, 142] width 287 height 34
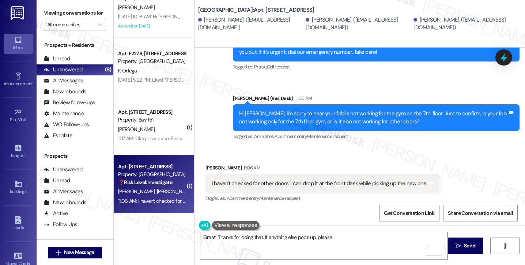
scroll to position [1129, 0]
click at [342, 234] on textarea "Great! Thanks for doing that. If anything else pops up, please" at bounding box center [323, 245] width 247 height 27
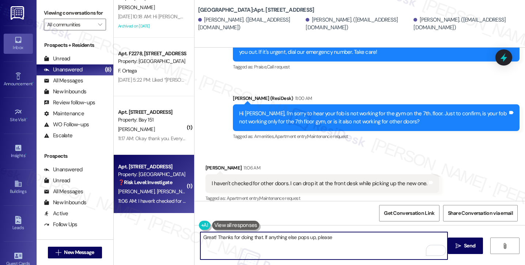
click at [283, 179] on div "I haven't checked for other doors. I can drop it at the front desk while pickin…" at bounding box center [320, 183] width 216 height 8
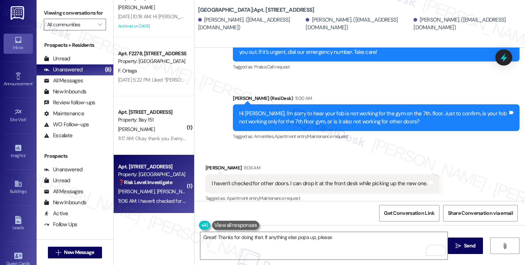
click at [282, 112] on div "Hi [PERSON_NAME], I'm sorry to hear your fob is not working for the gym on the …" at bounding box center [373, 118] width 269 height 16
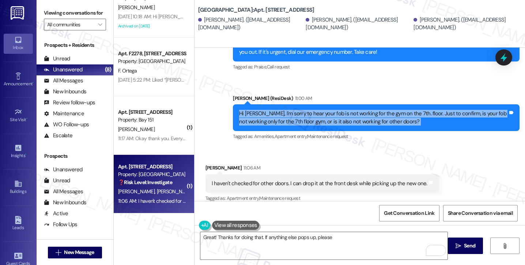
click at [282, 112] on div "Hi [PERSON_NAME], I'm sorry to hear your fob is not working for the gym on the …" at bounding box center [373, 118] width 269 height 16
copy div "Hi [PERSON_NAME], I'm sorry to hear your fob is not working for the gym on the …"
drag, startPoint x: 46, startPoint y: 23, endPoint x: 67, endPoint y: 32, distance: 22.9
click at [46, 19] on label "Viewing conversations for" at bounding box center [75, 12] width 62 height 11
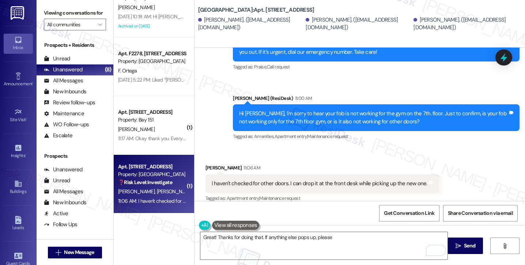
click at [276, 174] on div "I haven't checked for other doors. I can drop it at the front desk while pickin…" at bounding box center [322, 183] width 234 height 19
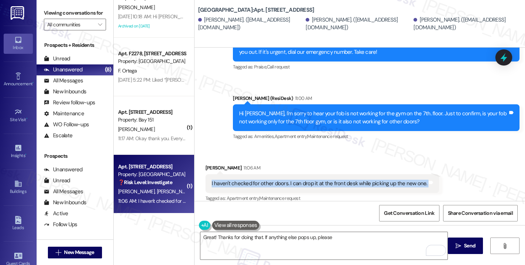
click at [276, 174] on div "I haven't checked for other doors. I can drop it at the front desk while pickin…" at bounding box center [322, 183] width 234 height 19
copy div "I haven't checked for other doors. I can drop it at the front desk while pickin…"
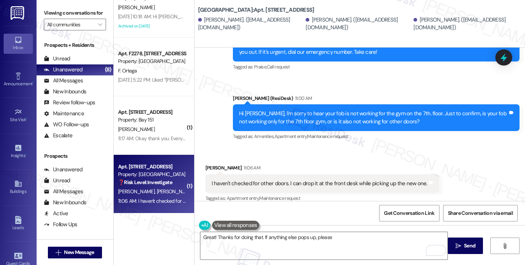
click at [43, 13] on div "Viewing conversations for All communities " at bounding box center [75, 19] width 77 height 38
click at [48, 15] on label "Viewing conversations for" at bounding box center [75, 12] width 62 height 11
click at [327, 245] on textarea "Great! Thanks for doing that. If anything else pops up, please" at bounding box center [323, 245] width 247 height 27
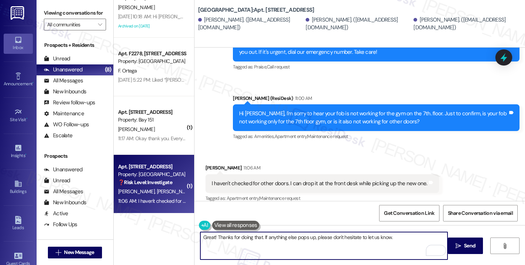
click at [314, 174] on div "I haven't checked for other doors. I can drop it at the front desk while pickin…" at bounding box center [322, 183] width 234 height 19
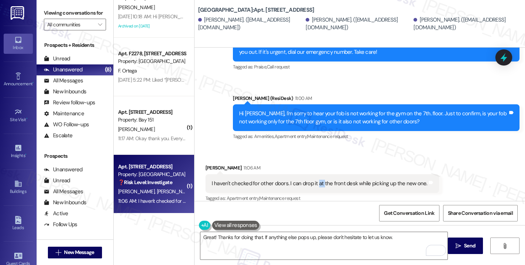
click at [314, 174] on div "I haven't checked for other doors. I can drop it at the front desk while pickin…" at bounding box center [322, 183] width 234 height 19
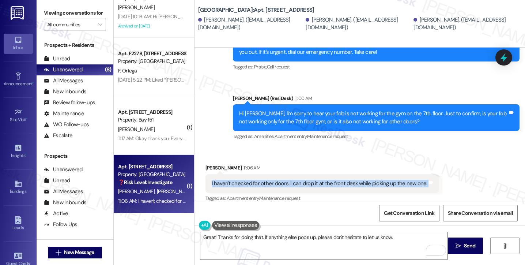
click at [314, 174] on div "I haven't checked for other doors. I can drop it at the front desk while pickin…" at bounding box center [322, 183] width 234 height 19
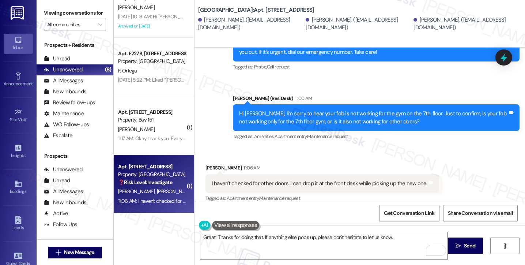
click at [43, 8] on div "Viewing conversations for All communities " at bounding box center [75, 19] width 77 height 38
click at [298, 239] on textarea "Great! Thanks for doing that. If anything else pops up, please don't hesitate t…" at bounding box center [323, 245] width 247 height 27
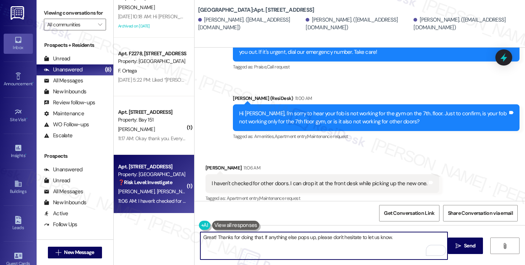
click at [298, 239] on textarea "Great! Thanks for doing that. If anything else pops up, please don't hesitate t…" at bounding box center [323, 245] width 247 height 27
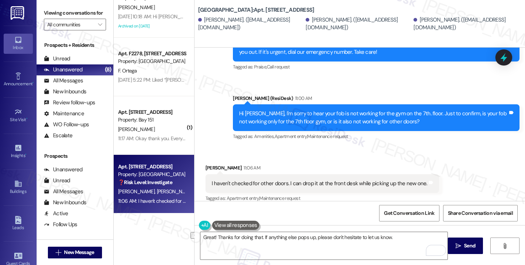
click at [47, 8] on label "Viewing conversations for" at bounding box center [75, 12] width 62 height 11
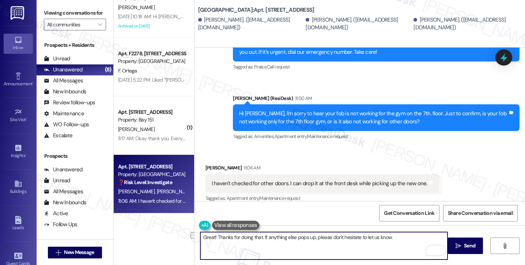
drag, startPoint x: 258, startPoint y: 237, endPoint x: 236, endPoint y: 237, distance: 22.7
click at [236, 237] on textarea "Great! Thanks for doing that. If anything else pops up, please don't hesitate t…" at bounding box center [323, 245] width 247 height 27
paste textarea "That works perfectly—you can drop your current fob at the front desk when you c…"
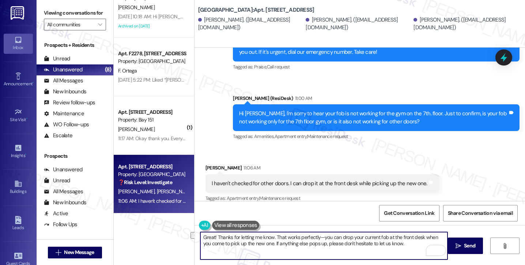
drag, startPoint x: 272, startPoint y: 237, endPoint x: 364, endPoint y: 234, distance: 91.8
click at [364, 234] on textarea "Great! Thanks for letting me know. That works perfectly—you can drop your curre…" at bounding box center [323, 245] width 247 height 27
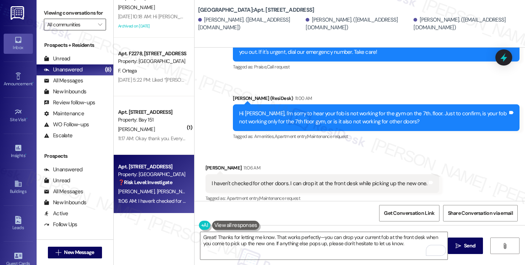
drag, startPoint x: 45, startPoint y: 24, endPoint x: 55, endPoint y: 27, distance: 9.9
click at [45, 19] on label "Viewing conversations for" at bounding box center [75, 12] width 62 height 11
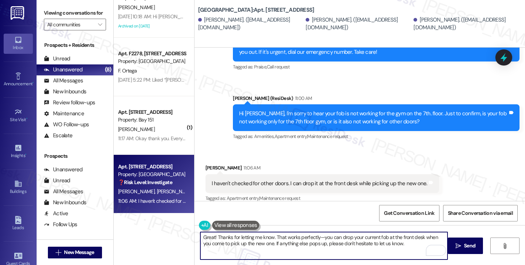
drag, startPoint x: 319, startPoint y: 236, endPoint x: 294, endPoint y: 234, distance: 24.6
click at [294, 234] on textarea "Great! Thanks for letting me know. That works perfectly—you can drop your curre…" at bounding box center [323, 245] width 247 height 27
click at [247, 242] on textarea "Great! Thanks for letting me know. That works perfectly fine. You can drop your…" at bounding box center [323, 245] width 247 height 27
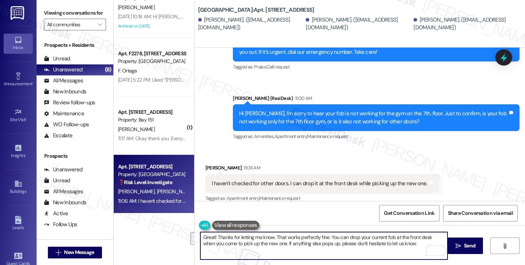
click at [326, 242] on textarea "Great! Thanks for letting me know. That works perfectly fine. You can drop your…" at bounding box center [323, 245] width 247 height 27
click at [415, 246] on textarea "Great! Thanks for letting me know. That works perfectly fine. You can drop your…" at bounding box center [323, 245] width 247 height 27
click at [406, 242] on textarea "Great! Thanks for letting me know. That works perfectly fine. You can drop your…" at bounding box center [323, 245] width 247 height 27
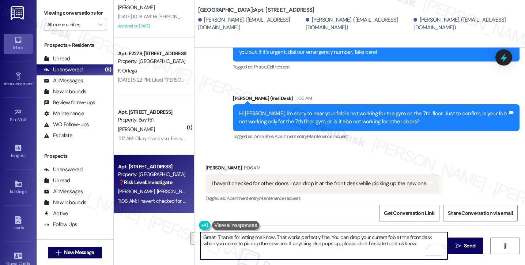
click at [329, 240] on textarea "Great! Thanks for letting me know. That works perfectly fine. You can drop your…" at bounding box center [323, 245] width 247 height 27
click at [404, 179] on div "I haven't checked for other doors. I can drop it at the front desk while pickin…" at bounding box center [320, 183] width 216 height 8
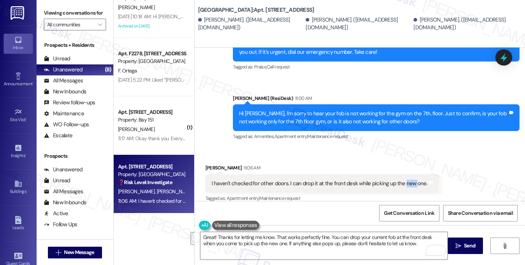
click at [404, 179] on div "I haven't checked for other doors. I can drop it at the front desk while pickin…" at bounding box center [320, 183] width 216 height 8
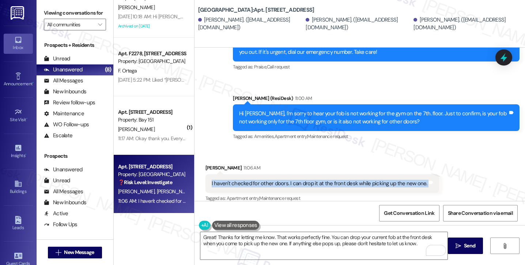
click at [404, 179] on div "I haven't checked for other doors. I can drop it at the front desk while pickin…" at bounding box center [320, 183] width 216 height 8
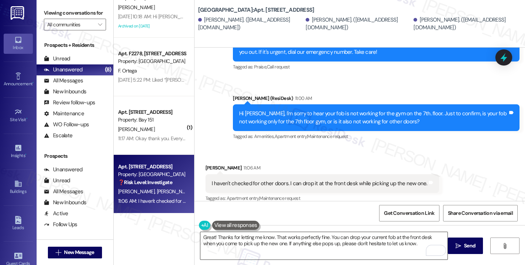
click at [341, 245] on textarea "Great! Thanks for letting me know. That works perfectly fine. You can drop your…" at bounding box center [323, 245] width 247 height 27
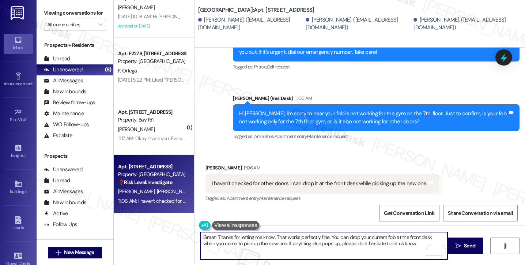
click at [390, 236] on textarea "Great! Thanks for letting me know. That works perfectly fine. You can drop your…" at bounding box center [323, 245] width 247 height 27
click at [395, 238] on textarea "Great! Thanks for letting me know. That works perfectly fine. You can drop your…" at bounding box center [323, 245] width 247 height 27
drag, startPoint x: 399, startPoint y: 245, endPoint x: 358, endPoint y: 243, distance: 41.4
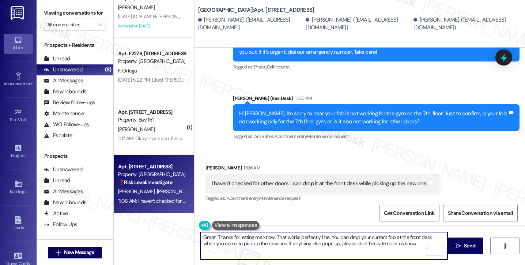
click at [358, 243] on textarea "Great! Thanks for letting me know. That works perfectly fine. You can drop your…" at bounding box center [323, 245] width 247 height 27
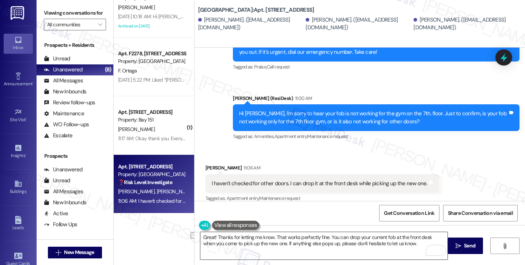
drag, startPoint x: 458, startPoint y: 242, endPoint x: 334, endPoint y: 242, distance: 123.5
click at [334, 242] on div "Great! Thanks for letting me know. That works perfectly fine. You can drop your…" at bounding box center [359, 252] width 330 height 55
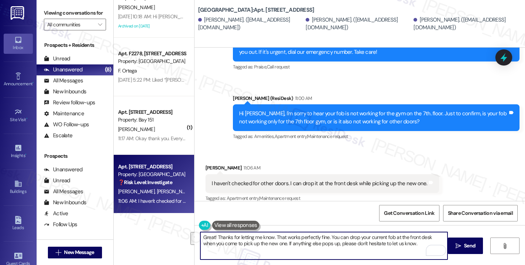
drag, startPoint x: 272, startPoint y: 235, endPoint x: 272, endPoint y: 252, distance: 17.2
click at [272, 252] on textarea "Great! Thanks for letting me know. That works perfectly fine. You can drop your…" at bounding box center [323, 245] width 247 height 27
type textarea "Great! Thanks for letting me know. If anything else pops up, please don't hesit…"
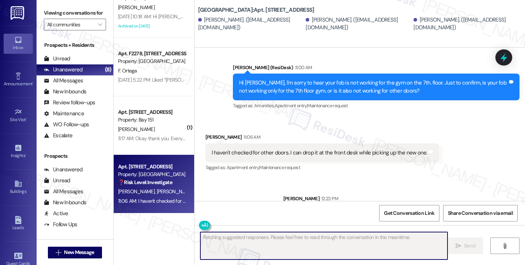
scroll to position [1180, 0]
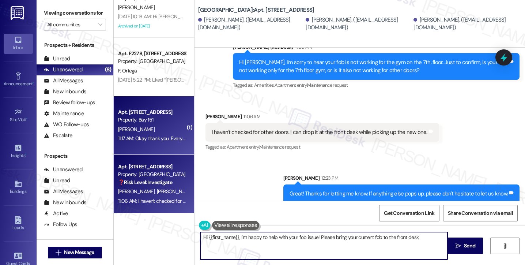
type textarea "Hi {{first_name}}, I'm happy to help with your fob issue! Please bring your cur…"
click at [158, 122] on div "Property: Bay 151" at bounding box center [152, 120] width 68 height 8
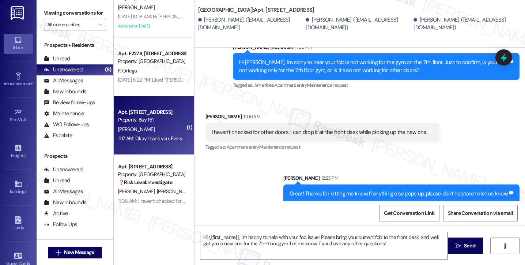
type textarea "Fetching suggested responses. Please feel free to read through the conversation…"
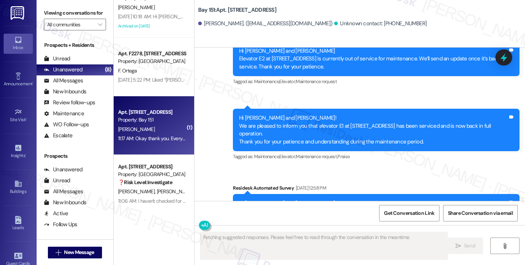
scroll to position [20497, 0]
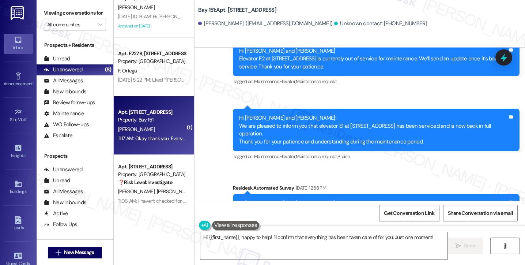
click at [337, 233] on textarea "Hi {{first_name}}, happy to help! I'll confirm that everything has been taken c…" at bounding box center [323, 245] width 247 height 27
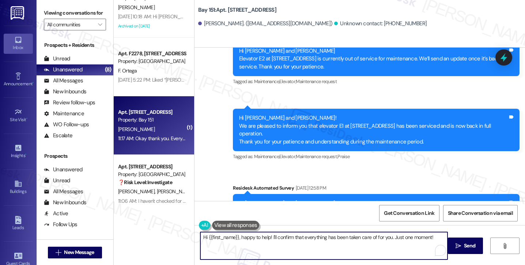
click at [337, 233] on textarea "Hi {{first_name}}, happy to help! I'll confirm that everything has been taken c…" at bounding box center [323, 245] width 247 height 27
click at [265, 242] on textarea "Hi {{first_name}}, happy to help! I'll confirm that everything has been taken c…" at bounding box center [323, 245] width 247 height 27
drag, startPoint x: 241, startPoint y: 237, endPoint x: 172, endPoint y: 234, distance: 69.1
click at [172, 234] on div "Apt. 2428, [STREET_ADDRESS] Property: Bay 151 🌟 Risk Level: Positive The reside…" at bounding box center [319, 132] width 411 height 265
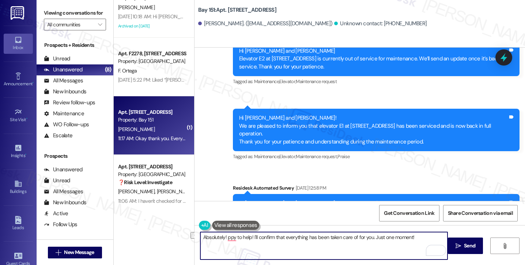
drag, startPoint x: 250, startPoint y: 235, endPoint x: 224, endPoint y: 236, distance: 26.0
click at [224, 236] on textarea "Absolutely! ppy to help! I'll confirm that everything has been taken care of fo…" at bounding box center [323, 245] width 247 height 27
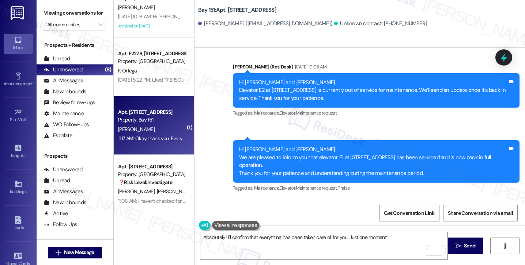
scroll to position [20497, 0]
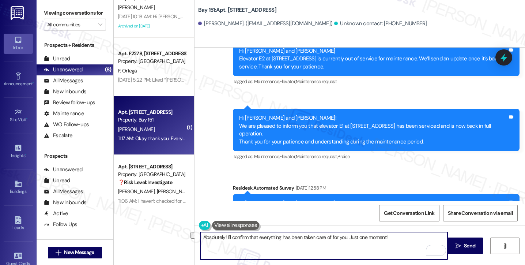
drag, startPoint x: 246, startPoint y: 237, endPoint x: 403, endPoint y: 234, distance: 157.9
click at [403, 234] on textarea "Absolutely! I'll confirm that everything has been taken care of for you. Just o…" at bounding box center [323, 245] width 247 height 27
drag, startPoint x: 392, startPoint y: 239, endPoint x: 346, endPoint y: 239, distance: 45.7
click at [346, 239] on textarea "Absolutely! I'll confirm with the team, and I'll follow up as soon as I get a c…" at bounding box center [323, 245] width 247 height 27
type textarea "Absolutely! I'll confirm with the team, and I'll follow up as soon as I get an …"
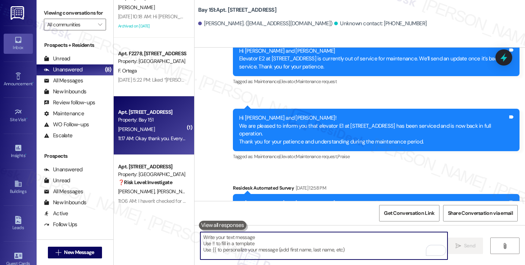
scroll to position [20548, 0]
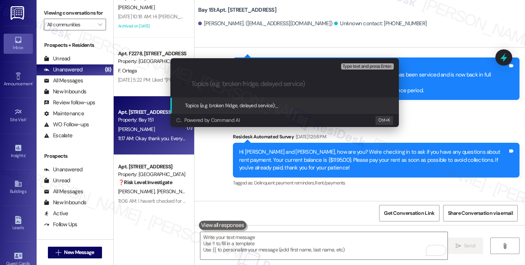
click at [445, 129] on div "Escalate Conversation Medium risk Topics (e.g. broken fridge, delayed service) …" at bounding box center [262, 132] width 525 height 265
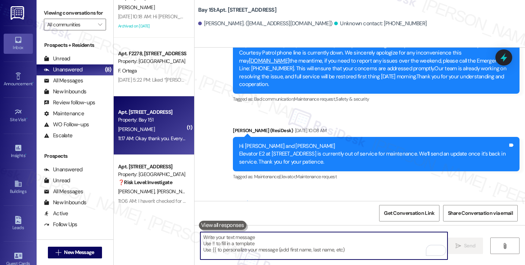
scroll to position [20438, 0]
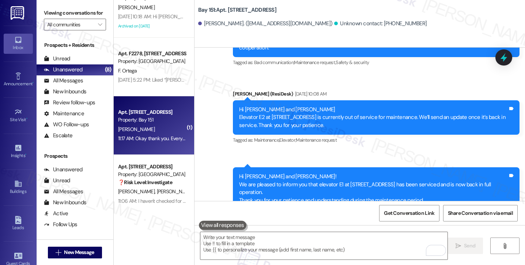
drag, startPoint x: 260, startPoint y: 118, endPoint x: 288, endPoint y: 124, distance: 28.5
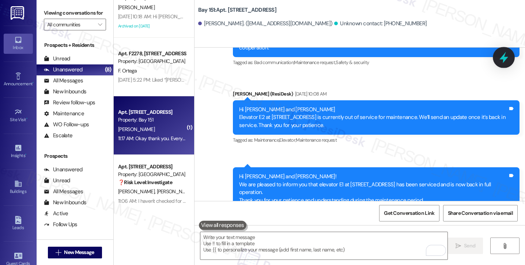
click at [498, 55] on icon at bounding box center [503, 57] width 12 height 12
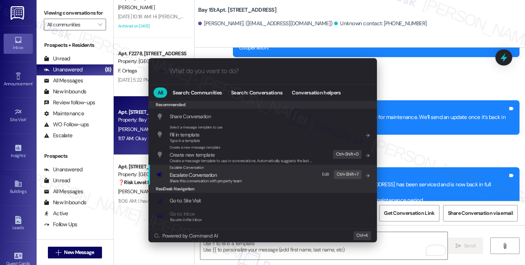
click at [254, 178] on div "Escalate Conversation Escalate Conversation Share this conversation with proper…" at bounding box center [263, 174] width 214 height 20
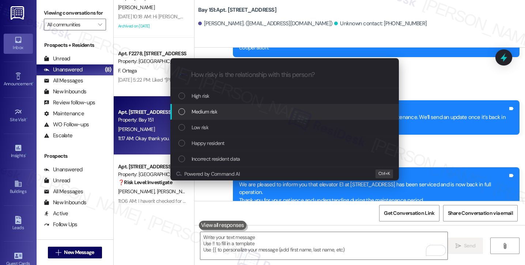
click at [212, 106] on div "Medium risk" at bounding box center [284, 112] width 228 height 16
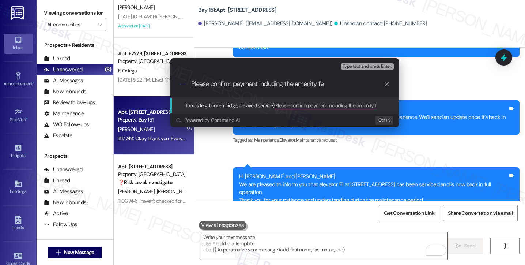
type input "Please confirm payment including the amenity fee"
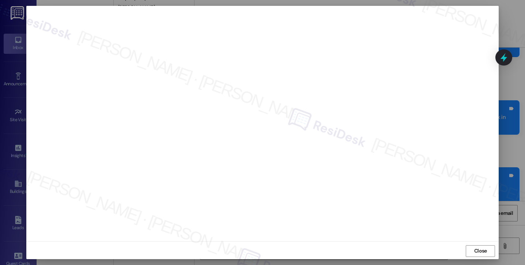
scroll to position [4, 0]
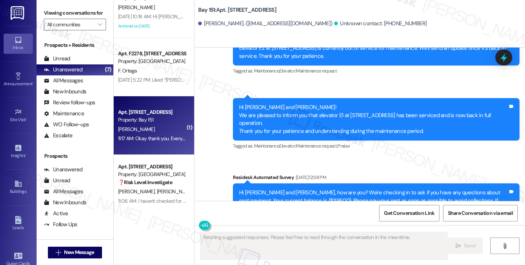
scroll to position [20569, 0]
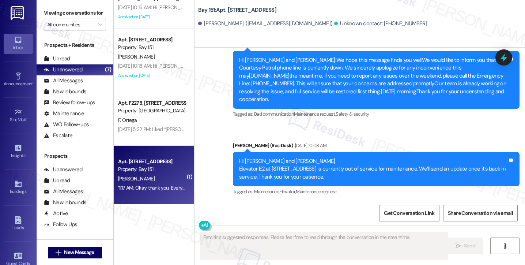
scroll to position [182, 0]
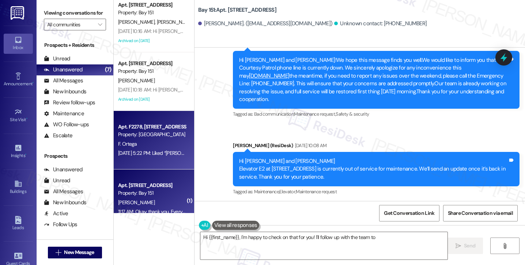
type textarea "Hi {{first_name}}, I'm happy to check on that for you! I'll follow up with the …"
click at [162, 134] on div "Property: [GEOGRAPHIC_DATA]" at bounding box center [152, 134] width 68 height 8
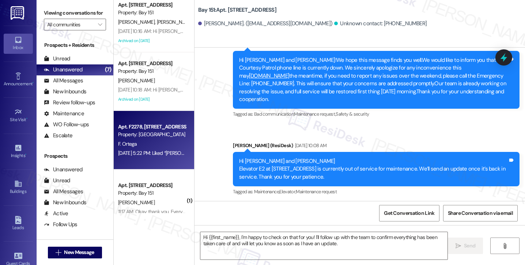
type textarea "Fetching suggested responses. Please feel free to read through the conversation…"
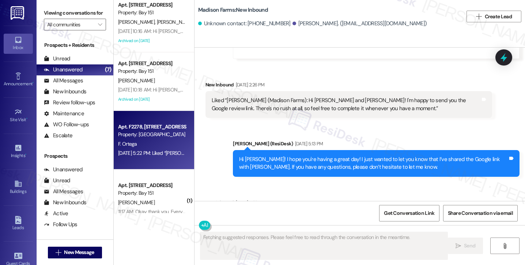
scroll to position [1833, 0]
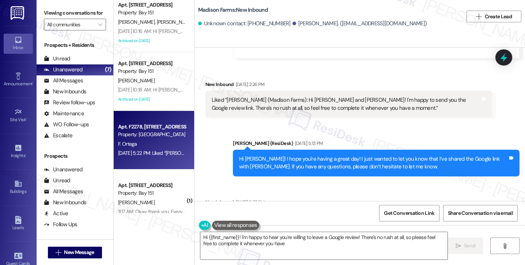
click at [251, 155] on div "Hi [PERSON_NAME]! I hope you're having a great day! I just wanted to let you kn…" at bounding box center [373, 163] width 269 height 16
type textarea "Hi {{first_name}}! I'm happy to hear you're willing to leave a Google review! T…"
click at [251, 155] on div "Hi [PERSON_NAME]! I hope you're having a great day! I just wanted to let you kn…" at bounding box center [373, 163] width 269 height 16
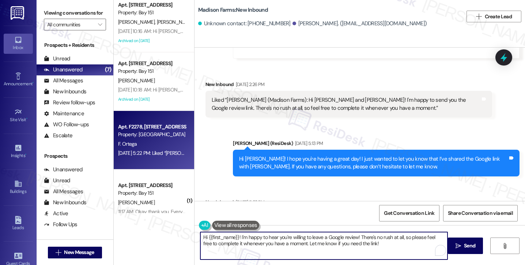
drag, startPoint x: 235, startPoint y: 236, endPoint x: 205, endPoint y: 236, distance: 30.3
click at [205, 236] on textarea "Hi {{first_name}}! I'm happy to hear you're willing to leave a Google review! T…" at bounding box center [323, 245] width 247 height 27
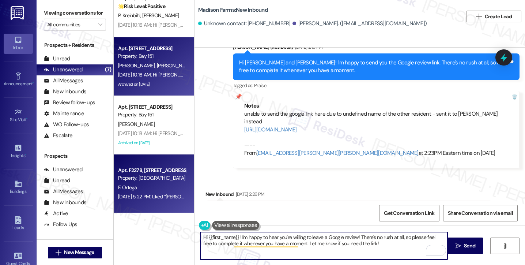
scroll to position [145, 0]
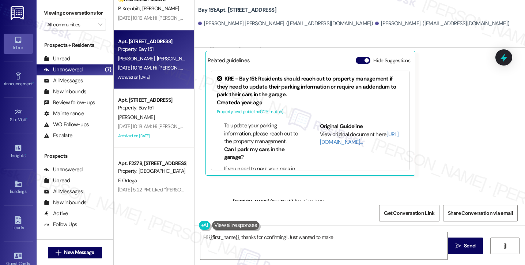
scroll to position [52, 0]
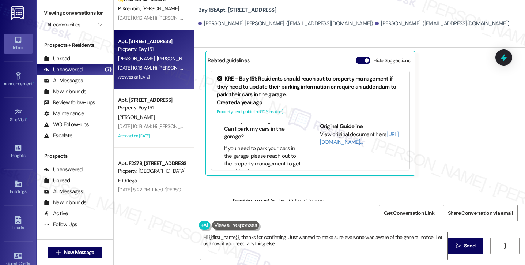
type textarea "Hi {{first_name}}, thanks for confirming! Just wanted to make sure everyone was…"
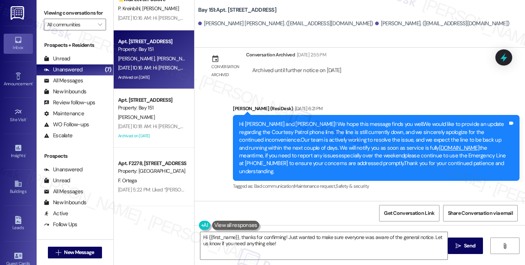
scroll to position [2451, 0]
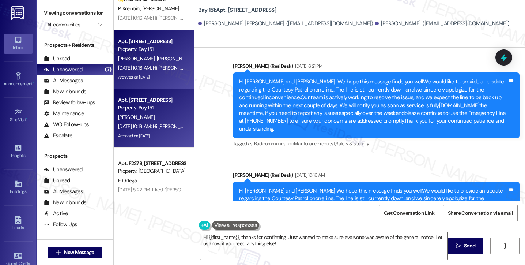
click at [156, 122] on div "[DATE] 10:18 AM: Hi [PERSON_NAME]!We hope this message finds you well.We would …" at bounding box center [151, 126] width 69 height 9
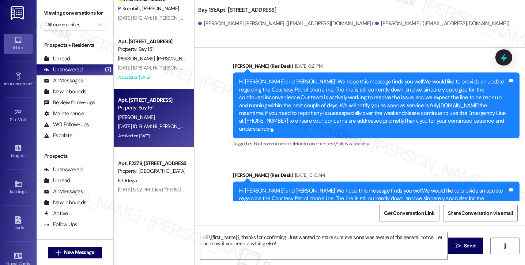
type textarea "Fetching suggested responses. Please feel free to read through the conversation…"
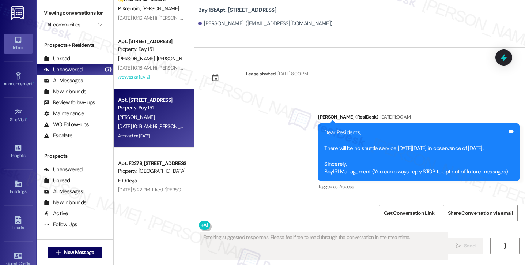
scroll to position [18584, 0]
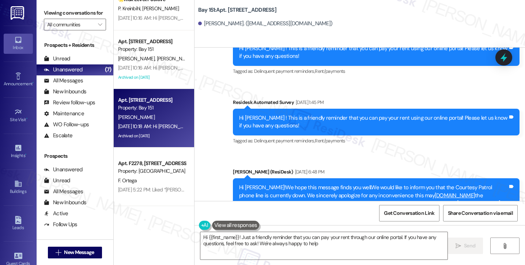
type textarea "Hi {{first_name}}! Just a friendly reminder that you can pay your rent through …"
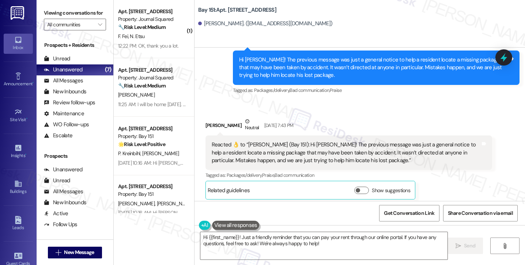
scroll to position [0, 0]
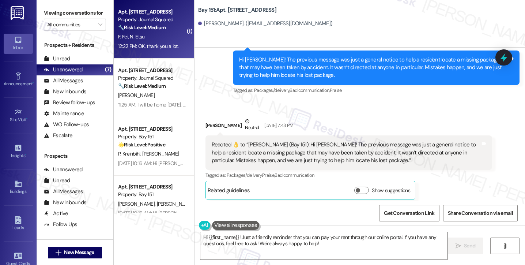
click at [152, 48] on div "12:22 PM: OK, thank you a lot. 12:22 PM: OK, thank you a lot." at bounding box center [148, 46] width 60 height 7
type textarea "Fetching suggested responses. Please feel free to read through the conversation…"
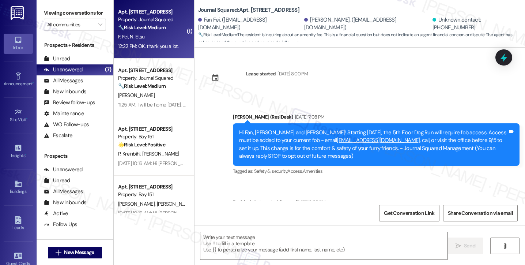
scroll to position [611, 0]
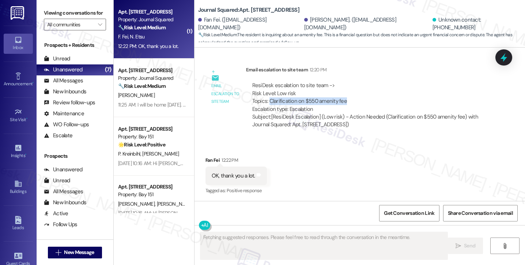
drag, startPoint x: 266, startPoint y: 99, endPoint x: 377, endPoint y: 103, distance: 110.8
click at [377, 103] on div "ResiDesk escalation to site team -> Risk Level: Low risk Topics: Clarification …" at bounding box center [369, 96] width 234 height 31
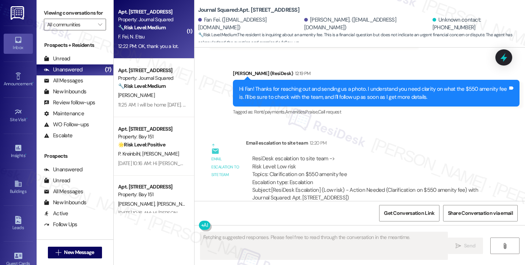
click at [249, 94] on div "Hi Fan! Thanks for reaching out and sending us a photo. I understand you need c…" at bounding box center [373, 93] width 269 height 16
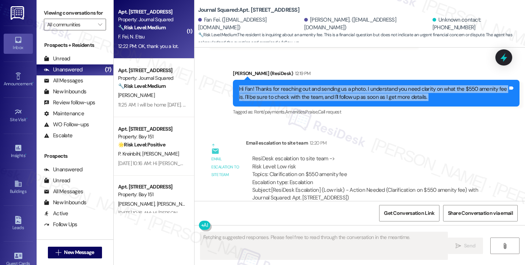
click at [249, 94] on div "Hi Fan! Thanks for reaching out and sending us a photo. I understand you need c…" at bounding box center [373, 93] width 269 height 16
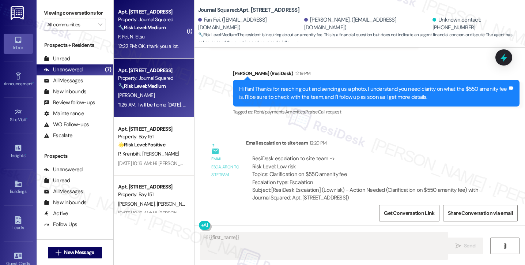
type textarea "Hi {{first_name}}!"
click at [142, 102] on div "11:25 AM: I will be home on Wednesday. And I prefer not to give permission to e…" at bounding box center [271, 104] width 306 height 7
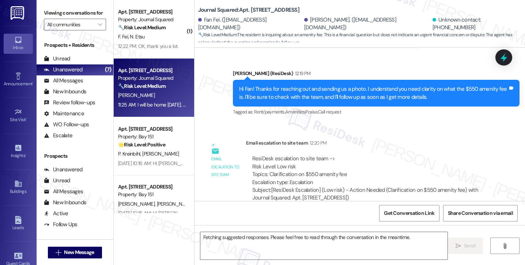
type textarea "Hi {{first_name}}! I'm still checking on the details of the $550 amenity fee. I…"
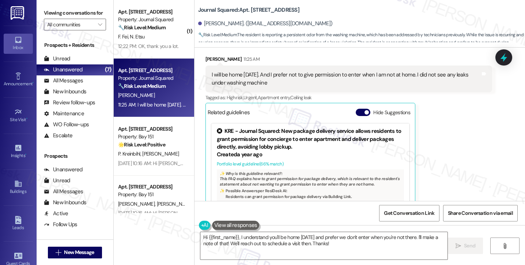
scroll to position [679, 0]
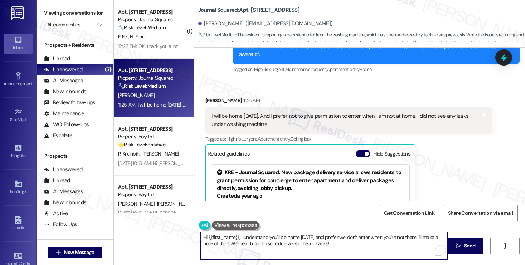
drag, startPoint x: 235, startPoint y: 236, endPoint x: 196, endPoint y: 236, distance: 39.5
click at [200, 236] on div "Hi {{first_name}}, I understand you'll be home Wednesday and prefer we don't en…" at bounding box center [324, 245] width 248 height 28
drag, startPoint x: 388, startPoint y: 241, endPoint x: 200, endPoint y: 256, distance: 188.8
click at [200, 256] on textarea "I understand you'll be home Wednesday and prefer we don't enter when you're not…" at bounding box center [323, 245] width 247 height 27
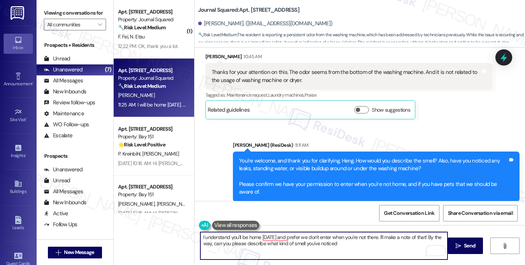
scroll to position [460, 0]
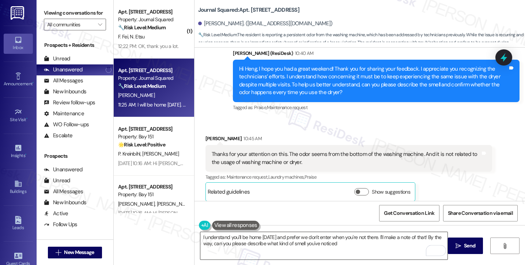
click at [378, 243] on textarea "I understand you'll be home on Wednesday and prefer we don't enter when you're …" at bounding box center [323, 245] width 247 height 27
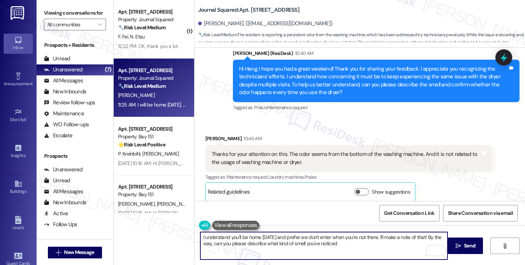
click at [441, 235] on textarea "I understand you'll be home on Wednesday and prefer we don't enter when you're …" at bounding box center [323, 245] width 247 height 27
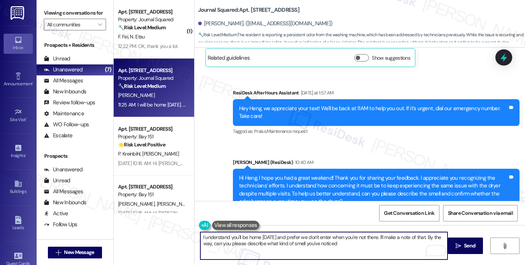
scroll to position [277, 0]
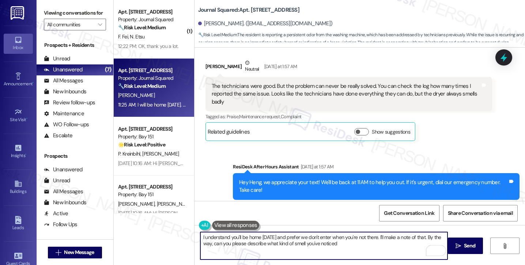
click at [338, 87] on div "The technicians were good. But the problem can never be really solved. You can …" at bounding box center [346, 93] width 269 height 23
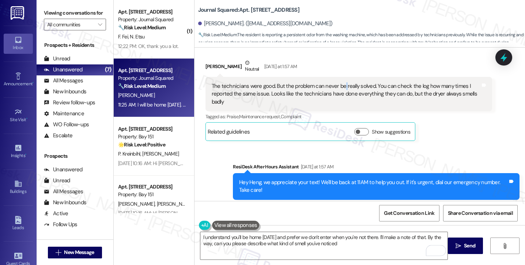
click at [338, 87] on div "The technicians were good. But the problem can never be really solved. You can …" at bounding box center [346, 93] width 269 height 23
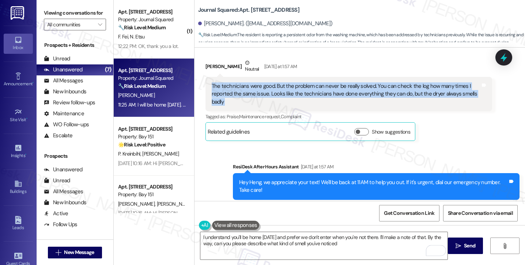
click at [338, 87] on div "The technicians were good. But the problem can never be really solved. You can …" at bounding box center [346, 93] width 269 height 23
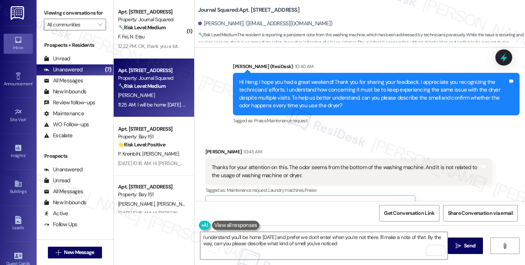
scroll to position [533, 0]
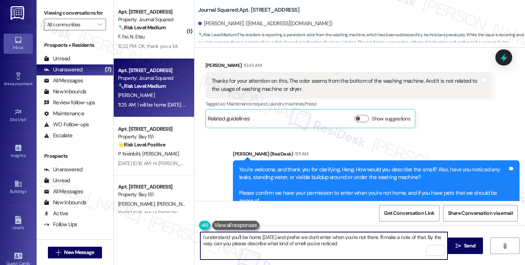
click at [356, 244] on textarea "I understand you'll be home on Wednesday and prefer we don't enter when you're …" at bounding box center [323, 245] width 247 height 27
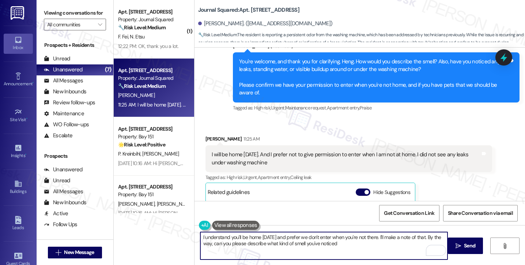
scroll to position [716, 0]
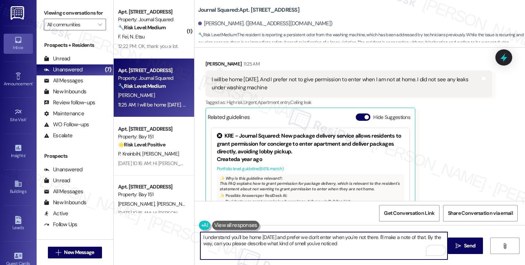
click at [345, 238] on textarea "I understand you'll be home on Wednesday and prefer we don't enter when you're …" at bounding box center [323, 245] width 247 height 27
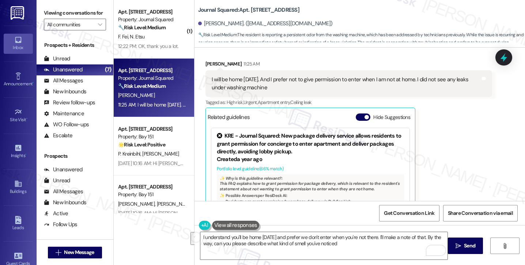
click at [47, 10] on label "Viewing conversations for" at bounding box center [75, 12] width 62 height 11
click at [272, 83] on div "I will be home [DATE]. And I prefer not to give permission to enter when I am n…" at bounding box center [346, 84] width 269 height 16
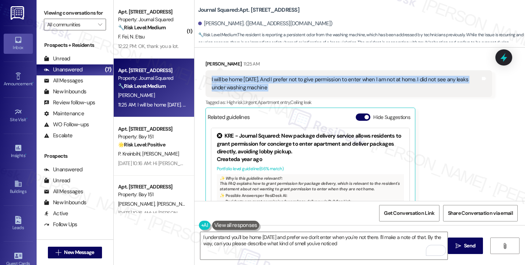
click at [272, 83] on div "I will be home [DATE]. And I prefer not to give permission to enter when I am n…" at bounding box center [346, 84] width 269 height 16
click at [392, 83] on div "I will be home [DATE]. And I prefer not to give permission to enter when I am n…" at bounding box center [346, 84] width 269 height 16
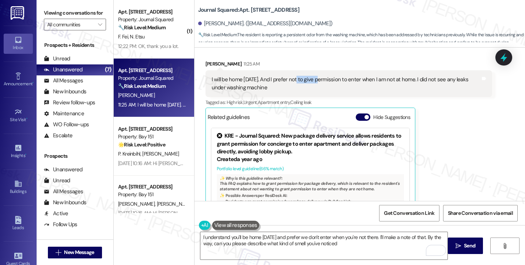
drag, startPoint x: 299, startPoint y: 79, endPoint x: 339, endPoint y: 79, distance: 40.6
click at [338, 79] on div "I will be home [DATE]. And I prefer not to give permission to enter when I am n…" at bounding box center [346, 84] width 269 height 16
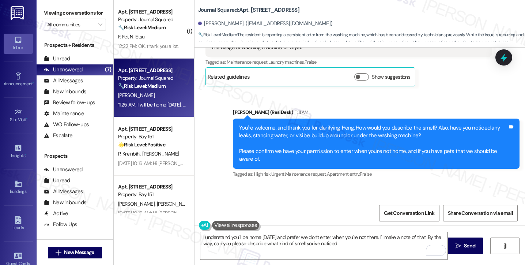
scroll to position [533, 0]
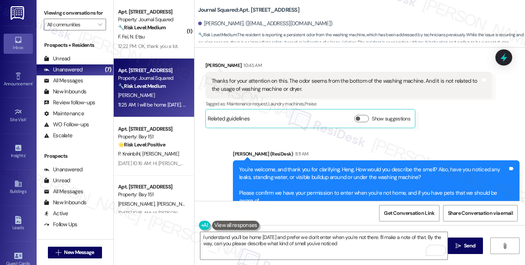
click at [265, 86] on div "Thanks for your attention on this. The odor seems from the bottom of the washin…" at bounding box center [346, 85] width 269 height 16
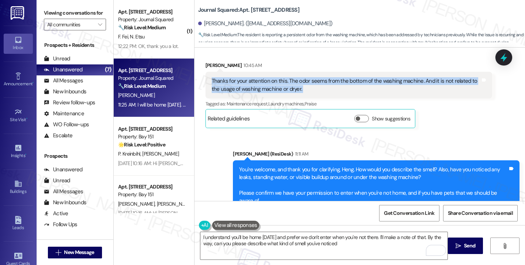
click at [265, 86] on div "Thanks for your attention on this. The odor seems from the bottom of the washin…" at bounding box center [346, 85] width 269 height 16
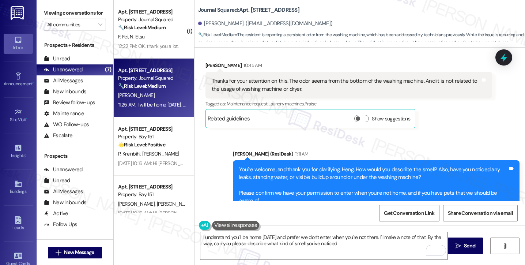
click at [48, 4] on div "Viewing conversations for All communities " at bounding box center [75, 19] width 77 height 38
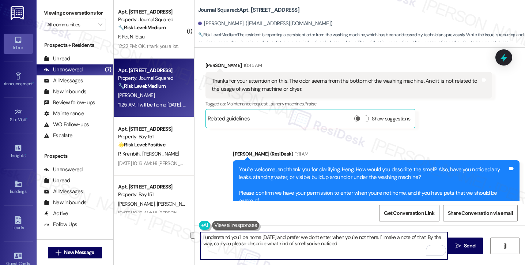
drag, startPoint x: 386, startPoint y: 249, endPoint x: 200, endPoint y: 242, distance: 186.1
click at [200, 242] on textarea "I understand you'll be home on Wednesday and prefer we don't enter when you're …" at bounding box center [323, 245] width 247 height 27
paste textarea "In the meantime, could you please describe the type of smell you’ve noticed und…"
click at [348, 244] on textarea "I understand you'll be home on Wednesday and prefer we don't enter when you're …" at bounding box center [323, 245] width 247 height 27
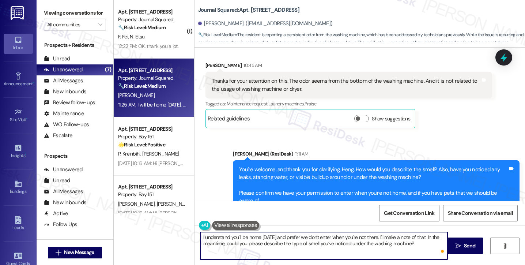
click at [348, 244] on textarea "I understand you'll be home on Wednesday and prefer we don't enter when you're …" at bounding box center [323, 245] width 247 height 27
click at [398, 244] on textarea "I understand you'll be home on Wednesday and prefer we don't enter when you're …" at bounding box center [323, 245] width 247 height 27
click at [420, 243] on textarea "I understand you'll be home on Wednesday and prefer we don't enter when you're …" at bounding box center [323, 245] width 247 height 27
click at [428, 242] on textarea "I understand you'll be home on Wednesday and prefer we don't enter when you're …" at bounding box center [323, 245] width 247 height 27
type textarea "I understand you'll be home on Wednesday and prefer we don't enter when you're …"
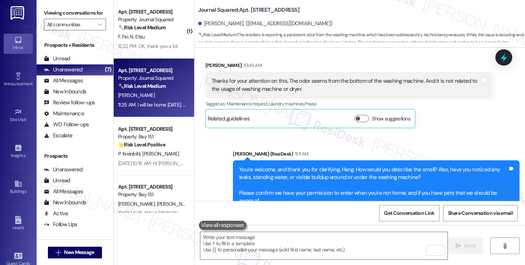
click at [43, 16] on div "Viewing conversations for All communities " at bounding box center [75, 19] width 77 height 38
click at [286, 231] on div at bounding box center [324, 245] width 248 height 28
click at [215, 242] on textarea "To enrich screen reader interactions, please activate Accessibility in Grammarl…" at bounding box center [323, 245] width 247 height 27
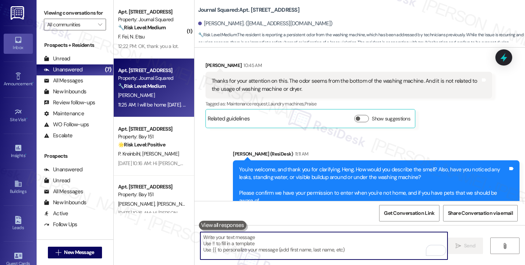
paste textarea "I understand you’ll be home on Wednesday and prefer that we don’t enter while y…"
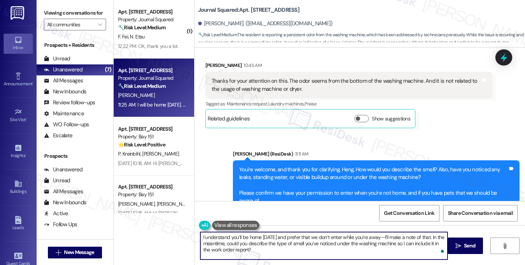
click at [394, 236] on textarea "I understand you’ll be home on Wednesday and prefer that we don’t enter while y…" at bounding box center [323, 245] width 247 height 27
click at [251, 250] on textarea "I understand you’ll be home on Wednesday and prefer that we don’t enter while y…" at bounding box center [323, 245] width 247 height 27
click at [243, 242] on textarea "I understand you’ll be home on Wednesday and prefer that we don’t enter while y…" at bounding box center [323, 245] width 247 height 27
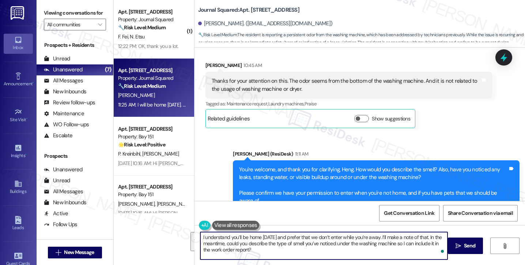
click at [243, 242] on textarea "I understand you’ll be home on Wednesday and prefer that we don’t enter while y…" at bounding box center [323, 245] width 247 height 27
click at [273, 245] on textarea "I understand you’ll be home on Wednesday and prefer that we don’t enter while y…" at bounding box center [323, 245] width 247 height 27
click at [324, 251] on textarea "I understand you’ll be home [DATE] and prefer that we don’t enter while you’re …" at bounding box center [323, 245] width 247 height 27
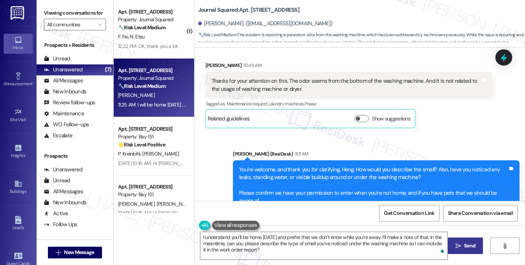
click at [456, 242] on span " Send" at bounding box center [465, 246] width 23 height 8
type textarea "Fetching suggested responses. Please feel free to read through the conversation…"
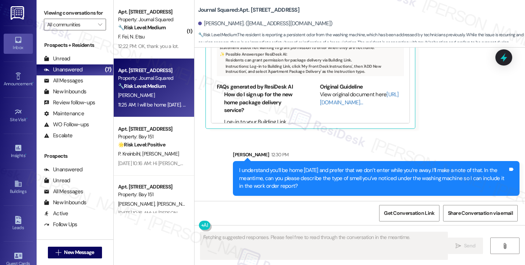
scroll to position [58, 0]
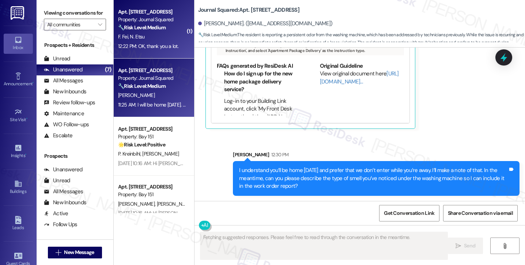
click at [144, 42] on div "12:22 PM: OK, thank you a lot. 12:22 PM: OK, thank you a lot." at bounding box center [151, 46] width 69 height 9
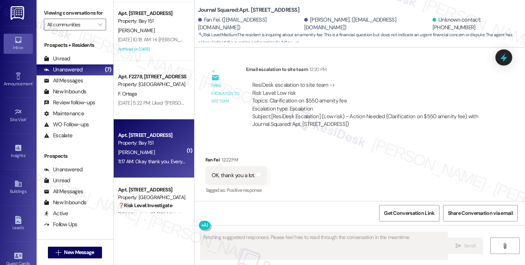
scroll to position [255, 0]
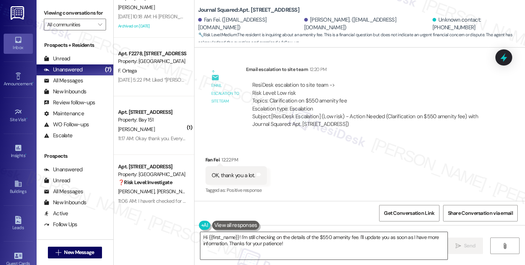
click at [259, 247] on textarea "Hi {{first_name}}! I'm still checking on the details of the $550 amenity fee. I…" at bounding box center [323, 245] width 247 height 27
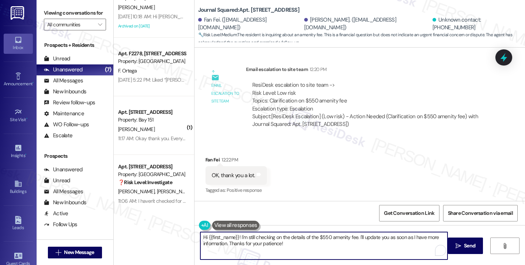
click at [259, 247] on textarea "Hi {{first_name}}! I'm still checking on the details of the $550 amenity fee. I…" at bounding box center [323, 245] width 247 height 27
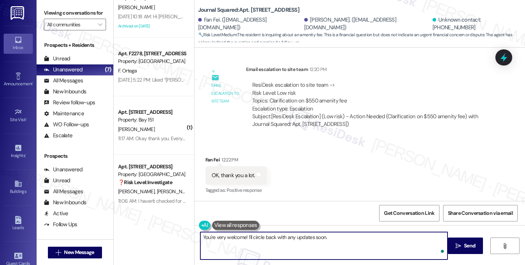
type textarea "You're very welcome! I'll circle back with any updates soon."
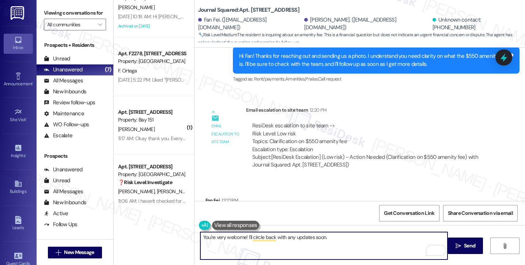
scroll to position [502, 0]
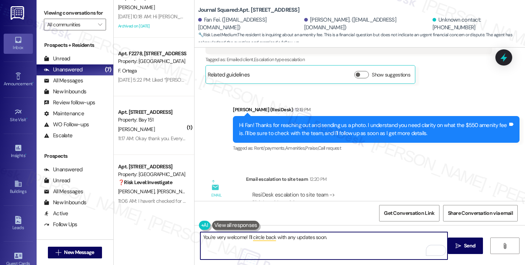
click at [348, 240] on textarea "You're very welcome! I'll circle back with any updates soon." at bounding box center [323, 245] width 247 height 27
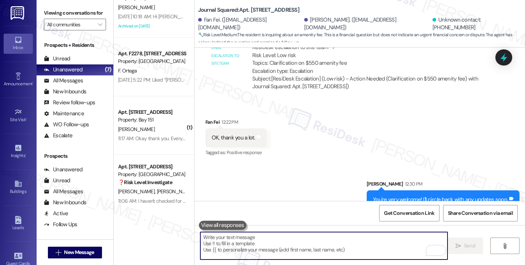
scroll to position [663, 0]
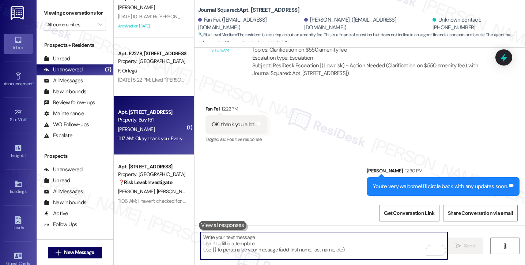
click at [166, 130] on div "[PERSON_NAME]" at bounding box center [151, 129] width 69 height 9
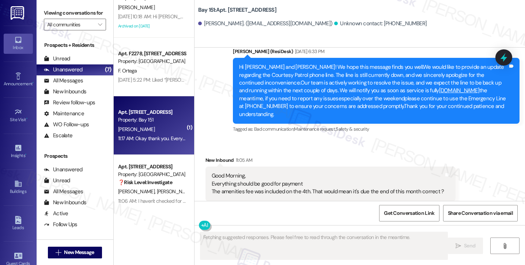
scroll to position [20710, 0]
drag, startPoint x: 281, startPoint y: 101, endPoint x: 380, endPoint y: 102, distance: 98.7
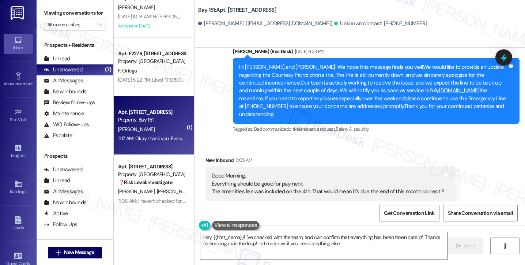
type textarea "Hey {{first_name}}! I've checked with the team, and can confirm that everything…"
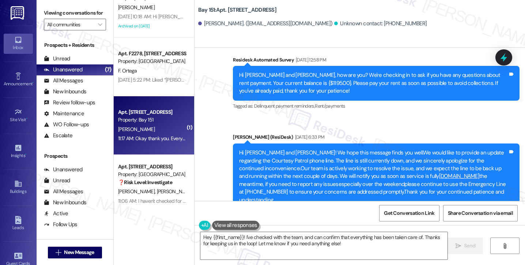
scroll to position [20564, 0]
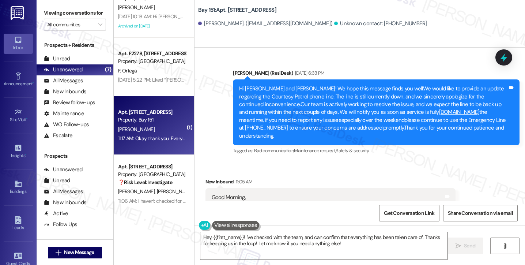
scroll to position [20710, 0]
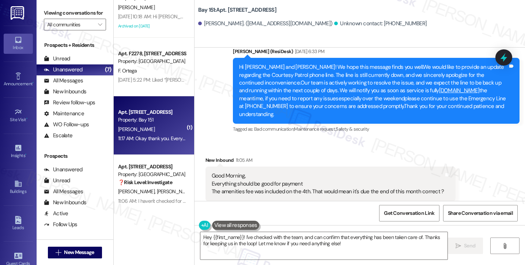
click at [50, 12] on label "Viewing conversations for" at bounding box center [75, 12] width 62 height 11
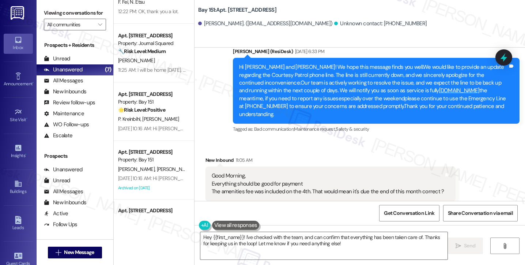
scroll to position [0, 0]
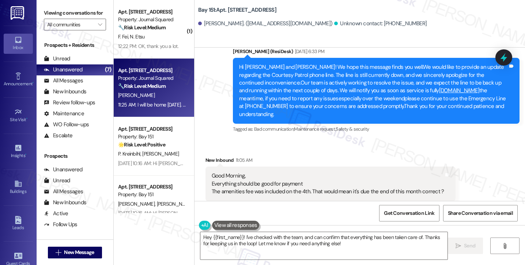
click at [156, 104] on div "11:25 AM: I will be home on Wednesday. And I prefer not to give permission to e…" at bounding box center [271, 104] width 306 height 7
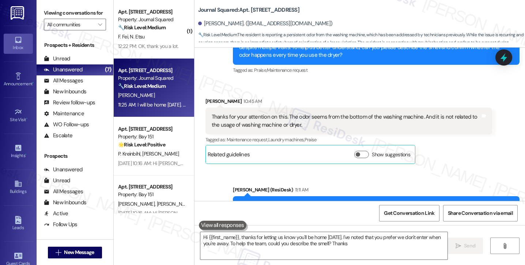
type textarea "Hi {{first_name}}, thanks for letting us know you'll be home on Wednesday. I've…"
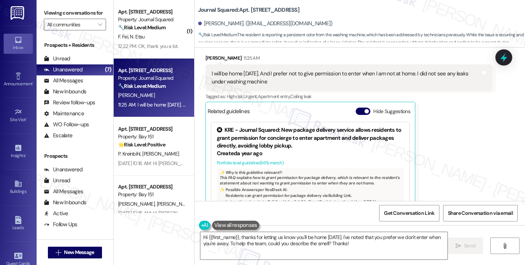
scroll to position [752, 0]
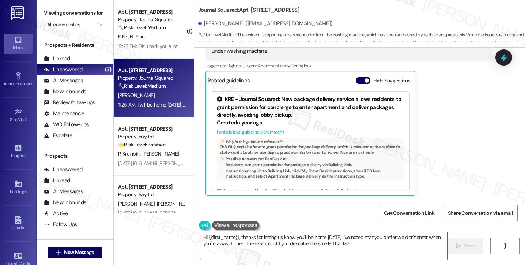
click at [251, 8] on b "Journal Squared: Apt. 3305, 605 Pavonia Avenue" at bounding box center [248, 10] width 101 height 8
copy b "3305"
click at [45, 7] on label "Viewing conversations for" at bounding box center [75, 12] width 62 height 11
click at [42, 4] on div "Viewing conversations for All communities " at bounding box center [75, 19] width 77 height 38
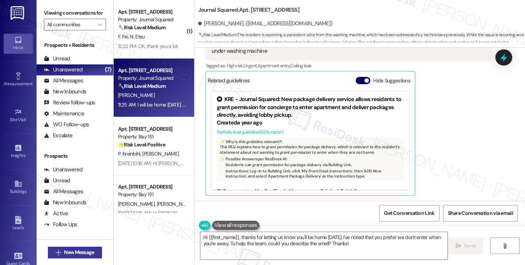
click at [85, 250] on span "New Message" at bounding box center [79, 252] width 30 height 8
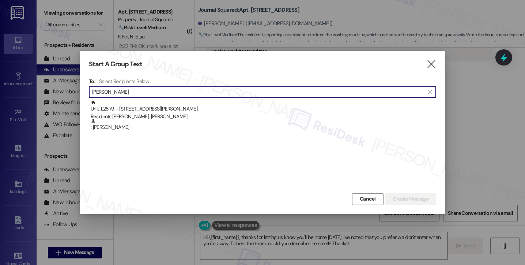
type input "Shawna Dowling"
click at [191, 115] on div "Residents: Shawna Dowling, Mark Stephen" at bounding box center [263, 117] width 345 height 8
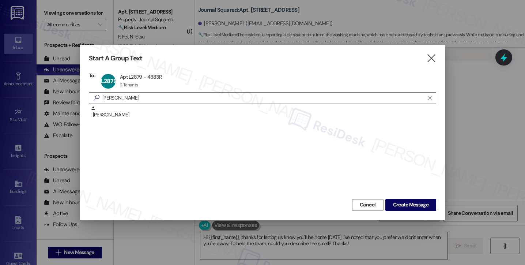
click at [43, 19] on div at bounding box center [262, 132] width 525 height 265
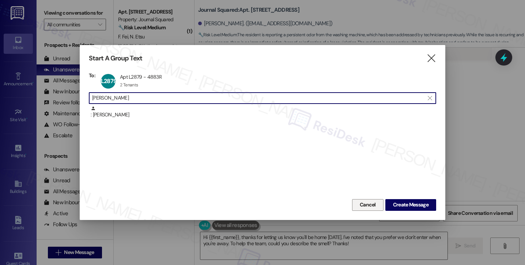
click at [366, 206] on span "Cancel" at bounding box center [368, 205] width 16 height 8
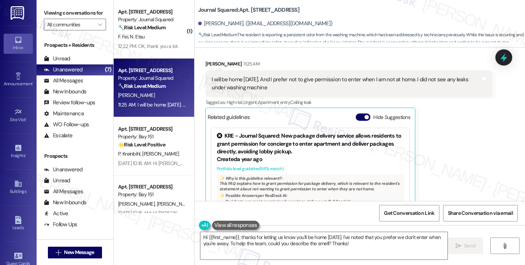
scroll to position [642, 0]
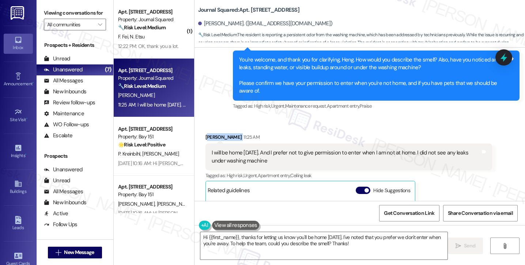
drag, startPoint x: 203, startPoint y: 134, endPoint x: 227, endPoint y: 134, distance: 23.4
click at [227, 134] on div "Heng Quan 11:25 AM" at bounding box center [348, 138] width 287 height 10
click at [251, 11] on b "Journal Squared: Apt. 3305, 605 Pavonia Avenue" at bounding box center [248, 10] width 101 height 8
copy b "3305"
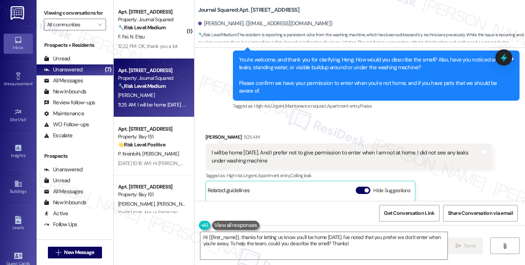
click at [63, 12] on label "Viewing conversations for" at bounding box center [75, 12] width 62 height 11
click at [253, 12] on b "Journal Squared: Apt. 3305, 605 Pavonia Avenue" at bounding box center [248, 10] width 101 height 8
copy b "3305"
click at [216, 8] on b "Journal Squared: Apt. 3305, 605 Pavonia Avenue" at bounding box center [248, 10] width 101 height 8
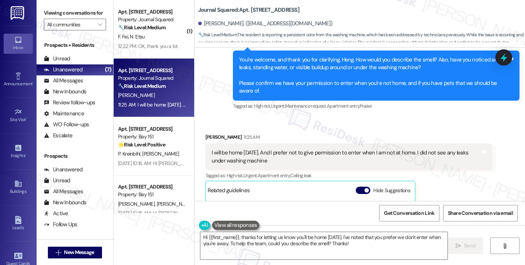
click at [46, 10] on label "Viewing conversations for" at bounding box center [75, 12] width 62 height 11
click at [252, 8] on b "Journal Squared: Apt. 3305, 605 Pavonia Avenue" at bounding box center [248, 10] width 101 height 8
copy b "3305"
click at [343, 16] on div "Heng Quan. (quanheng1997@gmail.com)" at bounding box center [361, 23] width 327 height 15
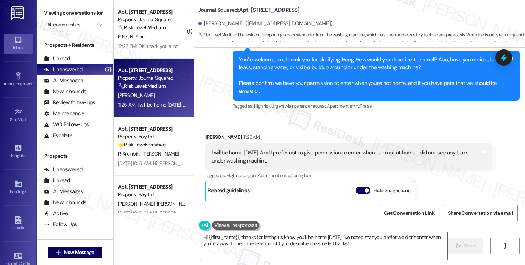
click at [47, 8] on label "Viewing conversations for" at bounding box center [75, 12] width 62 height 11
click at [45, 14] on label "Viewing conversations for" at bounding box center [75, 12] width 62 height 11
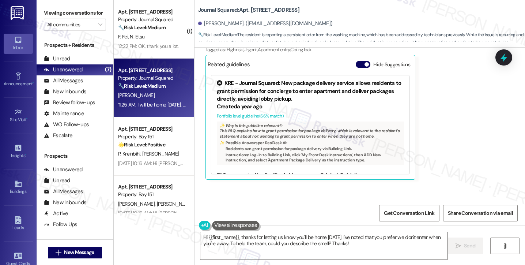
scroll to position [830, 0]
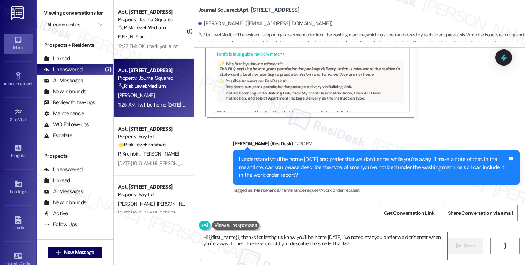
click at [47, 12] on label "Viewing conversations for" at bounding box center [75, 12] width 62 height 11
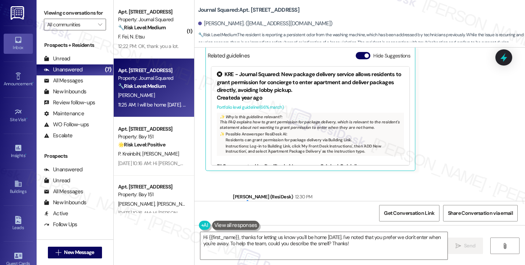
scroll to position [647, 0]
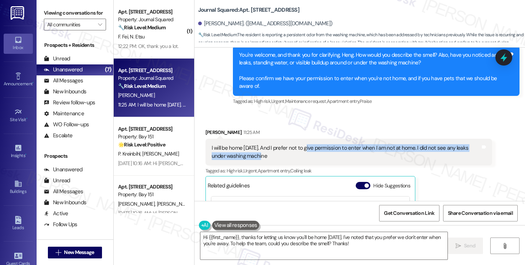
drag, startPoint x: 253, startPoint y: 152, endPoint x: 312, endPoint y: 151, distance: 58.5
click at [312, 151] on div "I will be home on Wednesday. And I prefer not to give permission to enter when …" at bounding box center [346, 152] width 269 height 16
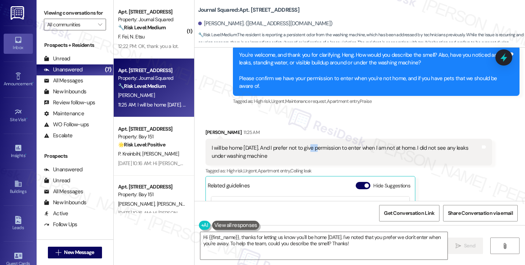
click at [312, 151] on div "I will be home on Wednesday. And I prefer not to give permission to enter when …" at bounding box center [346, 152] width 269 height 16
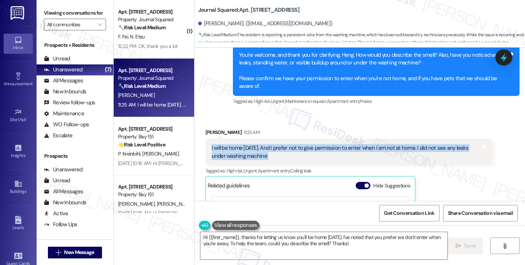
click at [312, 151] on div "I will be home on Wednesday. And I prefer not to give permission to enter when …" at bounding box center [346, 152] width 269 height 16
click at [310, 151] on div "I will be home on Wednesday. And I prefer not to give permission to enter when …" at bounding box center [346, 152] width 269 height 16
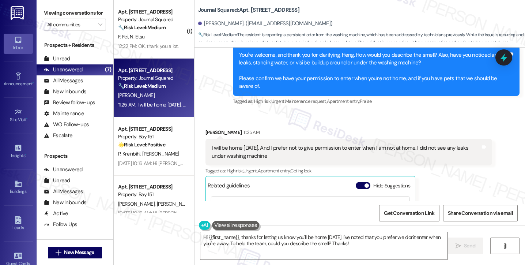
click at [212, 147] on div "I will be home on Wednesday. And I prefer not to give permission to enter when …" at bounding box center [346, 152] width 269 height 16
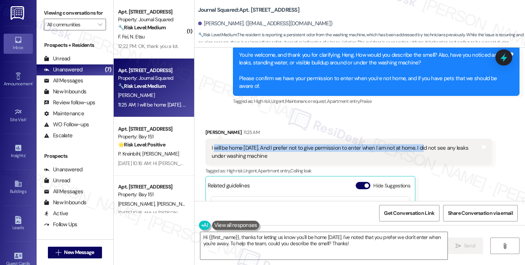
drag, startPoint x: 210, startPoint y: 148, endPoint x: 426, endPoint y: 143, distance: 216.8
click at [426, 143] on div "I will be home on Wednesday. And I prefer not to give permission to enter when …" at bounding box center [348, 152] width 287 height 27
copy div "will be home on Wednesday. And I prefer not to give permission to enter when I …"
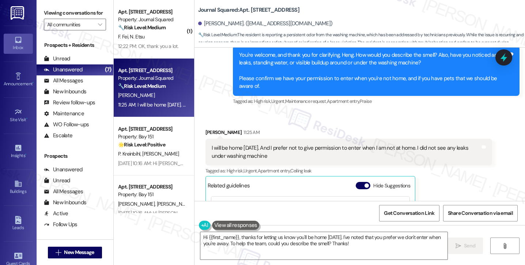
click at [41, 10] on div "Viewing conversations for All communities " at bounding box center [75, 19] width 77 height 38
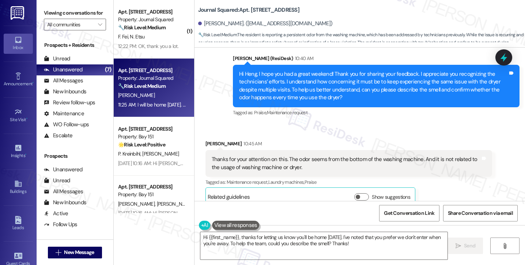
scroll to position [501, 0]
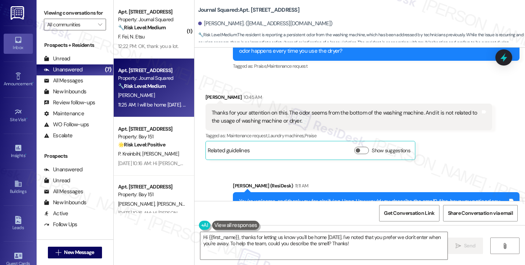
click at [248, 112] on div "Thanks for your attention on this. The odor seems from the bottom of the washin…" at bounding box center [346, 117] width 269 height 16
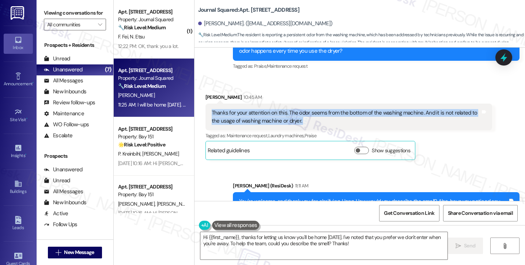
click at [248, 112] on div "Thanks for your attention on this. The odor seems from the bottom of the washin…" at bounding box center [346, 117] width 269 height 16
click at [308, 112] on div "Thanks for your attention on this. The odor seems from the bottom of the washin…" at bounding box center [346, 117] width 269 height 16
drag, startPoint x: 294, startPoint y: 113, endPoint x: 409, endPoint y: 120, distance: 115.0
click at [409, 120] on div "Thanks for your attention on this. The odor seems from the bottom of the washin…" at bounding box center [346, 117] width 269 height 16
copy div "dor seems from the bottom of the washing machine. And it is not related to the …"
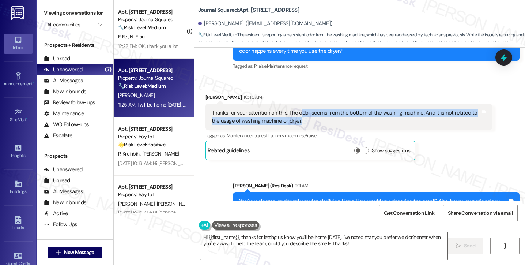
click at [363, 115] on div "Thanks for your attention on this. The odor seems from the bottom of the washin…" at bounding box center [346, 117] width 269 height 16
drag, startPoint x: 292, startPoint y: 113, endPoint x: 310, endPoint y: 117, distance: 18.9
click at [310, 117] on div "Thanks for your attention on this. The odor seems from the bottom of the washin…" at bounding box center [346, 117] width 269 height 16
copy div "odor seems from the bottom of the washing machine. And it is not related to the…"
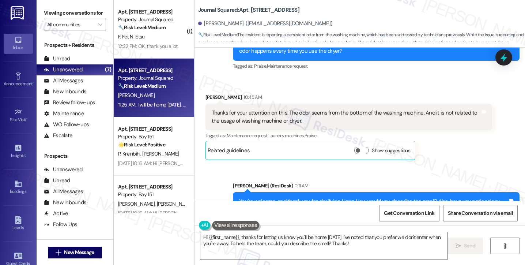
click at [49, 18] on label "Viewing conversations for" at bounding box center [75, 12] width 62 height 11
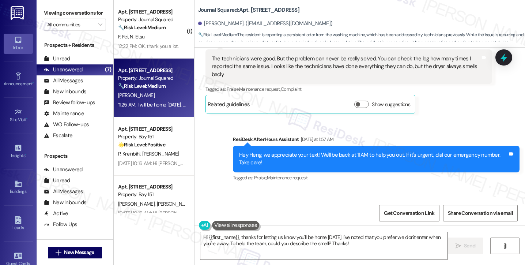
scroll to position [245, 0]
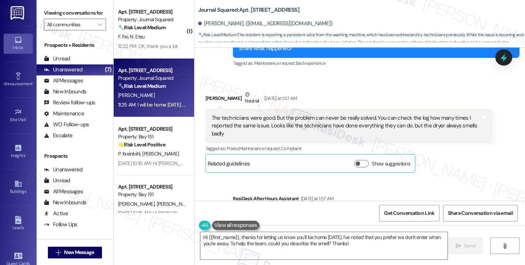
click at [275, 114] on div "The technicians were good. But the problem can never be really solved. You can …" at bounding box center [346, 125] width 269 height 23
click at [340, 121] on div "The technicians were good. But the problem can never be really solved. You can …" at bounding box center [346, 125] width 269 height 23
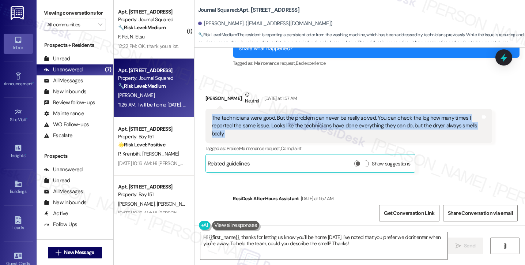
click at [340, 121] on div "The technicians were good. But the problem can never be really solved. You can …" at bounding box center [346, 125] width 269 height 23
click at [292, 125] on div "The technicians were good. But the problem can never be really solved. You can …" at bounding box center [346, 125] width 269 height 23
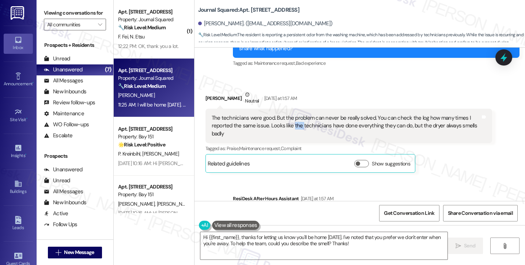
click at [292, 125] on div "The technicians were good. But the problem can never be really solved. You can …" at bounding box center [346, 125] width 269 height 23
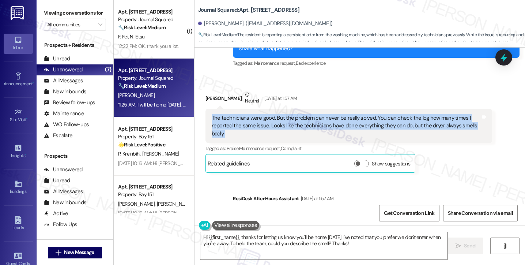
click at [292, 125] on div "The technicians were good. But the problem can never be really solved. You can …" at bounding box center [346, 125] width 269 height 23
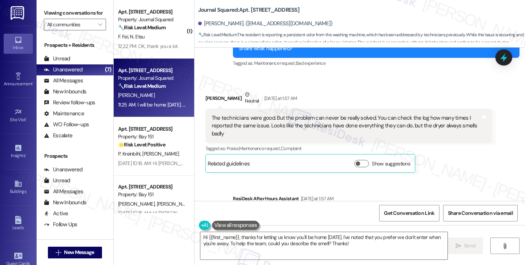
drag, startPoint x: 46, startPoint y: 10, endPoint x: 50, endPoint y: 14, distance: 4.9
click at [46, 10] on label "Viewing conversations for" at bounding box center [75, 12] width 62 height 11
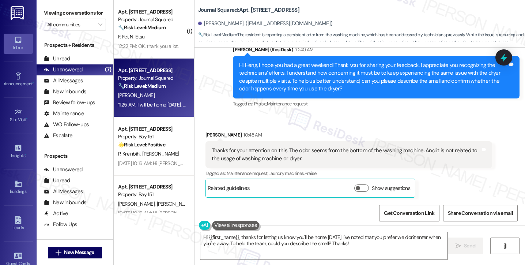
scroll to position [501, 0]
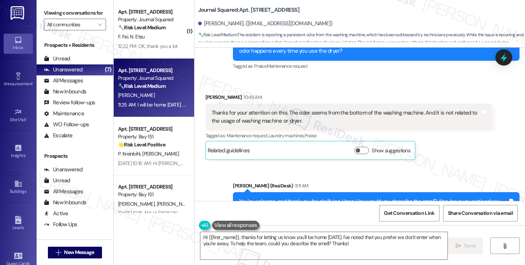
click at [47, 14] on label "Viewing conversations for" at bounding box center [75, 12] width 62 height 11
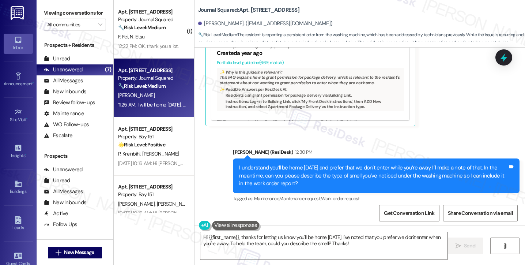
scroll to position [830, 0]
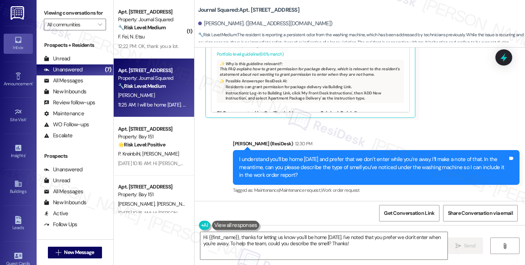
click at [283, 162] on div "I understand you’ll be home on Wednesday and prefer that we don’t enter while y…" at bounding box center [373, 166] width 269 height 23
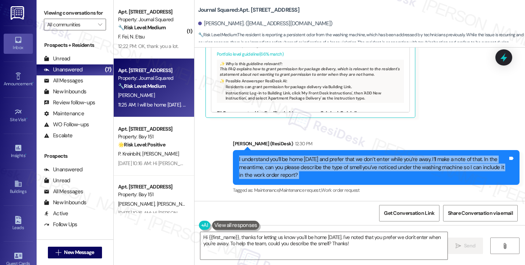
click at [283, 162] on div "I understand you’ll be home on Wednesday and prefer that we don’t enter while y…" at bounding box center [373, 166] width 269 height 23
click at [421, 164] on div "I understand you’ll be home on Wednesday and prefer that we don’t enter while y…" at bounding box center [373, 166] width 269 height 23
click at [310, 166] on div "I understand you’ll be home on Wednesday and prefer that we don’t enter while y…" at bounding box center [373, 166] width 269 height 23
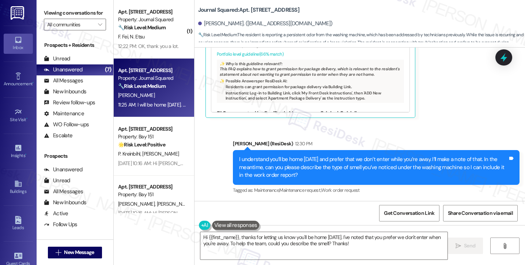
click at [50, 15] on label "Viewing conversations for" at bounding box center [75, 12] width 62 height 11
click at [406, 219] on span "Get Conversation Link" at bounding box center [408, 213] width 53 height 16
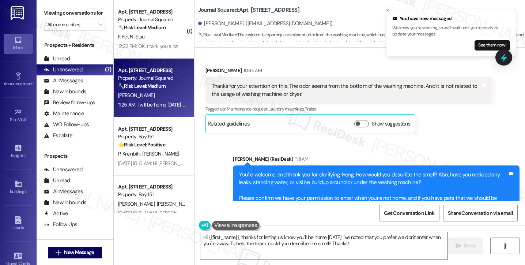
scroll to position [465, 0]
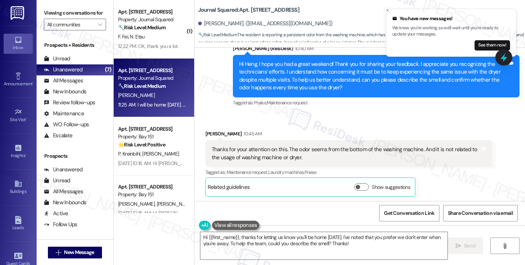
click at [273, 147] on div "Thanks for your attention on this. The odor seems from the bottom of the washin…" at bounding box center [346, 153] width 269 height 16
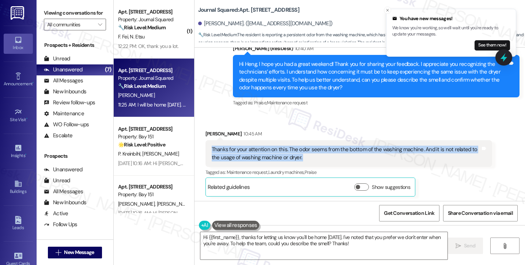
click at [273, 148] on div "Thanks for your attention on this. The odor seems from the bottom of the washin…" at bounding box center [346, 153] width 269 height 16
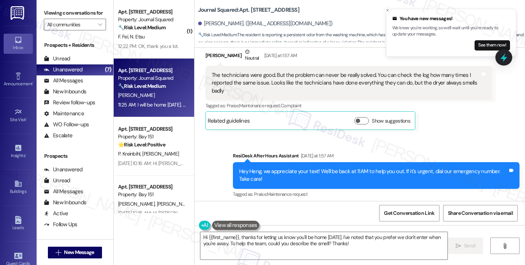
scroll to position [245, 0]
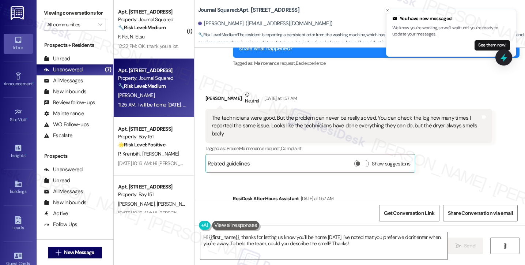
click at [398, 129] on div "The technicians were good. But the problem can never be really solved. You can …" at bounding box center [346, 125] width 269 height 23
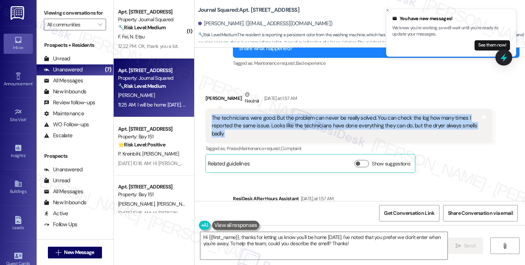
click at [398, 129] on div "The technicians were good. But the problem can never be really solved. You can …" at bounding box center [346, 125] width 269 height 23
click at [327, 124] on div "The technicians were good. But the problem can never be really solved. You can …" at bounding box center [346, 125] width 269 height 23
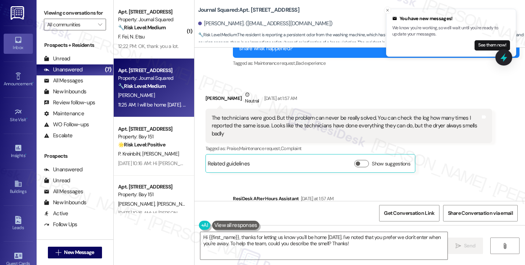
click at [327, 124] on div "The technicians were good. But the problem can never be really solved. You can …" at bounding box center [346, 125] width 269 height 23
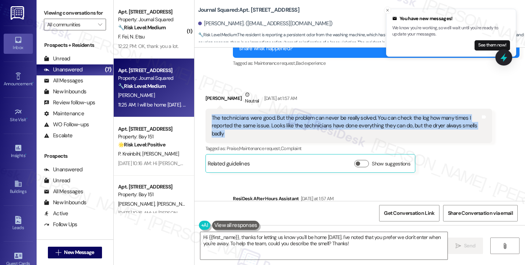
click at [327, 124] on div "The technicians were good. But the problem can never be really solved. You can …" at bounding box center [346, 125] width 269 height 23
click at [365, 124] on div "The technicians were good. But the problem can never be really solved. You can …" at bounding box center [346, 125] width 269 height 23
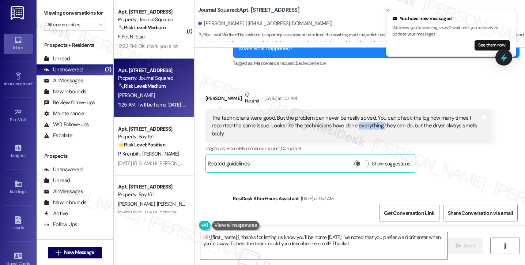
click at [365, 124] on div "The technicians were good. But the problem can never be really solved. You can …" at bounding box center [346, 125] width 269 height 23
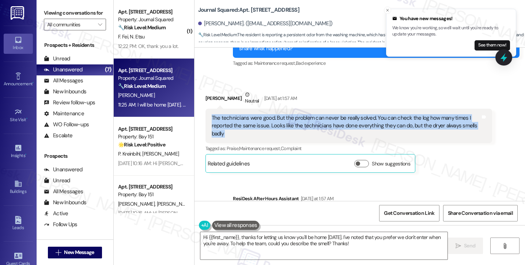
click at [365, 124] on div "The technicians were good. But the problem can never be really solved. You can …" at bounding box center [346, 125] width 269 height 23
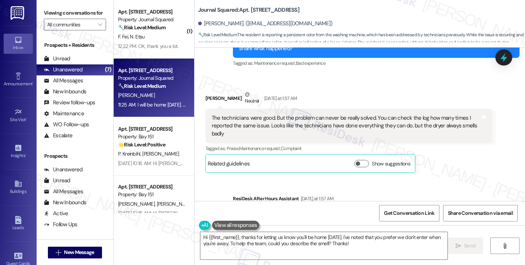
drag, startPoint x: 44, startPoint y: 8, endPoint x: 49, endPoint y: 10, distance: 5.3
click at [44, 8] on label "Viewing conversations for" at bounding box center [75, 12] width 62 height 11
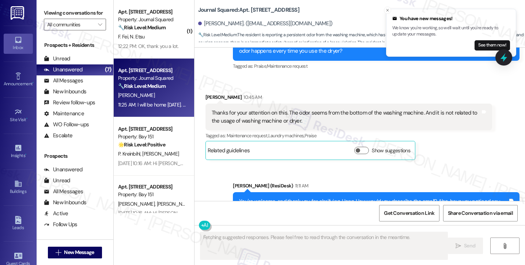
click at [296, 114] on div "Thanks for your attention on this. The odor seems from the bottom of the washin…" at bounding box center [348, 116] width 287 height 27
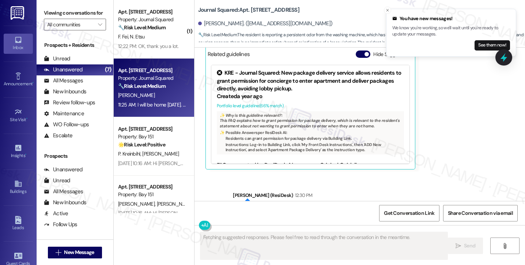
click at [296, 114] on div "Heng Quan 11:25 AM I will be home on Wednesday. And I prefer not to give permis…" at bounding box center [348, 83] width 287 height 172
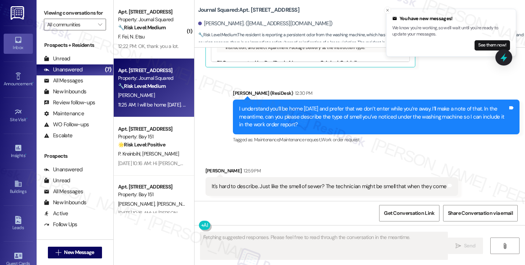
scroll to position [881, 0]
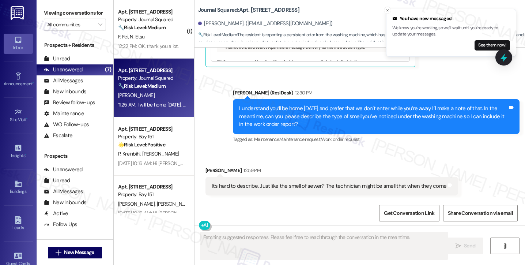
click at [265, 180] on div "It's hard to describe. Just like the smell of sewer? The technician might be sm…" at bounding box center [331, 186] width 253 height 19
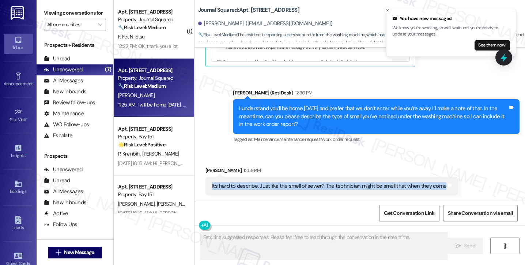
click at [265, 180] on div "It's hard to describe. Just like the smell of sewer? The technician might be sm…" at bounding box center [331, 186] width 253 height 19
click at [372, 188] on div "It's hard to describe. Just like the smell of sewer? The technician might be sm…" at bounding box center [329, 186] width 235 height 8
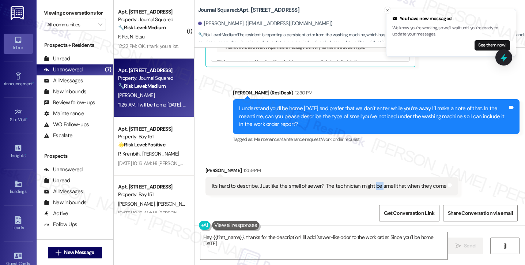
click at [372, 188] on div "It's hard to describe. Just like the smell of sewer? The technician might be sm…" at bounding box center [329, 186] width 235 height 8
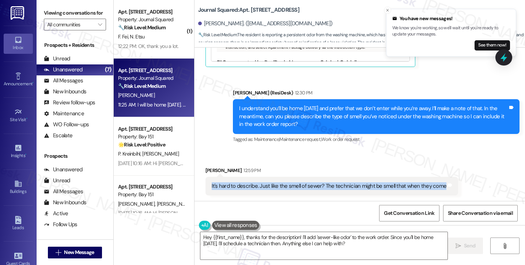
click at [372, 188] on div "It's hard to describe. Just like the smell of sewer? The technician might be sm…" at bounding box center [329, 186] width 235 height 8
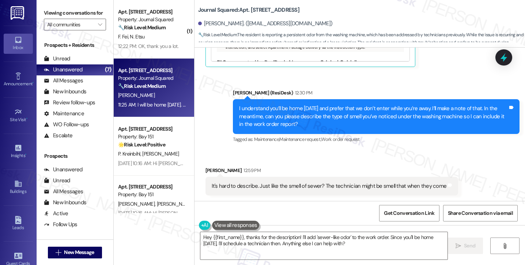
click at [42, 6] on div "Viewing conversations for All communities " at bounding box center [75, 19] width 77 height 38
click at [310, 240] on textarea "Hey {{first_name}}, thanks for the description! I'll add 'sewer-like odor' to t…" at bounding box center [323, 245] width 247 height 27
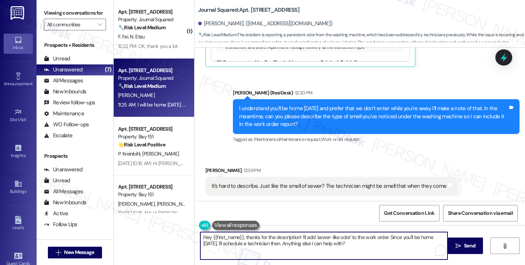
click at [310, 240] on textarea "Hey {{first_name}}, thanks for the description! I'll add 'sewer-like odor' to t…" at bounding box center [323, 245] width 247 height 27
click at [304, 240] on textarea "Hey {{first_name}}, thanks for the description! I'll add 'sewer-like odor' to t…" at bounding box center [323, 245] width 247 height 27
drag, startPoint x: 243, startPoint y: 236, endPoint x: 172, endPoint y: 234, distance: 70.2
click at [172, 234] on div "( 1 ) Apt. 4107, 595 Pavonia Ave Property: Journal Squared 🔧 Risk Level: Medium…" at bounding box center [319, 132] width 411 height 265
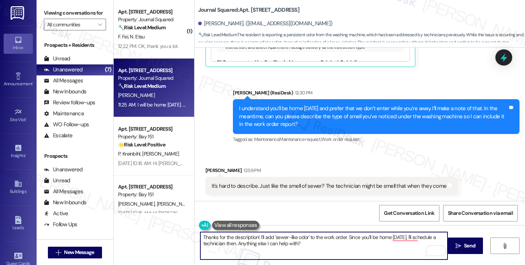
click at [316, 242] on textarea "Thanks for the description! I'll add 'sewer-like odor' to the work order. Since…" at bounding box center [323, 245] width 247 height 27
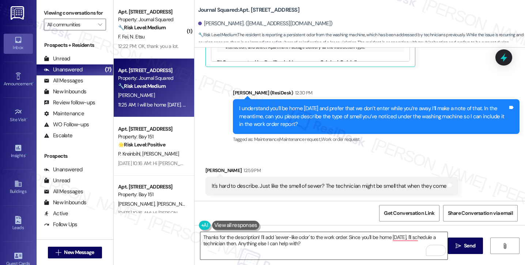
click at [379, 244] on textarea "Thanks for the description! I'll add 'sewer-like odor' to the work order. Since…" at bounding box center [323, 245] width 247 height 27
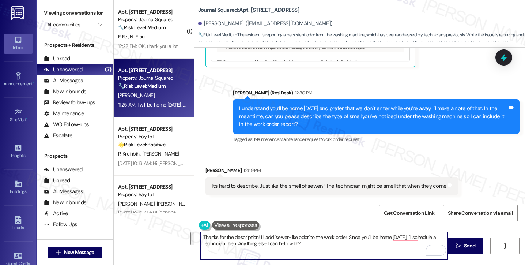
drag, startPoint x: 335, startPoint y: 245, endPoint x: 351, endPoint y: 226, distance: 24.9
click at [345, 239] on textarea "Thanks for the description! I'll add 'sewer-like odor' to the work order. Since…" at bounding box center [323, 245] width 247 height 27
click at [264, 249] on textarea "Thanks for the description! I'll add 'sewer-like odor' to the work order. I hav…" at bounding box center [323, 245] width 247 height 27
click at [293, 244] on textarea "Thanks for the description! I'll add 'sewer-like odor' to the work order. I hav…" at bounding box center [323, 245] width 247 height 27
click at [376, 239] on textarea "Thanks for the description! I'll add 'sewer-like odor' to the work order. I hav…" at bounding box center [323, 245] width 247 height 27
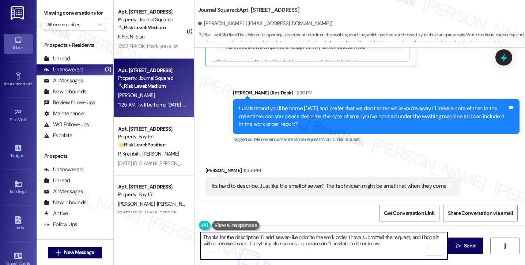
click at [369, 241] on textarea "Thanks for the description! I'll add 'sewer-like odor' to the work order. I hav…" at bounding box center [323, 245] width 247 height 27
click at [340, 241] on textarea "Thanks for the description! I'll add 'sewer-like odor' to the work order. I hav…" at bounding box center [323, 245] width 247 height 27
drag, startPoint x: 344, startPoint y: 236, endPoint x: 384, endPoint y: 239, distance: 39.9
click at [384, 239] on textarea "Thanks for the description! I'll add 'sewer-like odor' to the work order. I hav…" at bounding box center [323, 245] width 247 height 27
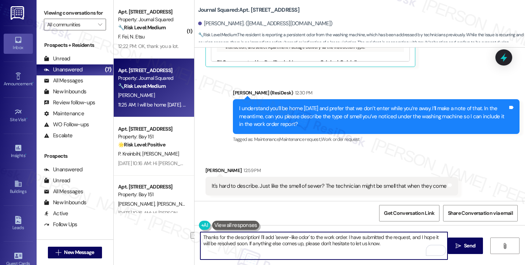
click at [371, 243] on textarea "Thanks for the description! I'll add 'sewer-like odor' to the work order. I hav…" at bounding box center [323, 245] width 247 height 27
drag, startPoint x: 256, startPoint y: 235, endPoint x: 346, endPoint y: 234, distance: 90.3
click at [346, 234] on textarea "Thanks for the description! I'll add 'sewer-like odor' to the work order. I hav…" at bounding box center [323, 245] width 247 height 27
click at [342, 235] on textarea "Thanks for the description! I'll add 'sewer-like odor' to the work order. I hav…" at bounding box center [323, 245] width 247 height 27
click at [342, 236] on textarea "Thanks for the description! I'll add 'sewer-like odor' to the work order. I hav…" at bounding box center [323, 245] width 247 height 27
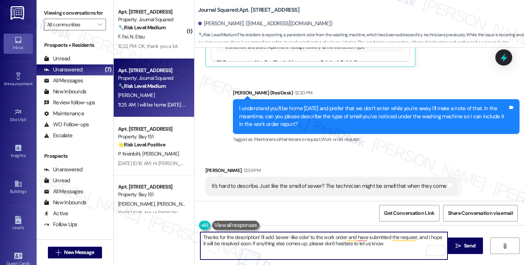
click at [420, 235] on textarea "Thanks for the description! I'll add 'sewer-like odor' to the work order and ha…" at bounding box center [323, 245] width 247 height 27
type textarea "Thanks for the description! I'll add 'sewer-like odor' to the work order and ha…"
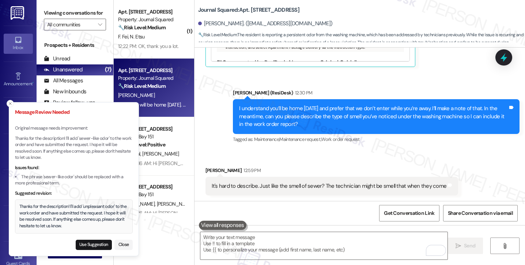
click at [50, 207] on div "Thanks for the description! I'll add 'unpleasant odor' to the work order and ha…" at bounding box center [73, 216] width 109 height 26
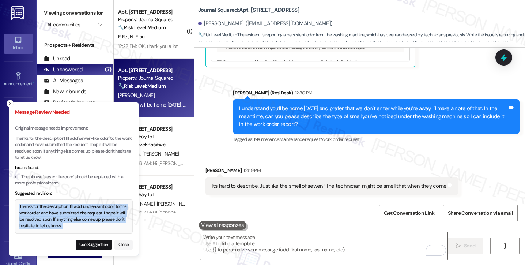
click at [50, 207] on div "Thanks for the description! I'll add 'unpleasant odor' to the work order and ha…" at bounding box center [73, 216] width 109 height 26
click at [90, 246] on button "Use Suggestion" at bounding box center [94, 244] width 36 height 10
type textarea "Thanks for the description! I'll add 'unpleasant odor' to the work order and ha…"
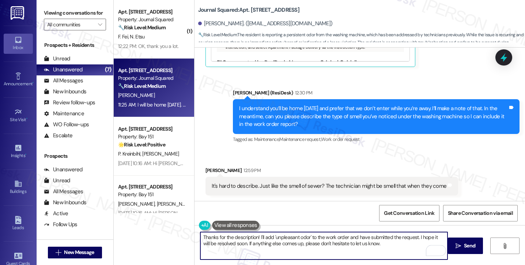
click at [399, 234] on textarea "Thanks for the description! I'll add 'unpleasant odor' to the work order and ha…" at bounding box center [323, 245] width 247 height 27
drag, startPoint x: 463, startPoint y: 248, endPoint x: 456, endPoint y: 246, distance: 6.4
click at [463, 248] on span "Send" at bounding box center [469, 246] width 14 height 8
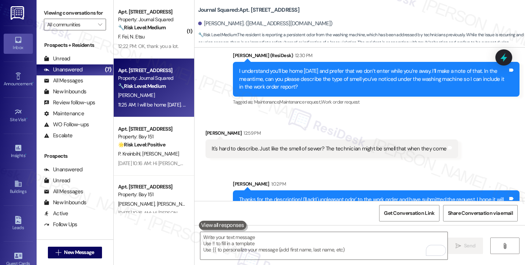
scroll to position [940, 0]
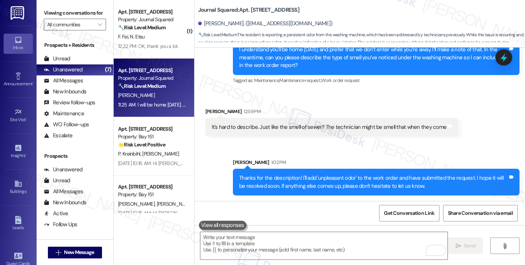
click at [402, 181] on div "Thanks for the description! I'll add 'unpleasant odor' to the work order and ha…" at bounding box center [373, 182] width 269 height 16
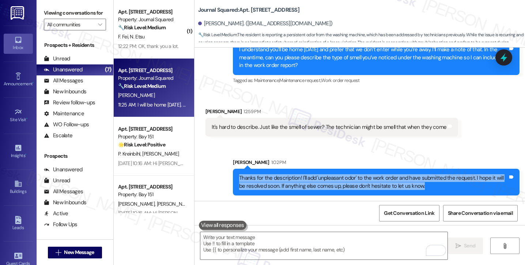
click at [402, 181] on div "Thanks for the description! I'll add 'unpleasant odor' to the work order and ha…" at bounding box center [373, 182] width 269 height 16
click at [502, 64] on div at bounding box center [504, 57] width 22 height 21
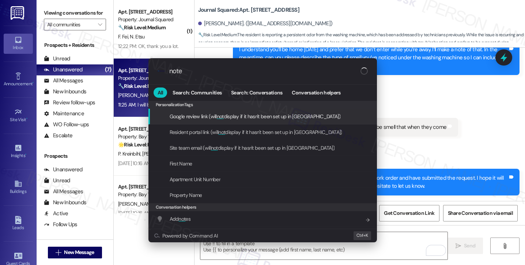
type input "notes"
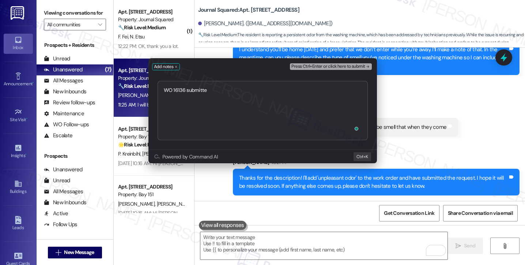
type textarea "WO 16136 submitted"
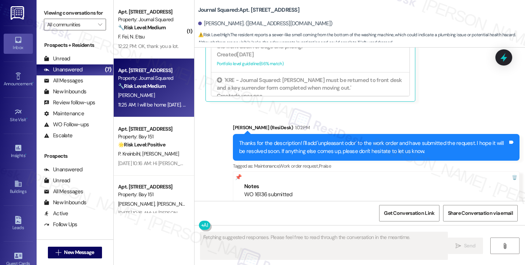
scroll to position [1049, 0]
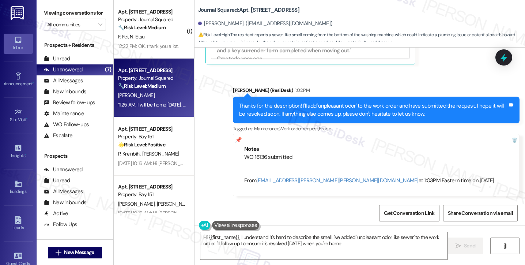
type textarea "Hi {{first_name}}, I understand it's hard to describe the smell. I've added 'un…"
click at [292, 114] on div "Thanks for the description! I'll add 'unpleasant odor' to the work order and ha…" at bounding box center [373, 110] width 269 height 16
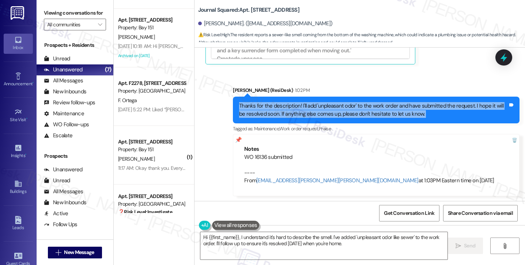
scroll to position [255, 0]
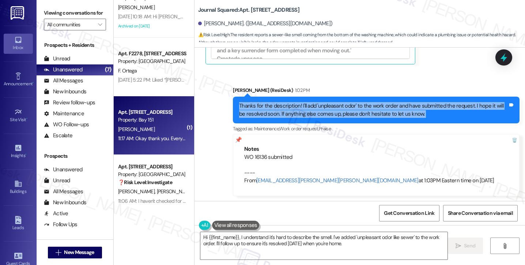
click at [181, 147] on div "Apt. [STREET_ADDRESS] Property: Bay 151 [PERSON_NAME] 11:17 AM: Okay thank you.…" at bounding box center [154, 125] width 80 height 58
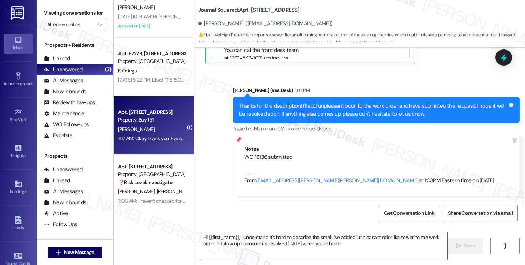
type textarea "Fetching suggested responses. Please feel free to read through the conversation…"
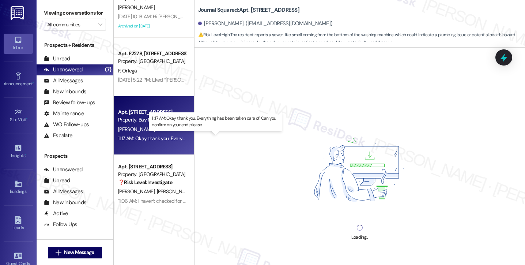
click at [167, 140] on div "11:17 AM: Okay thank you. Everything has been taken care of. Can you confirm on…" at bounding box center [220, 138] width 204 height 7
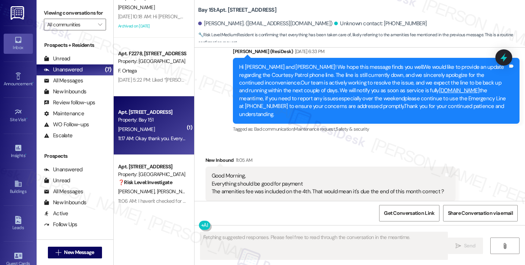
scroll to position [20710, 0]
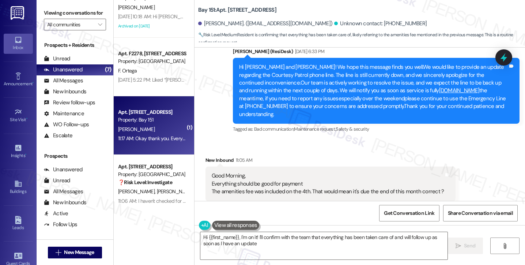
type textarea "Hi {{first_name}}, I'm on it! I'll confirm with the team that everything has be…"
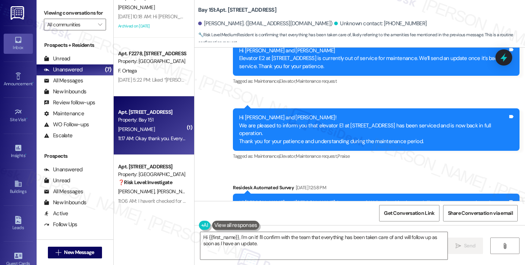
scroll to position [20454, 0]
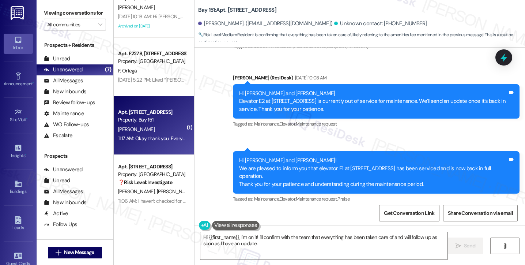
drag, startPoint x: 259, startPoint y: 155, endPoint x: 304, endPoint y: 153, distance: 45.7
click at [233, 243] on textarea "Hi {{first_name}}, I'm on it! I'll confirm with the team that everything has be…" at bounding box center [323, 245] width 247 height 27
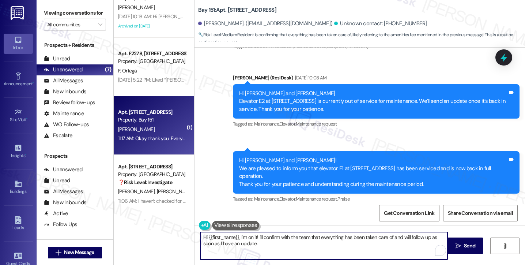
click at [233, 243] on textarea "Hi {{first_name}}, I'm on it! I'll confirm with the team that everything has be…" at bounding box center [323, 245] width 247 height 27
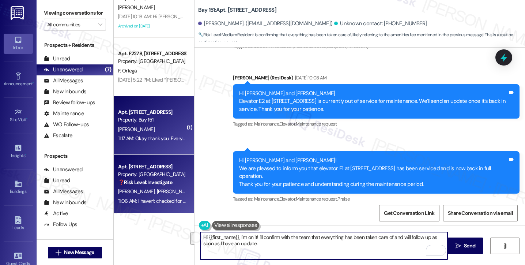
click at [195, 190] on span "[PERSON_NAME]" at bounding box center [213, 191] width 37 height 7
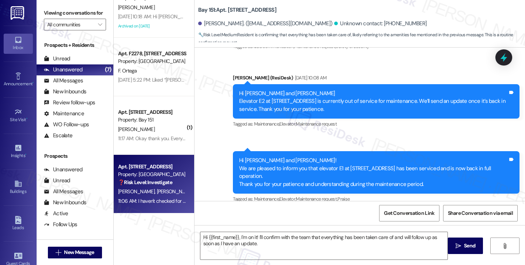
type textarea "Fetching suggested responses. Please feel free to read through the conversation…"
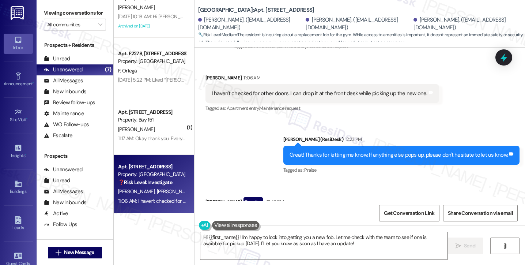
scroll to position [1253, 0]
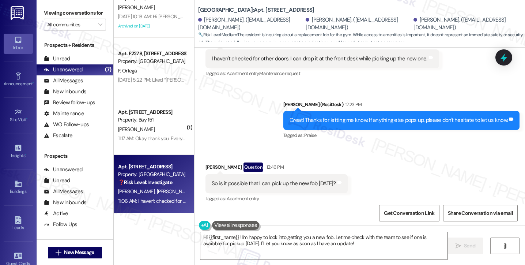
click at [269, 179] on div "So is it possible that I can pick up the new fob [DATE]?" at bounding box center [274, 183] width 124 height 8
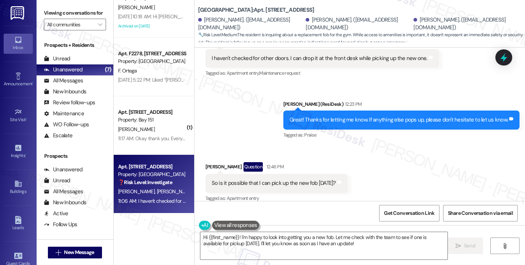
click at [338, 116] on div "Great! Thanks for letting me know. If anything else pops up, please don't hesit…" at bounding box center [398, 120] width 219 height 8
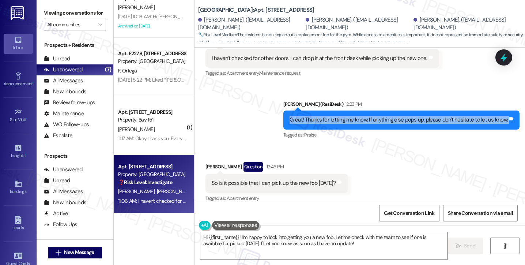
click at [338, 116] on div "Great! Thanks for letting me know. If anything else pops up, please don't hesit…" at bounding box center [398, 120] width 219 height 8
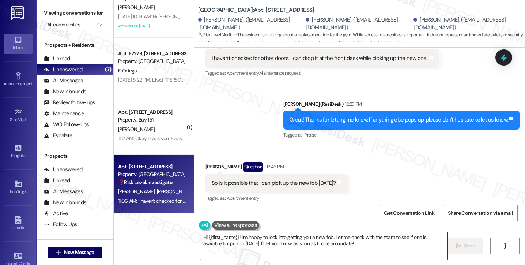
click at [268, 234] on textarea "Hi {{first_name}}! I'm happy to look into getting you a new fob. Let me check w…" at bounding box center [323, 245] width 247 height 27
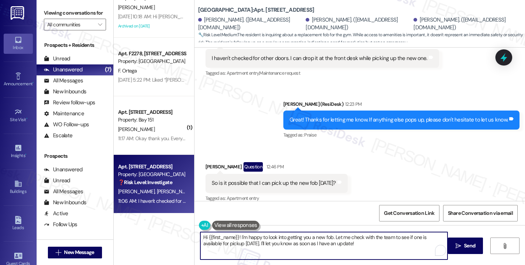
click at [268, 234] on textarea "Hi {{first_name}}! I'm happy to look into getting you a new fob. Let me check w…" at bounding box center [323, 245] width 247 height 27
click at [297, 180] on div "So is it possible that I can pick up the new fob [DATE]? Tags and notes" at bounding box center [276, 183] width 142 height 19
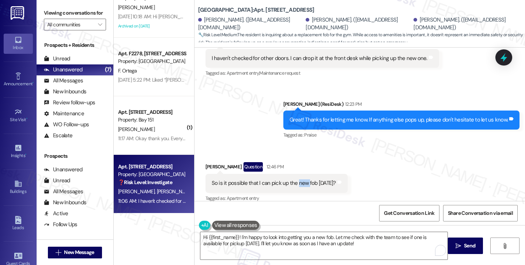
click at [297, 180] on div "So is it possible that I can pick up the new fob [DATE]? Tags and notes" at bounding box center [276, 183] width 142 height 19
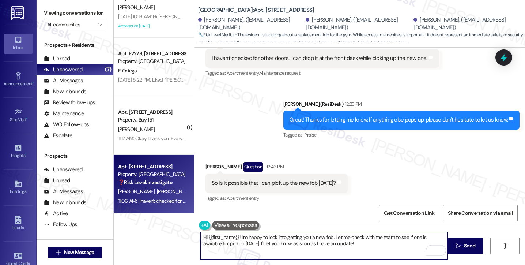
click at [265, 235] on textarea "Hi {{first_name}}! I'm happy to look into getting you a new fob. Let me check w…" at bounding box center [323, 245] width 247 height 27
click at [334, 235] on textarea "Hi {{first_name}}! I'm happy to look into getting you a new fob. Let me check w…" at bounding box center [323, 245] width 247 height 27
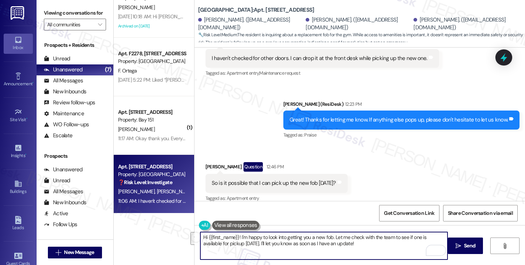
click at [334, 235] on textarea "Hi {{first_name}}! I'm happy to look into getting you a new fob. Let me check w…" at bounding box center [323, 245] width 247 height 27
click at [258, 174] on div "So is it possible that I can pick up the new fob [DATE]? Tags and notes" at bounding box center [276, 183] width 142 height 19
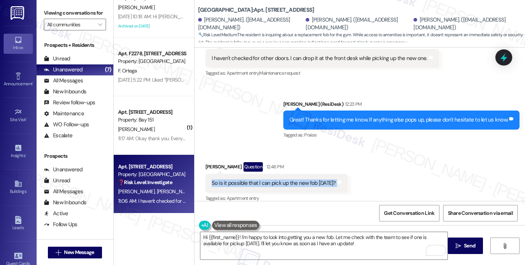
click at [258, 174] on div "So is it possible that I can pick up the new fob [DATE]? Tags and notes" at bounding box center [276, 183] width 142 height 19
click at [255, 179] on div "So is it possible that I can pick up the new fob [DATE]?" at bounding box center [274, 183] width 124 height 8
click at [40, 10] on div "Viewing conversations for All communities " at bounding box center [75, 19] width 77 height 38
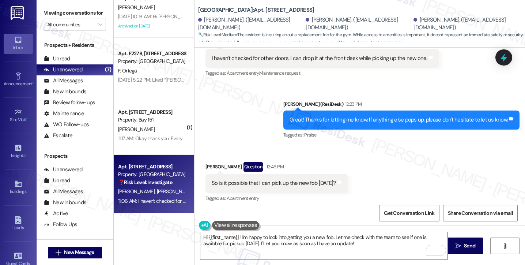
click at [49, 16] on label "Viewing conversations for" at bounding box center [75, 12] width 62 height 11
click at [273, 233] on textarea "Hi {{first_name}}! I'm happy to look into getting you a new fob. Let me check w…" at bounding box center [323, 245] width 247 height 27
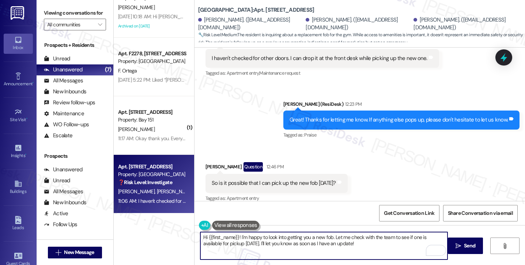
click at [273, 233] on textarea "Hi {{first_name}}! I'm happy to look into getting you a new fob. Let me check w…" at bounding box center [323, 245] width 247 height 27
click at [339, 244] on textarea "Hi {{first_name}}! I'm happy to look into getting you a new fob. Let me check w…" at bounding box center [323, 245] width 247 height 27
click at [355, 242] on textarea "Hi {{first_name}}! I'm happy to look into getting you a new fob. Let me check w…" at bounding box center [323, 245] width 247 height 27
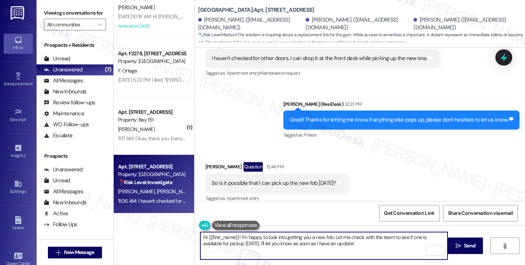
click at [355, 242] on textarea "Hi {{first_name}}! I'm happy to look into getting you a new fob. Let me check w…" at bounding box center [323, 245] width 247 height 27
paste textarea "I can’t guarantee the new fob will be ready for pickup [DATE], but I’ll check w…"
click at [337, 239] on textarea "I can’t guarantee the new fob will be ready for pickup [DATE], but I’ll check w…" at bounding box center [323, 245] width 247 height 27
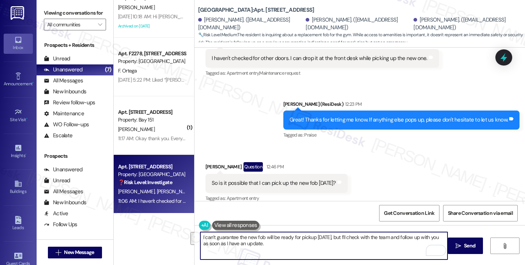
click at [336, 244] on textarea "I can’t guarantee the new fob will be ready for pickup [DATE], but I’ll check w…" at bounding box center [323, 245] width 247 height 27
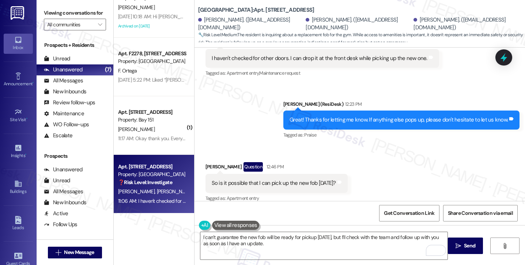
click at [308, 116] on div "Great! Thanks for letting me know. If anything else pops up, please don't hesit…" at bounding box center [398, 120] width 219 height 8
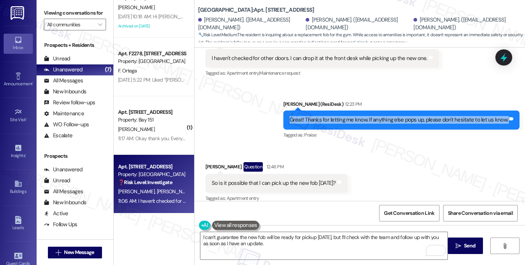
click at [308, 116] on div "Great! Thanks for letting me know. If anything else pops up, please don't hesit…" at bounding box center [398, 120] width 219 height 8
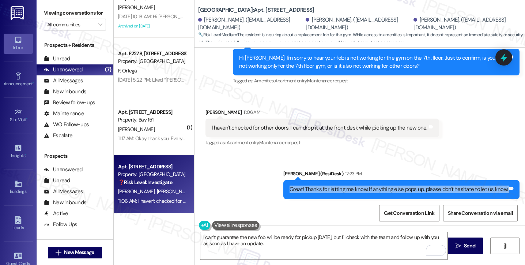
scroll to position [1180, 0]
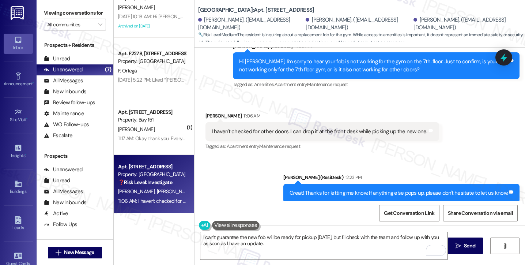
click at [266, 128] on div "I haven't checked for other doors. I can drop it at the front desk while pickin…" at bounding box center [320, 132] width 216 height 8
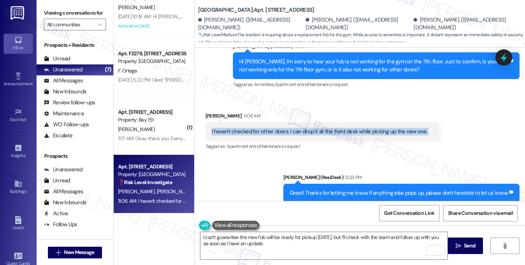
click at [266, 128] on div "I haven't checked for other doors. I can drop it at the front desk while pickin…" at bounding box center [320, 132] width 216 height 8
click at [256, 128] on div "I haven't checked for other doors. I can drop it at the front desk while pickin…" at bounding box center [320, 132] width 216 height 8
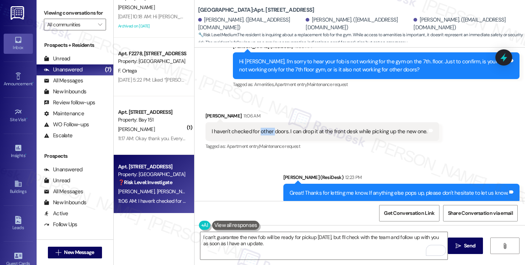
click at [256, 128] on div "I haven't checked for other doors. I can drop it at the front desk while pickin…" at bounding box center [320, 132] width 216 height 8
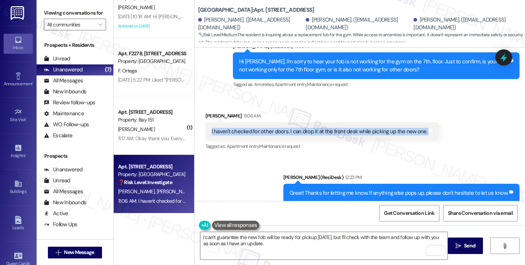
click at [256, 128] on div "I haven't checked for other doors. I can drop it at the front desk while pickin…" at bounding box center [320, 132] width 216 height 8
click at [312, 128] on div "I haven't checked for other doors. I can drop it at the front desk while pickin…" at bounding box center [320, 132] width 216 height 8
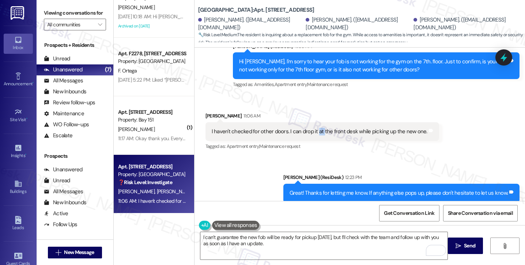
click at [312, 128] on div "I haven't checked for other doors. I can drop it at the front desk while pickin…" at bounding box center [320, 132] width 216 height 8
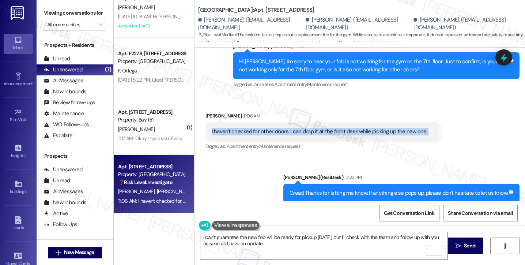
click at [312, 128] on div "I haven't checked for other doors. I can drop it at the front desk while pickin…" at bounding box center [320, 132] width 216 height 8
click at [337, 128] on div "I haven't checked for other doors. I can drop it at the front desk while pickin…" at bounding box center [320, 132] width 216 height 8
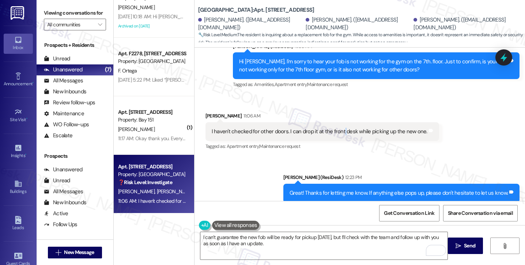
click at [337, 128] on div "I haven't checked for other doors. I can drop it at the front desk while pickin…" at bounding box center [320, 132] width 216 height 8
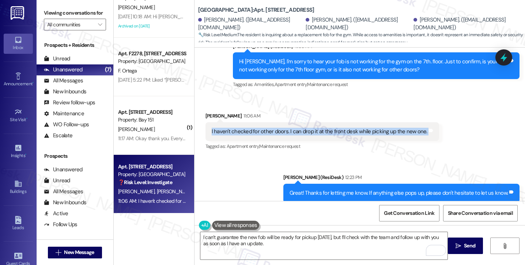
click at [337, 128] on div "I haven't checked for other doors. I can drop it at the front desk while pickin…" at bounding box center [320, 132] width 216 height 8
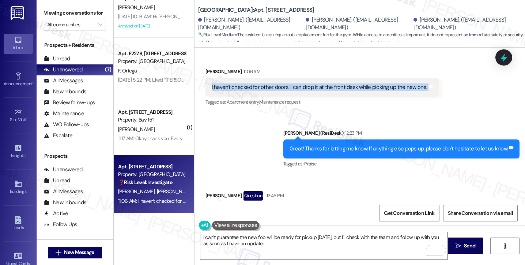
scroll to position [1254, 0]
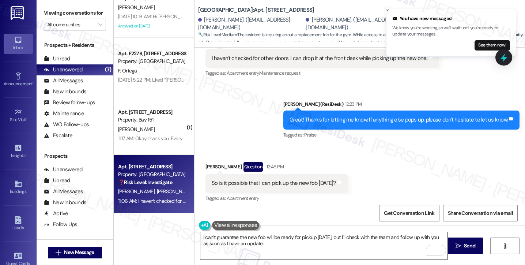
click at [287, 245] on textarea "I can’t guarantee the new fob will be ready for pickup [DATE], but I’ll check w…" at bounding box center [323, 245] width 247 height 27
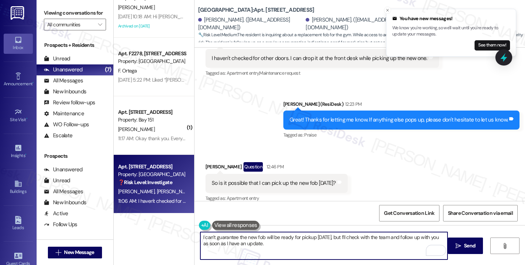
click at [324, 242] on textarea "I can’t guarantee the new fob will be ready for pickup [DATE], but I’ll check w…" at bounding box center [323, 245] width 247 height 27
click at [339, 236] on textarea "I can’t guarantee the new fob will be ready for pickup [DATE], but I’ll check w…" at bounding box center [323, 245] width 247 height 27
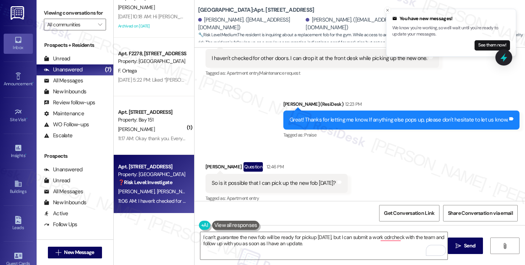
click at [44, 8] on label "Viewing conversations for" at bounding box center [75, 12] width 62 height 11
click at [49, 9] on label "Viewing conversations for" at bounding box center [75, 12] width 62 height 11
click at [251, 242] on textarea "I can’t guarantee the new fob will be ready for pickup [DATE], but I can submit…" at bounding box center [323, 245] width 247 height 27
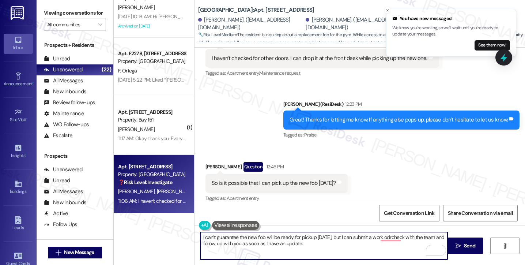
click at [251, 242] on textarea "I can’t guarantee the new fob will be ready for pickup [DATE], but I can submit…" at bounding box center [323, 245] width 247 height 27
click at [322, 241] on textarea "I can’t guarantee the new fob will be ready for pickup [DATE], but I can submit…" at bounding box center [323, 245] width 247 height 27
click at [388, 235] on textarea "I can’t guarantee the new fob will be ready for pickup [DATE], but I can submit…" at bounding box center [323, 245] width 247 height 27
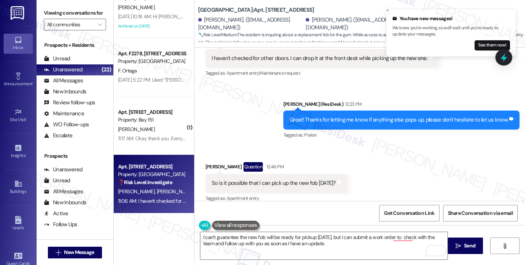
click at [239, 11] on b "Grove Pointe: Apt. [STREET_ADDRESS]" at bounding box center [256, 10] width 116 height 8
copy b "2203"
click at [45, 12] on label "Viewing conversations for" at bounding box center [75, 12] width 62 height 11
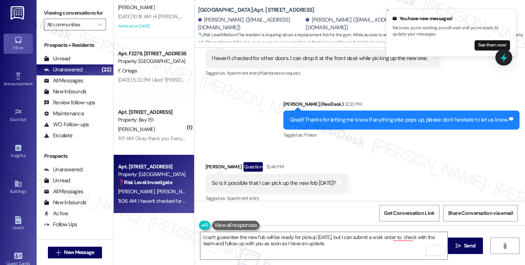
click at [251, 179] on div "So is it possible that I can pick up the new fob [DATE]?" at bounding box center [274, 183] width 124 height 8
click at [47, 19] on label "Viewing conversations for" at bounding box center [75, 12] width 62 height 11
drag, startPoint x: 45, startPoint y: 7, endPoint x: 76, endPoint y: 5, distance: 31.1
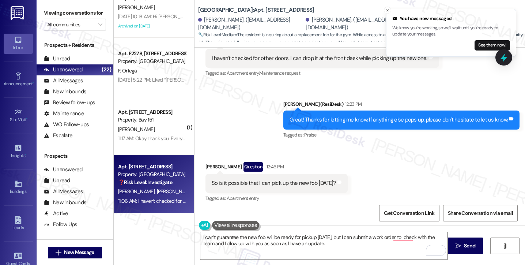
click at [45, 7] on label "Viewing conversations for" at bounding box center [75, 12] width 62 height 11
click at [244, 8] on b "Grove Pointe: Apt. [STREET_ADDRESS]" at bounding box center [256, 10] width 116 height 8
copy b "2203"
click at [40, 7] on div "Viewing conversations for All communities " at bounding box center [75, 19] width 77 height 38
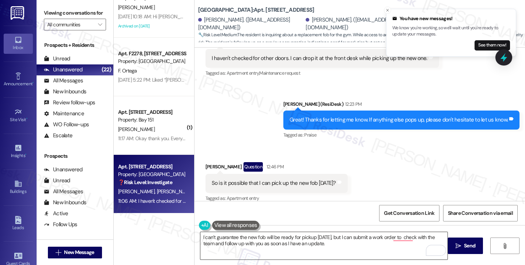
click at [270, 243] on textarea "I can’t guarantee the new fob will be ready for pickup [DATE], but I can submit…" at bounding box center [323, 245] width 247 height 27
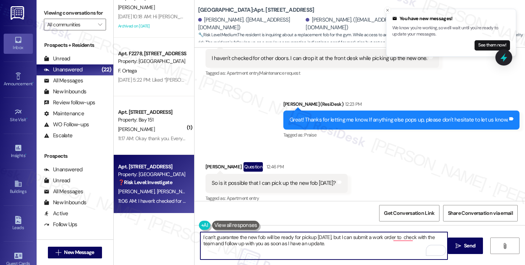
click at [270, 243] on textarea "I can’t guarantee the new fob will be ready for pickup [DATE], but I can submit…" at bounding box center [323, 245] width 247 height 27
click at [316, 242] on textarea "I can’t guarantee the new fob will be ready for pickup [DATE], but I can submit…" at bounding box center [323, 245] width 247 height 27
drag, startPoint x: 342, startPoint y: 236, endPoint x: 382, endPoint y: 240, distance: 40.4
click at [382, 240] on textarea "I can’t guarantee the new fob will be ready for pickup [DATE], but I can submit…" at bounding box center [323, 245] width 247 height 27
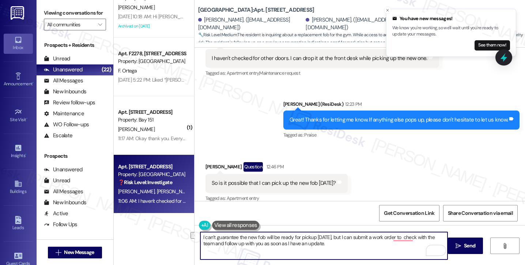
click at [382, 240] on textarea "I can’t guarantee the new fob will be ready for pickup [DATE], but I can submit…" at bounding box center [323, 245] width 247 height 27
click at [387, 244] on textarea "I can’t guarantee the new fob will be ready for pickup [DATE], but I can submit…" at bounding box center [323, 245] width 247 height 27
drag, startPoint x: 394, startPoint y: 236, endPoint x: 345, endPoint y: 238, distance: 49.3
click at [345, 238] on textarea "I can’t guarantee the new fob will be ready for pickup [DATE], but I can submit…" at bounding box center [323, 245] width 247 height 27
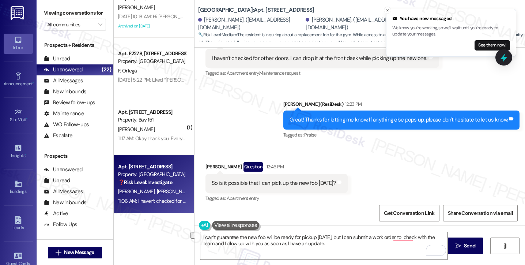
click at [44, 13] on label "Viewing conversations for" at bounding box center [75, 12] width 62 height 11
click at [42, 12] on div "Viewing conversations for All communities " at bounding box center [75, 19] width 77 height 38
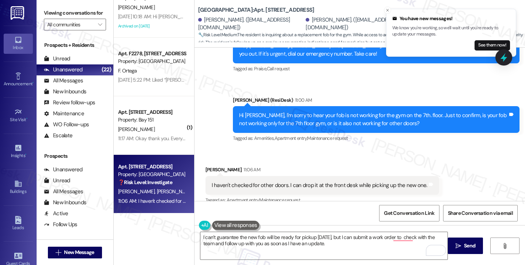
scroll to position [1180, 0]
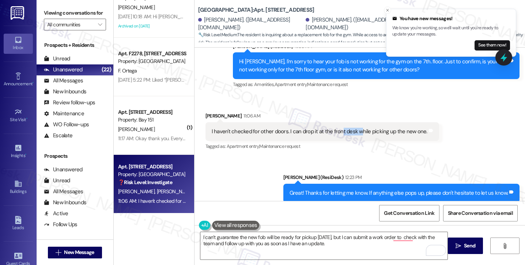
drag, startPoint x: 334, startPoint y: 125, endPoint x: 357, endPoint y: 121, distance: 22.9
click at [356, 128] on div "I haven't checked for other doors. I can drop it at the front desk while pickin…" at bounding box center [320, 132] width 216 height 8
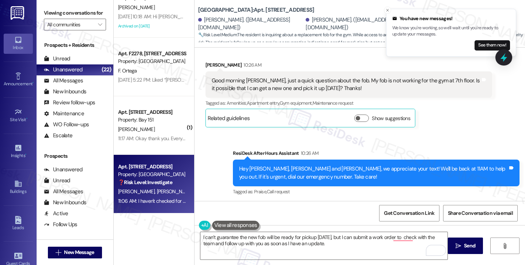
scroll to position [961, 0]
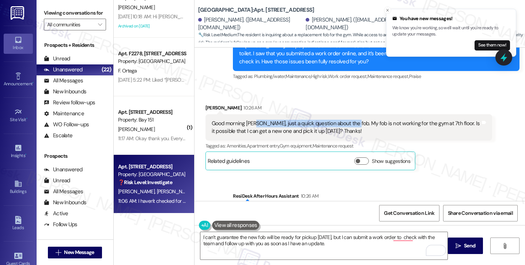
drag, startPoint x: 253, startPoint y: 112, endPoint x: 346, endPoint y: 114, distance: 93.6
click at [346, 120] on div "Good morning [PERSON_NAME], just a quick question about the fob. My fob is not …" at bounding box center [346, 128] width 269 height 16
click at [376, 120] on div "Good morning [PERSON_NAME], just a quick question about the fob. My fob is not …" at bounding box center [346, 128] width 269 height 16
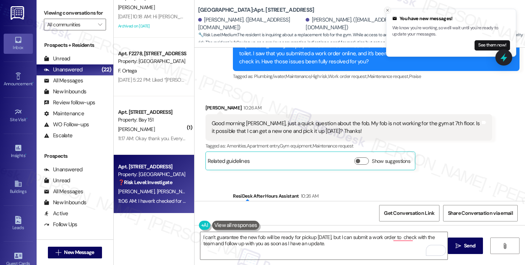
click at [387, 9] on icon "Close toast" at bounding box center [387, 10] width 4 height 4
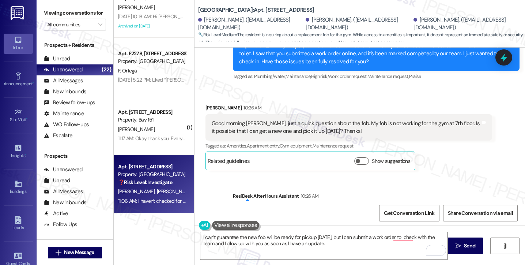
click at [44, 17] on label "Viewing conversations for" at bounding box center [75, 12] width 62 height 11
drag, startPoint x: 344, startPoint y: 114, endPoint x: 437, endPoint y: 112, distance: 92.8
click at [437, 120] on div "Good morning [PERSON_NAME], just a quick question about the fob. My fob is not …" at bounding box center [346, 128] width 269 height 16
copy div "fob is not working for the gym at 7th floor"
click at [48, 15] on label "Viewing conversations for" at bounding box center [75, 12] width 62 height 11
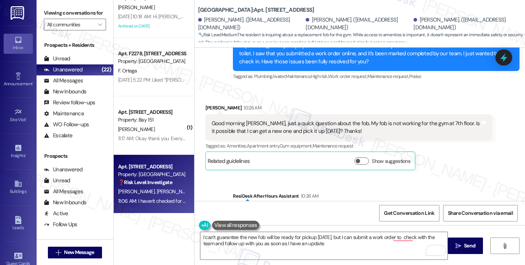
click at [42, 18] on div "Viewing conversations for All communities " at bounding box center [75, 19] width 77 height 38
click at [45, 16] on label "Viewing conversations for" at bounding box center [75, 12] width 62 height 11
click at [376, 127] on div "Good morning [PERSON_NAME], just a quick question about the fob. My fob is not …" at bounding box center [348, 127] width 287 height 27
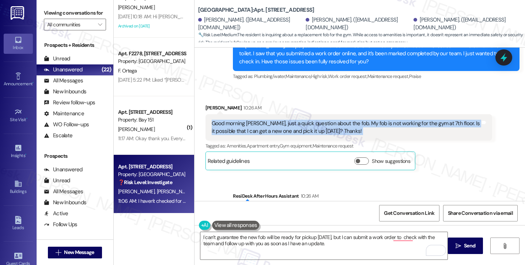
click at [376, 127] on div "Good morning [PERSON_NAME], just a quick question about the fob. My fob is not …" at bounding box center [348, 127] width 287 height 27
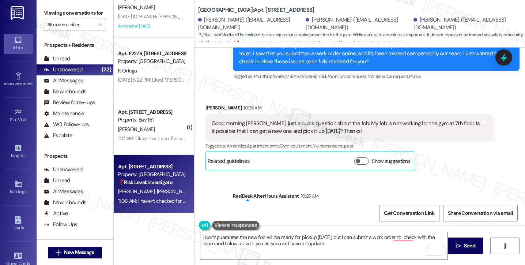
click at [43, 13] on div "Viewing conversations for All communities " at bounding box center [75, 19] width 77 height 38
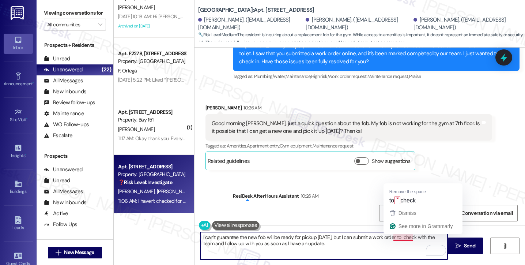
click at [394, 234] on textarea "I can’t guarantee the new fob will be ready for pickup [DATE], but I can submit…" at bounding box center [323, 245] width 247 height 27
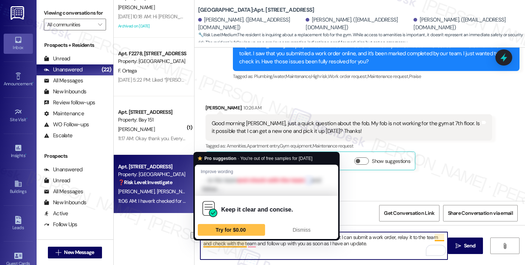
drag, startPoint x: 244, startPoint y: 243, endPoint x: 213, endPoint y: 246, distance: 31.2
click at [213, 246] on textarea "I can’t guarantee the new fob will be ready for pickup [DATE], but I can submit…" at bounding box center [323, 245] width 247 height 27
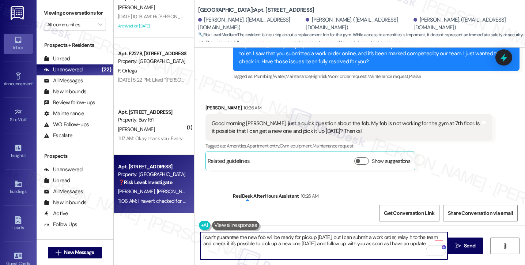
click at [306, 242] on textarea "I can’t guarantee the new fob will be ready for pickup [DATE], but I can submit…" at bounding box center [323, 245] width 247 height 27
click at [245, 235] on textarea "I can’t guarantee the new fob will be ready for pickup [DATE], but I can submit…" at bounding box center [323, 245] width 247 height 27
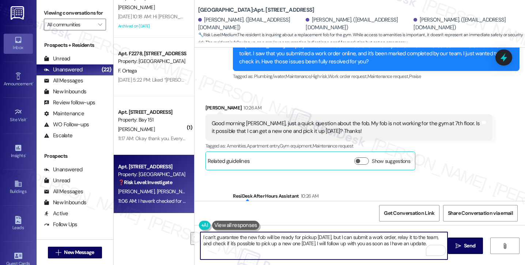
click at [388, 235] on textarea "I can’t guarantee the new fob will be ready for pickup [DATE], but I can submit…" at bounding box center [323, 245] width 247 height 27
click at [387, 235] on textarea "I can’t guarantee the new fob will be ready for pickup [DATE], but I can submit…" at bounding box center [323, 245] width 247 height 27
click at [261, 246] on textarea "I can’t guarantee the new fob will be ready for pickup [DATE], but I can submit…" at bounding box center [323, 245] width 247 height 27
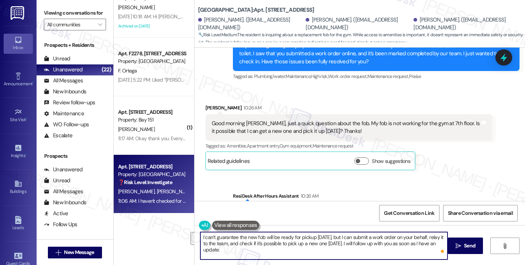
type textarea "I can’t guarantee the new fob will be ready for pickup [DATE], but I can submit…"
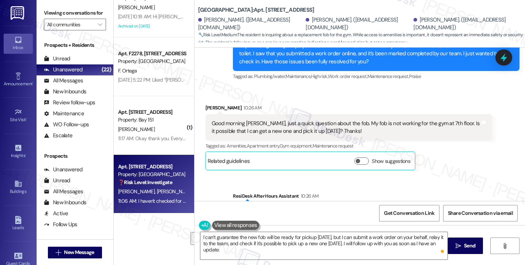
click at [468, 186] on div "Sent via SMS ResiDesk After Hours Assistant 10:26 AM Hey [PERSON_NAME], Kuming …" at bounding box center [375, 215] width 297 height 58
click at [292, 234] on textarea "I can’t guarantee the new fob will be ready for pickup [DATE], but I can submit…" at bounding box center [323, 245] width 247 height 27
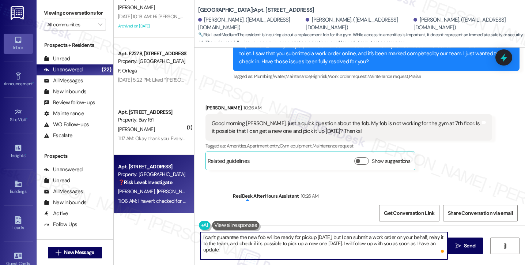
click at [292, 234] on textarea "I can’t guarantee the new fob will be ready for pickup [DATE], but I can submit…" at bounding box center [323, 245] width 247 height 27
click at [468, 186] on div "Sent via SMS ResiDesk After Hours Assistant 10:26 AM Hey [PERSON_NAME], Kuming …" at bounding box center [375, 215] width 297 height 58
click at [418, 234] on textarea "I can’t guarantee the new fob will be ready for pickup [DATE], but I can submit…" at bounding box center [323, 245] width 247 height 27
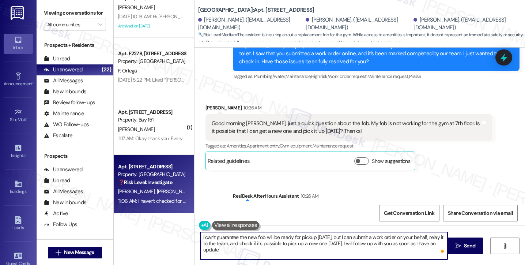
click at [418, 234] on textarea "I can’t guarantee the new fob will be ready for pickup [DATE], but I can submit…" at bounding box center [323, 245] width 247 height 27
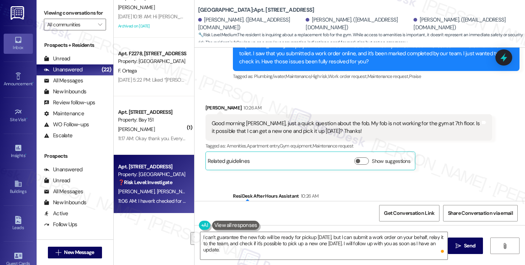
click at [457, 186] on div "Sent via SMS ResiDesk After Hours Assistant 10:26 AM Hey [PERSON_NAME], Kuming …" at bounding box center [375, 215] width 297 height 58
click at [349, 239] on textarea "I can’t guarantee the new fob will be ready for pickup [DATE], but I can submit…" at bounding box center [323, 245] width 247 height 27
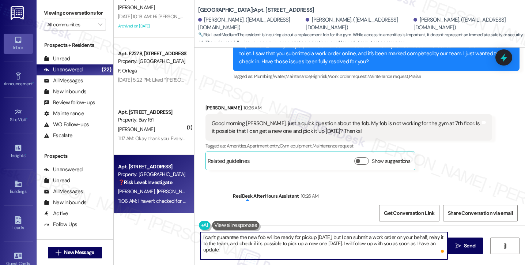
click at [349, 239] on textarea "I can’t guarantee the new fob will be ready for pickup [DATE], but I can submit…" at bounding box center [323, 245] width 247 height 27
click at [467, 164] on div "Received via SMS [PERSON_NAME] 10:26 AM Good morning [PERSON_NAME], just a quic…" at bounding box center [348, 136] width 297 height 77
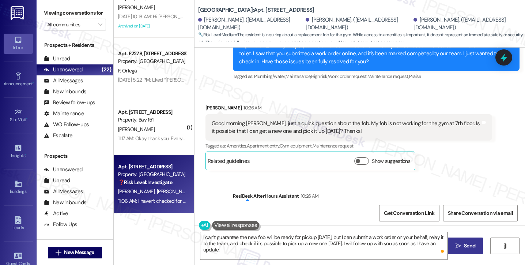
click at [470, 242] on span "Send" at bounding box center [469, 246] width 11 height 8
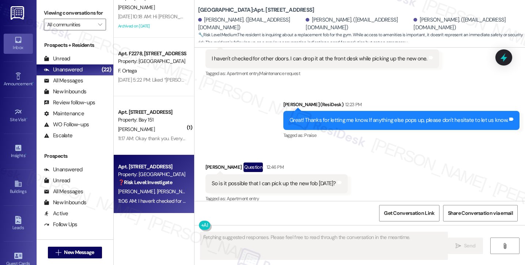
scroll to position [1312, 0]
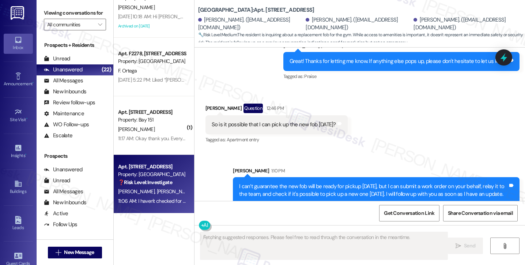
click at [314, 167] on div "[PERSON_NAME] 1:10 PM" at bounding box center [376, 172] width 287 height 10
click at [317, 182] on div "I can’t guarantee the new fob will be ready for pickup [DATE], but I can submit…" at bounding box center [373, 190] width 269 height 16
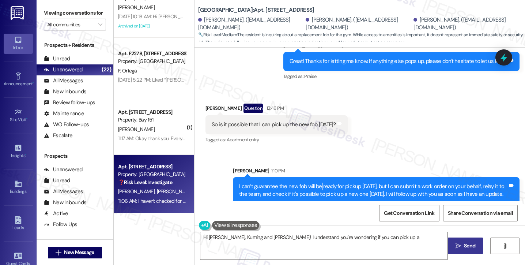
click at [317, 182] on div "I can’t guarantee the new fob will be ready for pickup [DATE], but I can submit…" at bounding box center [373, 190] width 269 height 16
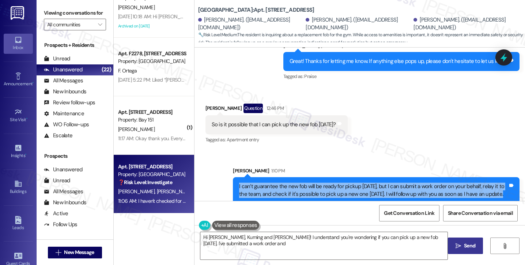
click at [317, 182] on div "I can’t guarantee the new fob will be ready for pickup [DATE], but I can submit…" at bounding box center [373, 190] width 269 height 16
type textarea "Hi [PERSON_NAME], Kuming and [PERSON_NAME]! I understand you're wondering if yo…"
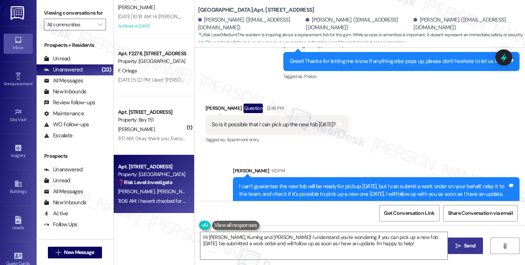
click at [366, 161] on div "Sent via SMS [PERSON_NAME] 1:10 PM I can’t guarantee the new fob will be ready …" at bounding box center [375, 185] width 297 height 48
click at [377, 182] on div "I can’t guarantee the new fob will be ready for pickup [DATE], but I can submit…" at bounding box center [373, 190] width 269 height 16
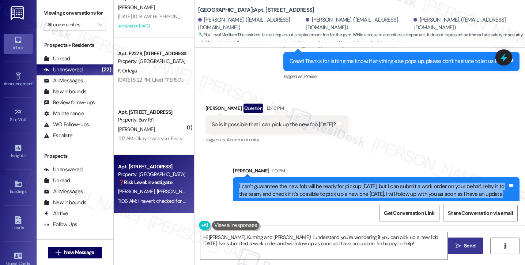
click at [377, 182] on div "I can’t guarantee the new fob will be ready for pickup [DATE], but I can submit…" at bounding box center [373, 190] width 269 height 16
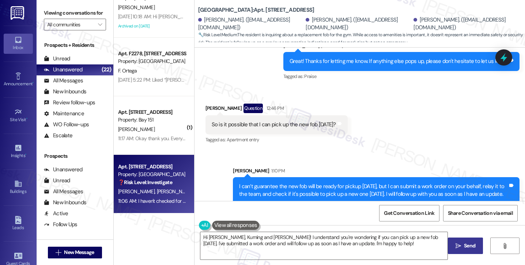
click at [372, 122] on div "Received via SMS [PERSON_NAME] Question 12:46 PM So is it possible that I can p…" at bounding box center [359, 118] width 330 height 63
click at [323, 182] on div "I can’t guarantee the new fob will be ready for pickup [DATE], but I can submit…" at bounding box center [373, 190] width 269 height 16
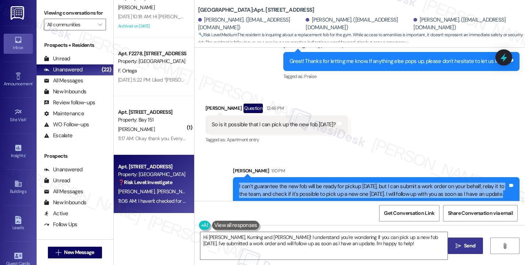
click at [323, 182] on div "I can’t guarantee the new fob will be ready for pickup [DATE], but I can submit…" at bounding box center [373, 190] width 269 height 16
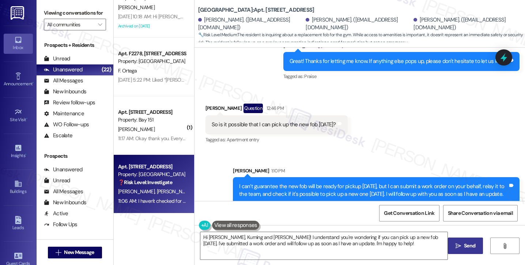
click at [393, 137] on div "Received via SMS [PERSON_NAME] Question 12:46 PM So is it possible that I can p…" at bounding box center [359, 118] width 330 height 63
click at [354, 186] on div "I can’t guarantee the new fob will be ready for pickup [DATE], but I can submit…" at bounding box center [373, 190] width 269 height 16
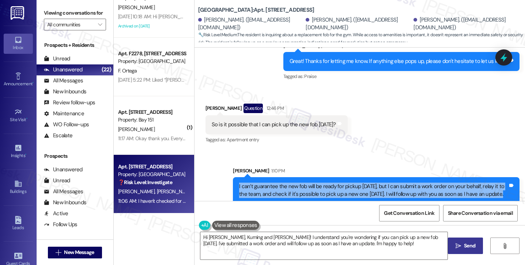
click at [354, 186] on div "I can’t guarantee the new fob will be ready for pickup [DATE], but I can submit…" at bounding box center [373, 190] width 269 height 16
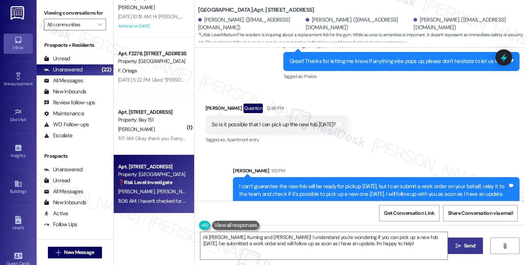
click at [405, 150] on div "Sent via SMS [PERSON_NAME] 1:10 PM I can’t guarantee the new fob will be ready …" at bounding box center [359, 179] width 330 height 59
click at [364, 186] on div "I can’t guarantee the new fob will be ready for pickup [DATE], but I can submit…" at bounding box center [373, 190] width 269 height 16
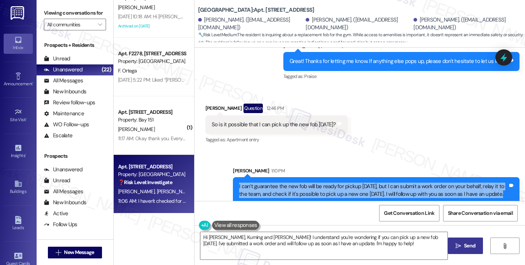
click at [364, 186] on div "I can’t guarantee the new fob will be ready for pickup [DATE], but I can submit…" at bounding box center [373, 190] width 269 height 16
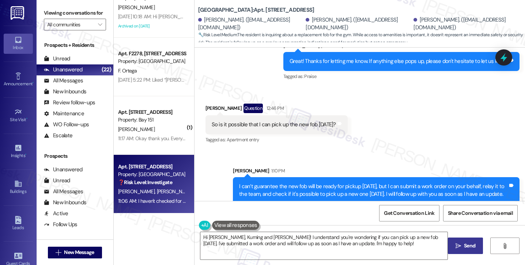
click at [383, 134] on div "Received via SMS [PERSON_NAME] Question 12:46 PM So is it possible that I can p…" at bounding box center [359, 118] width 330 height 63
click at [41, 11] on div "Viewing conversations for All communities " at bounding box center [75, 19] width 77 height 38
click at [330, 167] on div "[PERSON_NAME] 1:10 PM" at bounding box center [376, 172] width 287 height 10
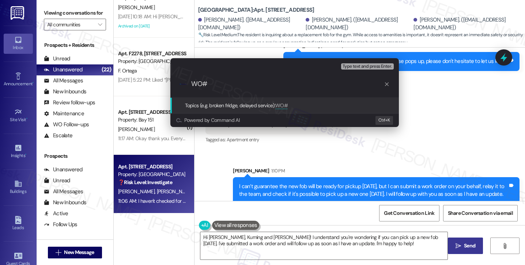
paste input "253440"
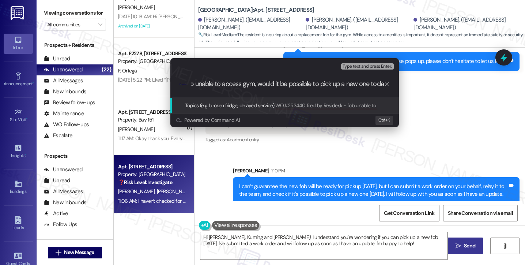
type input "WO#253440 filed by Residesk - fob unable to access gym, would it be possible to…"
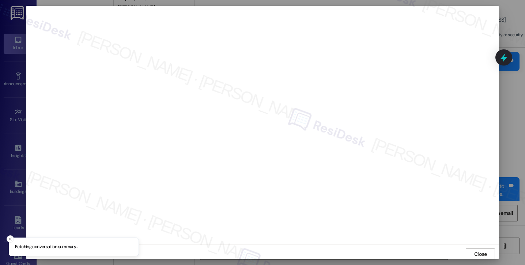
scroll to position [1, 0]
click at [479, 249] on button "Close" at bounding box center [480, 253] width 29 height 12
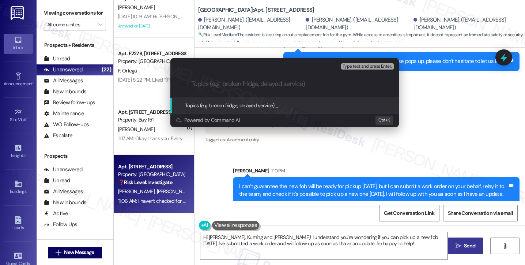
paste input "WO#253440 filed by Residesk - fob unable to access gym, would it be possible to…"
type input "WO#253440 filed by Residesk - fob unable to access gym, would it be possible to…"
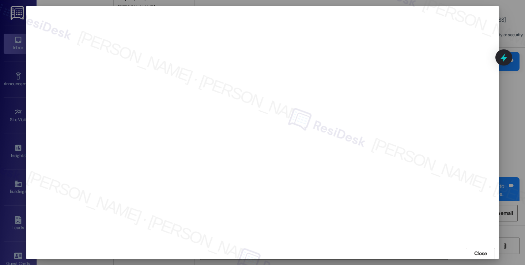
scroll to position [4, 0]
click at [472, 250] on button "Close" at bounding box center [480, 250] width 29 height 12
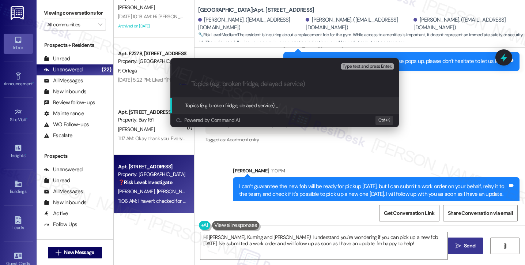
paste input "WO#253440 filed by Residesk - fob unable to access gym, would it be possible to…"
type input "WO#253440 filed by Residesk - fob unable to access gym, would it be possible to…"
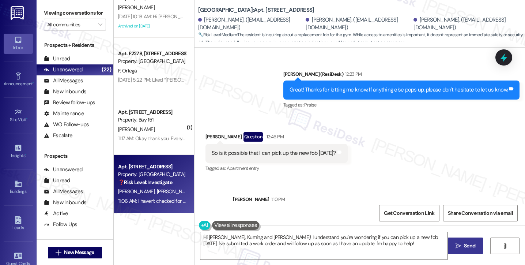
scroll to position [1253, 0]
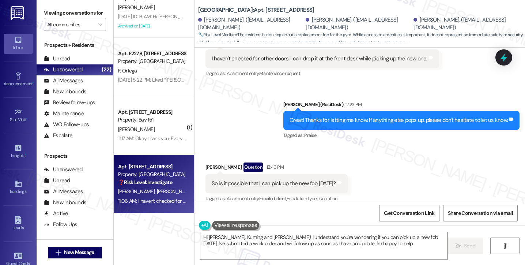
type textarea "Hi [PERSON_NAME], Kuming and [PERSON_NAME]! I understand you're wondering if yo…"
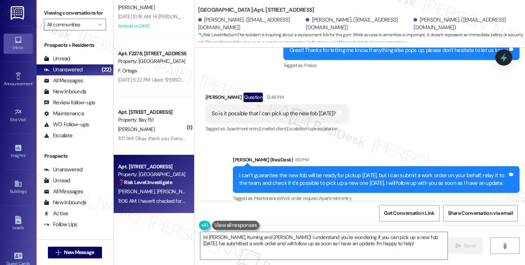
drag, startPoint x: 39, startPoint y: 4, endPoint x: 43, endPoint y: 6, distance: 4.8
click at [39, 4] on div "Viewing conversations for All communities " at bounding box center [75, 19] width 77 height 38
click at [401, 130] on div "Received via SMS [PERSON_NAME] Question 12:46 PM So is it possible that I can p…" at bounding box center [359, 107] width 330 height 63
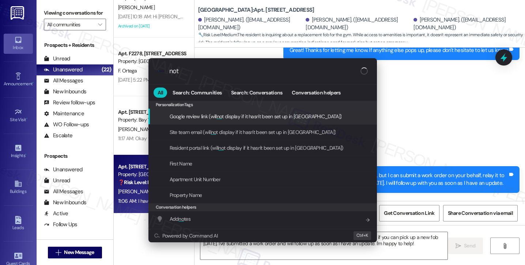
type input "note"
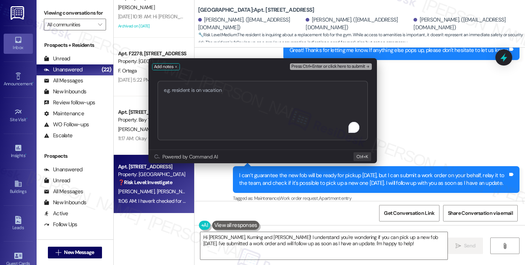
type textarea "O"
type textarea "WO# 253440 submitted"
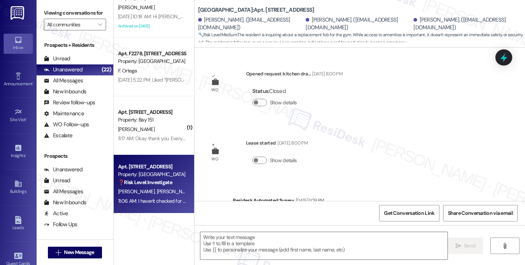
type textarea "Fetching suggested responses. Please feel free to read through the conversation…"
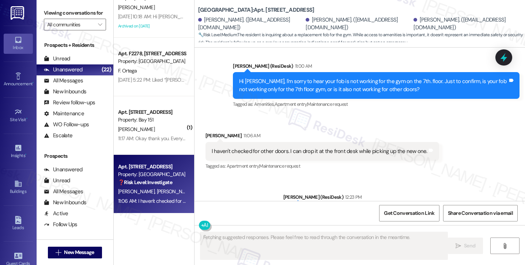
scroll to position [1253, 0]
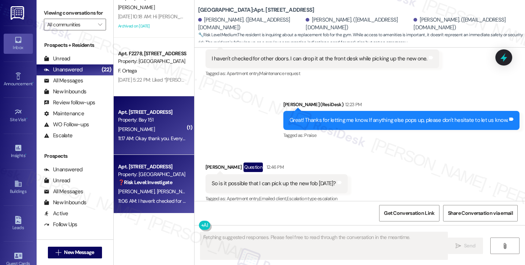
click at [155, 132] on div "[PERSON_NAME]" at bounding box center [151, 129] width 69 height 9
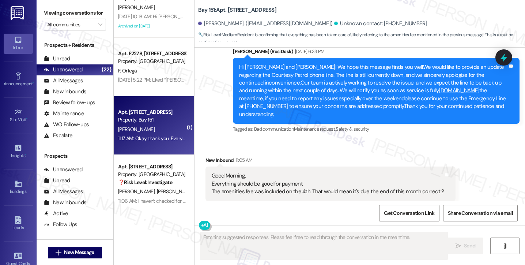
scroll to position [20710, 0]
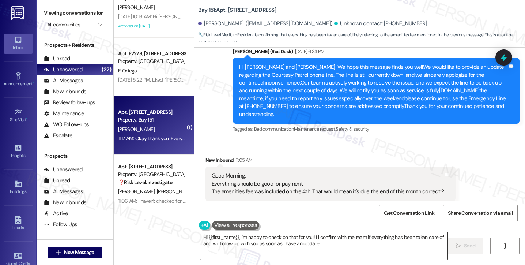
click at [280, 239] on textarea "Hi {{first_name}}, I'm happy to check on that for you! I'll confirm with the te…" at bounding box center [323, 245] width 247 height 27
click at [279, 239] on textarea "Hi {{first_name}}, I'm happy to check on that for you! I'll confirm with the te…" at bounding box center [323, 245] width 247 height 27
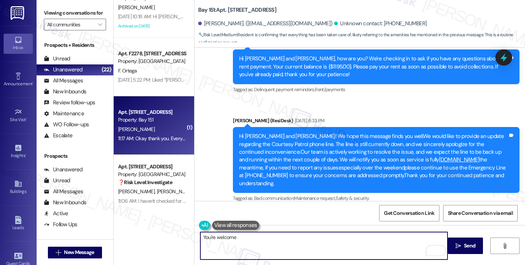
scroll to position [20637, 0]
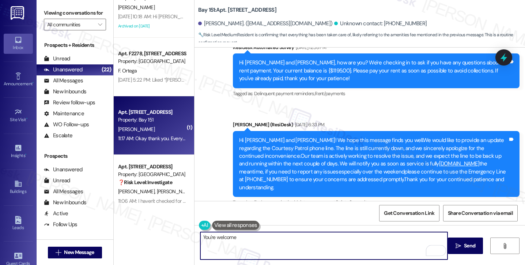
drag, startPoint x: 212, startPoint y: 235, endPoint x: 218, endPoint y: 232, distance: 6.9
click at [212, 235] on textarea "You're welcome" at bounding box center [323, 245] width 247 height 27
click at [272, 240] on textarea "You're very welcome" at bounding box center [323, 245] width 247 height 27
type textarea "You're very welcome! I'll be in touch as soon as I hear more."
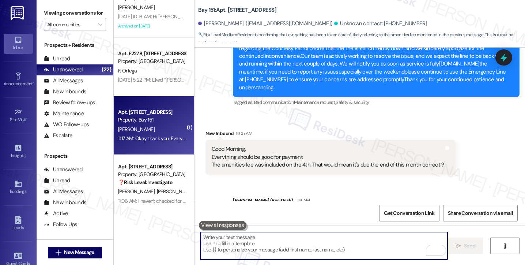
scroll to position [20761, 0]
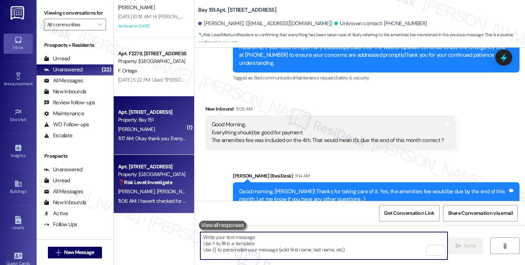
click at [165, 185] on div "❓ Risk Level: Investigate" at bounding box center [152, 182] width 68 height 8
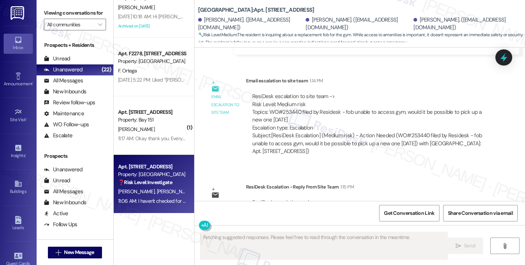
scroll to position [1557, 0]
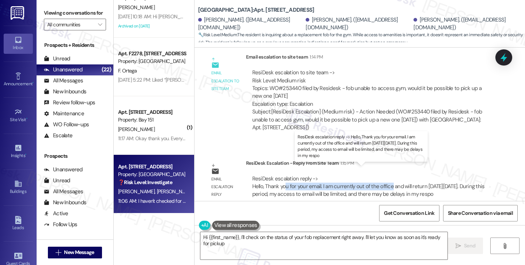
type textarea "Hi {{first_name}}, I'll check on the status of your fob replacement right away.…"
drag, startPoint x: 282, startPoint y: 177, endPoint x: 386, endPoint y: 177, distance: 103.8
click at [386, 177] on div "ResiDesk escalation reply -> Hello, Thank you for your email. I am currently ou…" at bounding box center [368, 186] width 232 height 23
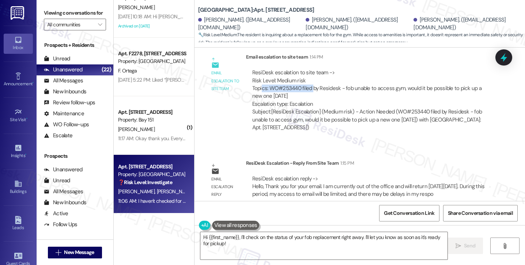
drag, startPoint x: 257, startPoint y: 76, endPoint x: 308, endPoint y: 76, distance: 50.4
click at [308, 76] on div "ResiDesk escalation to site team -> Risk Level: Medium risk Topics: WO#253440 f…" at bounding box center [369, 88] width 234 height 39
click at [290, 81] on div "ResiDesk escalation to site team -> Risk Level: Medium risk Topics: WO#253440 f…" at bounding box center [369, 88] width 234 height 39
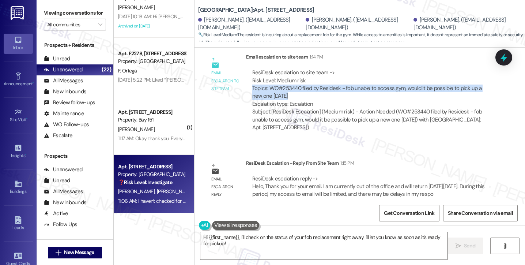
click at [290, 81] on div "ResiDesk escalation to site team -> Risk Level: Medium risk Topics: WO#253440 f…" at bounding box center [369, 88] width 234 height 39
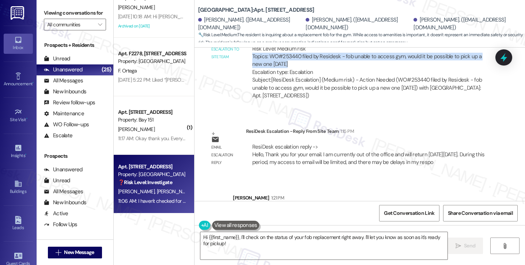
scroll to position [1616, 0]
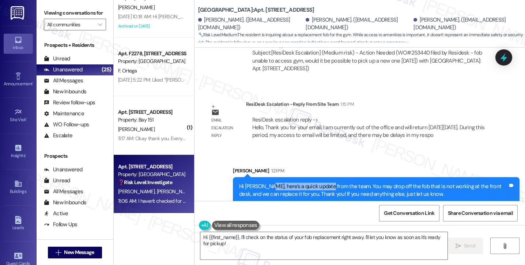
drag, startPoint x: 265, startPoint y: 175, endPoint x: 330, endPoint y: 179, distance: 65.2
click at [329, 182] on div "Hi Kuming, here's a quick update from the team. You may drop off the fob that i…" at bounding box center [373, 190] width 269 height 16
click at [330, 182] on div "Hi Kuming, here's a quick update from the team. You may drop off the fob that i…" at bounding box center [373, 190] width 269 height 16
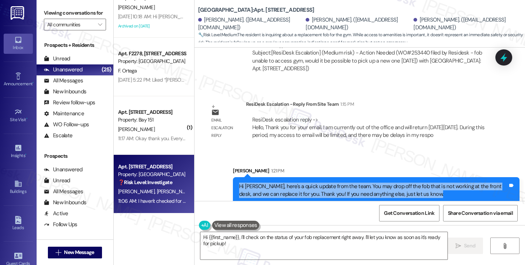
click at [330, 182] on div "Hi Kuming, here's a quick update from the team. You may drop off the fob that i…" at bounding box center [373, 190] width 269 height 16
click at [334, 182] on div "Hi Kuming, here's a quick update from the team. You may drop off the fob that i…" at bounding box center [373, 190] width 269 height 16
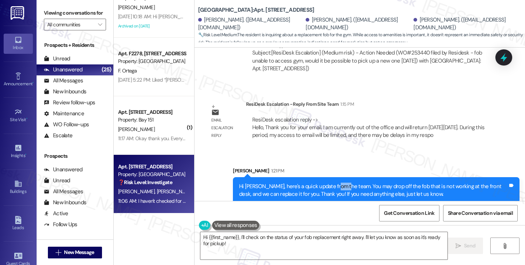
click at [334, 182] on div "Hi Kuming, here's a quick update from the team. You may drop off the fob that i…" at bounding box center [373, 190] width 269 height 16
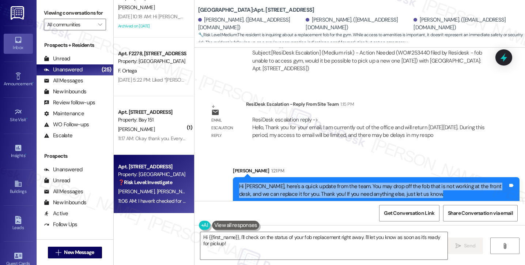
click at [334, 182] on div "Hi Kuming, here's a quick update from the team. You may drop off the fob that i…" at bounding box center [373, 190] width 269 height 16
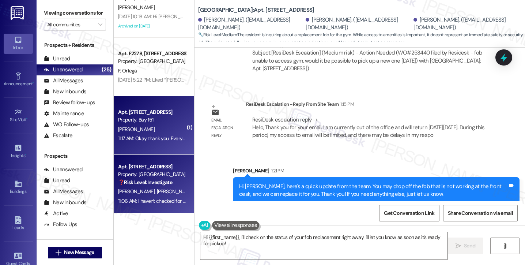
click at [164, 134] on div "11:17 AM: Okay thank you. Everything has been taken care of. Can you confirm on…" at bounding box center [151, 138] width 69 height 9
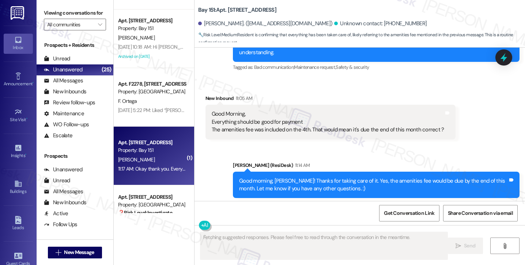
scroll to position [182, 0]
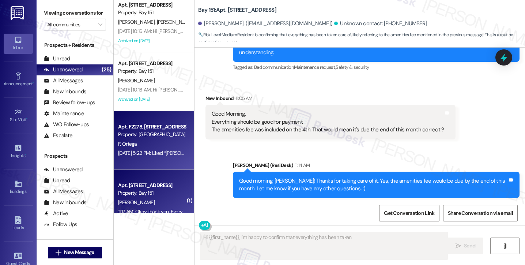
type textarea "Hi {{first_name}}, I'm happy to confirm that everything has been taken"
click at [152, 149] on div "Sep 12, 2025 at 5:22 PM: Liked “Jane (Madison Farms): Hi Joyce! I hope you're h…" at bounding box center [151, 152] width 69 height 9
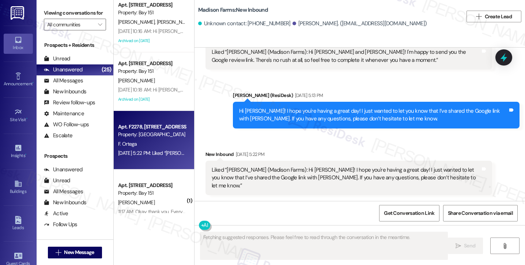
scroll to position [1833, 0]
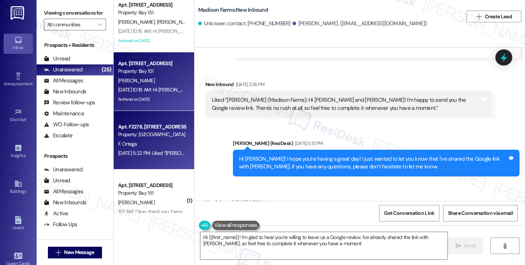
type textarea "Hi {{first_name}}! I'm glad to hear you're willing to leave us a Google review.…"
click at [136, 79] on div "A. Romero" at bounding box center [151, 80] width 69 height 9
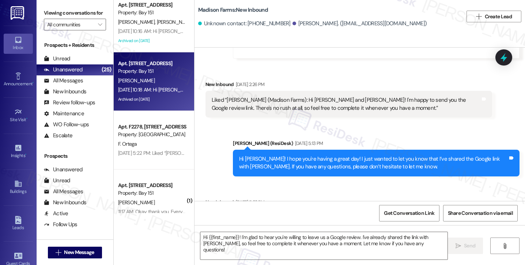
type textarea "Fetching suggested responses. Please feel free to read through the conversation…"
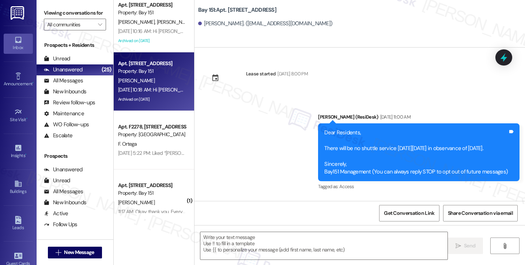
scroll to position [18584, 0]
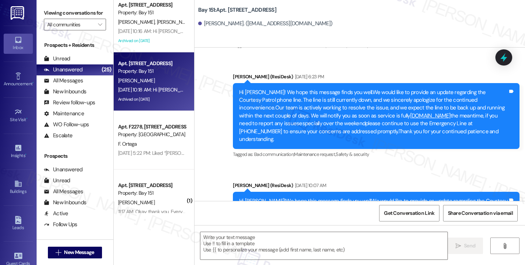
type textarea "Fetching suggested responses. Please feel free to read through the conversation…"
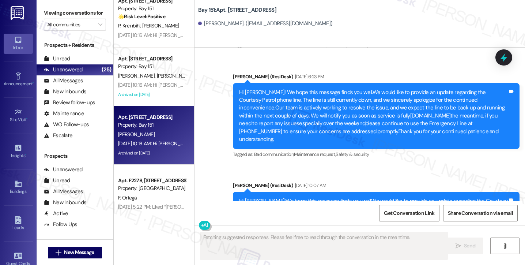
scroll to position [72, 0]
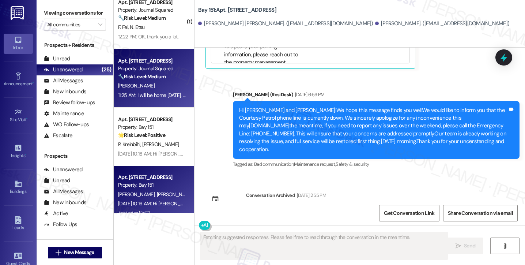
scroll to position [0, 0]
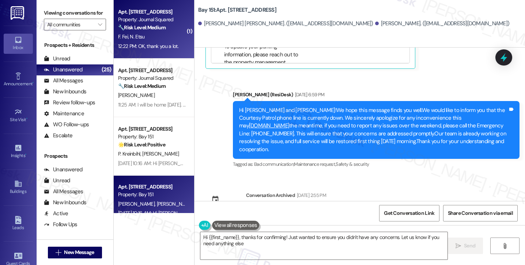
type textarea "Hi {{first_name}}, thanks for confirming! Just wanted to ensure you didn't have…"
click at [163, 33] on div "F. Fei N. Etsu" at bounding box center [151, 36] width 69 height 9
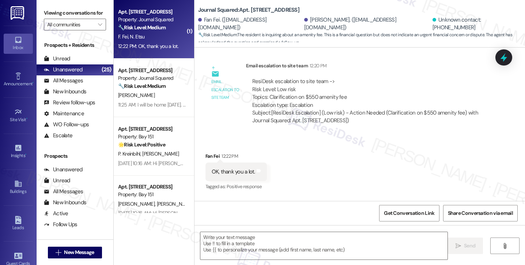
type textarea "Fetching suggested responses. Please feel free to read through the conversation…"
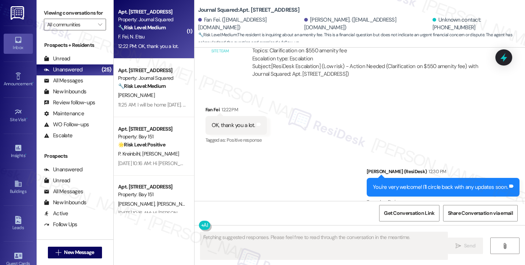
scroll to position [674, 0]
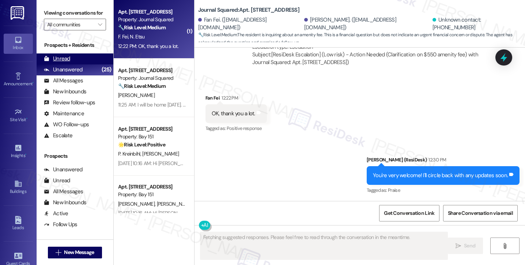
click at [75, 64] on div "Unread (0)" at bounding box center [75, 58] width 77 height 11
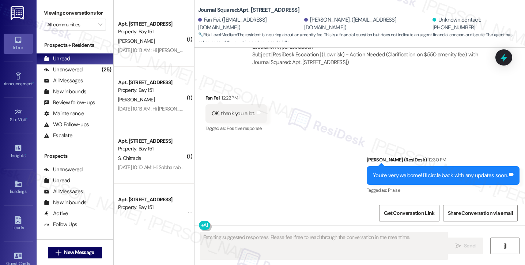
scroll to position [1571, 0]
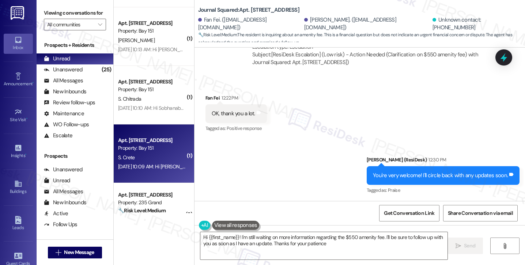
type textarea "Hi {{first_name}}! I'm still waiting on more information regarding the $550 ame…"
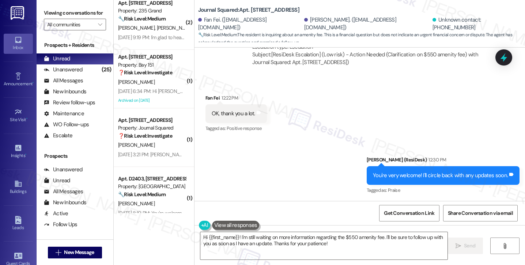
scroll to position [1791, 0]
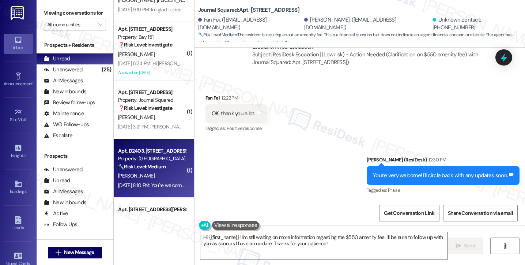
click at [170, 182] on div "Sep 05, 2025 at 8:10 PM: You're welcome and enjoy the weekend! :) Sep 05, 2025 …" at bounding box center [179, 185] width 122 height 7
type textarea "Fetching suggested responses. Please feel free to read through the conversation…"
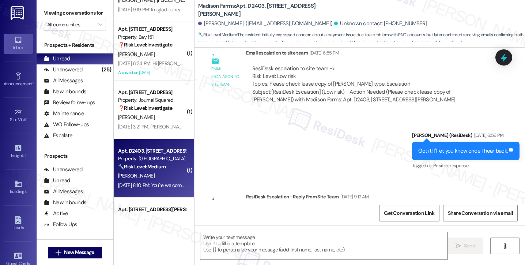
type textarea "Fetching suggested responses. Please feel free to read through the conversation…"
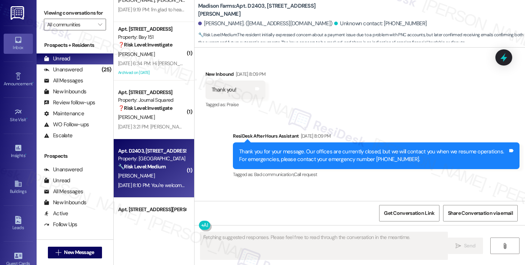
scroll to position [2772, 0]
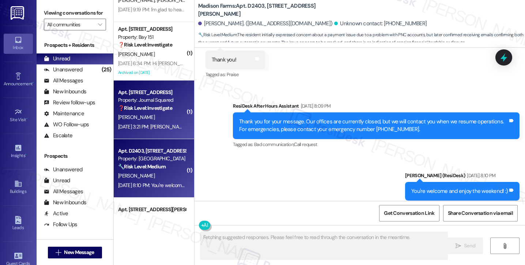
click at [170, 106] on strong "❓ Risk Level: Investigate" at bounding box center [145, 108] width 54 height 7
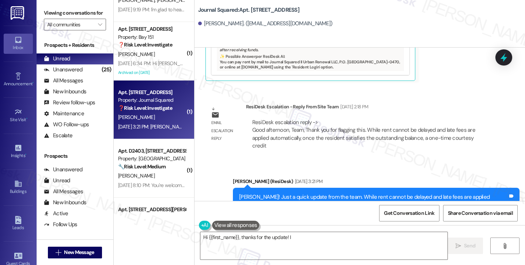
scroll to position [5275, 0]
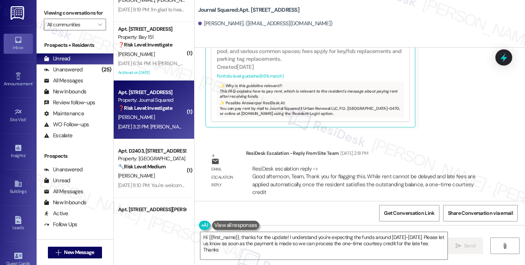
type textarea "Hi {{first_name}}, thanks for the update! I understand you're expecting the fun…"
click at [399, 239] on div "Helllo Yixuan! Just a quick update from the team. While rent cannot be delayed …" at bounding box center [373, 250] width 269 height 23
click at [306, 239] on div "Helllo Yixuan! Just a quick update from the team. While rent cannot be delayed …" at bounding box center [373, 250] width 269 height 23
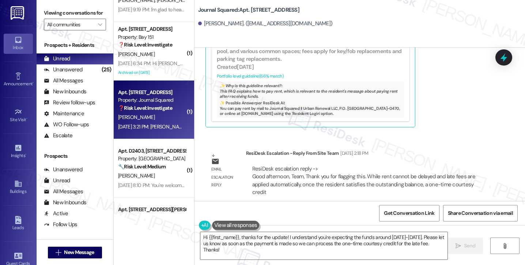
click at [306, 239] on div "Helllo Yixuan! Just a quick update from the team. While rent cannot be delayed …" at bounding box center [373, 250] width 269 height 23
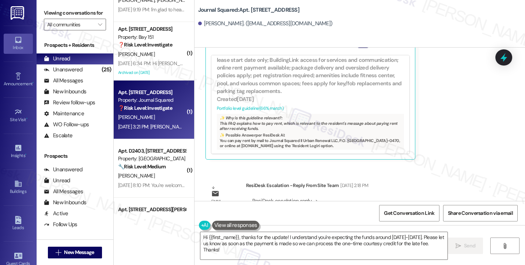
scroll to position [5238, 0]
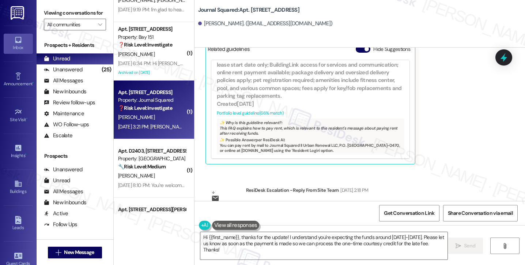
drag, startPoint x: 287, startPoint y: 139, endPoint x: 383, endPoint y: 139, distance: 95.8
click at [382, 202] on div "ResiDesk escalation reply -> Good afternoon, Team, Thank you for flagging this.…" at bounding box center [368, 217] width 235 height 31
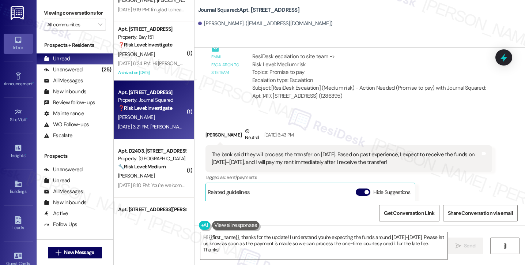
scroll to position [5092, 0]
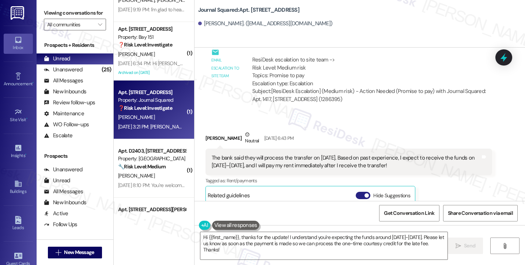
click at [364, 193] on span "button" at bounding box center [366, 195] width 4 height 4
click at [324, 154] on div "The bank said they will process the transfer on September 15. Based on past exp…" at bounding box center [346, 162] width 269 height 16
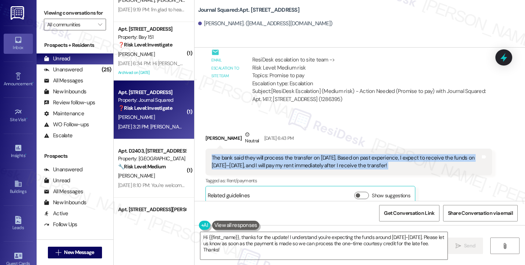
click at [324, 154] on div "The bank said they will process the transfer on September 15. Based on past exp…" at bounding box center [346, 162] width 269 height 16
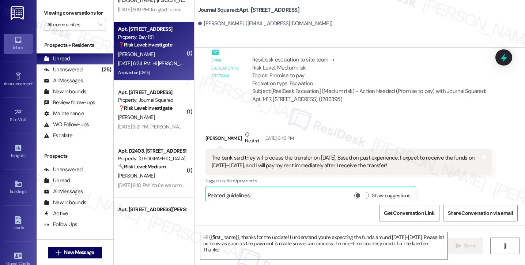
type textarea "Fetching suggested responses. Please feel free to read through the conversation…"
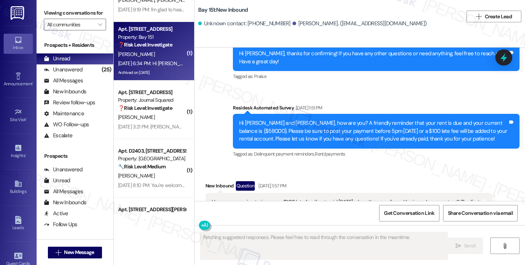
scroll to position [16350, 0]
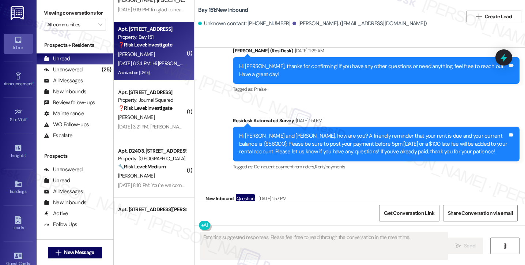
drag, startPoint x: 376, startPoint y: 189, endPoint x: 445, endPoint y: 189, distance: 69.1
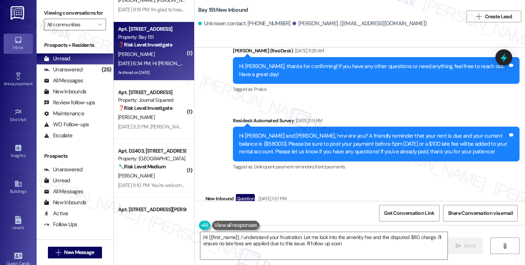
type textarea "Hi {{first_name}}, I understand your frustration. Let me look into the amenity …"
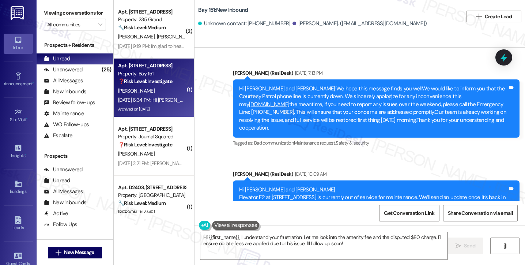
scroll to position [1718, 0]
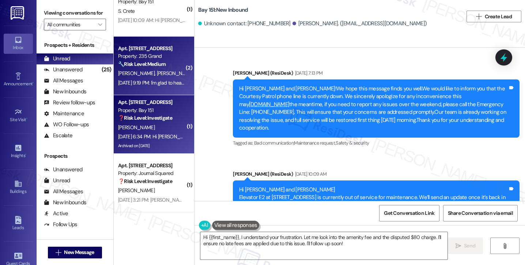
click at [154, 80] on div "Sep 09, 2025 at 9:19 PM: I'm glad to hear the hot water issue is resolved. Let …" at bounding box center [325, 82] width 414 height 7
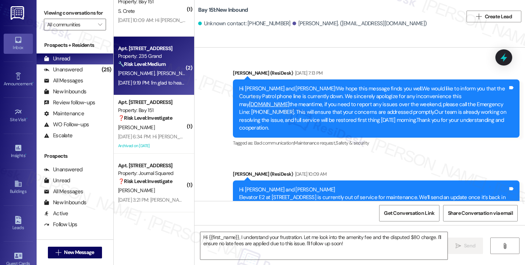
type textarea "Fetching suggested responses. Please feel free to read through the conversation…"
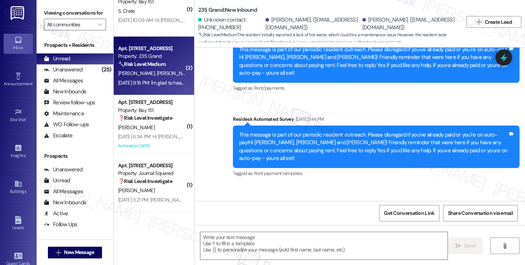
type textarea "Fetching suggested responses. Please feel free to read through the conversation…"
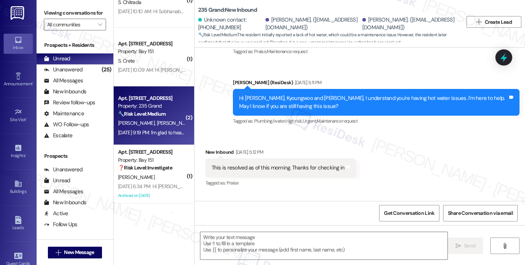
scroll to position [1571, 0]
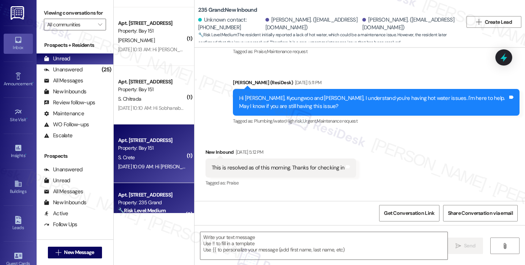
click at [159, 151] on div "Property: Bay 151" at bounding box center [152, 148] width 68 height 8
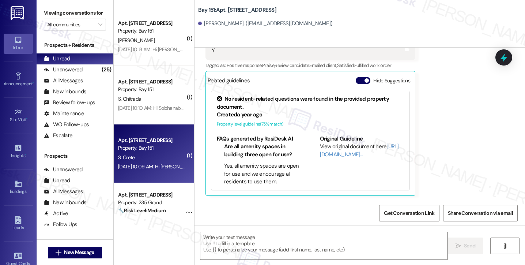
type textarea "Fetching suggested responses. Please feel free to read through the conversation…"
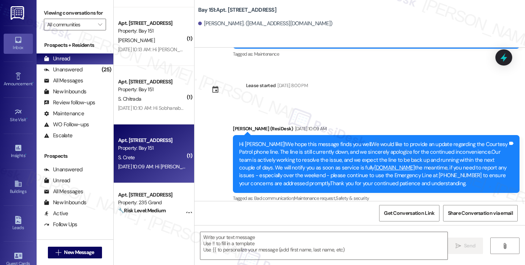
scroll to position [260, 0]
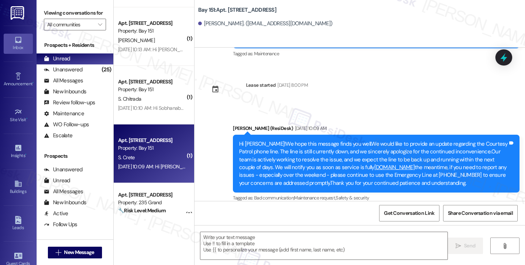
click at [292, 143] on div "Hi Sarah!We hope this message finds you well.We would like to provide an update…" at bounding box center [373, 163] width 269 height 47
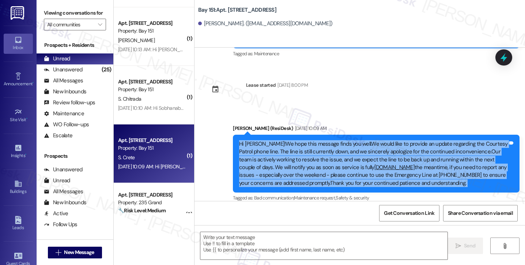
click at [292, 143] on div "Hi Sarah!We hope this message finds you well.We would like to provide an update…" at bounding box center [373, 163] width 269 height 47
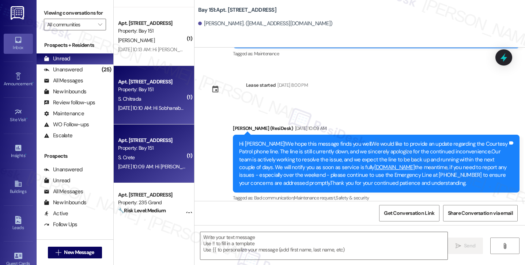
click at [139, 84] on div "Apt. 1340, 151 Center Street" at bounding box center [152, 82] width 68 height 8
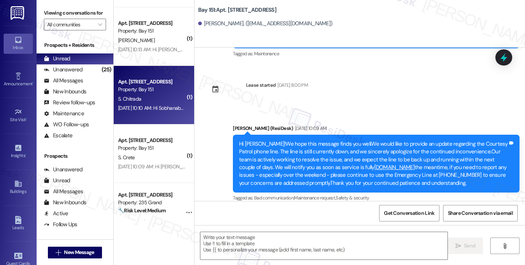
type textarea "Fetching suggested responses. Please feel free to read through the conversation…"
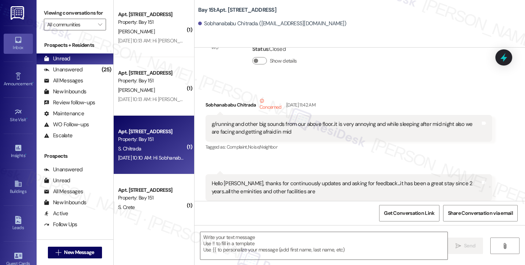
scroll to position [1498, 0]
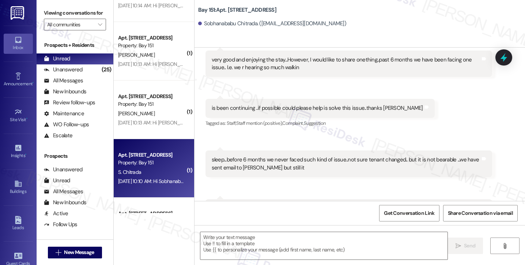
type textarea "Fetching suggested responses. Please feel free to read through the conversation…"
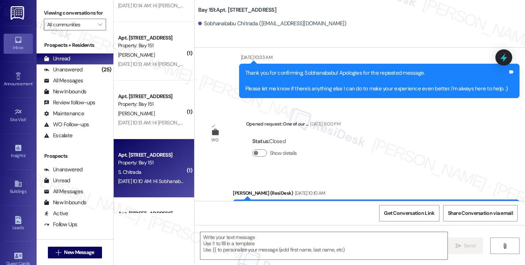
scroll to position [1361, 0]
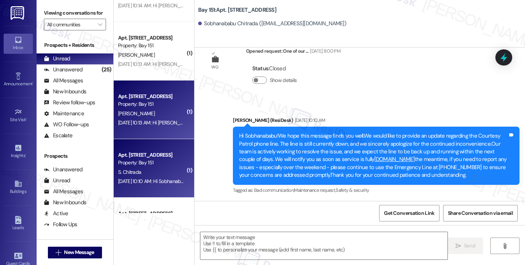
click at [154, 106] on div "Property: Bay 151" at bounding box center [152, 104] width 68 height 8
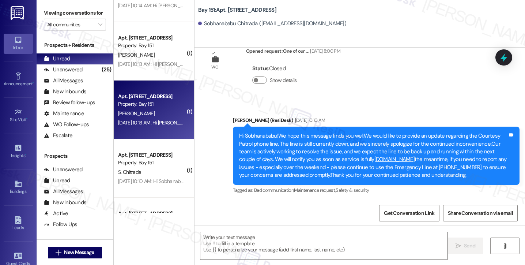
type textarea "Fetching suggested responses. Please feel free to read through the conversation…"
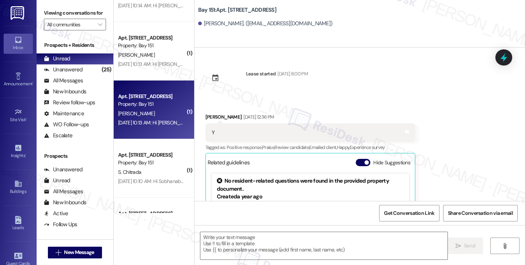
scroll to position [1389, 0]
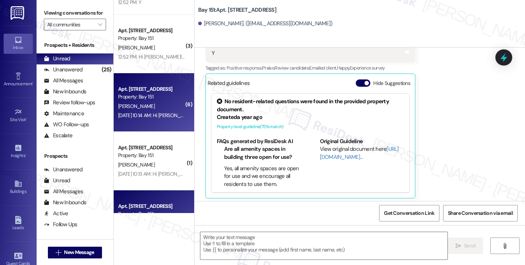
type textarea "Fetching suggested responses. Please feel free to read through the conversation…"
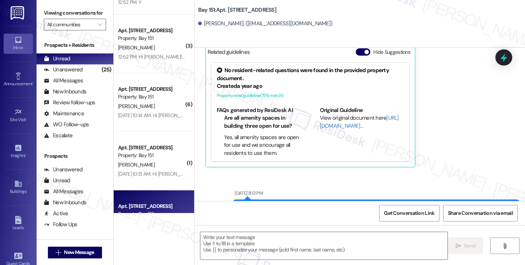
scroll to position [192, 0]
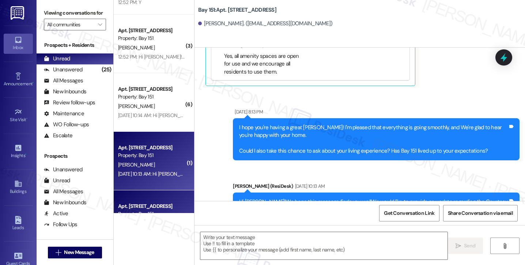
click at [155, 140] on div "Apt. 1221, 151 Center Street Property: Bay 151 L. Chen Sep 12, 2025 at 10:13 AM…" at bounding box center [154, 161] width 80 height 58
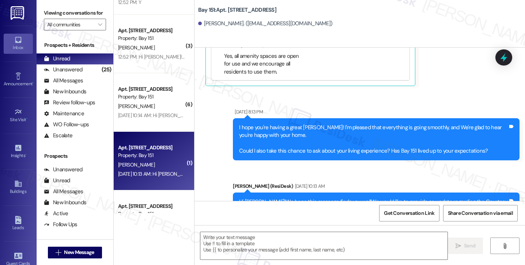
type textarea "Fetching suggested responses. Please feel free to read through the conversation…"
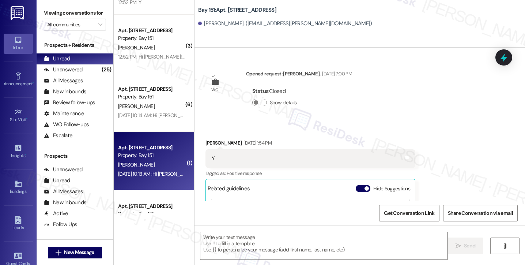
type textarea "Fetching suggested responses. Please feel free to read through the conversation…"
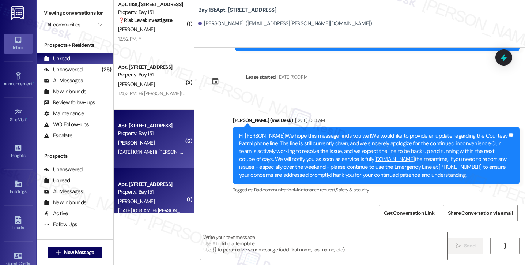
scroll to position [1352, 0]
click at [160, 122] on div "Apt. [STREET_ADDRESS]" at bounding box center [152, 126] width 68 height 8
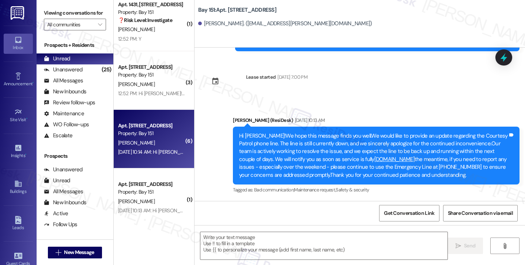
type textarea "Fetching suggested responses. Please feel free to read through the conversation…"
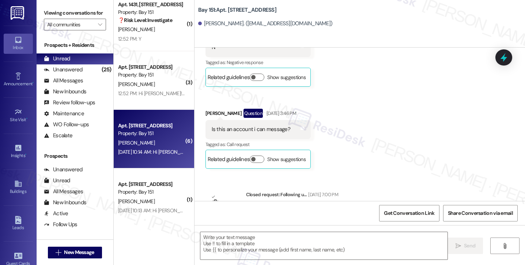
type textarea "Fetching suggested responses. Please feel free to read through the conversation…"
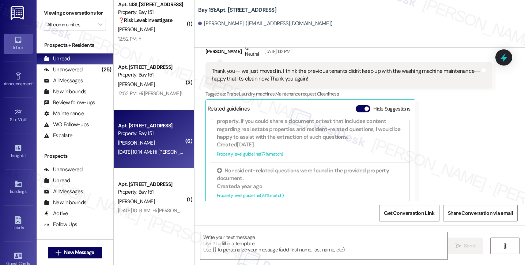
scroll to position [985, 0]
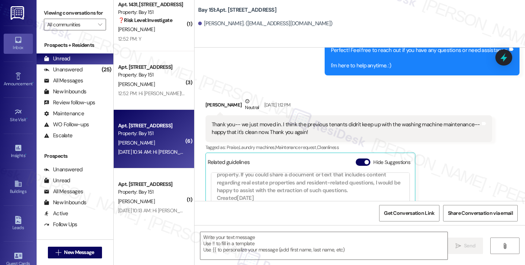
click at [260, 122] on div "Thank you-- we just moved in. I think the previous tenants didn't keep up with …" at bounding box center [346, 129] width 269 height 16
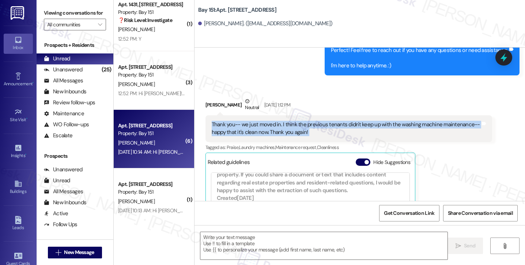
click at [260, 122] on div "Thank you-- we just moved in. I think the previous tenants didn't keep up with …" at bounding box center [346, 129] width 269 height 16
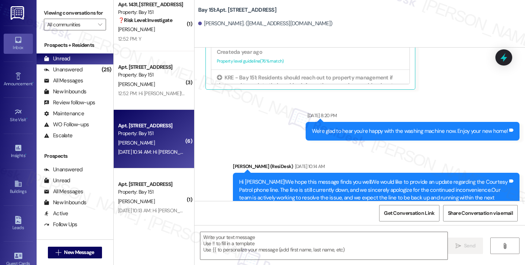
scroll to position [1210, 0]
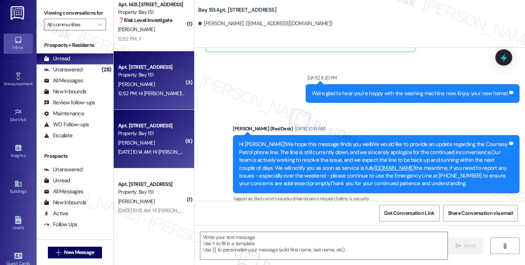
click at [132, 98] on div "12:52 PM: Hi Amanda! I'm checking in on your latest work order (The sink in the…" at bounding box center [151, 93] width 69 height 9
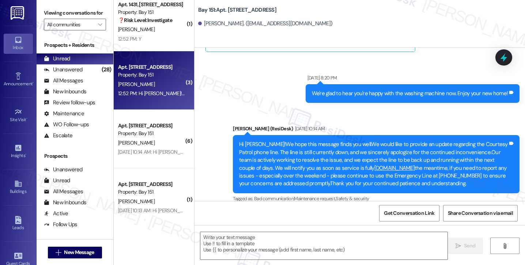
type textarea "Fetching suggested responses. Please feel free to read through the conversation…"
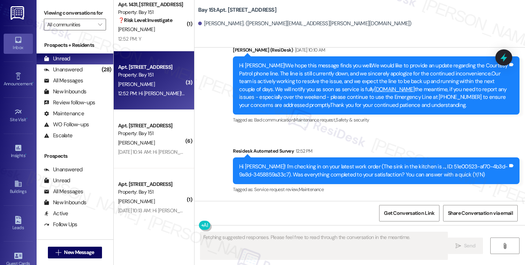
scroll to position [510, 0]
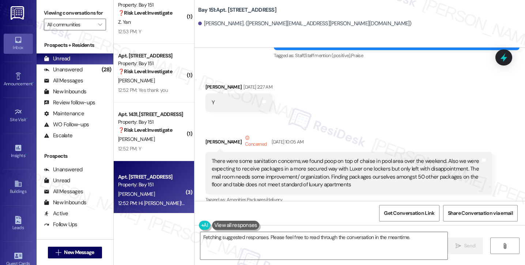
scroll to position [181, 0]
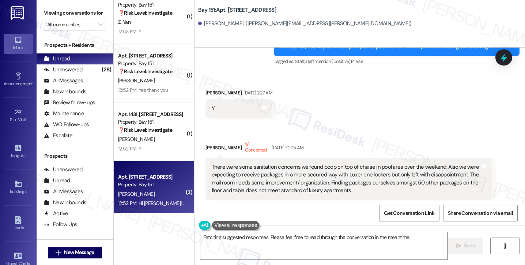
click at [258, 165] on div "There were some sanitation concerns,we found poop on top of chaise in pool area…" at bounding box center [346, 178] width 269 height 31
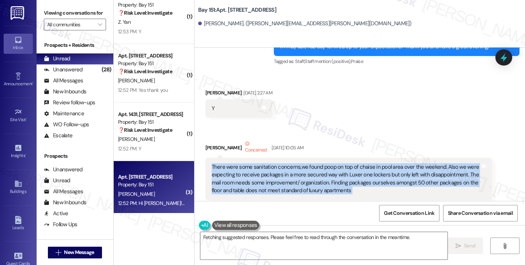
click at [258, 165] on div "There were some sanitation concerns,we found poop on top of chaise in pool area…" at bounding box center [346, 178] width 269 height 31
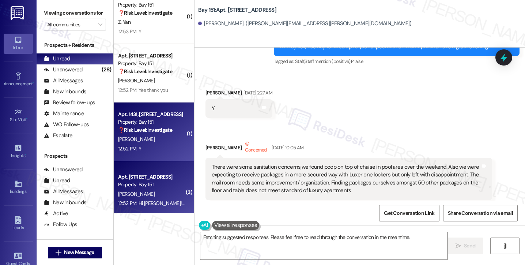
click at [158, 136] on div "[PERSON_NAME]" at bounding box center [151, 138] width 69 height 9
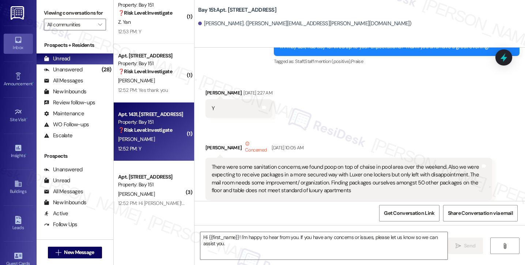
type textarea "Fetching suggested responses. Please feel free to read through the conversation…"
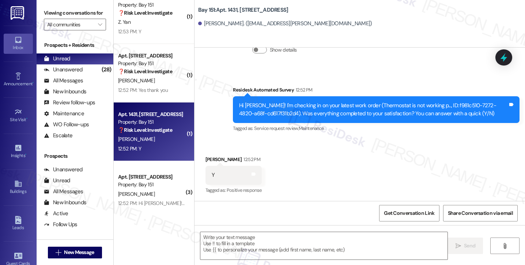
scroll to position [288, 0]
click at [50, 10] on label "Viewing conversations for" at bounding box center [75, 12] width 62 height 11
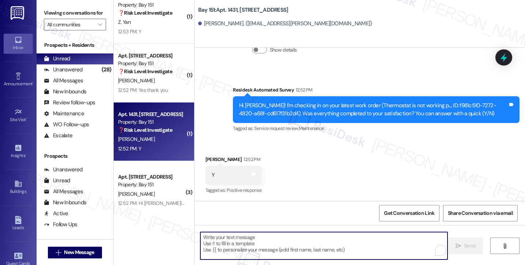
click at [237, 240] on textarea "To enrich screen reader interactions, please activate Accessibility in Grammarl…" at bounding box center [323, 245] width 247 height 27
paste textarea "Hi {{first_name}}! I'm glad to hear that the latest work order was completed to…"
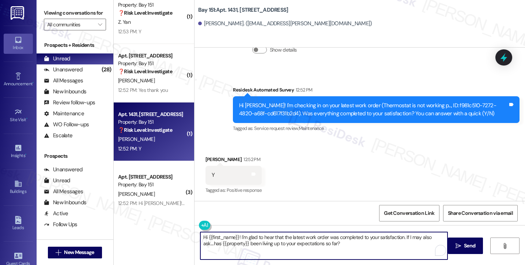
click at [208, 158] on div "[PERSON_NAME] 12:52 PM" at bounding box center [233, 160] width 56 height 10
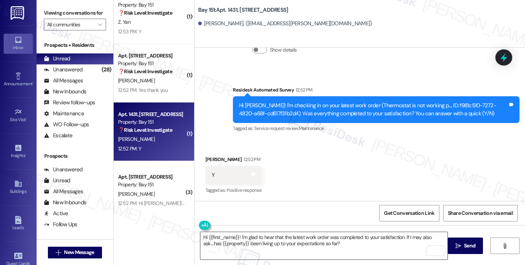
click at [308, 238] on textarea "Hi {{first_name}}! I'm glad to hear that the latest work order was completed to…" at bounding box center [323, 245] width 247 height 27
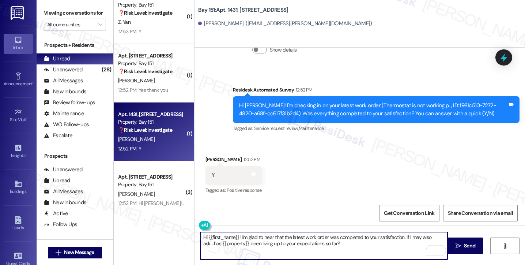
click at [308, 238] on textarea "Hi {{first_name}}! I'm glad to hear that the latest work order was completed to…" at bounding box center [323, 245] width 247 height 27
click at [326, 249] on textarea "Hi {{first_name}}! I'm glad to hear that the latest work order was completed to…" at bounding box center [323, 245] width 247 height 27
click at [288, 236] on textarea "Hi {{first_name}}! I'm glad to hear that the latest work order was completed to…" at bounding box center [323, 245] width 247 height 27
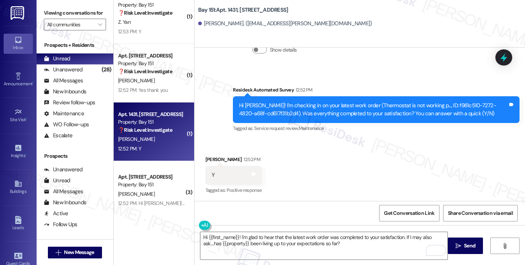
click at [364, 103] on div "Hi [PERSON_NAME]! I'm checking in on your latest work order (Thermostat is not …" at bounding box center [373, 110] width 269 height 16
copy div "Thermostat"
click at [294, 235] on textarea "Hi {{first_name}}! I'm glad to hear that the latest work order was completed to…" at bounding box center [323, 245] width 247 height 27
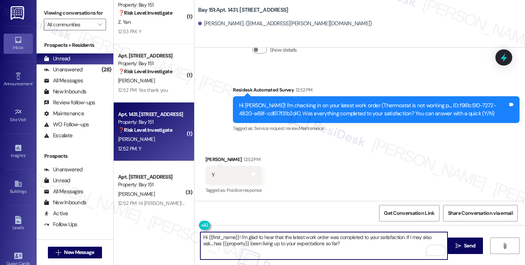
click at [294, 235] on textarea "Hi {{first_name}}! I'm glad to hear that the latest work order was completed to…" at bounding box center [323, 245] width 247 height 27
paste textarea "Thermosta"
click at [289, 236] on textarea "Hi {{first_name}}! I'm glad to hear that the Thermostat work order was complete…" at bounding box center [323, 245] width 247 height 27
click at [367, 235] on textarea "Hi {{first_name}}! I'm glad to hear that the thermostat work order was complete…" at bounding box center [323, 245] width 247 height 27
type textarea "Hi {{first_name}}! I'm glad to hear that the thermostat work order was complete…"
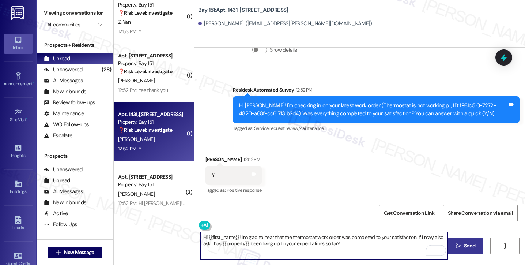
click at [458, 241] on button " Send" at bounding box center [465, 245] width 35 height 16
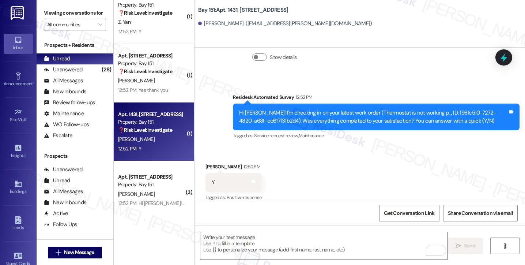
scroll to position [347, 0]
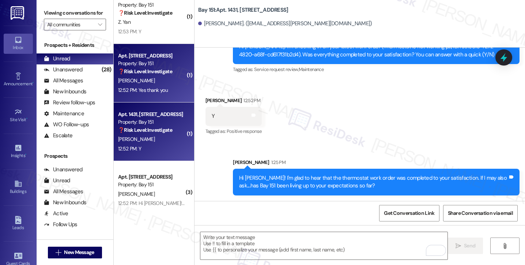
click at [140, 90] on div "12:52 PM: Yes thank you 12:52 PM: Yes thank you" at bounding box center [143, 90] width 50 height 7
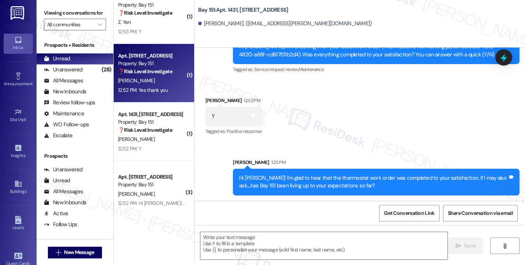
type textarea "Fetching suggested responses. Please feel free to read through the conversation…"
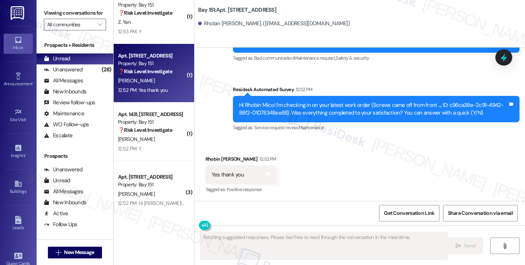
scroll to position [150, 0]
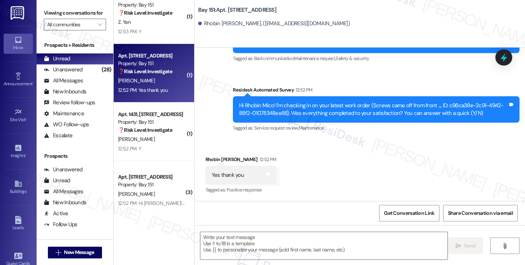
drag, startPoint x: 52, startPoint y: 16, endPoint x: 115, endPoint y: 95, distance: 101.9
click at [52, 16] on label "Viewing conversations for" at bounding box center [75, 12] width 62 height 11
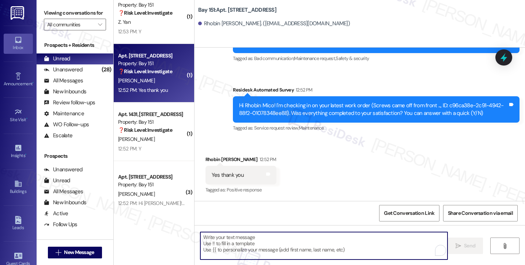
click at [241, 242] on textarea "To enrich screen reader interactions, please activate Accessibility in Grammarl…" at bounding box center [323, 245] width 247 height 27
paste textarea "Hi {{first_name}}! I'm glad to hear that the latest work order was completed to…"
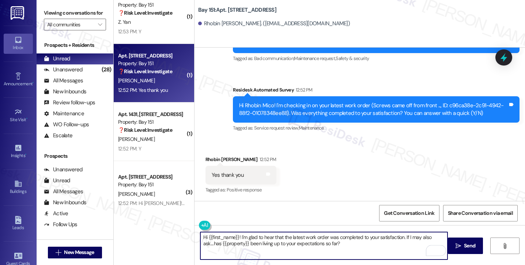
click at [234, 237] on textarea "Hi {{first_name}}! I'm glad to hear that the latest work order was completed to…" at bounding box center [323, 245] width 247 height 27
click at [333, 238] on textarea "Hi {{first_name}}, you're welcome! I'm glad to hear that the latest work order …" at bounding box center [323, 245] width 247 height 27
type textarea "Hi {{first_name}}, you're welcome! I'm glad to hear that the latest work order …"
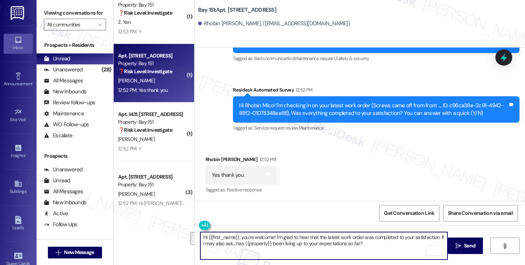
click at [362, 152] on div "Received via SMS [PERSON_NAME] 12:52 PM Yes thank you Tags and notes Tagged as:…" at bounding box center [359, 170] width 330 height 62
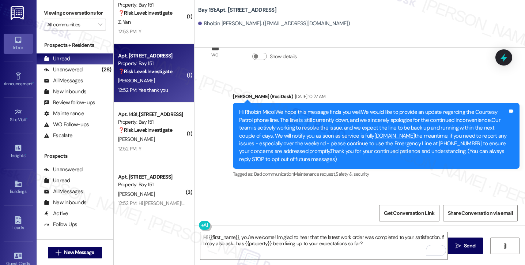
scroll to position [0, 0]
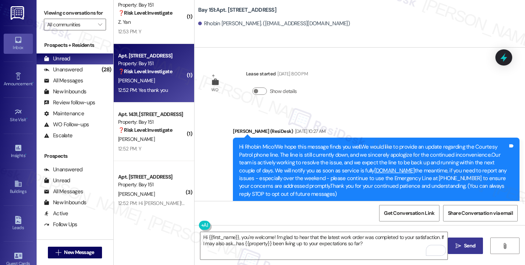
click at [465, 245] on span "Send" at bounding box center [469, 246] width 11 height 8
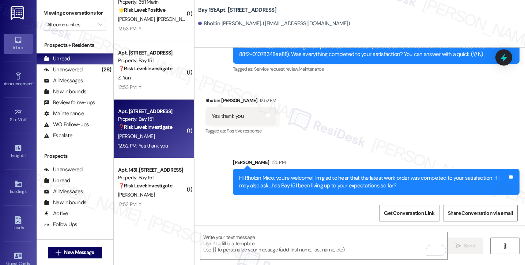
scroll to position [1169, 0]
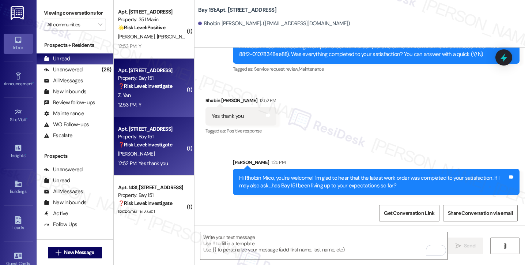
click at [158, 101] on div "12:53 PM: Y 12:53 PM: Y" at bounding box center [151, 104] width 69 height 9
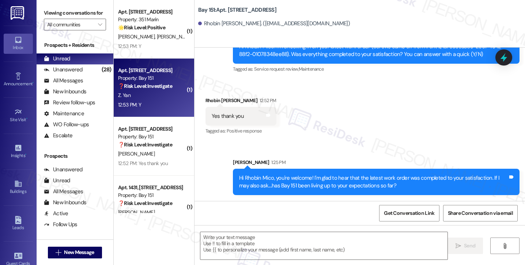
type textarea "Fetching suggested responses. Please feel free to read through the conversation…"
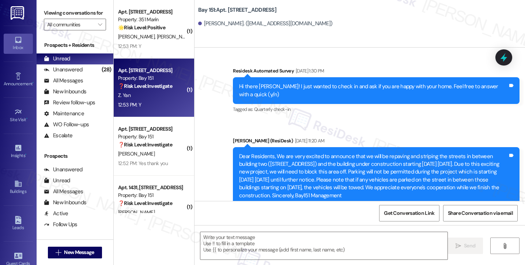
type textarea "Fetching suggested responses. Please feel free to read through the conversation…"
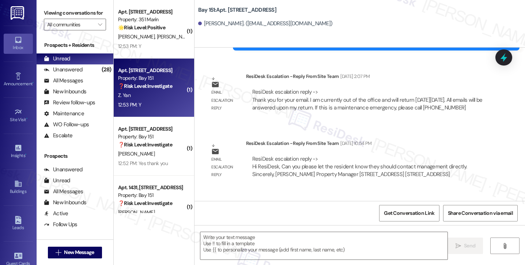
scroll to position [1880, 0]
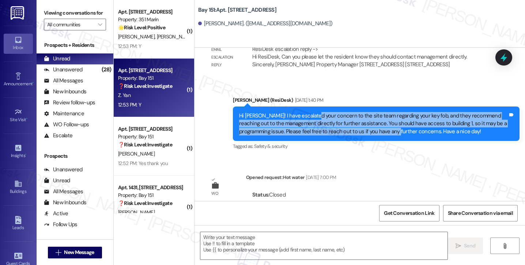
drag, startPoint x: 308, startPoint y: 110, endPoint x: 396, endPoint y: 125, distance: 89.1
click at [396, 125] on div "Hi [PERSON_NAME]! I have escalated your concern to the site team regarding your…" at bounding box center [373, 123] width 269 height 23
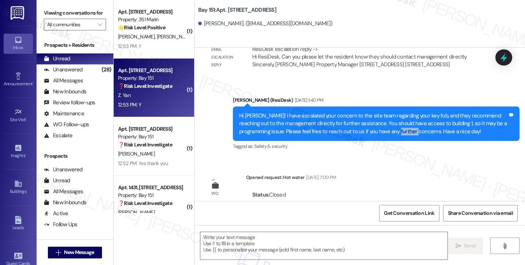
click at [396, 125] on div "Hi [PERSON_NAME]! I have escalated your concern to the site team regarding your…" at bounding box center [373, 123] width 269 height 23
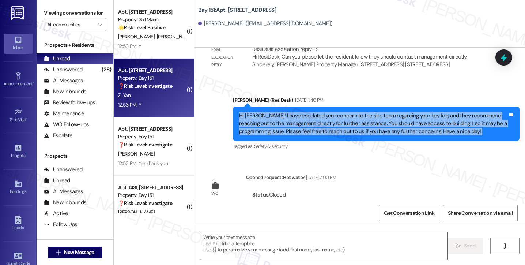
click at [396, 125] on div "Hi [PERSON_NAME]! I have escalated your concern to the site team regarding your…" at bounding box center [373, 123] width 269 height 23
click at [328, 122] on div "Hi [PERSON_NAME]! I have escalated your concern to the site team regarding your…" at bounding box center [373, 123] width 269 height 23
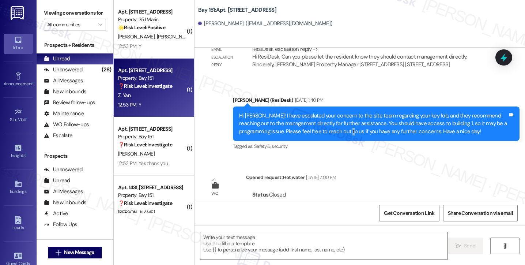
click at [328, 122] on div "Hi [PERSON_NAME]! I have escalated your concern to the site team regarding your…" at bounding box center [373, 123] width 269 height 23
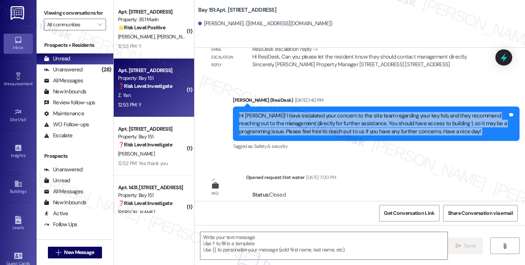
click at [328, 122] on div "Hi [PERSON_NAME]! I have escalated your concern to the site team regarding your…" at bounding box center [373, 123] width 269 height 23
click at [390, 112] on div "Hi [PERSON_NAME]! I have escalated your concern to the site team regarding your…" at bounding box center [373, 123] width 269 height 23
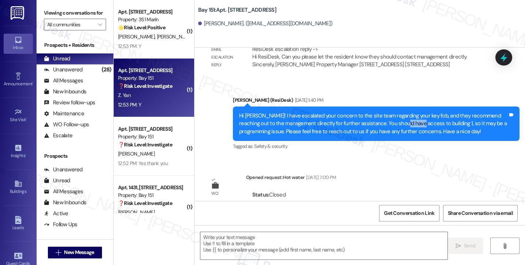
click at [390, 112] on div "Hi [PERSON_NAME]! I have escalated your concern to the site team regarding your…" at bounding box center [373, 123] width 269 height 23
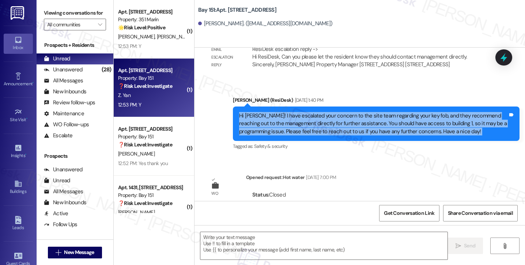
click at [390, 112] on div "Hi [PERSON_NAME]! I have escalated your concern to the site team regarding your…" at bounding box center [373, 123] width 269 height 23
click at [324, 120] on div "Hi [PERSON_NAME]! I have escalated your concern to the site team regarding your…" at bounding box center [373, 123] width 269 height 23
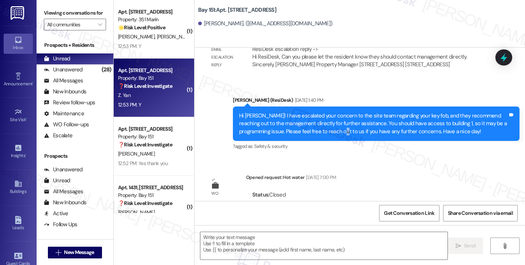
click at [324, 120] on div "Hi [PERSON_NAME]! I have escalated your concern to the site team regarding your…" at bounding box center [373, 123] width 269 height 23
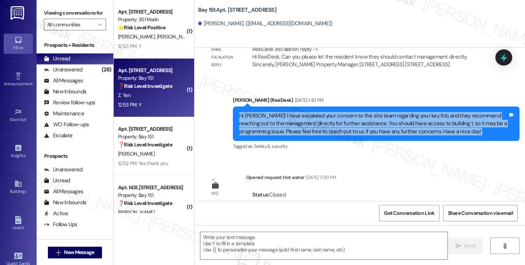
click at [324, 120] on div "Hi [PERSON_NAME]! I have escalated your concern to the site team regarding your…" at bounding box center [373, 123] width 269 height 23
click at [327, 120] on div "Hi [PERSON_NAME]! I have escalated your concern to the site team regarding your…" at bounding box center [373, 123] width 269 height 23
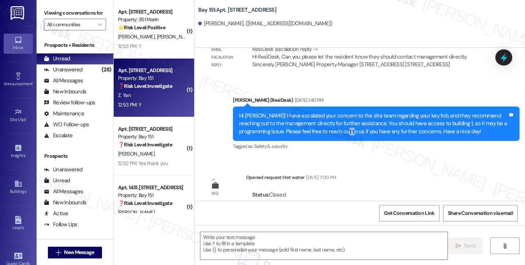
click at [326, 120] on div "Hi [PERSON_NAME]! I have escalated your concern to the site team regarding your…" at bounding box center [373, 123] width 269 height 23
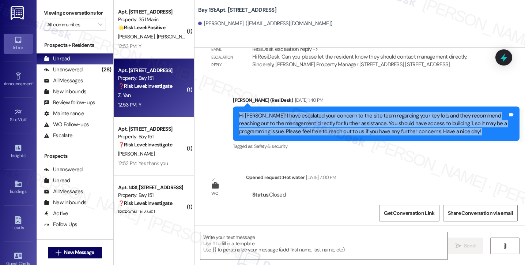
click at [326, 120] on div "Hi [PERSON_NAME]! I have escalated your concern to the site team regarding your…" at bounding box center [373, 123] width 269 height 23
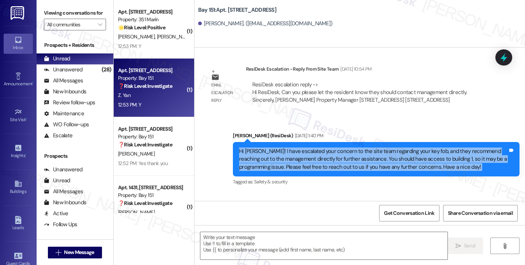
scroll to position [1807, 0]
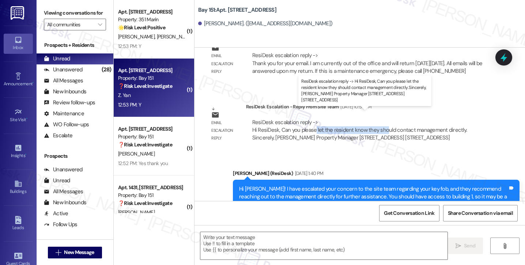
drag, startPoint x: 310, startPoint y: 122, endPoint x: 382, endPoint y: 125, distance: 72.1
click at [382, 125] on div "ResiDesk escalation reply -> Hi ResiDesk, Can you please let the resident know …" at bounding box center [359, 129] width 215 height 23
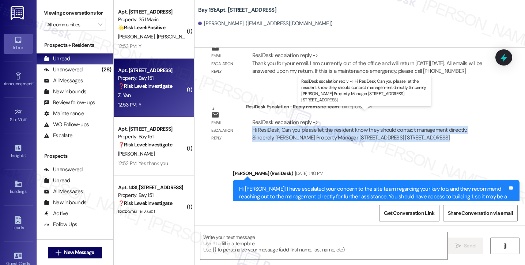
click at [382, 125] on div "ResiDesk escalation reply -> Hi ResiDesk, Can you please let the resident know …" at bounding box center [359, 129] width 215 height 23
click at [356, 122] on div "ResiDesk escalation reply -> Hi ResiDesk, Can you please let the resident know …" at bounding box center [359, 129] width 215 height 23
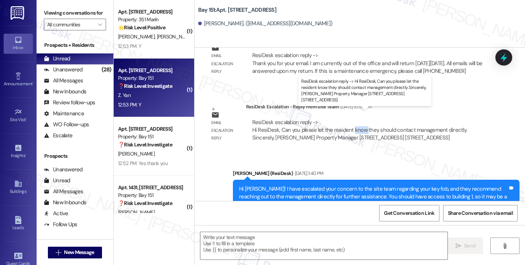
click at [356, 122] on div "ResiDesk escalation reply -> Hi ResiDesk, Can you please let the resident know …" at bounding box center [359, 129] width 215 height 23
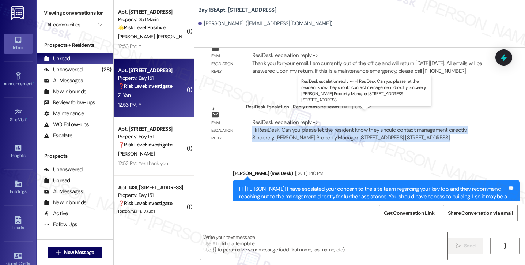
click at [356, 122] on div "ResiDesk escalation reply -> Hi ResiDesk, Can you please let the resident know …" at bounding box center [359, 129] width 215 height 23
click at [403, 119] on div "ResiDesk escalation reply -> Hi ResiDesk, Can you please let the resident know …" at bounding box center [359, 129] width 215 height 23
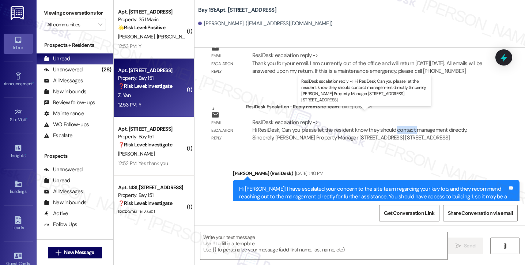
click at [403, 119] on div "ResiDesk escalation reply -> Hi ResiDesk, Can you please let the resident know …" at bounding box center [359, 129] width 215 height 23
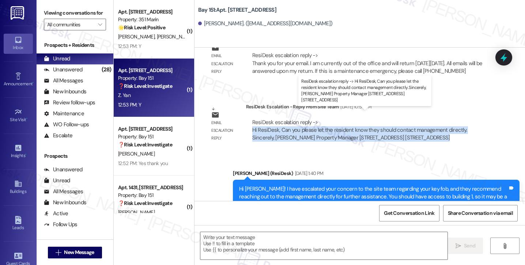
click at [403, 119] on div "ResiDesk escalation reply -> Hi ResiDesk, Can you please let the resident know …" at bounding box center [359, 129] width 215 height 23
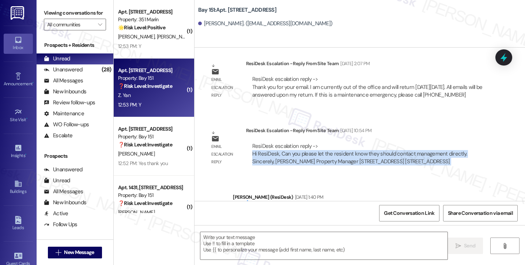
scroll to position [1770, 0]
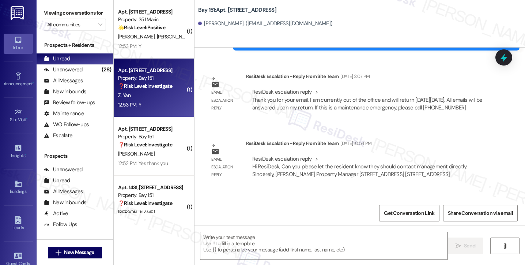
click at [375, 88] on div "ResiDesk escalation reply -> Thank you for your email. I am currently out of th…" at bounding box center [368, 99] width 235 height 23
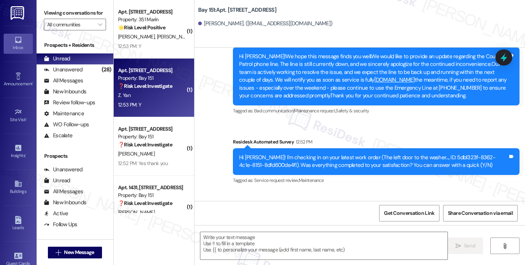
scroll to position [2172, 0]
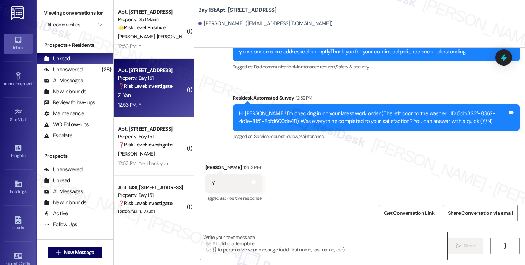
click at [278, 241] on textarea at bounding box center [323, 245] width 247 height 27
click at [43, 11] on div "Viewing conversations for All communities " at bounding box center [75, 19] width 77 height 38
click at [221, 239] on textarea "To enrich screen reader interactions, please activate Accessibility in Grammarl…" at bounding box center [323, 245] width 247 height 27
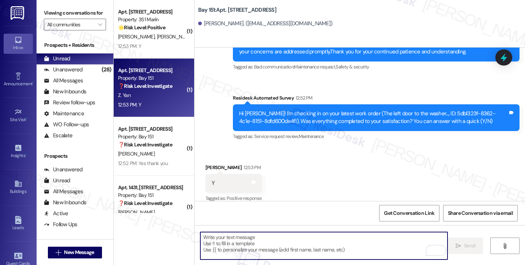
paste textarea "Hi {{first_name}}! I'm glad to hear that the latest work order was completed to…"
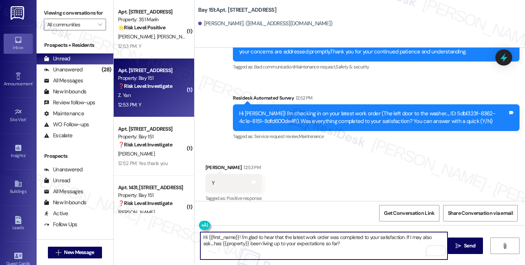
type textarea "Hi {{first_name}}! I'm glad to hear that the latest work order was completed to…"
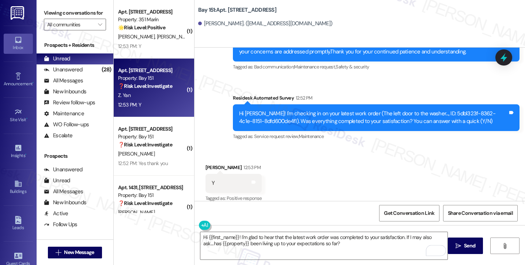
click at [205, 163] on div "[PERSON_NAME] 12:53 PM" at bounding box center [233, 168] width 56 height 10
click at [311, 242] on textarea "Hi {{first_name}}! I'm glad to hear that the latest work order was completed to…" at bounding box center [323, 245] width 247 height 27
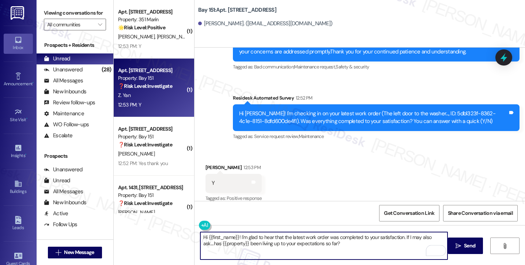
click at [311, 242] on textarea "Hi {{first_name}}! I'm glad to hear that the latest work order was completed to…" at bounding box center [323, 245] width 247 height 27
click at [310, 242] on textarea "Hi {{first_name}}! I'm glad to hear that the latest work order was completed to…" at bounding box center [323, 245] width 247 height 27
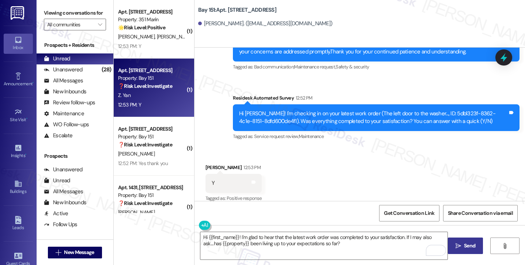
click at [474, 246] on span "Send" at bounding box center [469, 246] width 11 height 8
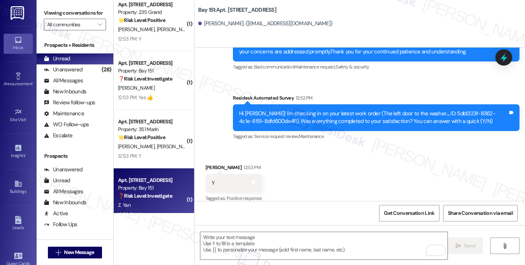
scroll to position [2231, 0]
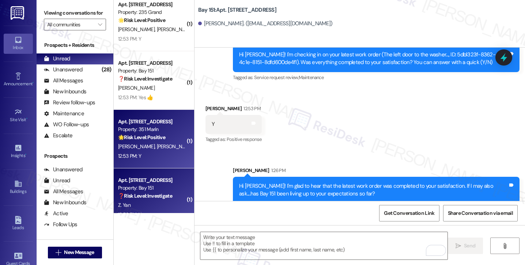
click at [167, 156] on div "12:53 PM: Y 12:53 PM: Y" at bounding box center [151, 155] width 69 height 9
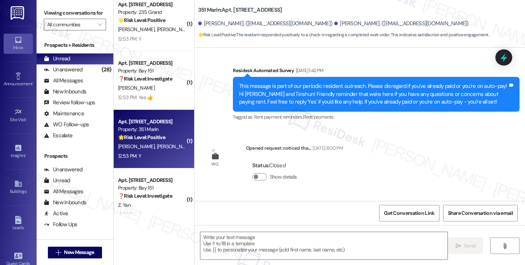
type textarea "Fetching suggested responses. Please feel free to read through the conversation…"
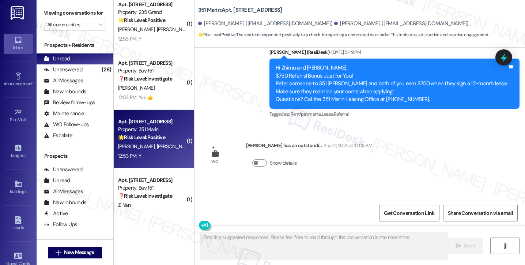
scroll to position [796, 0]
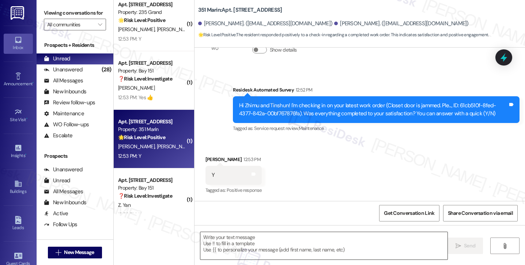
click at [248, 254] on textarea at bounding box center [323, 245] width 247 height 27
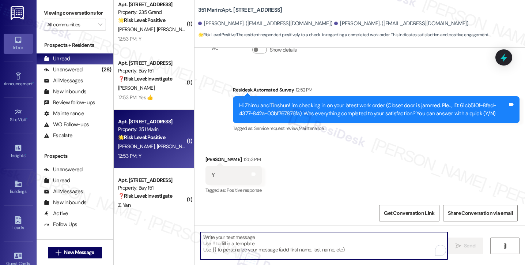
paste textarea "Hi {{first_name}}! I'm glad to hear that the latest work order was completed to…"
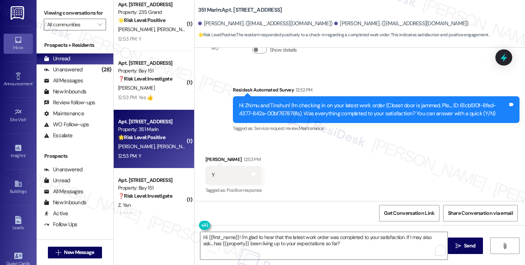
click at [208, 152] on div "Received via SMS [PERSON_NAME] 12:53 PM Y Tags and notes Tagged as: Positive re…" at bounding box center [233, 175] width 67 height 51
copy div "Zhimu"
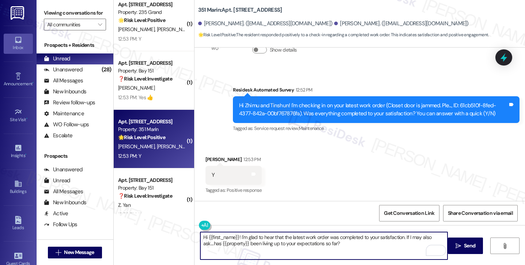
drag, startPoint x: 205, startPoint y: 236, endPoint x: 236, endPoint y: 235, distance: 31.1
click at [236, 235] on textarea "Hi {{first_name}}! I'm glad to hear that the latest work order was completed to…" at bounding box center [323, 245] width 247 height 27
paste textarea "Zhimu"
click at [278, 236] on textarea "Hi Zhimu! I'm glad to hear that the latest work order was completed to your sat…" at bounding box center [323, 245] width 247 height 27
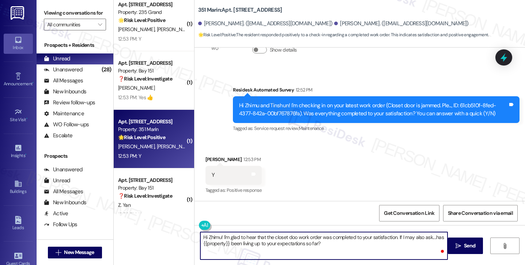
type textarea "Hi Zhimu! I'm glad to hear that the closet door work order was completed to you…"
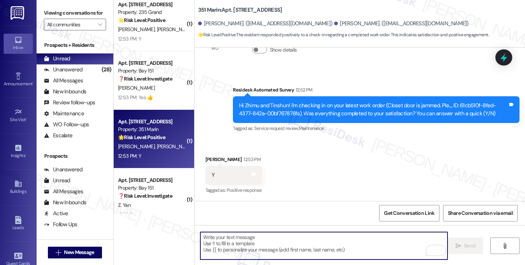
scroll to position [855, 0]
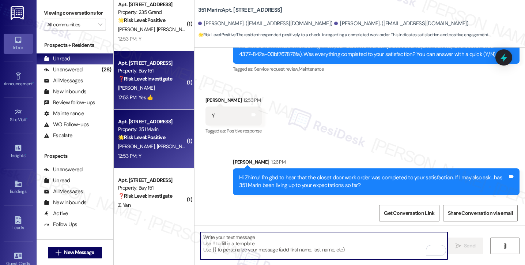
click at [127, 82] on div "❓ Risk Level: Investigate" at bounding box center [152, 79] width 68 height 8
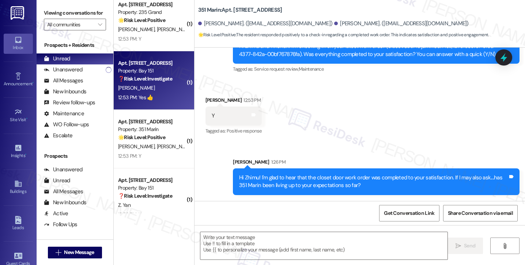
type textarea "Fetching suggested responses. Please feel free to read through the conversation…"
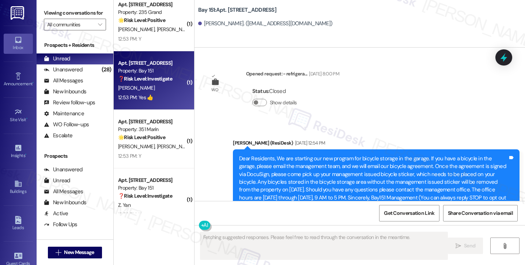
scroll to position [24366, 0]
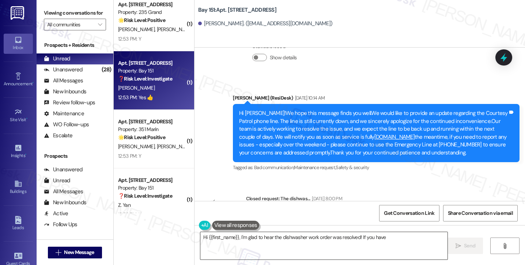
click at [240, 239] on textarea "Hi {{first_name}}, I'm glad to hear the dishwasher work order was resolved! If …" at bounding box center [323, 245] width 247 height 27
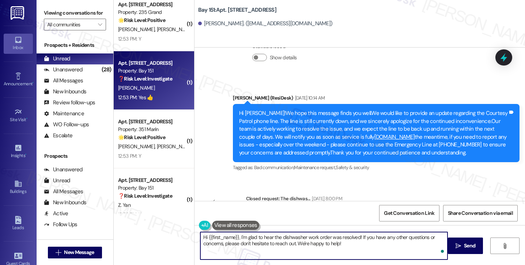
click at [360, 244] on textarea "Hi {{first_name}}, I'm glad to hear the dishwasher work order was resolved! If …" at bounding box center [323, 245] width 247 height 27
drag, startPoint x: 368, startPoint y: 243, endPoint x: 358, endPoint y: 234, distance: 14.2
click at [358, 234] on textarea "Hi {{first_name}}, I'm glad to hear the dishwasher work order was resolved! If …" at bounding box center [323, 245] width 247 height 27
paste textarea "Zhimu"
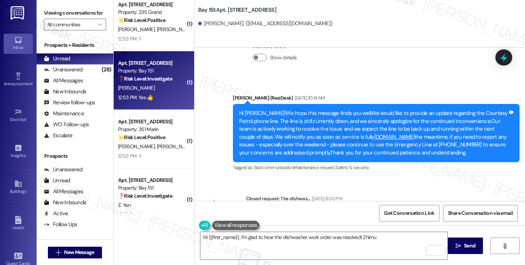
click at [46, 14] on label "Viewing conversations for" at bounding box center [75, 12] width 62 height 11
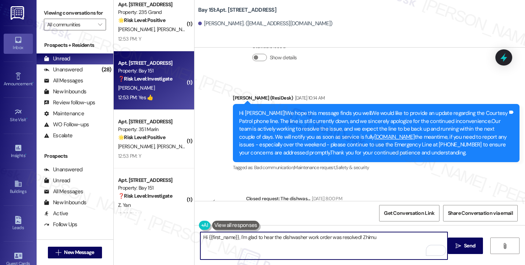
drag, startPoint x: 383, startPoint y: 241, endPoint x: 363, endPoint y: 240, distance: 19.8
click at [363, 240] on textarea "Hi {{first_name}}, I'm glad to hear the dishwasher work order was resolved! Zhi…" at bounding box center [323, 245] width 247 height 27
click at [362, 239] on textarea "Hi {{first_name}}, I'm glad to hear the dishwasher work order was resolved! Zhi…" at bounding box center [323, 245] width 247 height 27
paste textarea ""Could I also take this chance to ask about your living experience? Has {{prope…"
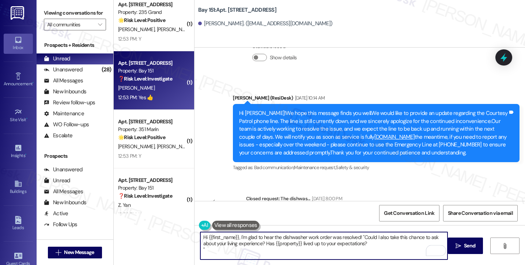
drag, startPoint x: 358, startPoint y: 234, endPoint x: 362, endPoint y: 235, distance: 4.2
click at [358, 234] on textarea "Hi {{first_name}}, I'm glad to hear the dishwasher work order was resolved! "Co…" at bounding box center [323, 245] width 247 height 27
type textarea "Hi {{first_name}}, I'm glad to hear the dishwasher work order was resolved! Cou…"
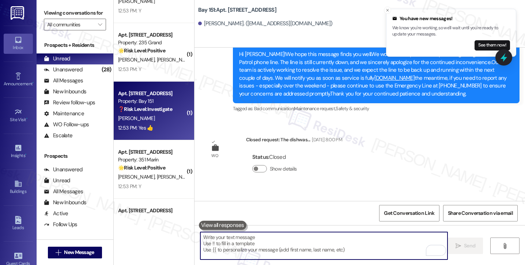
scroll to position [987, 0]
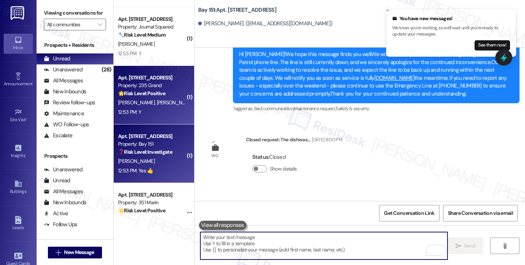
click at [146, 99] on div "[PERSON_NAME] [PERSON_NAME]" at bounding box center [151, 102] width 69 height 9
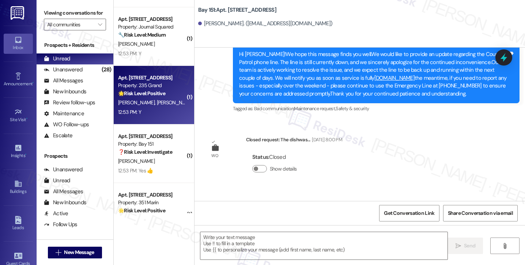
type textarea "Fetching suggested responses. Please feel free to read through the conversation…"
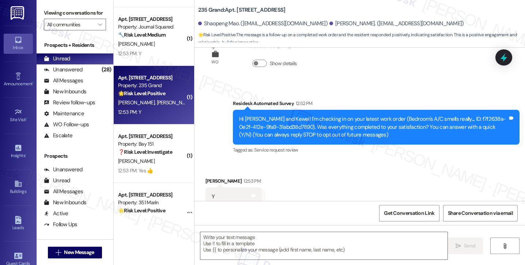
scroll to position [49, 0]
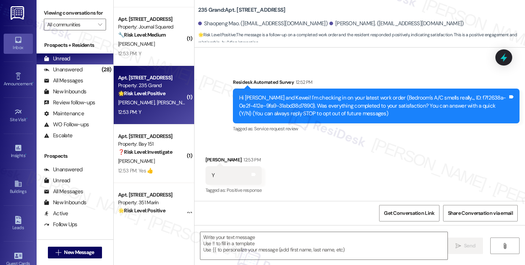
type textarea "Fetching suggested responses. Please feel free to read through the conversation…"
drag, startPoint x: 49, startPoint y: 11, endPoint x: 108, endPoint y: 65, distance: 79.9
click at [49, 11] on label "Viewing conversations for" at bounding box center [75, 12] width 62 height 11
click at [274, 251] on textarea at bounding box center [323, 245] width 247 height 27
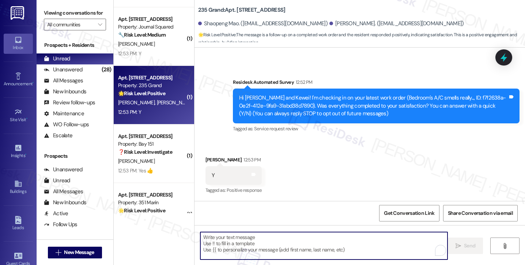
paste textarea "Hi {{first_name}}! I'm glad to hear that the latest work order was completed to…"
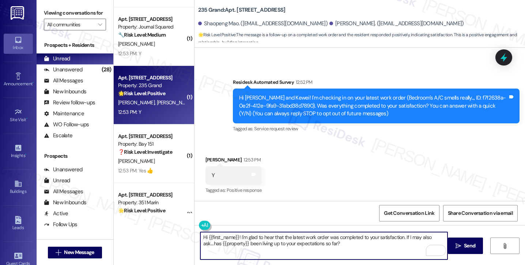
click at [381, 246] on textarea "Hi {{first_name}}! I'm glad to hear that the latest work order was completed to…" at bounding box center [323, 245] width 247 height 27
click at [205, 159] on div "[PERSON_NAME] 12:53 PM" at bounding box center [233, 161] width 56 height 10
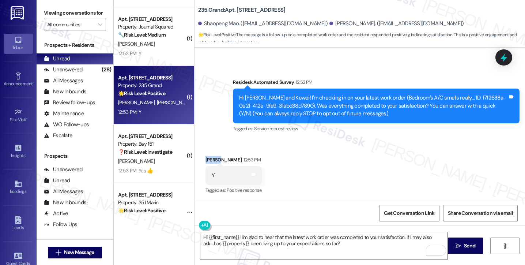
click at [205, 159] on div "[PERSON_NAME] 12:53 PM" at bounding box center [233, 161] width 56 height 10
copy div "Kewei"
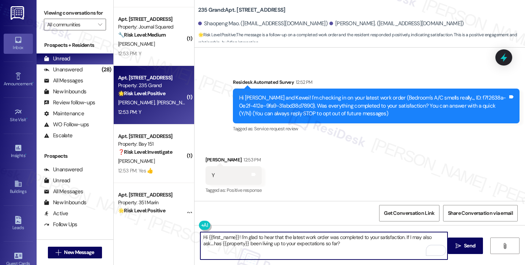
drag, startPoint x: 205, startPoint y: 236, endPoint x: 235, endPoint y: 238, distance: 30.4
click at [235, 238] on textarea "Hi {{first_name}}! I'm glad to hear that the latest work order was completed to…" at bounding box center [323, 245] width 247 height 27
paste textarea "Kewei"
type textarea "Hi [PERSON_NAME]! I'm glad to hear that the latest work order was completed to …"
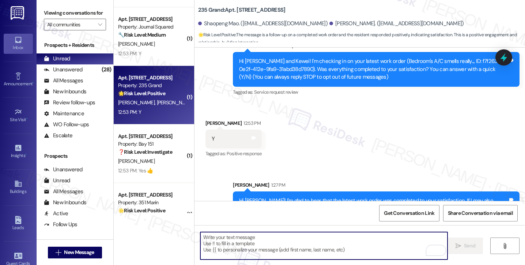
scroll to position [108, 0]
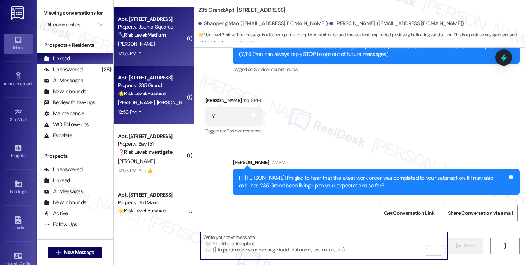
click at [154, 49] on div "12:53 PM: Y 12:53 PM: Y" at bounding box center [151, 53] width 69 height 9
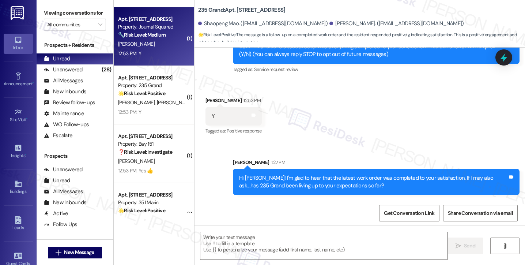
type textarea "Fetching suggested responses. Please feel free to read through the conversation…"
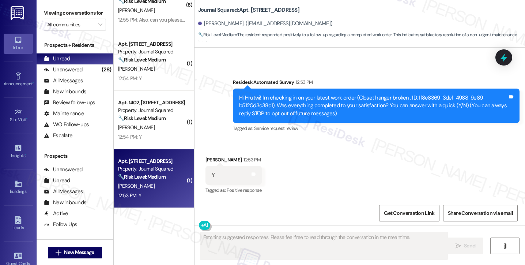
scroll to position [841, 0]
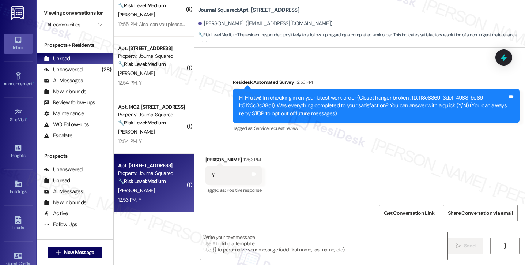
click at [46, 19] on label "Viewing conversations for" at bounding box center [75, 12] width 62 height 11
click at [236, 250] on textarea at bounding box center [323, 245] width 247 height 27
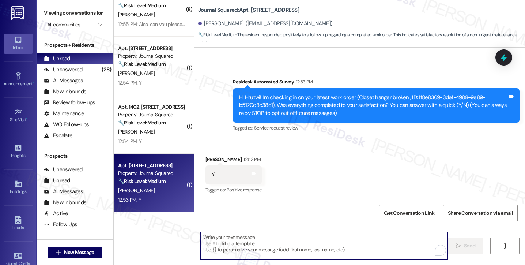
paste textarea "Hi {{first_name}}! I'm glad to hear that the latest work order was completed to…"
type textarea "Hi {{first_name}}! I'm glad to hear that the latest work order was completed to…"
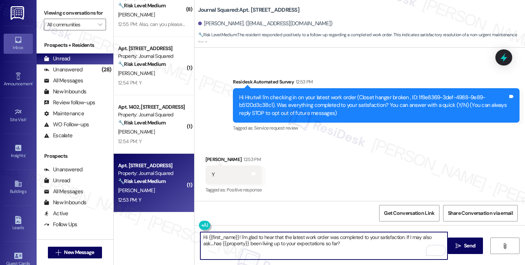
click at [369, 243] on textarea "Hi {{first_name}}! I'm glad to hear that the latest work order was completed to…" at bounding box center [323, 245] width 247 height 27
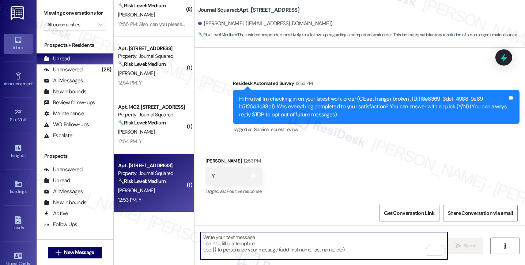
scroll to position [0, 0]
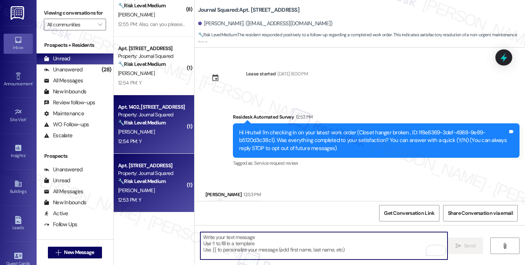
click at [162, 113] on div "Property: Journal Squared" at bounding box center [152, 115] width 68 height 8
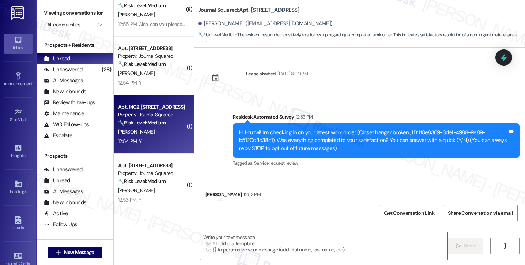
type textarea "Fetching suggested responses. Please feel free to read through the conversation…"
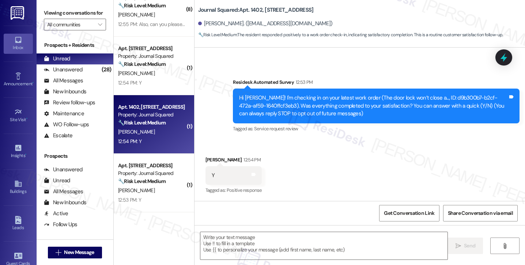
type textarea "Fetching suggested responses. Please feel free to read through the conversation…"
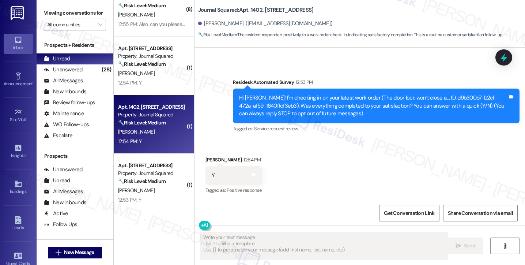
scroll to position [49, 0]
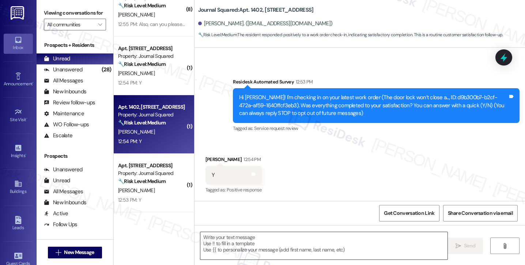
click at [311, 239] on textarea at bounding box center [323, 245] width 247 height 27
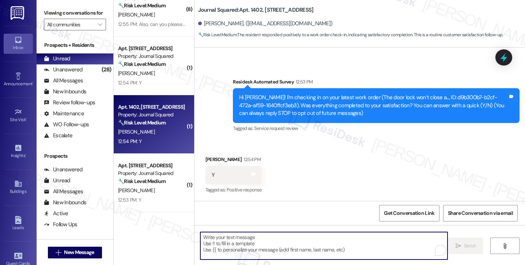
paste textarea "Hi {{first_name}}! I'm glad to hear that the latest work order was completed to…"
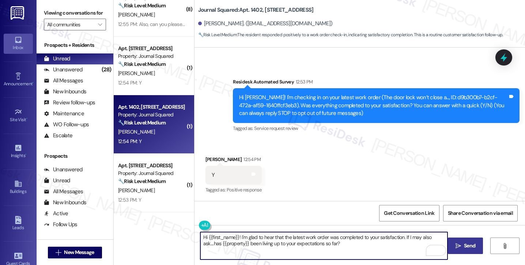
type textarea "Hi {{first_name}}! I'm glad to hear that the latest work order was completed to…"
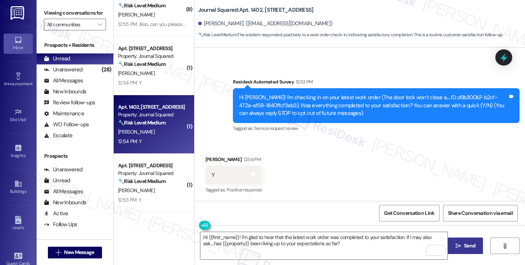
click at [455, 250] on button " Send" at bounding box center [465, 245] width 35 height 16
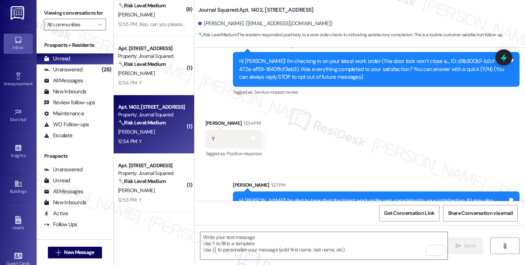
scroll to position [108, 0]
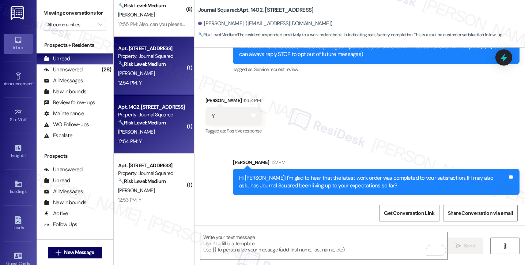
click at [134, 83] on div "12:54 PM: Y 12:54 PM: Y" at bounding box center [129, 82] width 23 height 7
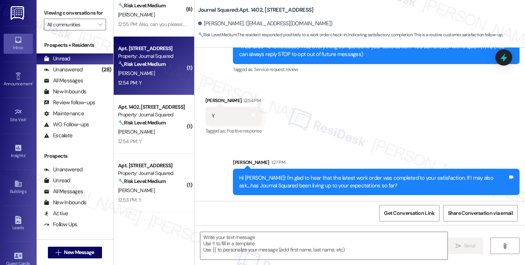
type textarea "Fetching suggested responses. Please feel free to read through the conversation…"
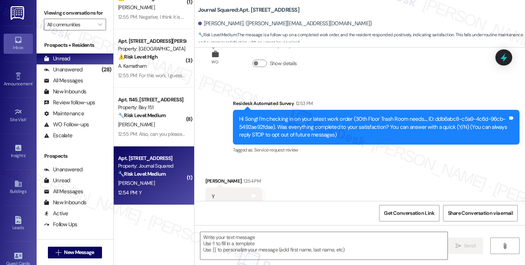
scroll to position [49, 0]
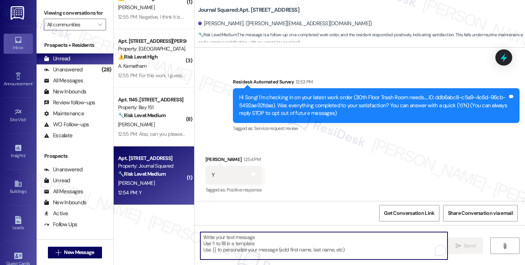
click at [242, 247] on textarea "To enrich screen reader interactions, please activate Accessibility in Grammarl…" at bounding box center [323, 245] width 247 height 27
paste textarea "Hi {{first_name}}! I'm glad to hear that the latest work order was completed to…"
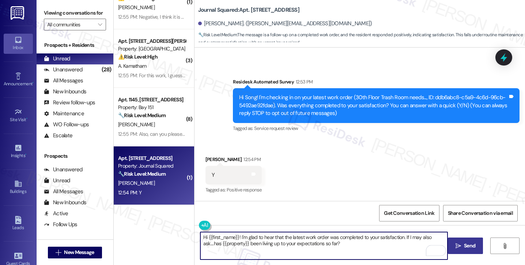
type textarea "Hi {{first_name}}! I'm glad to hear that the latest work order was completed to…"
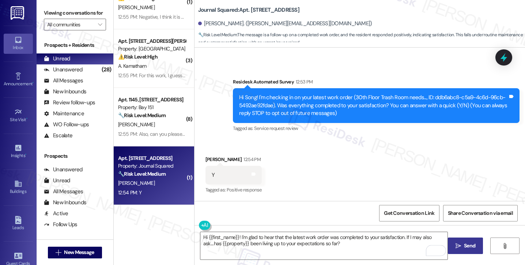
click at [457, 244] on icon "" at bounding box center [457, 246] width 5 height 6
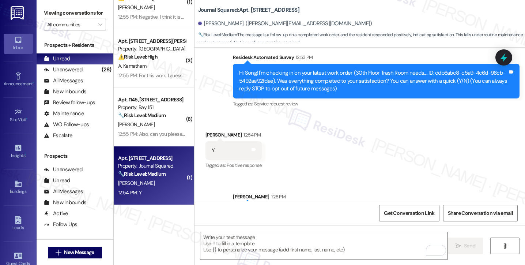
scroll to position [108, 0]
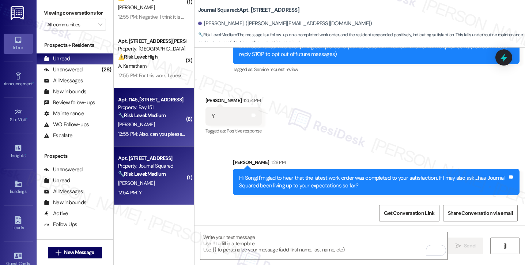
click at [149, 130] on div "12:55 PM: Also, can you please provide me with an email so I can CC you on all …" at bounding box center [223, 133] width 211 height 7
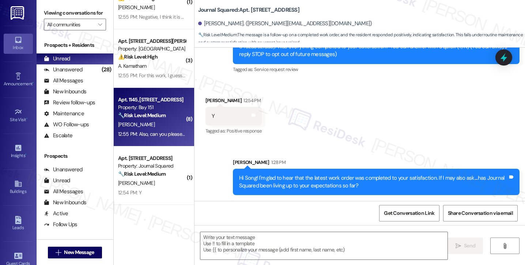
type textarea "Fetching suggested responses. Please feel free to read through the conversation…"
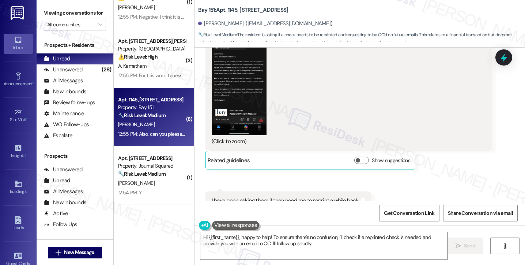
type textarea "Hi {{first_name}}, happy to help! To ensure there's no confusion, I'll check if…"
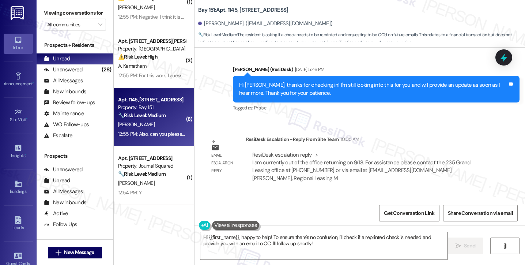
scroll to position [19993, 0]
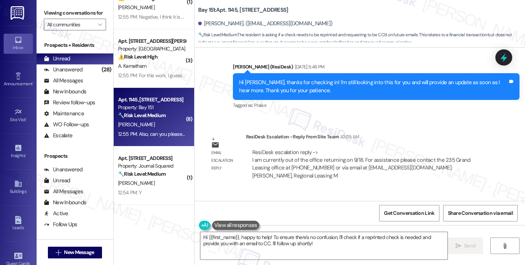
drag, startPoint x: 285, startPoint y: 105, endPoint x: 335, endPoint y: 118, distance: 52.1
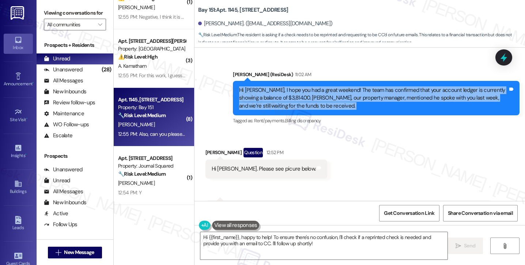
scroll to position [20248, 0]
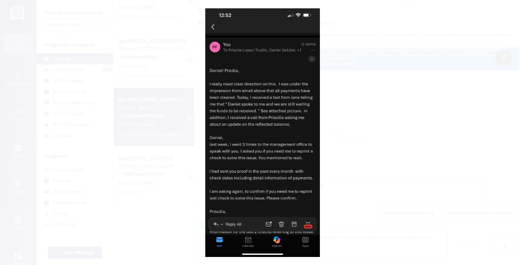
click at [399, 133] on button "Unzoom image" at bounding box center [262, 132] width 525 height 265
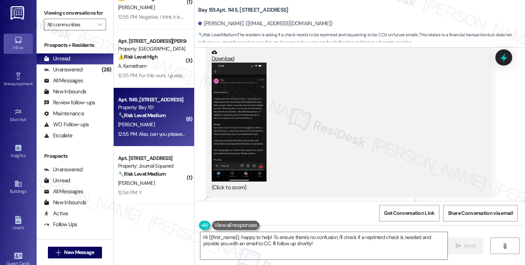
scroll to position [20395, 0]
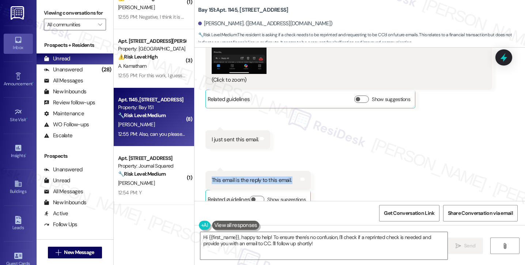
scroll to position [20541, 0]
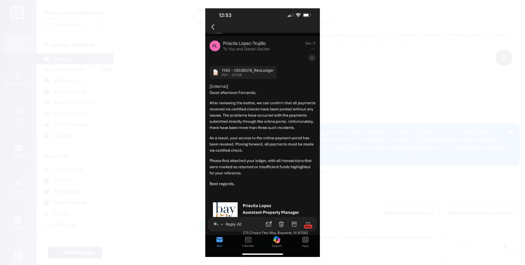
scroll to position [20541, 0]
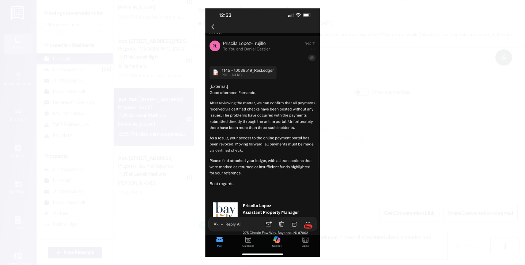
click at [417, 153] on button "Unzoom image" at bounding box center [262, 132] width 525 height 265
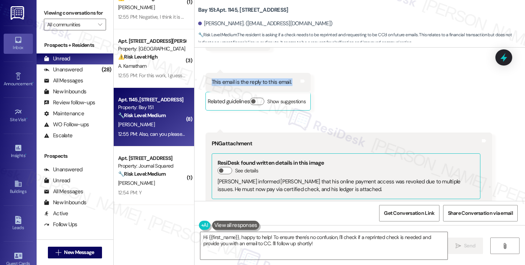
scroll to position [20760, 0]
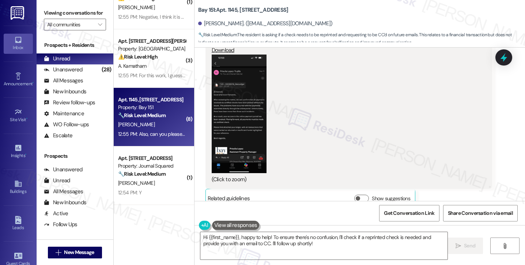
scroll to position [20833, 0]
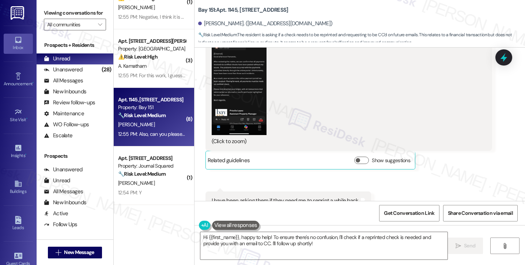
click at [260, 238] on textarea "Hi {{first_name}}, happy to help! To ensure there's no confusion, I'll check if…" at bounding box center [323, 245] width 247 height 27
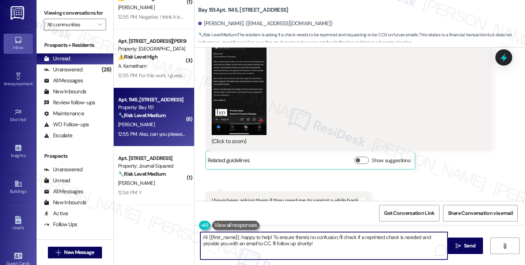
click at [260, 238] on textarea "Hi {{first_name}}, happy to help! To ensure there's no confusion, I'll check if…" at bounding box center [323, 245] width 247 height 27
click at [307, 242] on textarea "Hi {{first_name}}, happy to help! To ensure there's no confusion, I'll check if…" at bounding box center [323, 245] width 247 height 27
click at [334, 240] on textarea "Hi {{first_name}}, happy to help! To ensure there's no confusion, I'll check if…" at bounding box center [323, 245] width 247 height 27
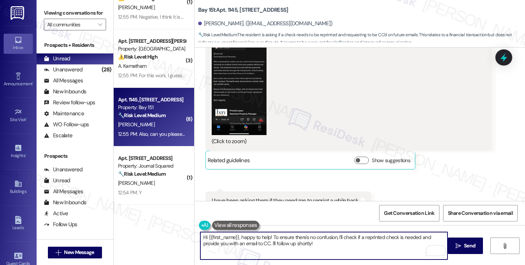
click at [334, 240] on textarea "Hi {{first_name}}, happy to help! To ensure there's no confusion, I'll check if…" at bounding box center [323, 245] width 247 height 27
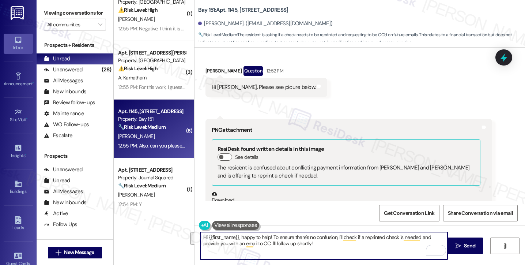
scroll to position [767, 0]
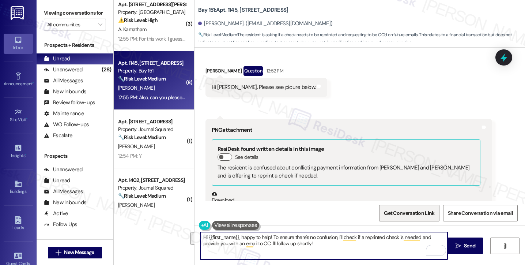
click at [409, 213] on span "Get Conversation Link" at bounding box center [409, 213] width 50 height 8
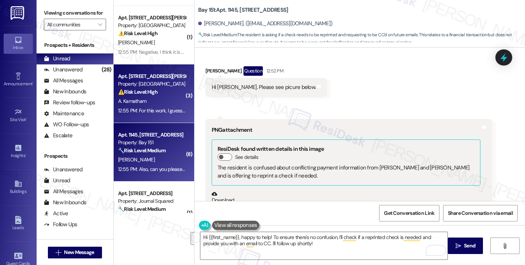
scroll to position [694, 0]
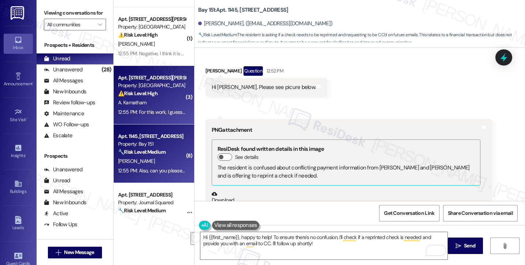
click at [153, 123] on div "Apt. B2119, 4883 Riley Road Property: Madison Farms ⚠️ Risk Level: High The res…" at bounding box center [154, 95] width 80 height 58
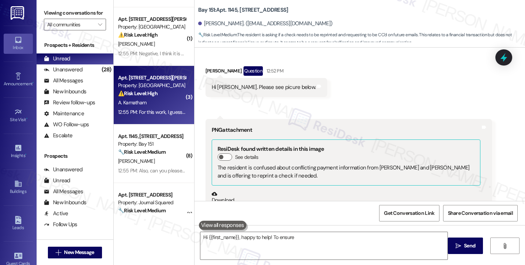
click at [155, 114] on div "12:55 PM: For this work, I guess the locks need to be changed. 12:55 PM: For th…" at bounding box center [183, 112] width 130 height 7
type textarea "Hi {{first_name}}, happy to help! To ensure there's no confusion"
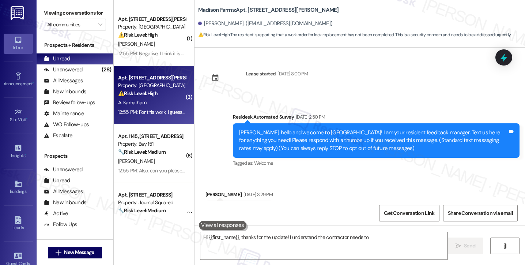
scroll to position [2456, 0]
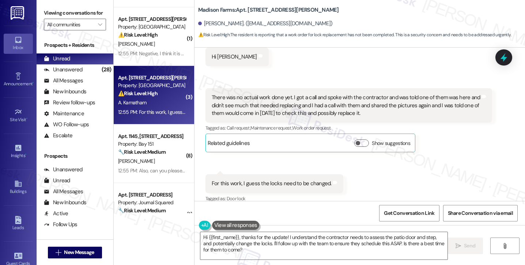
click at [256, 96] on div "There was no actual work done yet. I got a call and spoke with the contractor a…" at bounding box center [346, 105] width 269 height 23
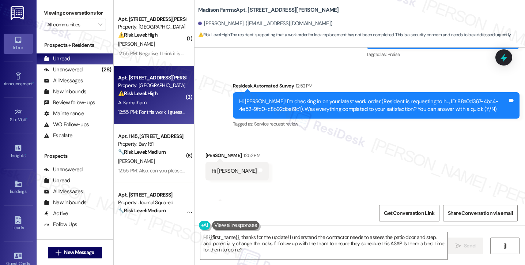
scroll to position [2310, 0]
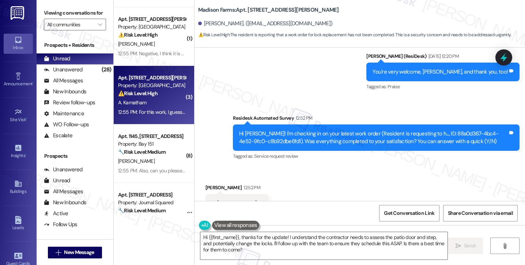
click at [286, 124] on div "Hi Anvesh! I'm checking in on your latest work order (Resident is requesting to…" at bounding box center [376, 137] width 287 height 27
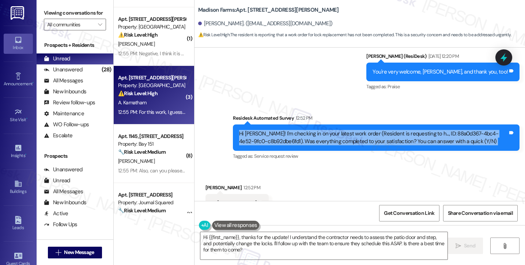
click at [286, 124] on div "Hi Anvesh! I'm checking in on your latest work order (Resident is requesting to…" at bounding box center [376, 137] width 287 height 27
click at [412, 134] on div "Hi Anvesh! I'm checking in on your latest work order (Resident is requesting to…" at bounding box center [373, 138] width 269 height 16
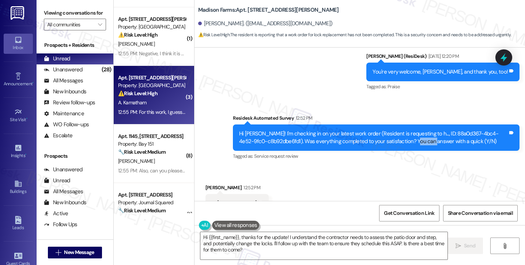
click at [412, 134] on div "Hi Anvesh! I'm checking in on your latest work order (Resident is requesting to…" at bounding box center [373, 138] width 269 height 16
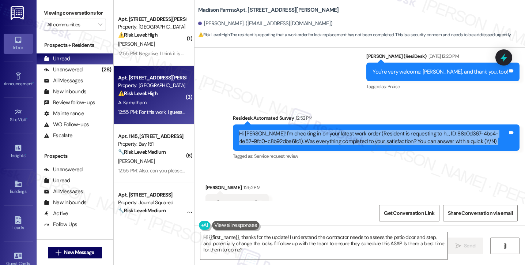
click at [412, 134] on div "Hi Anvesh! I'm checking in on your latest work order (Resident is requesting to…" at bounding box center [373, 138] width 269 height 16
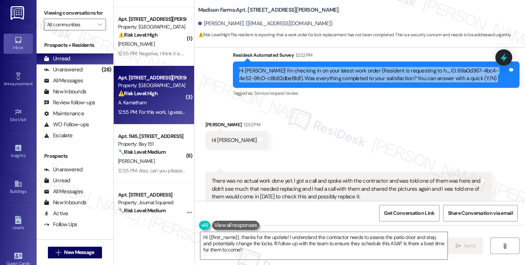
scroll to position [2383, 0]
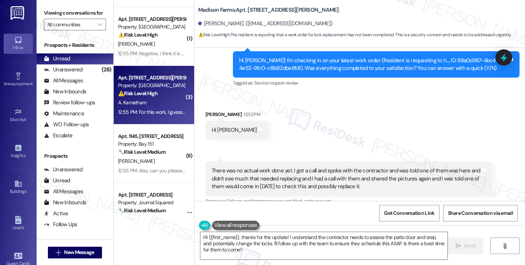
click at [212, 126] on div "Hi Jane" at bounding box center [234, 130] width 45 height 8
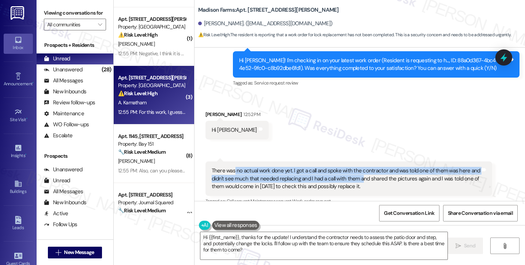
drag, startPoint x: 230, startPoint y: 159, endPoint x: 358, endPoint y: 171, distance: 128.1
click at [358, 171] on div "There was no actual work done yet. I got a call and spoke with the contractor a…" at bounding box center [346, 178] width 269 height 23
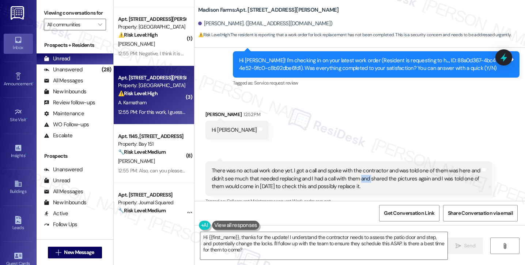
click at [358, 171] on div "There was no actual work done yet. I got a call and spoke with the contractor a…" at bounding box center [346, 178] width 269 height 23
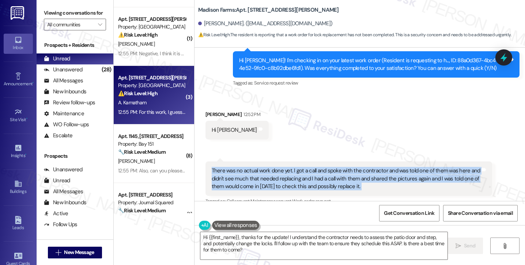
click at [358, 171] on div "There was no actual work done yet. I got a call and spoke with the contractor a…" at bounding box center [346, 178] width 269 height 23
click at [268, 170] on div "There was no actual work done yet. I got a call and spoke with the contractor a…" at bounding box center [346, 178] width 269 height 23
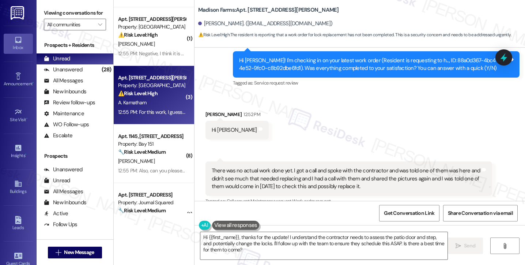
click at [267, 170] on div "There was no actual work done yet. I got a call and spoke with the contractor a…" at bounding box center [346, 178] width 269 height 23
click at [266, 170] on div "There was no actual work done yet. I got a call and spoke with the contractor a…" at bounding box center [346, 178] width 269 height 23
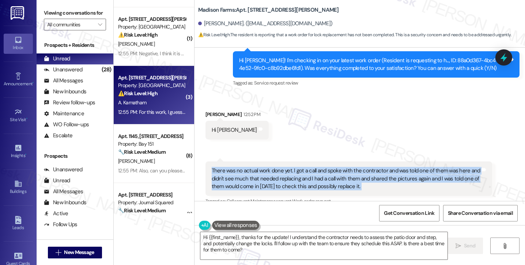
click at [266, 170] on div "There was no actual work done yet. I got a call and spoke with the contractor a…" at bounding box center [346, 178] width 269 height 23
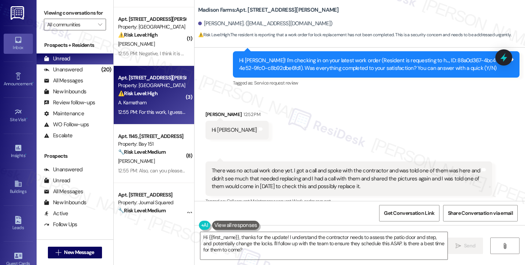
click at [250, 11] on b "Madison Farms: Apt. B2119, 4883 Riley Road" at bounding box center [268, 10] width 141 height 8
copy b "B2119"
click at [50, 17] on label "Viewing conversations for" at bounding box center [75, 12] width 62 height 11
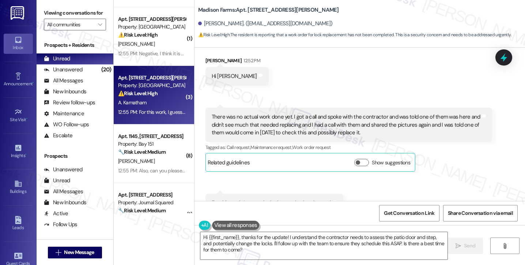
scroll to position [2456, 0]
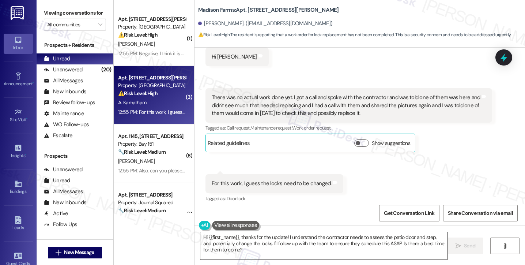
click at [269, 245] on textarea "Hi {{first_name}}, thanks for the update! I understand the contractor needs to …" at bounding box center [323, 245] width 247 height 27
click at [86, 16] on label "Viewing conversations for" at bounding box center [75, 12] width 62 height 11
click at [253, 179] on div "For this work, I guess the locks need to be changed." at bounding box center [272, 183] width 120 height 8
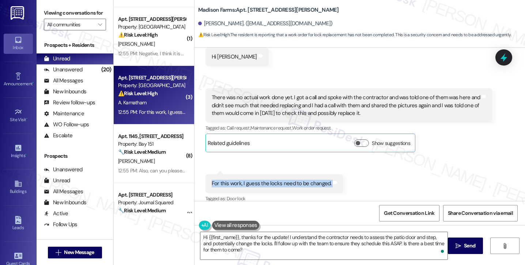
click at [253, 179] on div "For this work, I guess the locks need to be changed." at bounding box center [272, 183] width 120 height 8
click at [79, 13] on label "Viewing conversations for" at bounding box center [75, 12] width 62 height 11
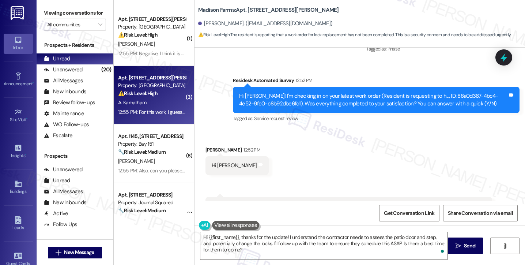
scroll to position [2347, 0]
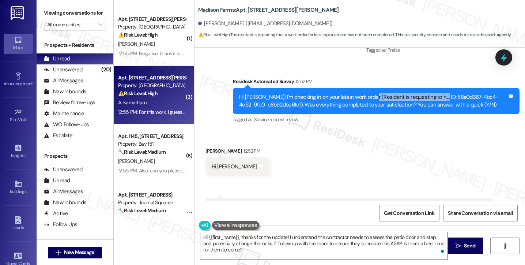
drag, startPoint x: 364, startPoint y: 88, endPoint x: 431, endPoint y: 91, distance: 67.7
click at [431, 93] on div "Hi Anvesh! I'm checking in on your latest work order (Resident is requesting to…" at bounding box center [373, 101] width 269 height 16
click at [432, 93] on div "Hi Anvesh! I'm checking in on your latest work order (Resident is requesting to…" at bounding box center [373, 101] width 269 height 16
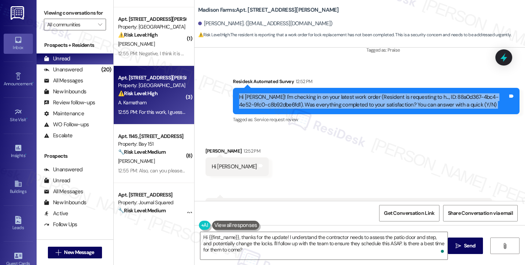
click at [432, 93] on div "Hi Anvesh! I'm checking in on your latest work order (Resident is requesting to…" at bounding box center [373, 101] width 269 height 16
click at [292, 96] on div "Hi Anvesh! I'm checking in on your latest work order (Resident is requesting to…" at bounding box center [373, 101] width 269 height 16
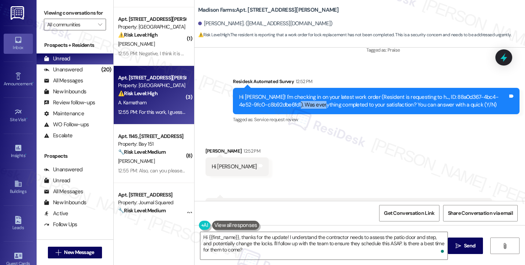
click at [292, 96] on div "Hi Anvesh! I'm checking in on your latest work order (Resident is requesting to…" at bounding box center [373, 101] width 269 height 16
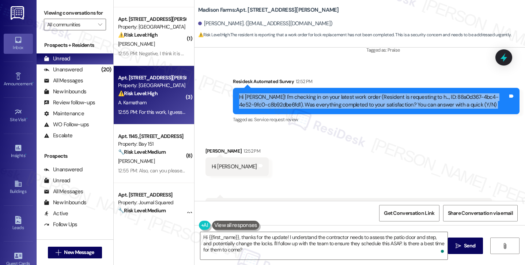
click at [292, 96] on div "Hi Anvesh! I'm checking in on your latest work order (Resident is requesting to…" at bounding box center [373, 101] width 269 height 16
click at [379, 93] on div "Hi Anvesh! I'm checking in on your latest work order (Resident is requesting to…" at bounding box center [373, 101] width 269 height 16
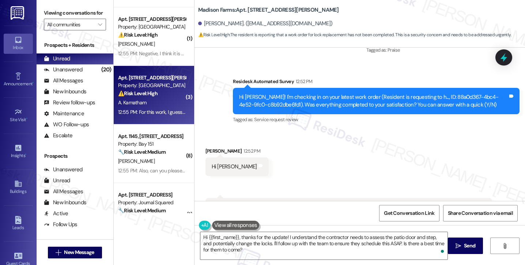
click at [264, 93] on div "Hi Anvesh! I'm checking in on your latest work order (Resident is requesting to…" at bounding box center [373, 101] width 269 height 16
click at [360, 94] on div "Hi Anvesh! I'm checking in on your latest work order (Resident is requesting to…" at bounding box center [373, 101] width 269 height 16
click at [88, 15] on label "Viewing conversations for" at bounding box center [75, 12] width 62 height 11
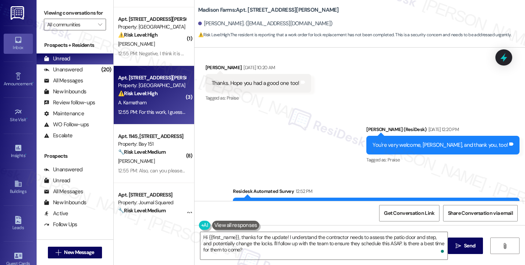
scroll to position [2383, 0]
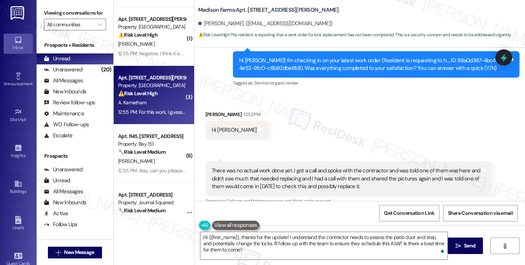
click at [221, 125] on div "Hi Jane Tags and notes" at bounding box center [236, 130] width 63 height 19
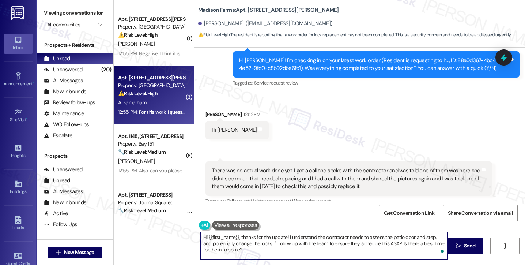
click at [272, 236] on textarea "Hi {{first_name}}, thanks for the update! I understand the contractor needs to …" at bounding box center [323, 245] width 247 height 27
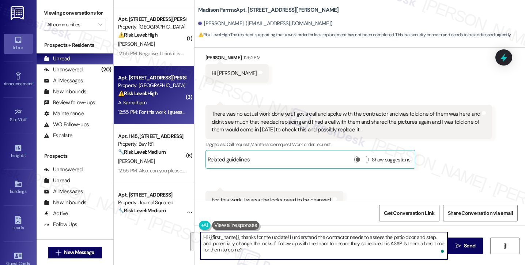
scroll to position [2456, 0]
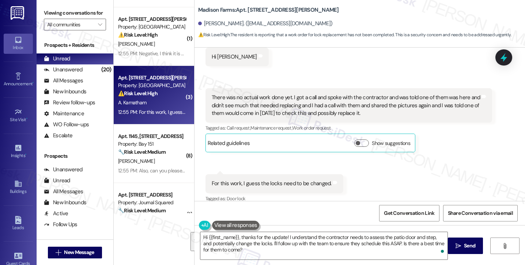
click at [244, 174] on div "For this work, I guess the locks need to be changed. Tags and notes" at bounding box center [274, 183] width 138 height 19
click at [304, 88] on div "There was no actual work done yet. I got a call and spoke with the contractor a…" at bounding box center [348, 105] width 287 height 34
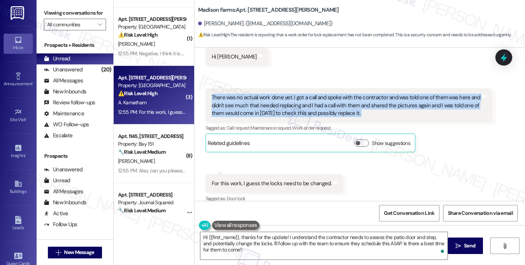
click at [304, 88] on div "There was no actual work done yet. I got a call and spoke with the contractor a…" at bounding box center [348, 105] width 287 height 34
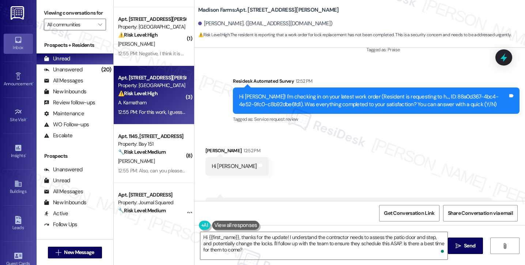
scroll to position [2347, 0]
click at [352, 88] on div "Hi Anvesh! I'm checking in on your latest work order (Resident is requesting to…" at bounding box center [376, 101] width 287 height 27
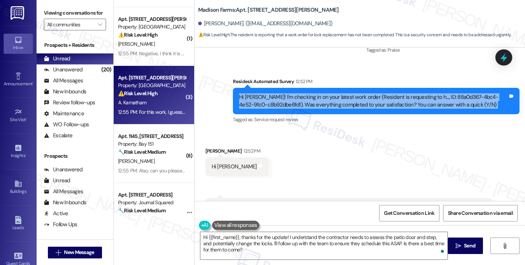
click at [352, 88] on div "Hi Anvesh! I'm checking in on your latest work order (Resident is requesting to…" at bounding box center [376, 101] width 287 height 27
click at [419, 88] on div "Hi Anvesh! I'm checking in on your latest work order (Resident is requesting to…" at bounding box center [376, 101] width 287 height 27
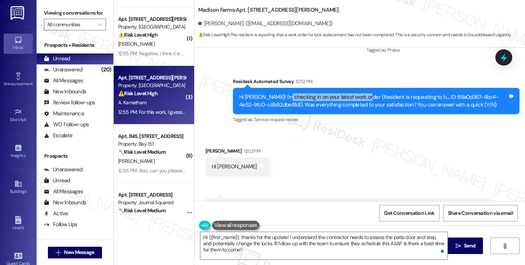
drag, startPoint x: 310, startPoint y: 86, endPoint x: 360, endPoint y: 87, distance: 50.1
click at [360, 93] on div "Hi Anvesh! I'm checking in on your latest work order (Resident is requesting to…" at bounding box center [373, 101] width 269 height 16
click at [359, 96] on div "Hi Anvesh! I'm checking in on your latest work order (Resident is requesting to…" at bounding box center [373, 101] width 269 height 16
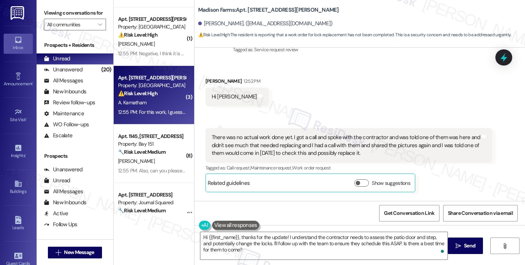
scroll to position [2420, 0]
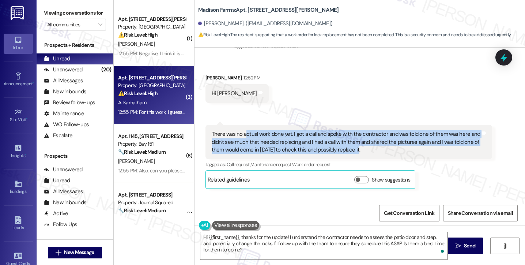
drag, startPoint x: 243, startPoint y: 122, endPoint x: 352, endPoint y: 141, distance: 111.2
click at [352, 141] on div "There was no actual work done yet. I got a call and spoke with the contractor a…" at bounding box center [346, 141] width 269 height 23
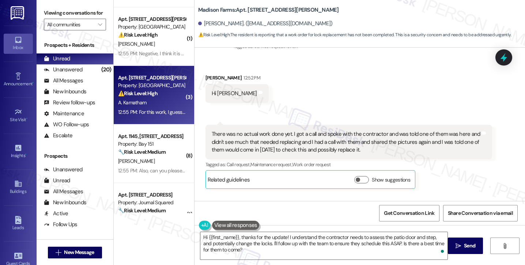
click at [45, 16] on label "Viewing conversations for" at bounding box center [75, 12] width 62 height 11
click at [94, 5] on div "Viewing conversations for All communities " at bounding box center [75, 19] width 77 height 38
click at [268, 130] on div "There was no actual work done yet. I got a call and spoke with the contractor a…" at bounding box center [346, 141] width 269 height 23
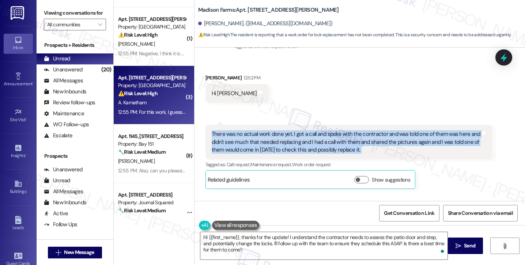
click at [268, 130] on div "There was no actual work done yet. I got a call and spoke with the contractor a…" at bounding box center [346, 141] width 269 height 23
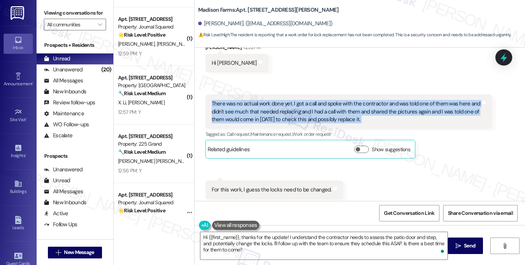
scroll to position [2456, 0]
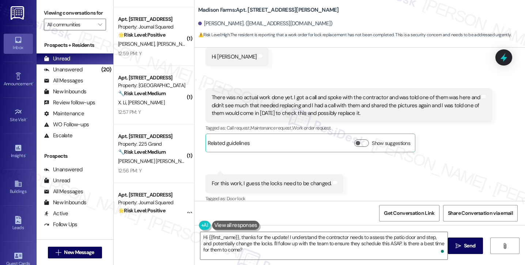
click at [269, 179] on div "For this work, I guess the locks need to be changed." at bounding box center [272, 183] width 120 height 8
click at [262, 249] on textarea "Hi {{first_name}}, thanks for the update! I understand the contractor needs to …" at bounding box center [323, 245] width 247 height 27
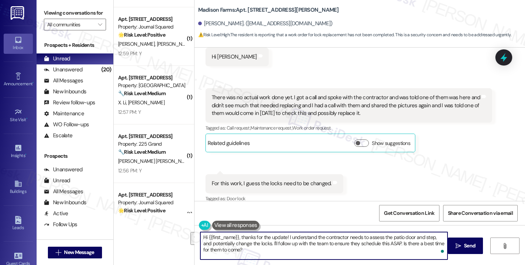
drag, startPoint x: 259, startPoint y: 254, endPoint x: 260, endPoint y: 243, distance: 10.6
click at [260, 243] on textarea "Hi {{first_name}}, thanks for the update! I understand the contractor needs to …" at bounding box center [323, 245] width 247 height 27
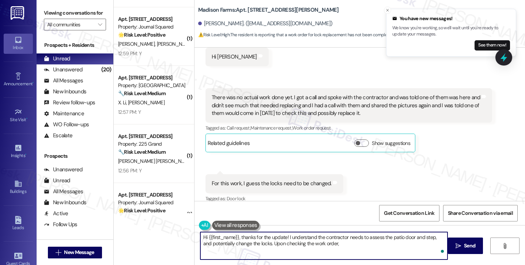
paste textarea "maintenance went and painted door and cleaned metal strip on floor"
click at [354, 242] on textarea "Hi {{first_name}}, thanks for the update! I understand the contractor needs to …" at bounding box center [323, 245] width 247 height 27
click at [282, 254] on textarea "Hi {{first_name}}, thanks for the update! I understand the contractor needs to …" at bounding box center [323, 245] width 247 height 27
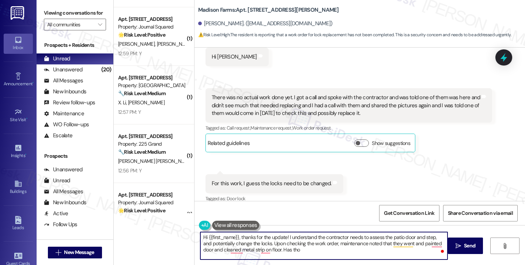
click at [303, 256] on textarea "Hi {{first_name}}, thanks for the update! I understand the contractor needs to …" at bounding box center [323, 245] width 247 height 27
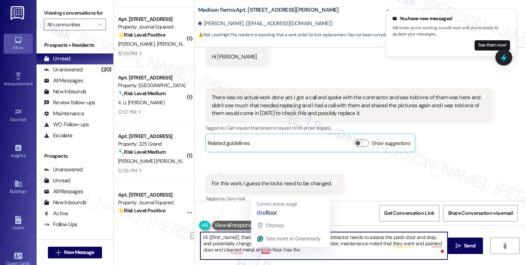
drag, startPoint x: 309, startPoint y: 250, endPoint x: 331, endPoint y: 240, distance: 24.0
click at [267, 251] on textarea "Hi {{first_name}}, thanks for the update! I understand the contractor needs to …" at bounding box center [323, 245] width 247 height 27
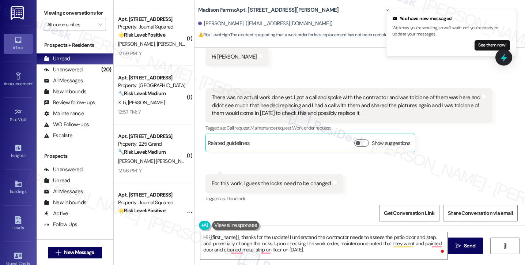
click at [336, 88] on div "There was no actual work done yet. I got a call and spoke with the contractor a…" at bounding box center [348, 105] width 287 height 34
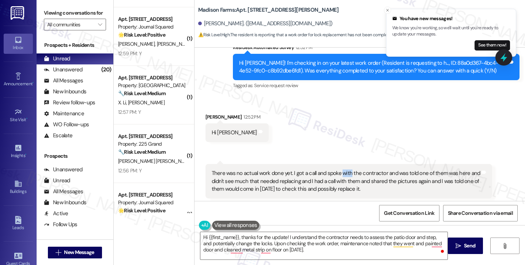
scroll to position [2420, 0]
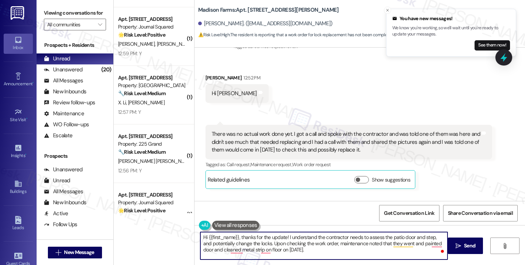
drag, startPoint x: 329, startPoint y: 243, endPoint x: 360, endPoint y: 250, distance: 32.0
click at [360, 250] on textarea "Hi {{first_name}}, thanks for the update! I understand the contractor needs to …" at bounding box center [323, 245] width 247 height 27
click at [346, 247] on textarea "Hi {{first_name}}, thanks for the update! I understand the contractor needs to …" at bounding box center [323, 245] width 247 height 27
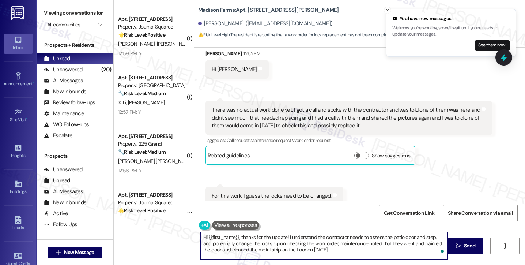
scroll to position [2456, 0]
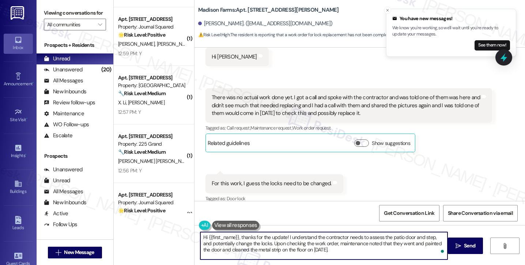
click at [276, 179] on div "For this work, I guess the locks need to be changed." at bounding box center [272, 183] width 120 height 8
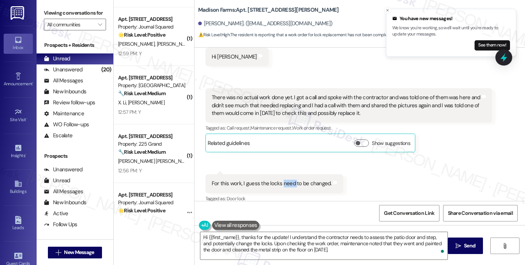
click at [276, 179] on div "For this work, I guess the locks need to be changed." at bounding box center [272, 183] width 120 height 8
click at [359, 260] on div "Hi {{first_name}}, thanks for the update! I understand the contractor needs to …" at bounding box center [359, 252] width 330 height 55
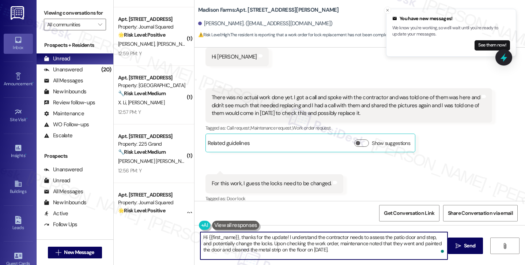
click at [355, 251] on textarea "Hi {{first_name}}, thanks for the update! I understand the contractor needs to …" at bounding box center [323, 245] width 247 height 27
click at [358, 250] on textarea "Hi {{first_name}}, thanks for the update! I understand the contractor needs to …" at bounding box center [323, 245] width 247 height 27
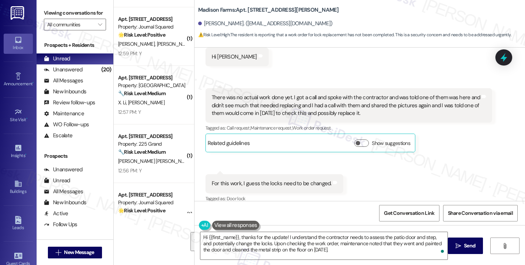
click at [340, 4] on div "Madison Farms: Apt. B2119, 4883 Riley Road Anvesh Kamatham. (anveshk689@gmail.c…" at bounding box center [361, 20] width 327 height 37
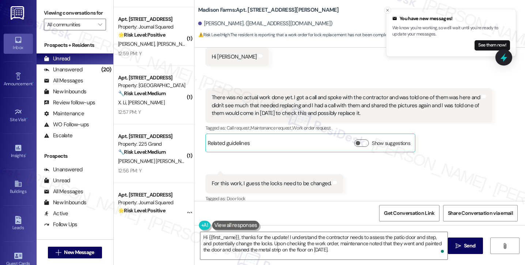
click at [389, 10] on icon "Close toast" at bounding box center [387, 10] width 4 height 4
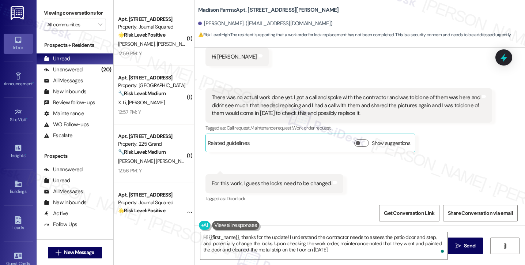
click at [344, 18] on div "Anvesh Kamatham. (anveshk689@gmail.com)" at bounding box center [361, 23] width 327 height 15
drag, startPoint x: 46, startPoint y: 8, endPoint x: 70, endPoint y: 13, distance: 24.6
click at [46, 8] on label "Viewing conversations for" at bounding box center [75, 12] width 62 height 11
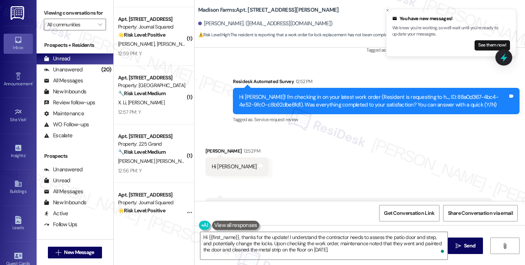
scroll to position [2383, 0]
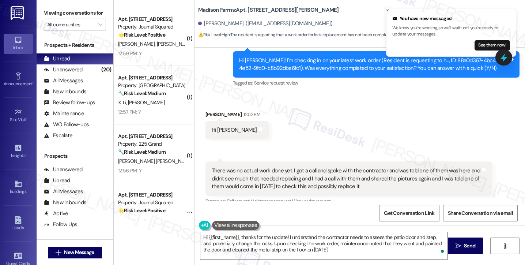
click at [269, 167] on div "There was no actual work done yet. I got a call and spoke with the contractor a…" at bounding box center [346, 178] width 269 height 23
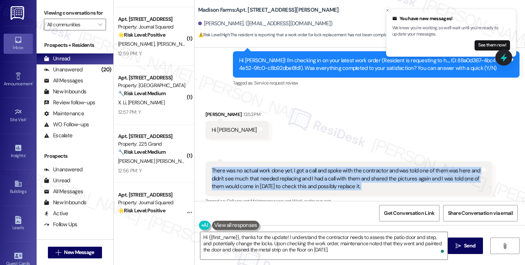
click at [269, 167] on div "There was no actual work done yet. I got a call and spoke with the contractor a…" at bounding box center [346, 178] width 269 height 23
copy div "There was no actual work done yet. I got a call and spoke with the contractor a…"
click at [46, 12] on label "Viewing conversations for" at bounding box center [75, 12] width 62 height 11
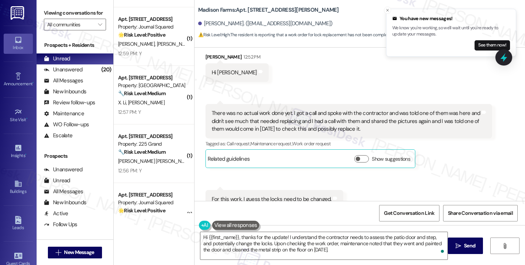
scroll to position [2456, 0]
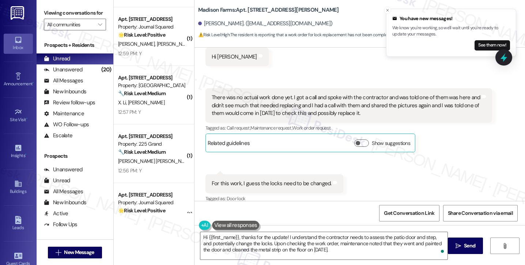
click at [225, 168] on div "Received via SMS 12:55 PM Anvesh Kamatham Question 12:55 PM For this work, I gu…" at bounding box center [274, 188] width 149 height 41
copy div "For this work, I guess the locks need to be changed. Tags and notes"
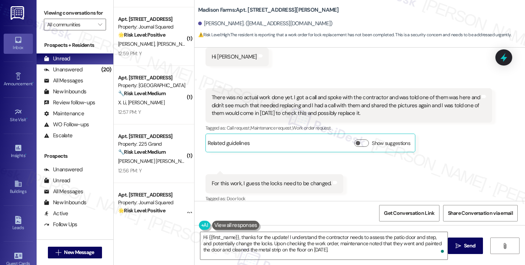
click at [44, 12] on label "Viewing conversations for" at bounding box center [75, 12] width 62 height 11
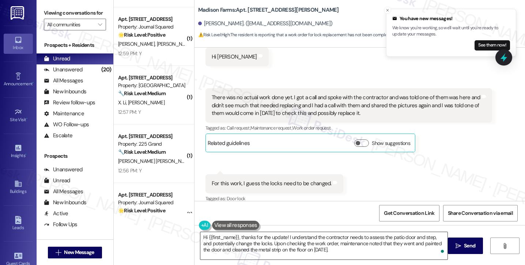
click at [261, 239] on textarea "Hi {{first_name}}, thanks for the update! I understand the contractor needs to …" at bounding box center [323, 245] width 247 height 27
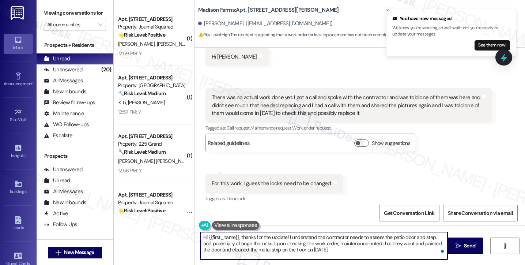
drag, startPoint x: 261, startPoint y: 239, endPoint x: 267, endPoint y: 238, distance: 6.2
click at [261, 239] on textarea "Hi {{first_name}}, thanks for the update! I understand the contractor needs to …" at bounding box center [323, 245] width 247 height 27
click at [332, 240] on textarea "Hi {{first_name}}, thanks for the update! I understand the contractor needs to …" at bounding box center [323, 245] width 247 height 27
click at [365, 240] on textarea "Hi {{first_name}}, thanks for the update! I understand the contractor needs to …" at bounding box center [323, 245] width 247 height 27
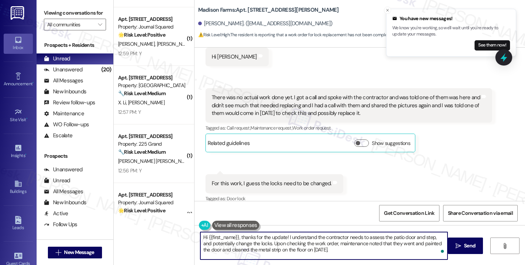
click at [365, 240] on textarea "Hi {{first_name}}, thanks for the update! I understand the contractor needs to …" at bounding box center [323, 245] width 247 height 27
click at [276, 248] on textarea "Hi {{first_name}}, thanks for the update! I understand the contractor needs to …" at bounding box center [323, 245] width 247 height 27
drag, startPoint x: 319, startPoint y: 240, endPoint x: 346, endPoint y: 245, distance: 28.2
click at [346, 245] on textarea "Hi {{first_name}}, thanks for the update! I understand the contractor needs to …" at bounding box center [323, 245] width 247 height 27
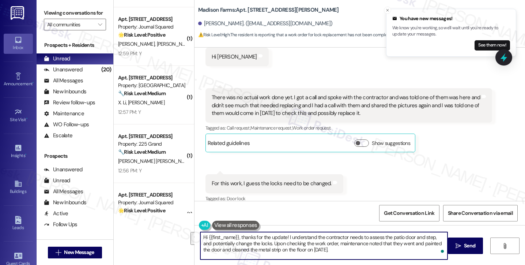
drag, startPoint x: 375, startPoint y: 250, endPoint x: 262, endPoint y: 242, distance: 113.6
click at [262, 242] on textarea "Hi {{first_name}}, thanks for the update! I understand the contractor needs to …" at bounding box center [323, 245] width 247 height 27
click at [339, 243] on textarea "Hi {{first_name}}, thanks for the update! I understand the contractor needs to …" at bounding box center [323, 245] width 247 height 27
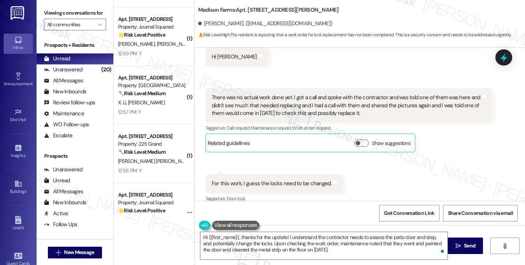
click at [44, 15] on label "Viewing conversations for" at bounding box center [75, 12] width 62 height 11
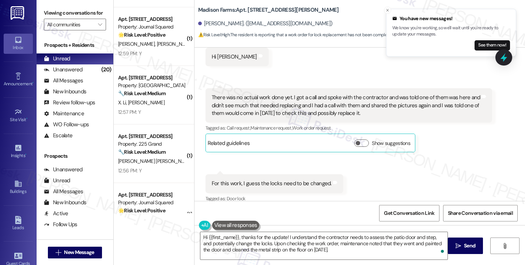
click at [307, 98] on div "There was no actual work done yet. I got a call and spoke with the contractor a…" at bounding box center [346, 105] width 269 height 23
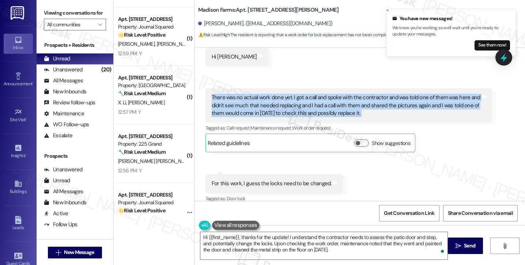
click at [307, 98] on div "There was no actual work done yet. I got a call and spoke with the contractor a…" at bounding box center [346, 105] width 269 height 23
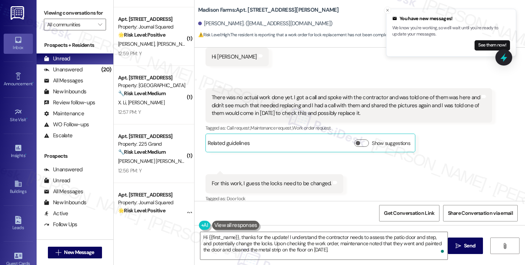
click at [255, 179] on div "For this work, I guess the locks need to be changed." at bounding box center [272, 183] width 120 height 8
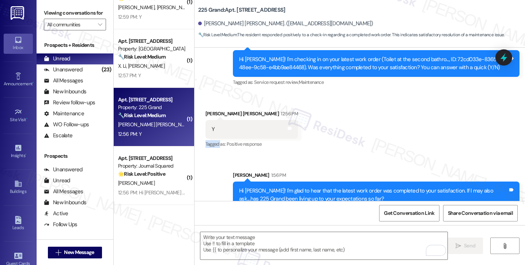
scroll to position [295, 0]
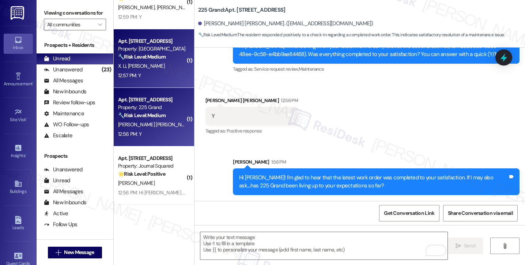
click at [145, 60] on div "🔧 Risk Level: Medium The resident responded 'Y' indicating the work order was c…" at bounding box center [152, 57] width 68 height 8
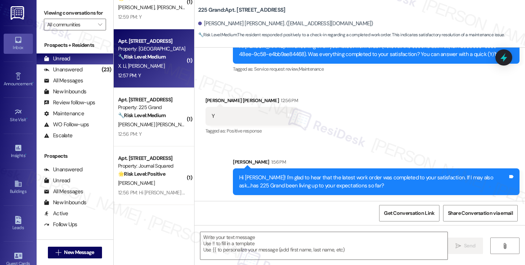
type textarea "Fetching suggested responses. Please feel free to read through the conversation…"
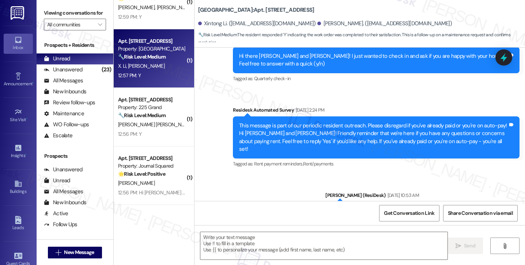
type textarea "Fetching suggested responses. Please feel free to read through the conversation…"
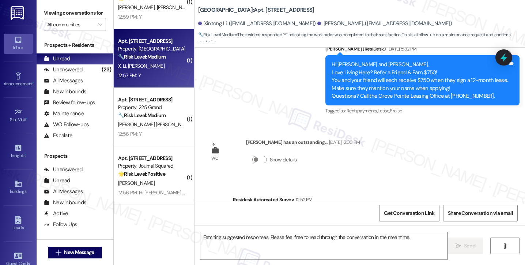
scroll to position [1390, 0]
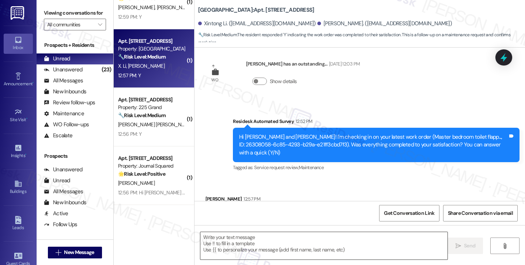
click at [268, 243] on textarea at bounding box center [323, 245] width 247 height 27
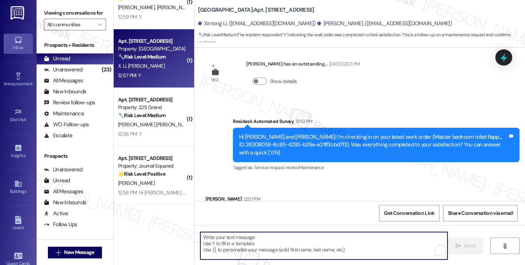
paste textarea "Hi {{first_name}}! I'm glad to hear that the latest work order was completed to…"
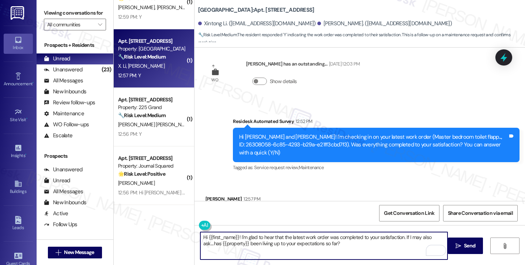
drag, startPoint x: 205, startPoint y: 234, endPoint x: 235, endPoint y: 234, distance: 30.7
click at [235, 234] on textarea "Hi {{first_name}}! I'm glad to hear that the latest work order was completed to…" at bounding box center [323, 245] width 247 height 27
click at [335, 247] on textarea "Hi [PERSON_NAME]! I'm glad to hear that the latest work order was completed to …" at bounding box center [323, 245] width 247 height 27
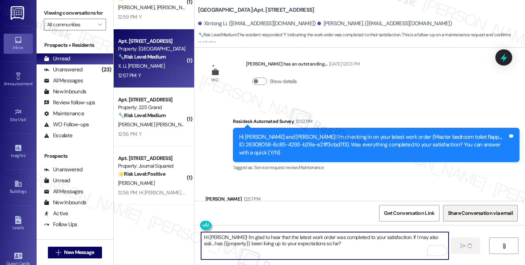
type textarea "Hi [PERSON_NAME]! I'm glad to hear that the latest work order was completed to …"
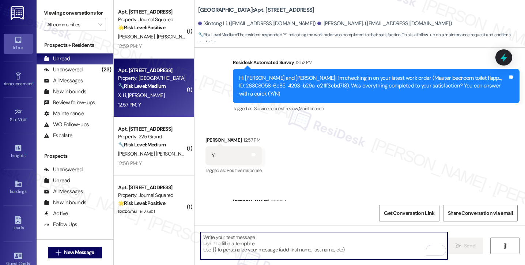
scroll to position [621, 0]
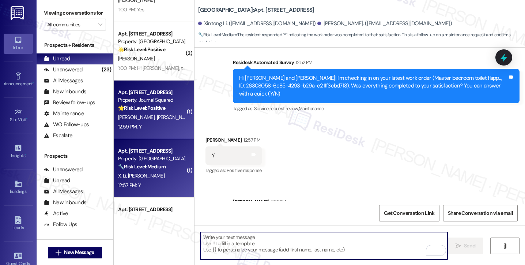
click at [149, 127] on div "12:59 PM: Y 12:59 PM: Y" at bounding box center [151, 126] width 69 height 9
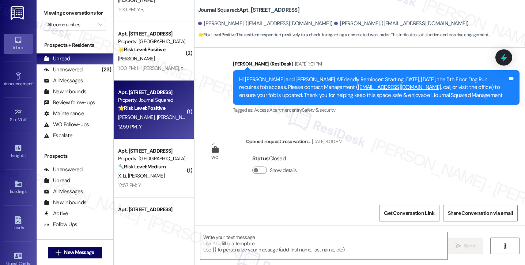
type textarea "Fetching suggested responses. Please feel free to read through the conversation…"
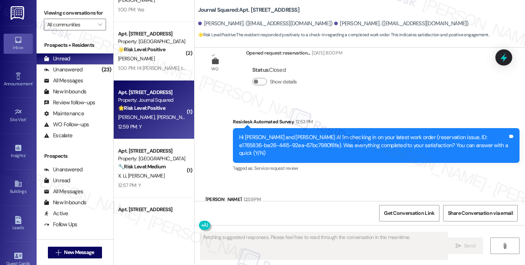
scroll to position [265, 0]
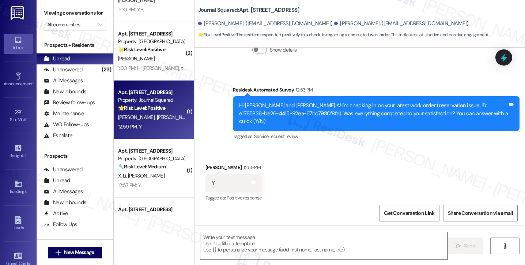
click at [232, 244] on textarea at bounding box center [323, 245] width 247 height 27
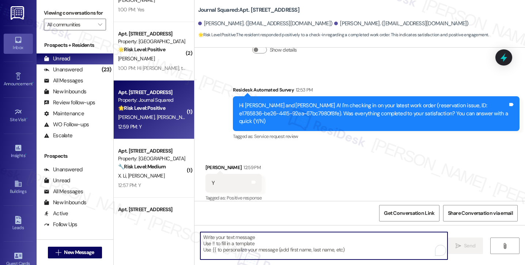
paste textarea "Hi {{first_name}}! I'm glad to hear that the latest work order was completed to…"
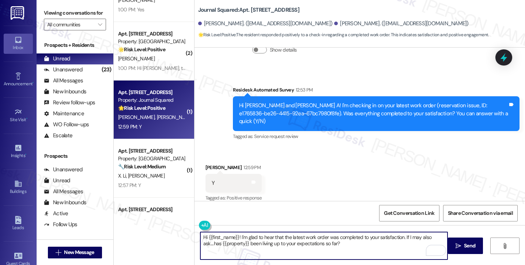
drag, startPoint x: 206, startPoint y: 234, endPoint x: 236, endPoint y: 228, distance: 30.9
click at [236, 228] on div "Hi {{first_name}}! I'm glad to hear that the latest work order was completed to…" at bounding box center [359, 252] width 330 height 55
click at [326, 239] on textarea "Hi [PERSON_NAME] A! I'm glad to hear that the latest work order was completed t…" at bounding box center [323, 245] width 247 height 27
type textarea "Hi [PERSON_NAME] A! I'm glad to hear that the latest work order was completed t…"
click at [458, 245] on icon "" at bounding box center [457, 246] width 5 height 6
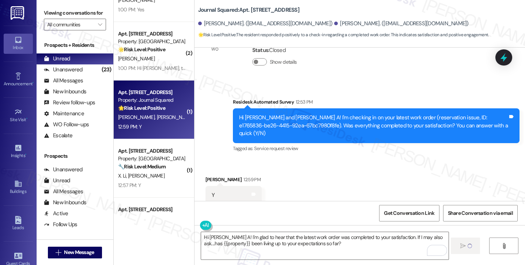
scroll to position [265, 0]
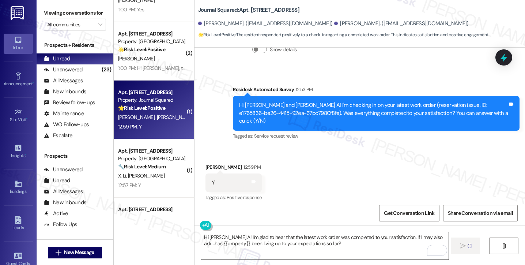
click at [281, 235] on textarea "Hi [PERSON_NAME] A! I'm glad to hear that the latest work order was completed t…" at bounding box center [324, 245] width 247 height 27
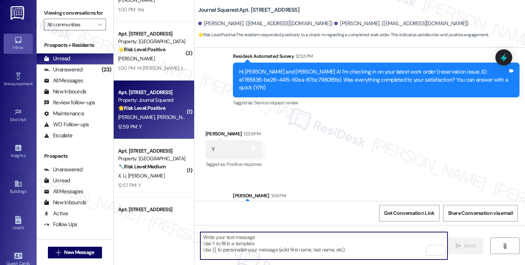
scroll to position [324, 0]
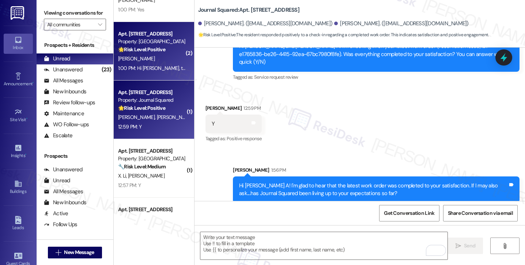
click at [149, 61] on div "[PERSON_NAME]" at bounding box center [151, 58] width 69 height 9
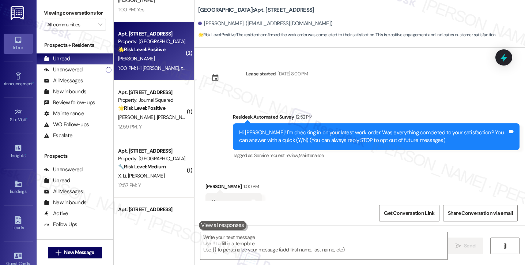
scroll to position [78, 0]
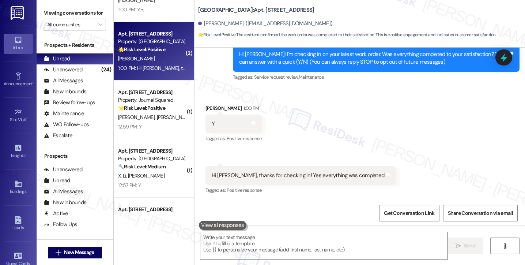
click at [232, 177] on div "Hi [PERSON_NAME], thanks for checking in! Yes everything was completed" at bounding box center [298, 175] width 173 height 8
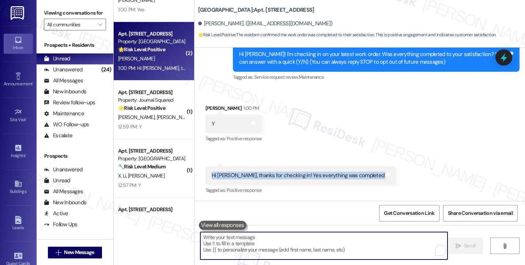
click at [265, 247] on textarea "To enrich screen reader interactions, please activate Accessibility in Grammarl…" at bounding box center [323, 245] width 247 height 27
paste textarea "Hi {{first_name}}! I'm glad to hear that the latest work order was completed to…"
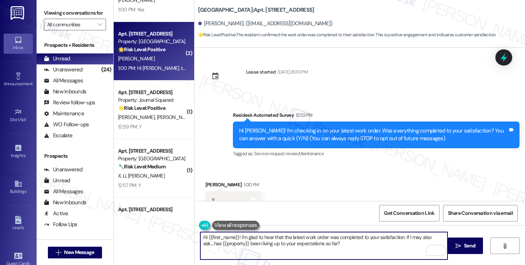
scroll to position [0, 0]
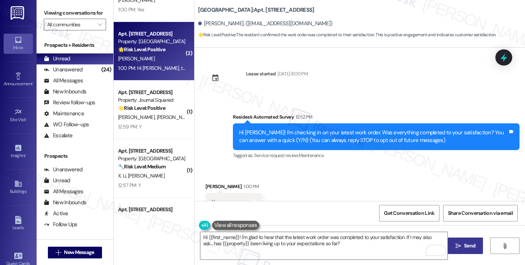
click at [456, 238] on button " Send" at bounding box center [465, 245] width 35 height 16
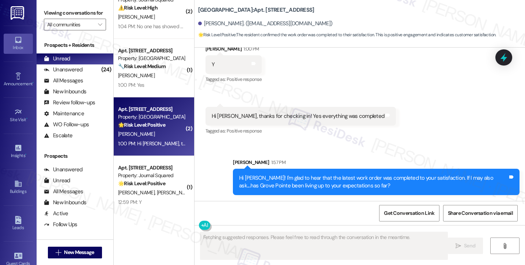
scroll to position [512, 0]
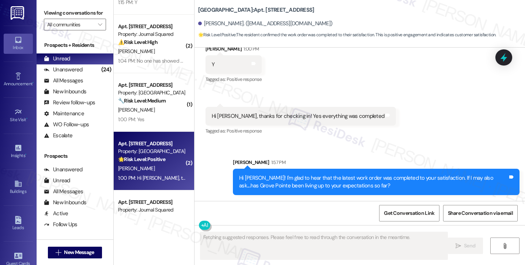
click at [170, 108] on div "( 1 ) Apt. 4510, [STREET_ADDRESS] Property: Journal Squared 🌟 Risk Level: Posit…" at bounding box center [154, 106] width 80 height 213
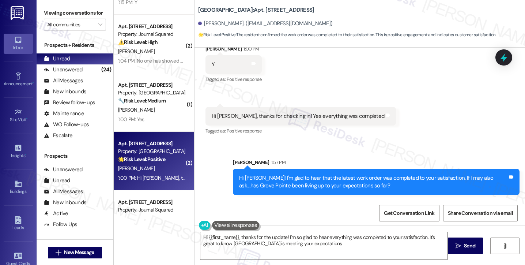
type textarea "Hi {{first_name}}, thanks for the update! I'm so glad to hear everything was co…"
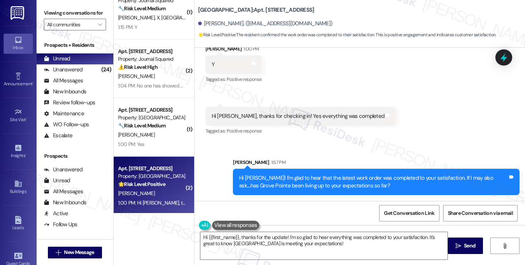
scroll to position [475, 0]
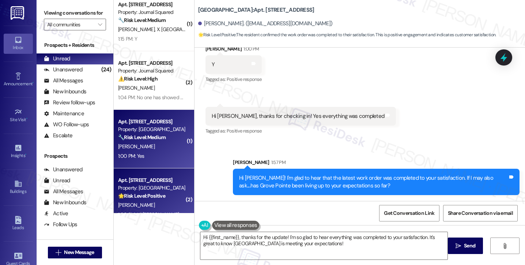
click at [137, 143] on span "[PERSON_NAME]" at bounding box center [136, 146] width 37 height 7
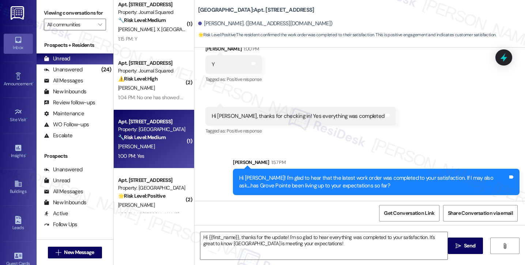
type textarea "Fetching suggested responses. Please feel free to read through the conversation…"
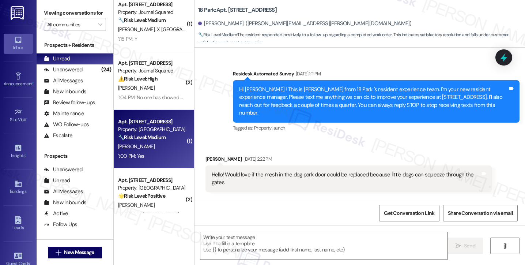
scroll to position [3587, 0]
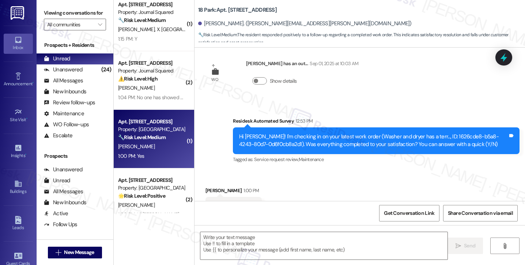
type textarea "Fetching suggested responses. Please feel free to read through the conversation…"
click at [248, 240] on textarea at bounding box center [323, 245] width 247 height 27
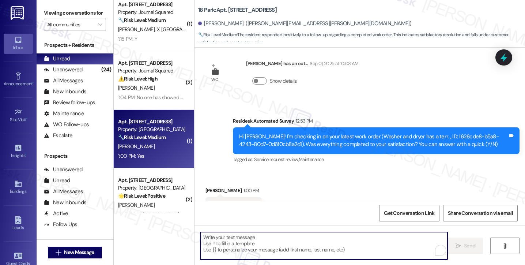
paste textarea "Hi {{first_name}}! I'm glad to hear that the latest work order was completed to…"
type textarea "Hi {{first_name}}! I'm glad to hear that the latest work order was completed to…"
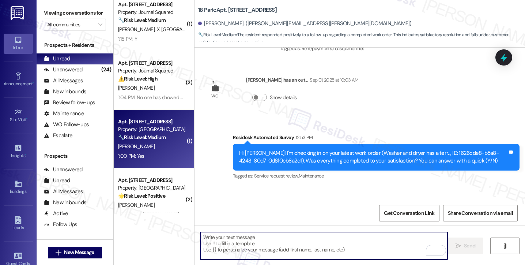
scroll to position [3646, 0]
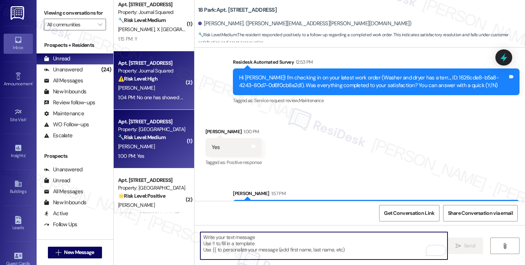
click at [134, 86] on div "[PERSON_NAME]" at bounding box center [151, 87] width 69 height 9
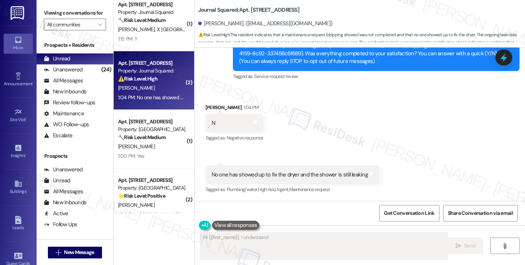
scroll to position [101, 0]
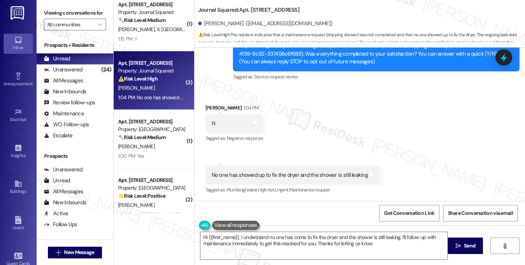
type textarea "Hi {{first_name}}, I understand no one has come to fix the dryer and the shower…"
click at [39, 7] on div "Viewing conversations for All communities " at bounding box center [75, 19] width 77 height 38
click at [48, 8] on label "Viewing conversations for" at bounding box center [75, 12] width 62 height 11
click at [249, 12] on b "Journal Squared: Apt. [STREET_ADDRESS]" at bounding box center [248, 10] width 101 height 8
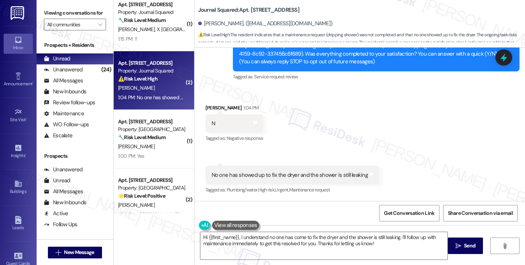
click at [50, 19] on label "Viewing conversations for" at bounding box center [75, 12] width 62 height 11
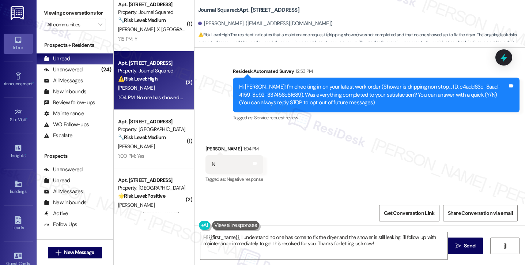
scroll to position [28, 0]
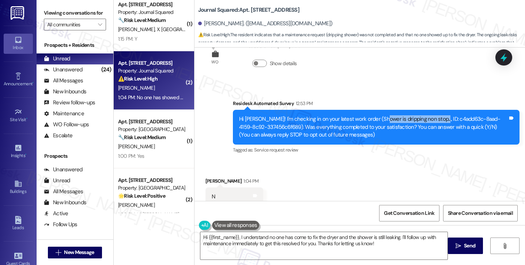
drag, startPoint x: 374, startPoint y: 115, endPoint x: 428, endPoint y: 113, distance: 53.4
click at [428, 113] on div "Hi [PERSON_NAME]! I'm checking in on your latest work order (Shower is dripping…" at bounding box center [376, 127] width 287 height 34
drag, startPoint x: 39, startPoint y: 18, endPoint x: 82, endPoint y: 47, distance: 51.5
click at [39, 18] on div "Viewing conversations for All communities " at bounding box center [75, 19] width 77 height 38
